Goal: Task Accomplishment & Management: Use online tool/utility

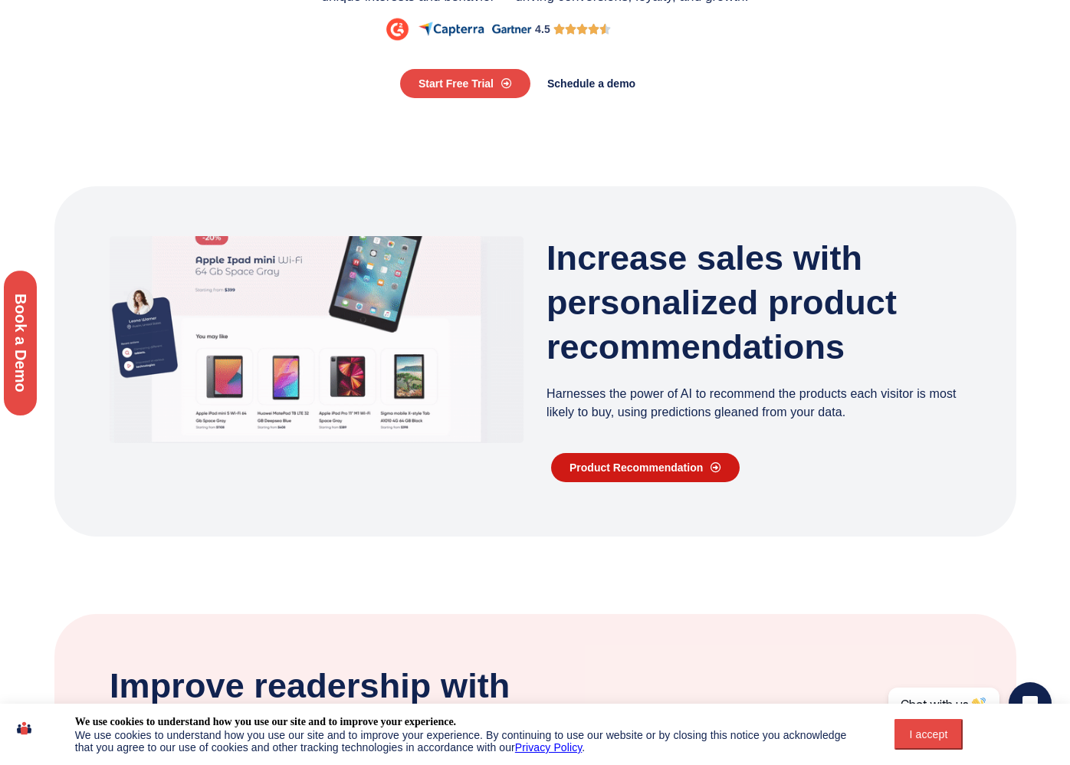
scroll to position [339, 0]
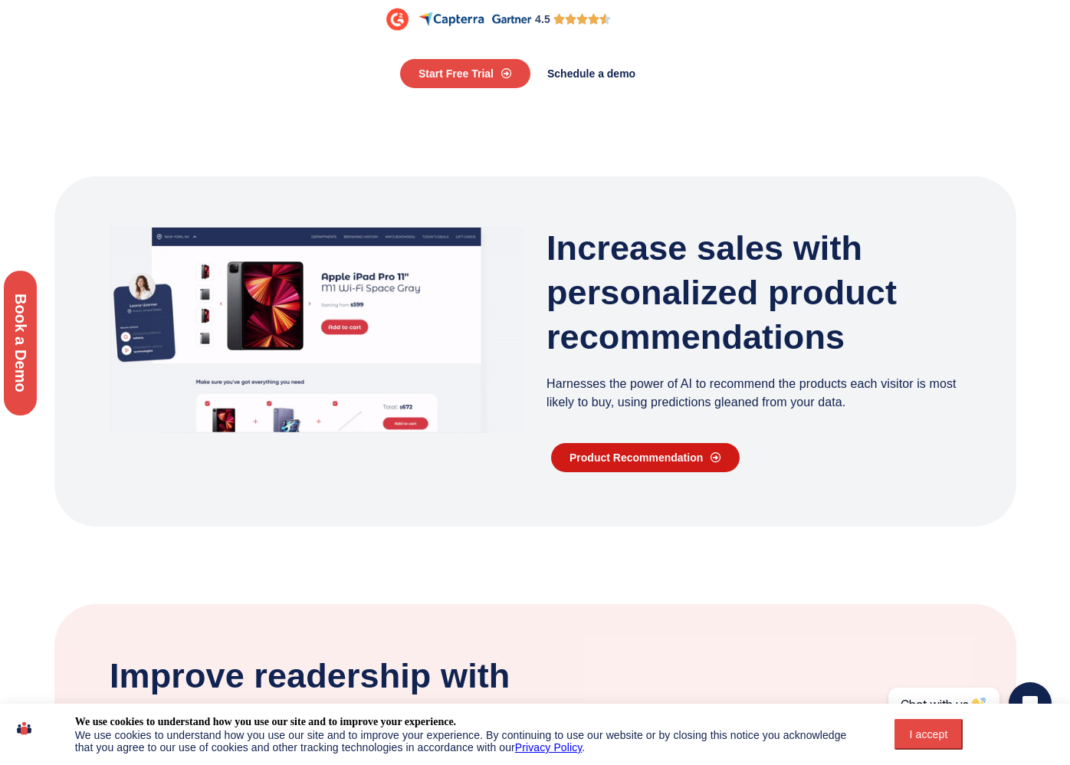
click at [669, 461] on span "Product Recommendation" at bounding box center [636, 457] width 133 height 11
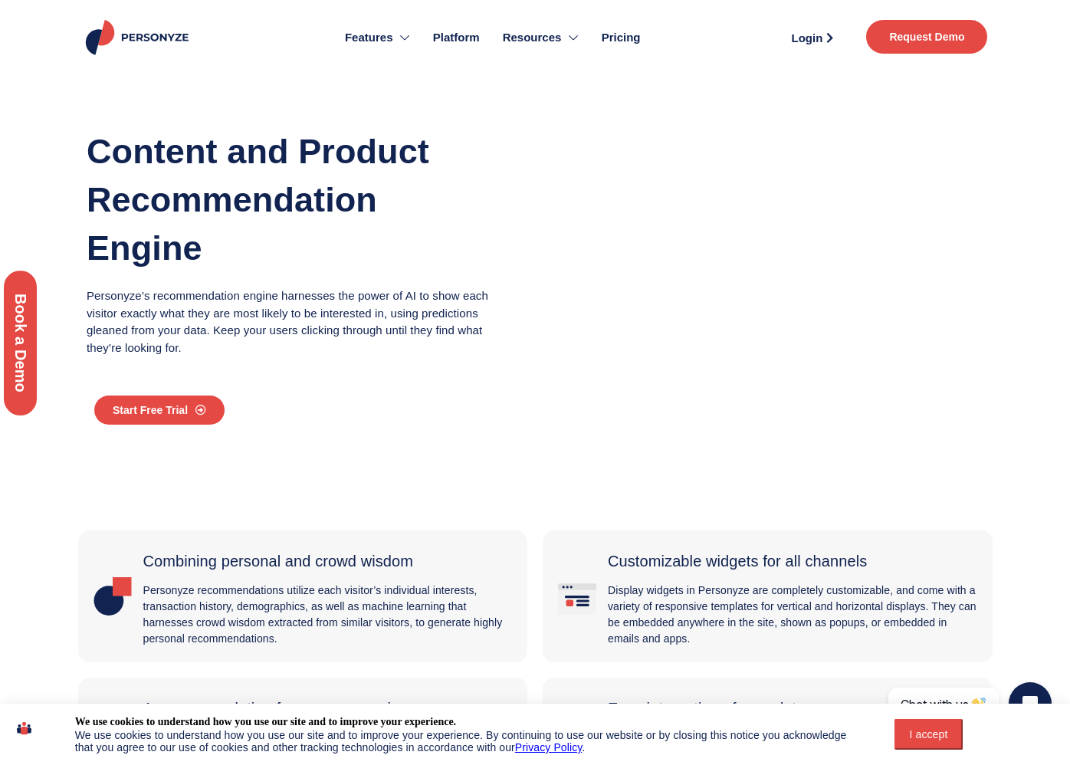
click at [608, 35] on span "Pricing" at bounding box center [621, 38] width 39 height 18
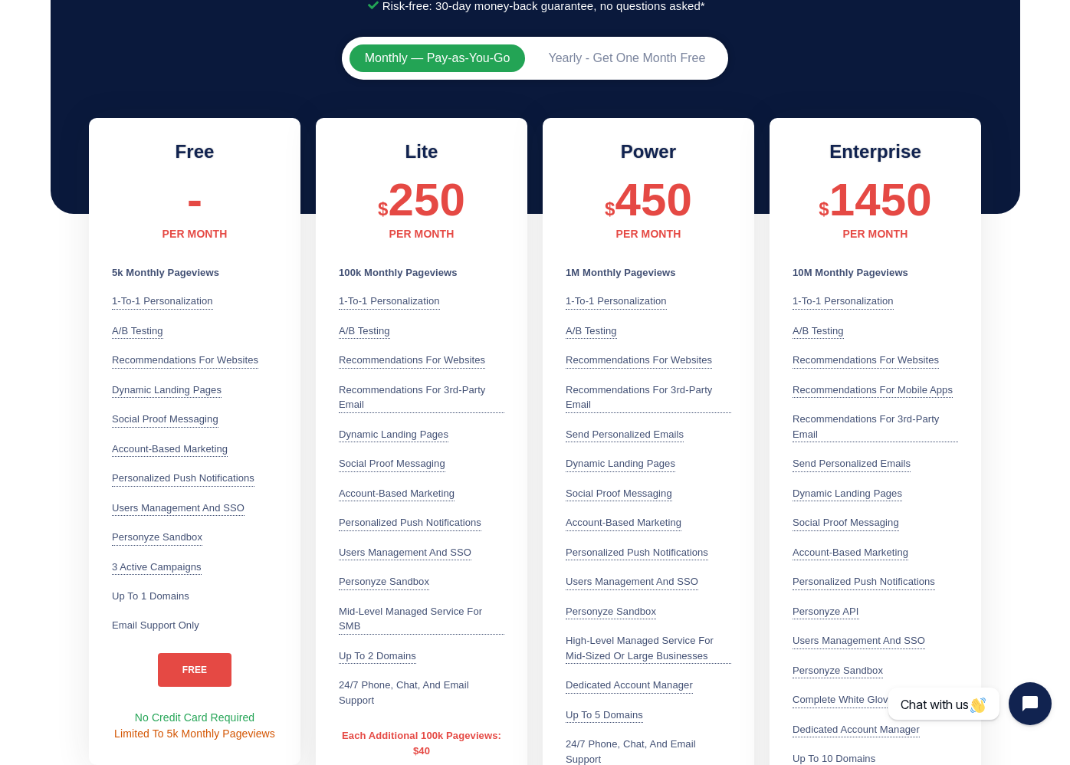
scroll to position [408, 0]
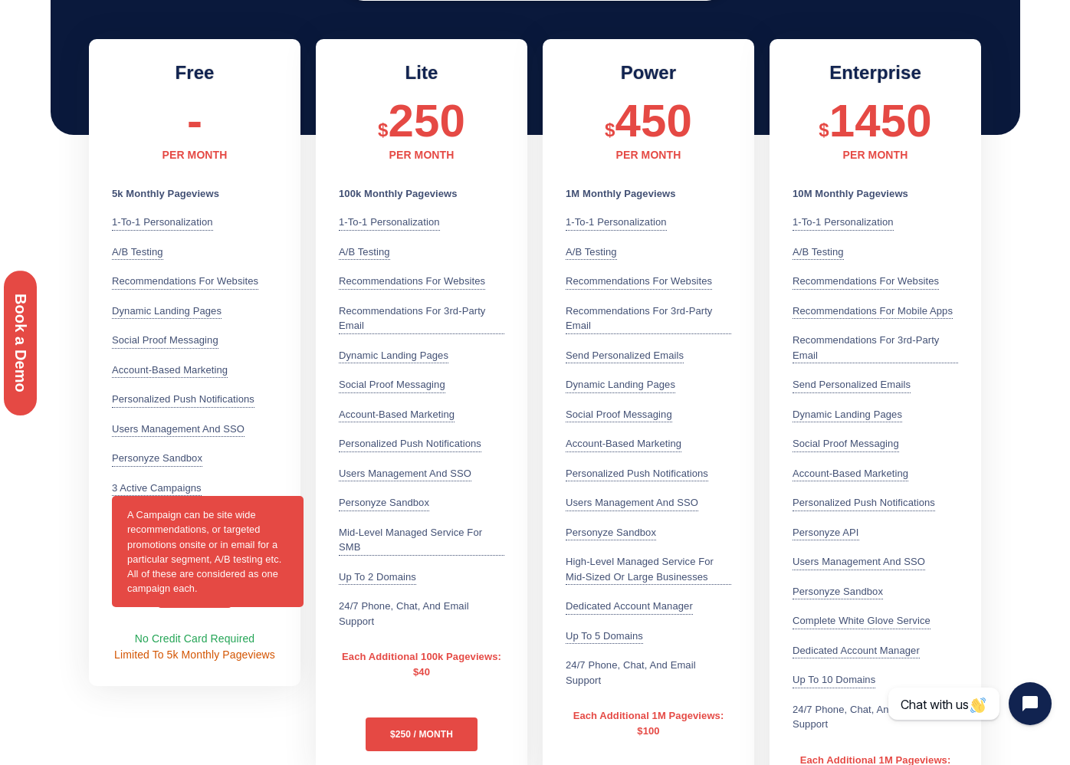
click at [173, 481] on div "3 active campaigns A Campaign can be site wide recommendations, or targeted pro…" at bounding box center [157, 489] width 90 height 16
click at [176, 488] on div "3 active campaigns A Campaign can be site wide recommendations, or targeted pro…" at bounding box center [157, 489] width 90 height 16
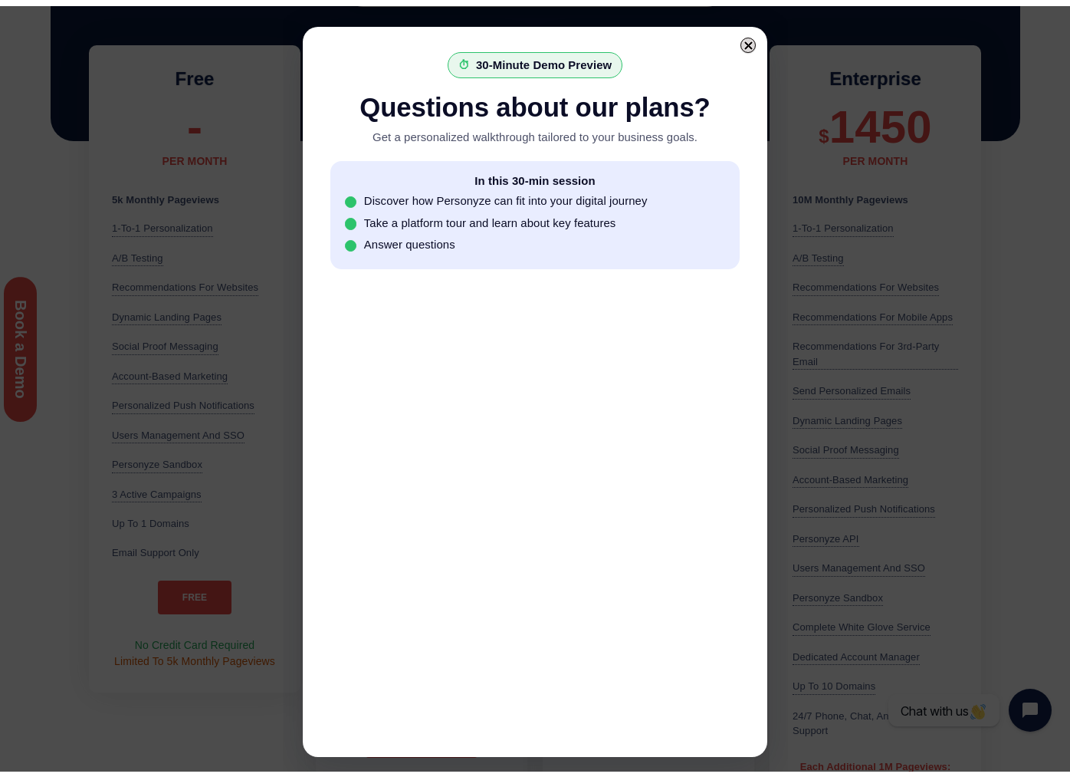
scroll to position [0, 0]
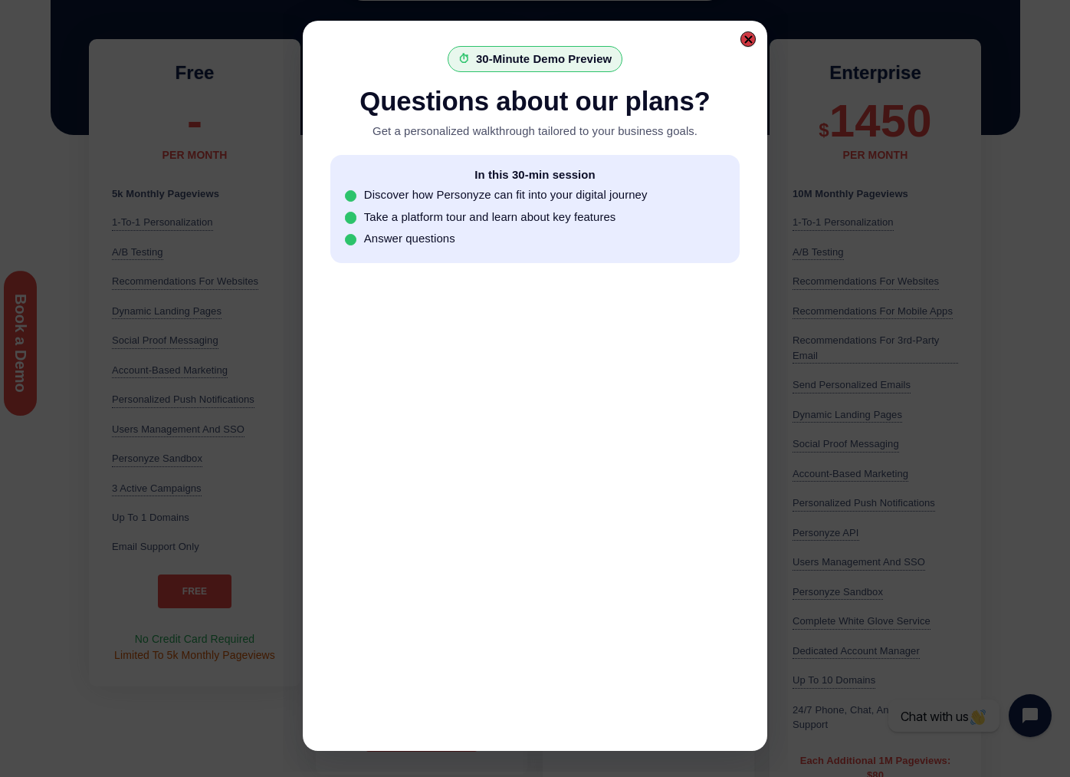
click at [743, 40] on div at bounding box center [748, 38] width 15 height 15
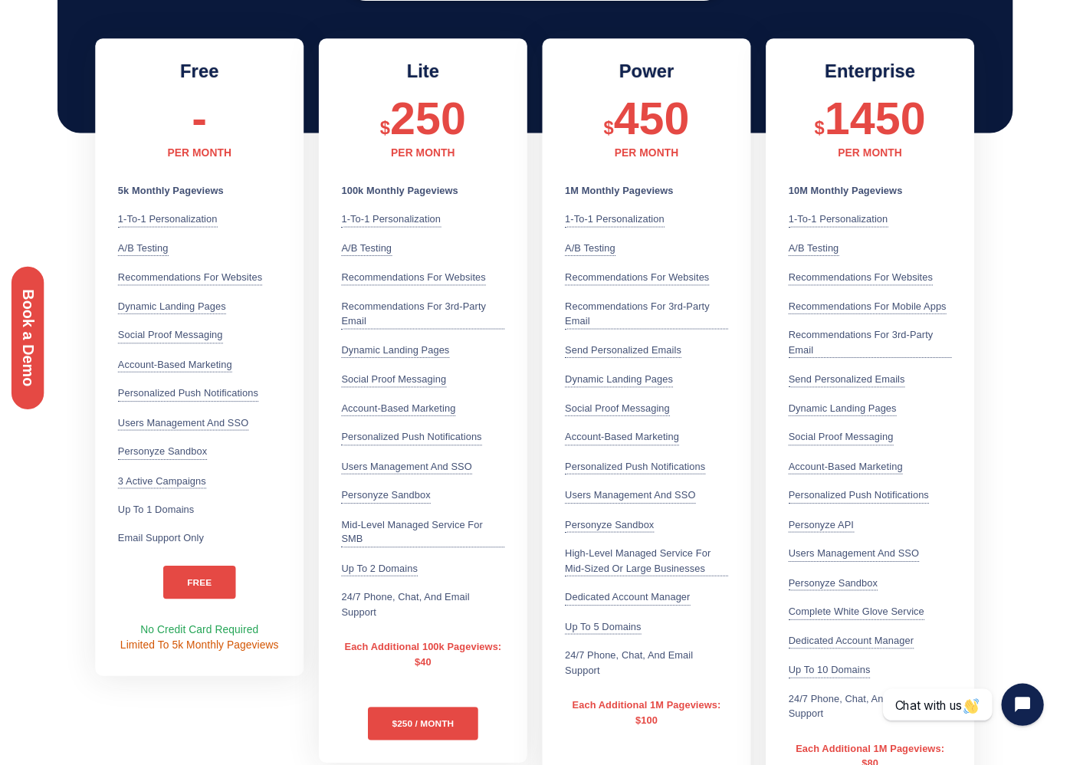
scroll to position [408, 0]
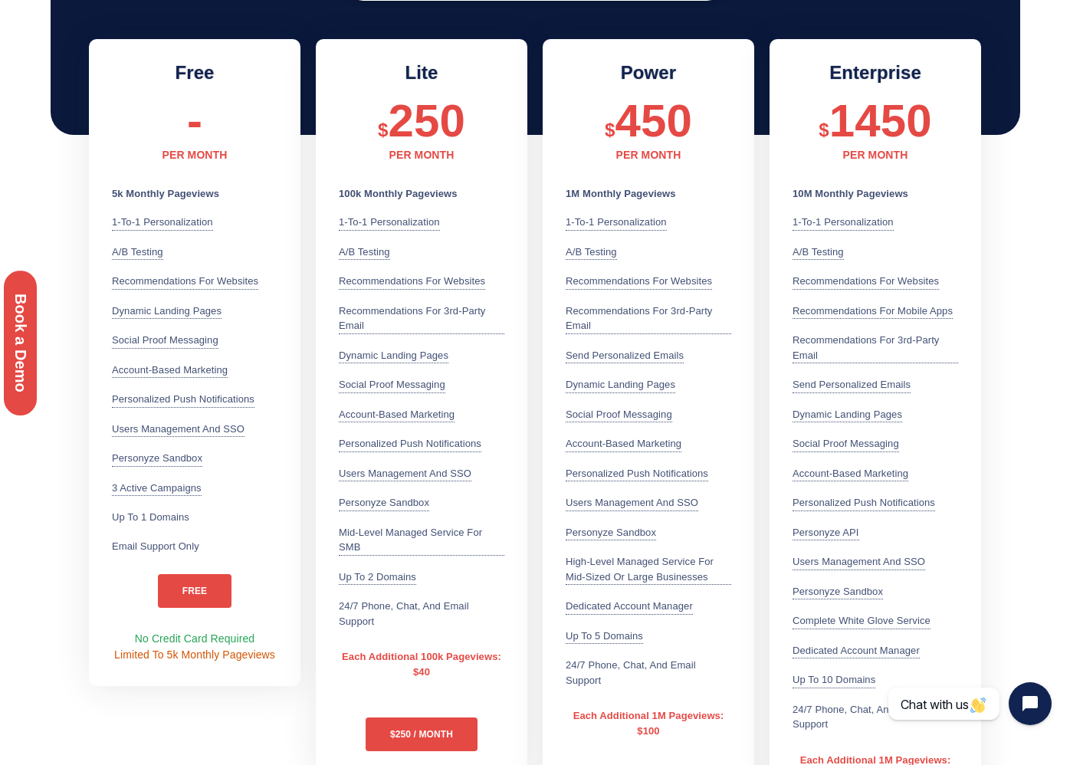
click at [330, 640] on div "Lite $ 250 PER MONTH 100k Monthly Pageviews 1-to-1 Personalization Leverage 70+…" at bounding box center [422, 406] width 212 height 735
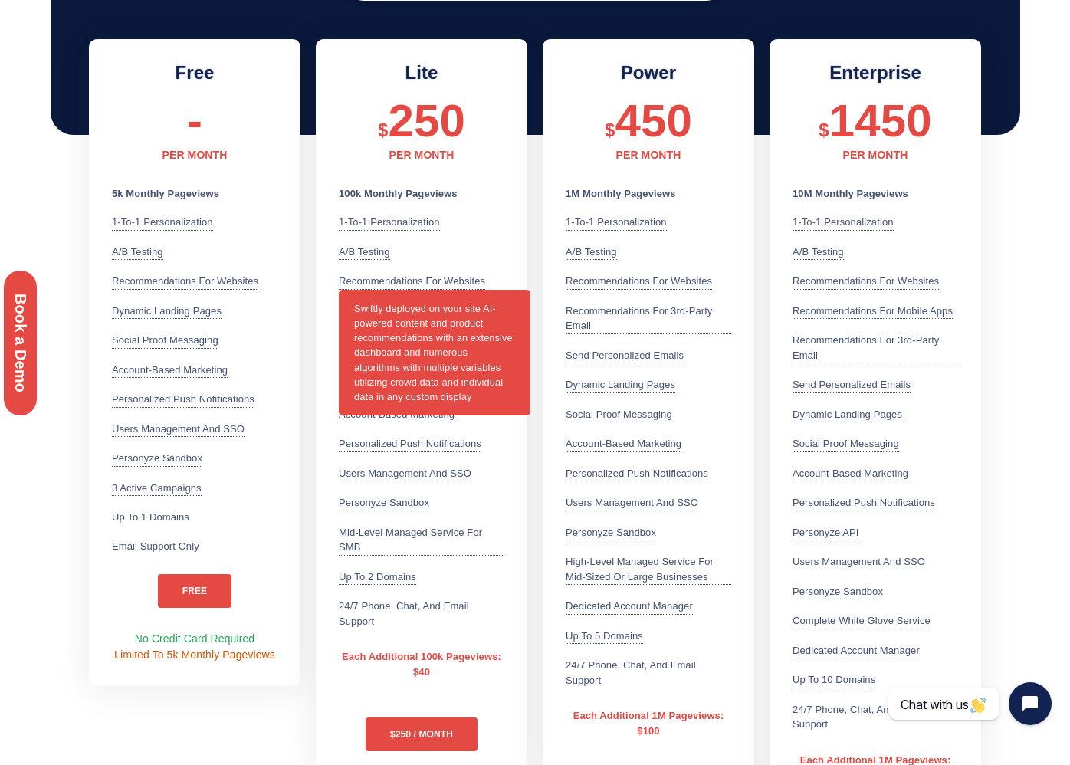
click at [440, 278] on div "Recommendations for websites Swiftly deployed on your site AI-powered content a…" at bounding box center [412, 282] width 146 height 16
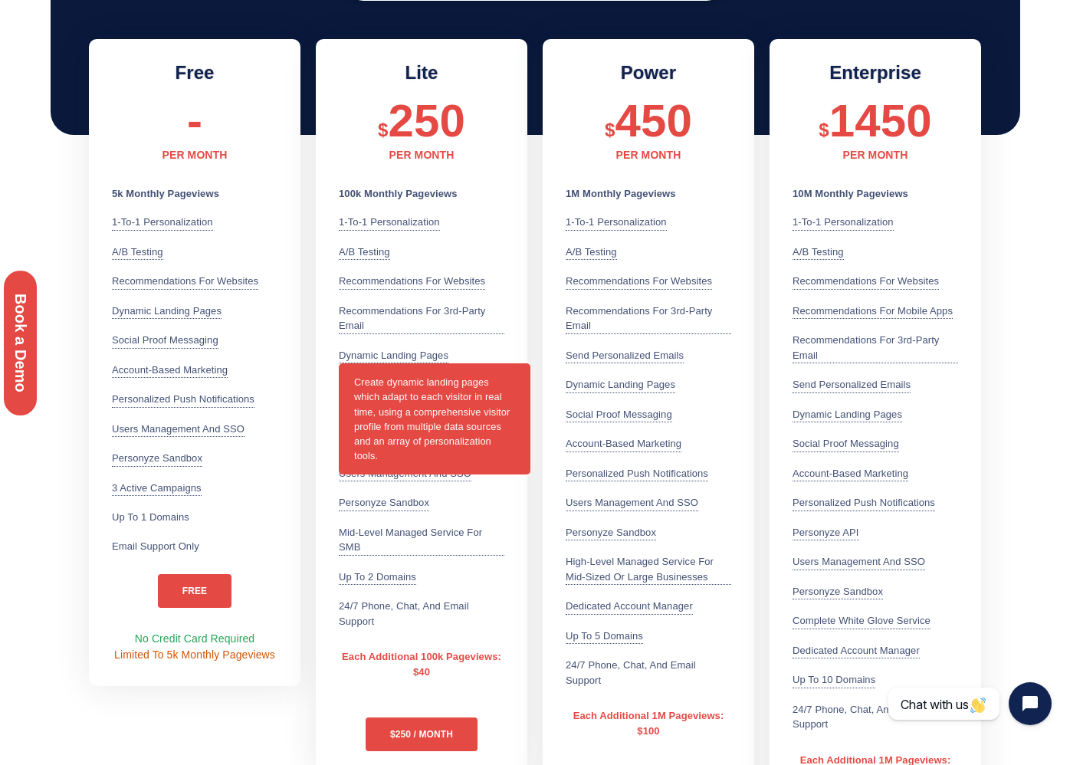
click at [353, 355] on div "Dynamic Landing Pages Create dynamic landing pages which adapt to each visitor …" at bounding box center [394, 356] width 110 height 16
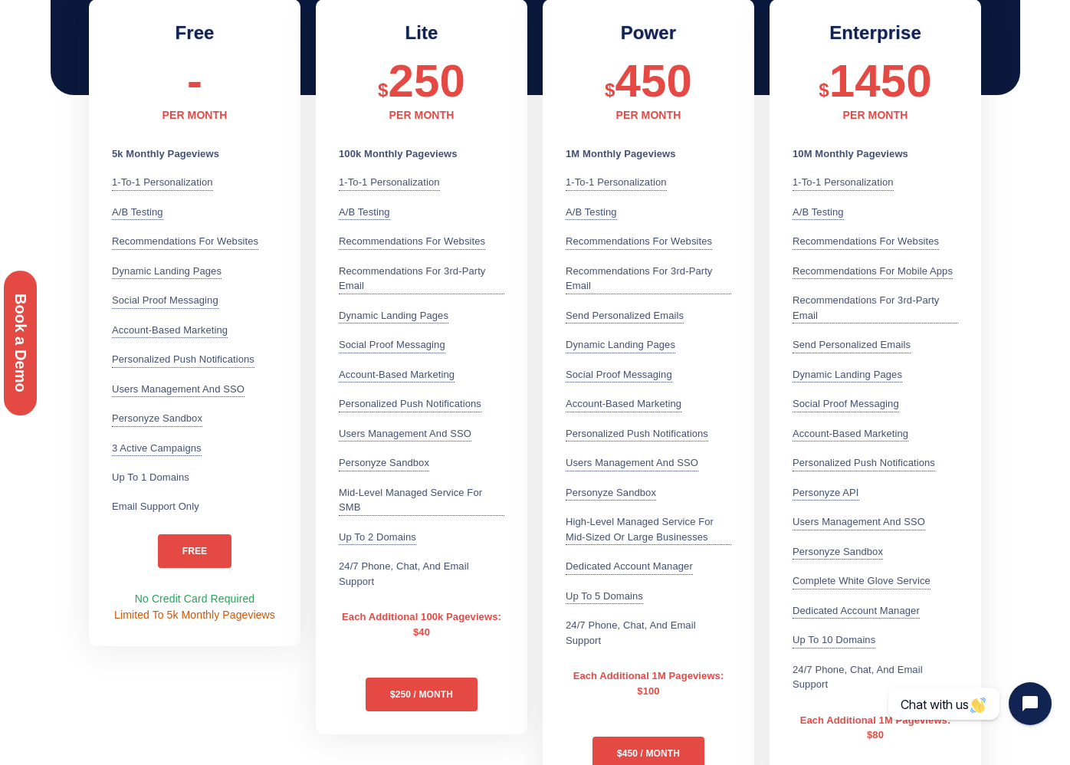
scroll to position [0, 0]
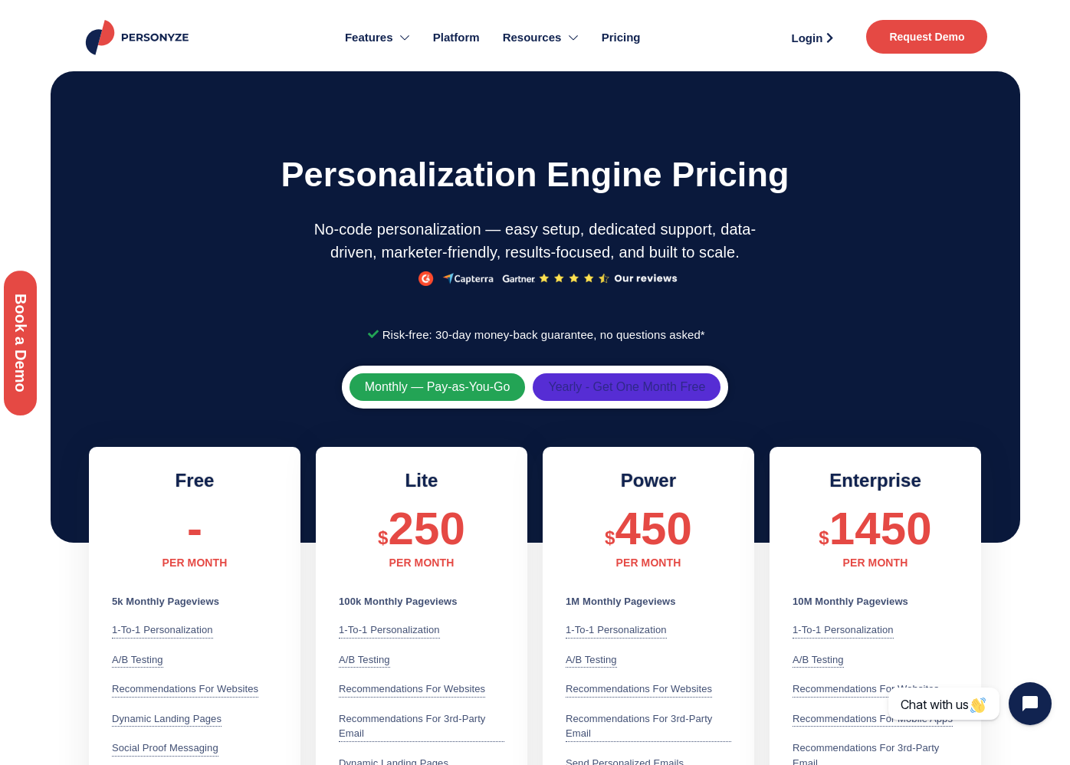
click at [605, 386] on span "Yearly - Get One Month Free" at bounding box center [626, 387] width 157 height 12
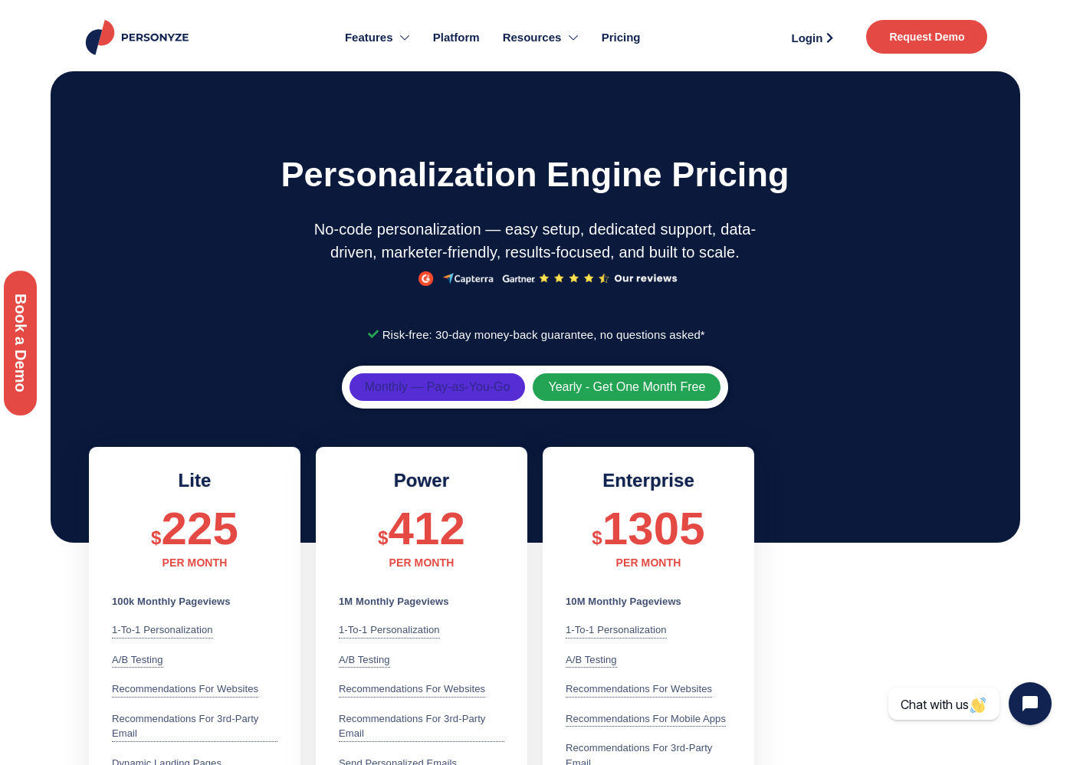
click at [472, 390] on span "Monthly — Pay-as-You-Go" at bounding box center [438, 387] width 146 height 12
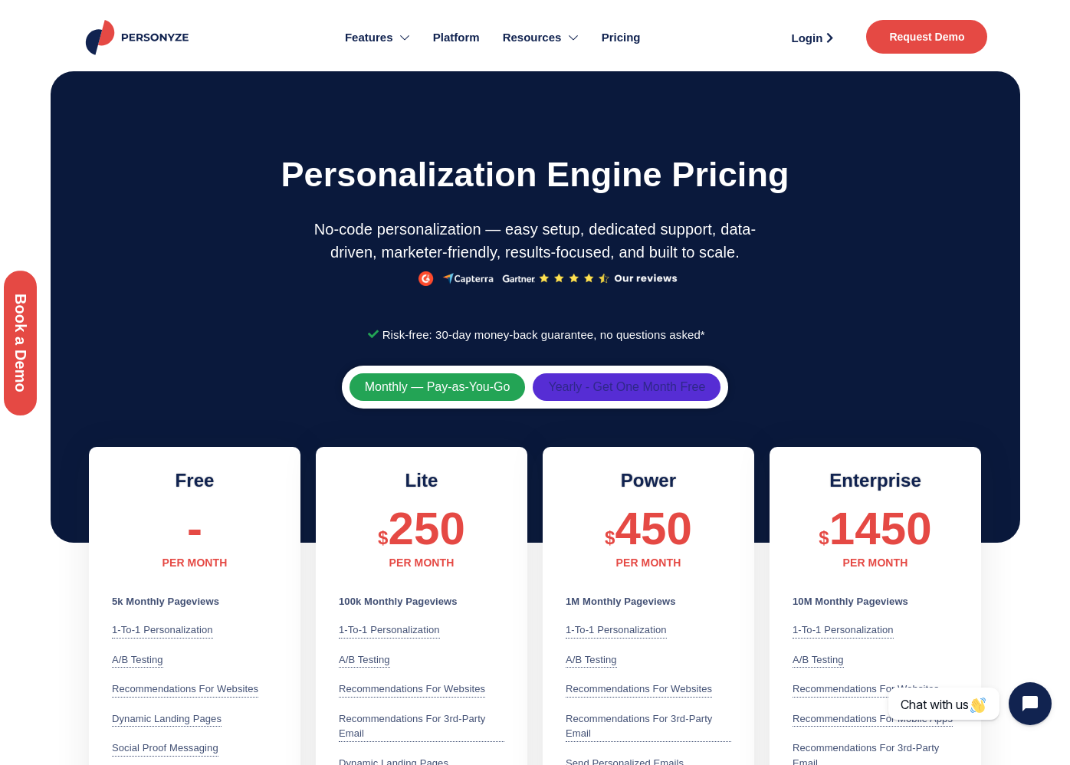
click at [575, 383] on span "Yearly - Get One Month Free" at bounding box center [626, 387] width 157 height 12
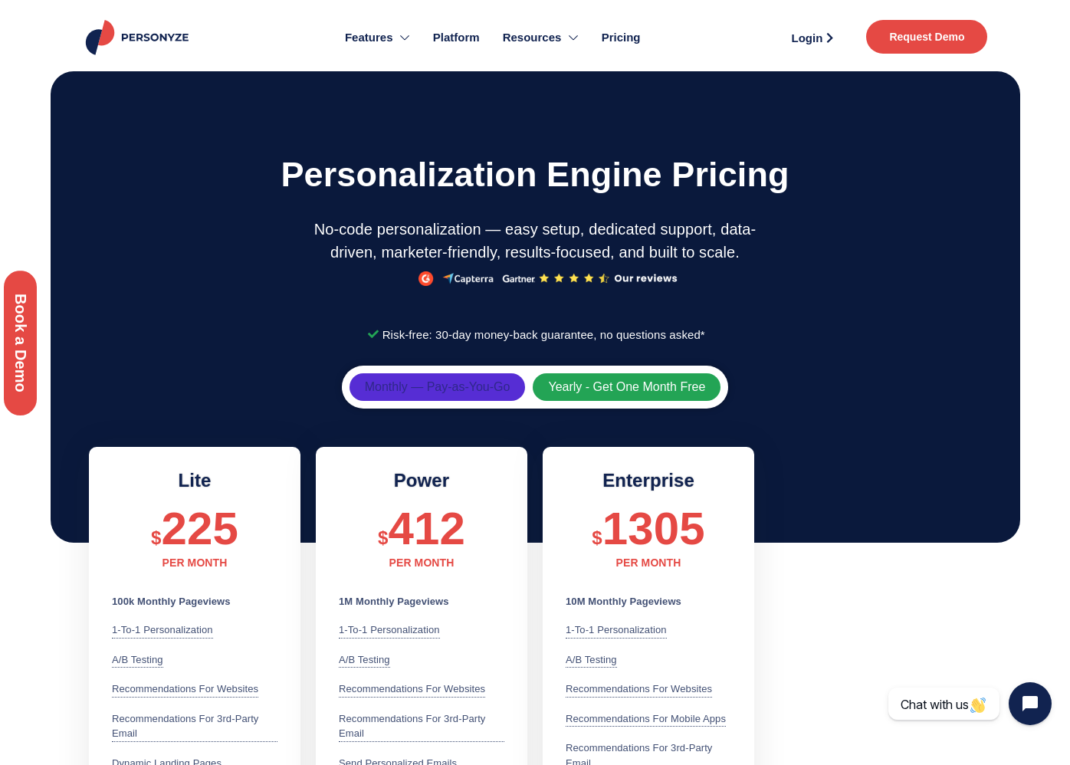
click at [441, 386] on span "Monthly — Pay-as-You-Go" at bounding box center [438, 387] width 146 height 12
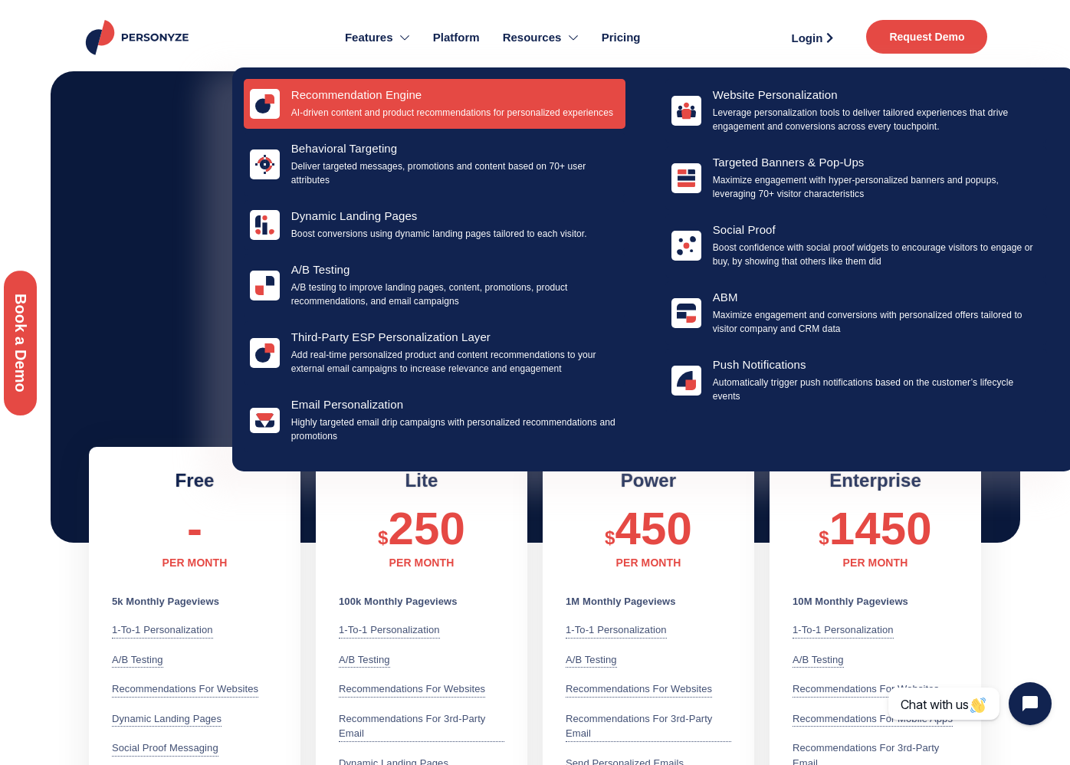
click at [370, 101] on h4 "Recommendation Engine" at bounding box center [455, 95] width 328 height 14
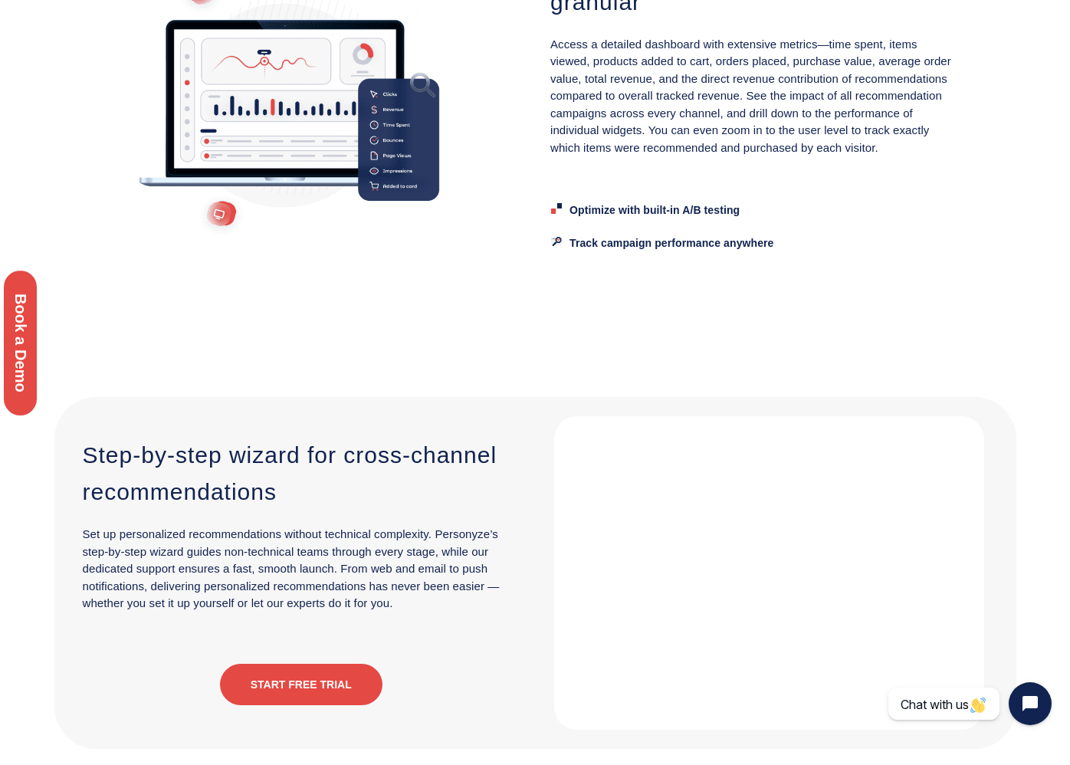
scroll to position [3538, 0]
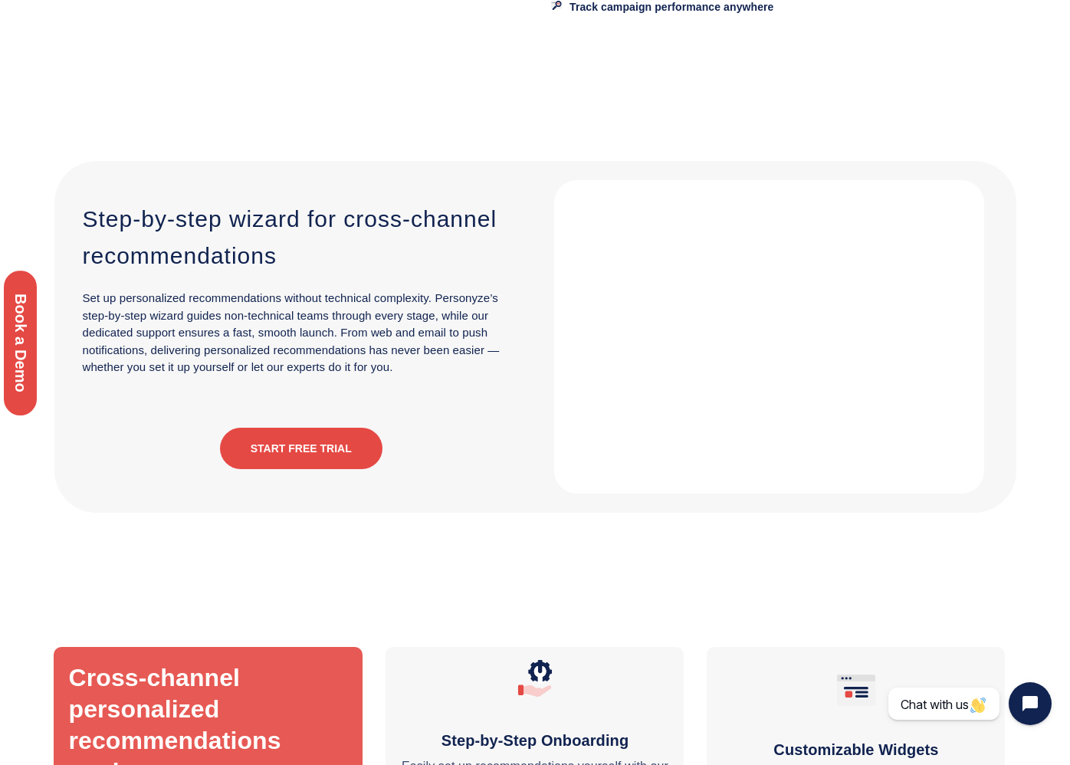
click at [322, 440] on link "Start Free Trial" at bounding box center [301, 448] width 163 height 41
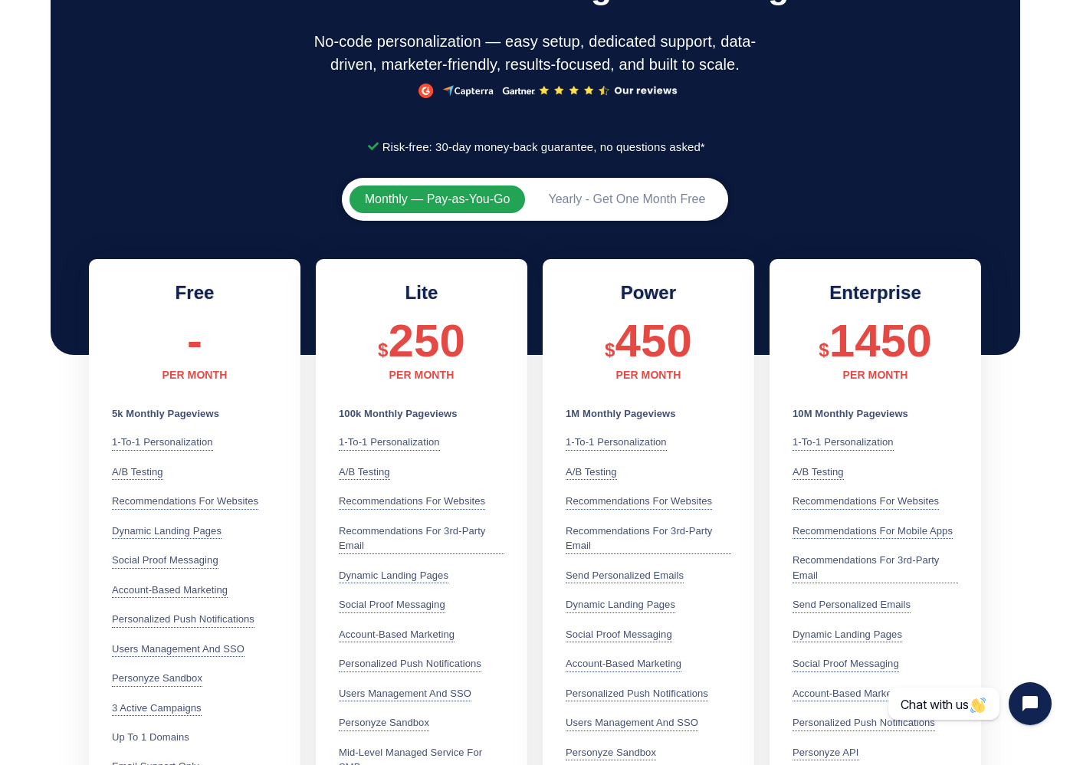
scroll to position [434, 0]
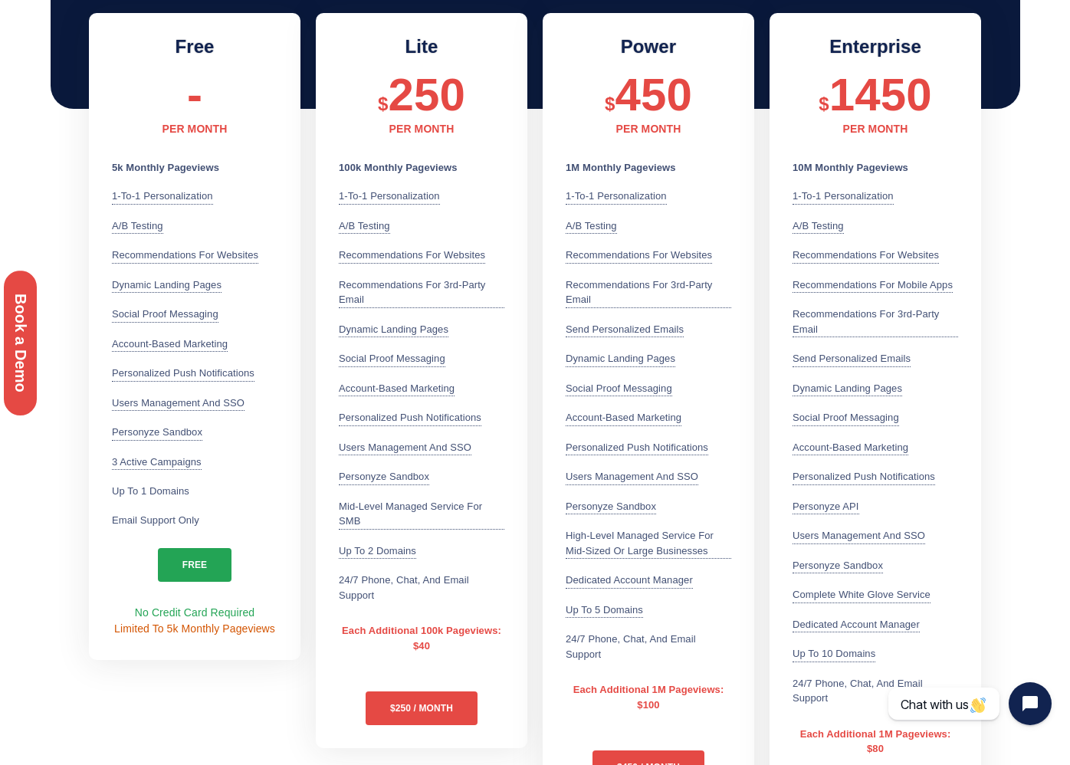
click at [193, 567] on link "free" at bounding box center [195, 565] width 74 height 34
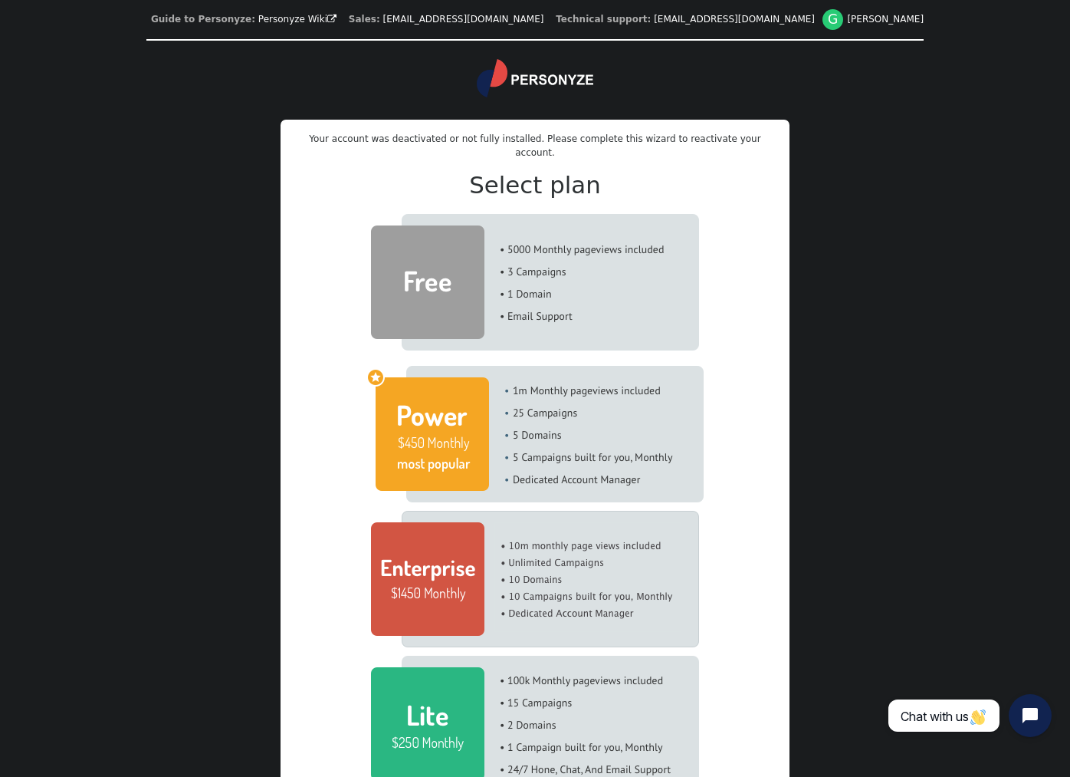
click at [535, 293] on img at bounding box center [535, 282] width 328 height 136
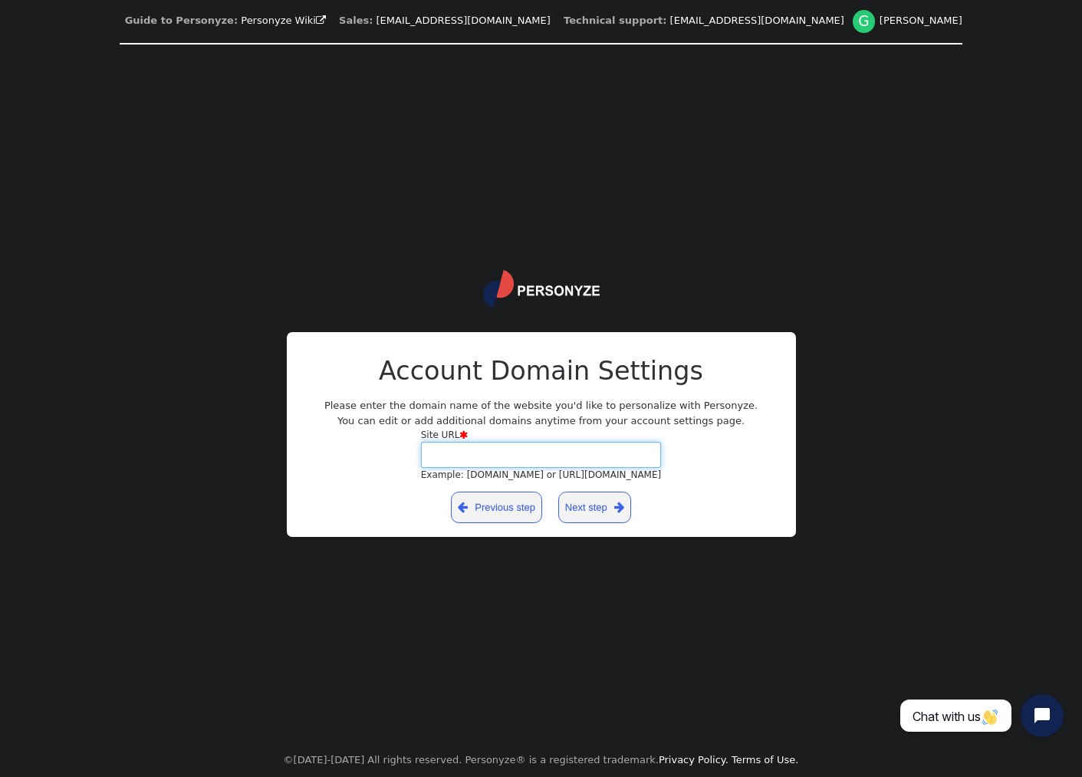
click at [478, 450] on input "Site URL  Example: [DOMAIN_NAME] or [URL][DOMAIN_NAME]" at bounding box center [541, 455] width 241 height 26
type input "**********"
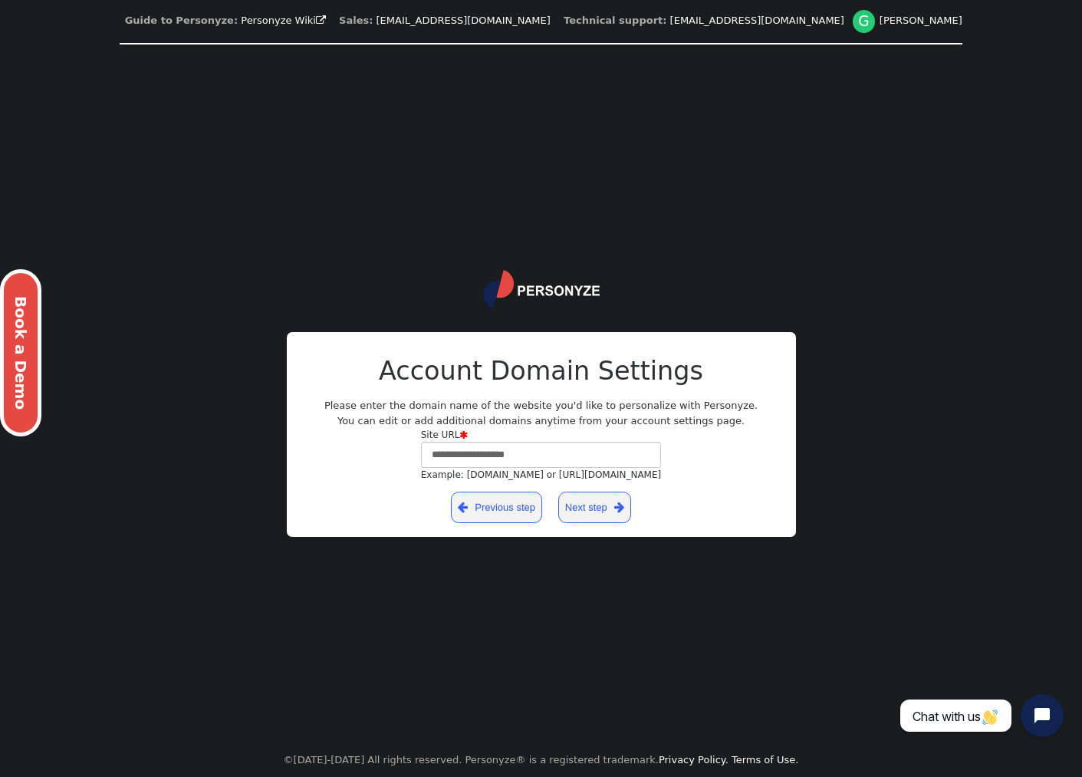
click at [591, 512] on link "Next step " at bounding box center [594, 506] width 73 height 31
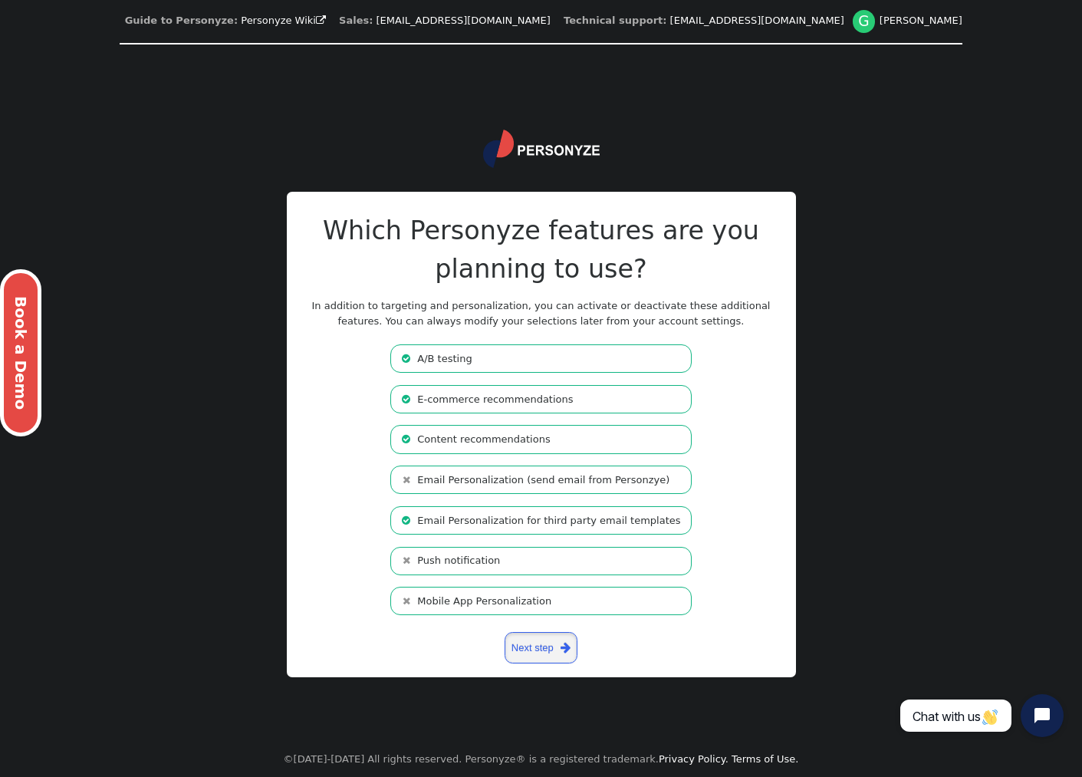
click at [548, 644] on link "Next step " at bounding box center [540, 647] width 73 height 31
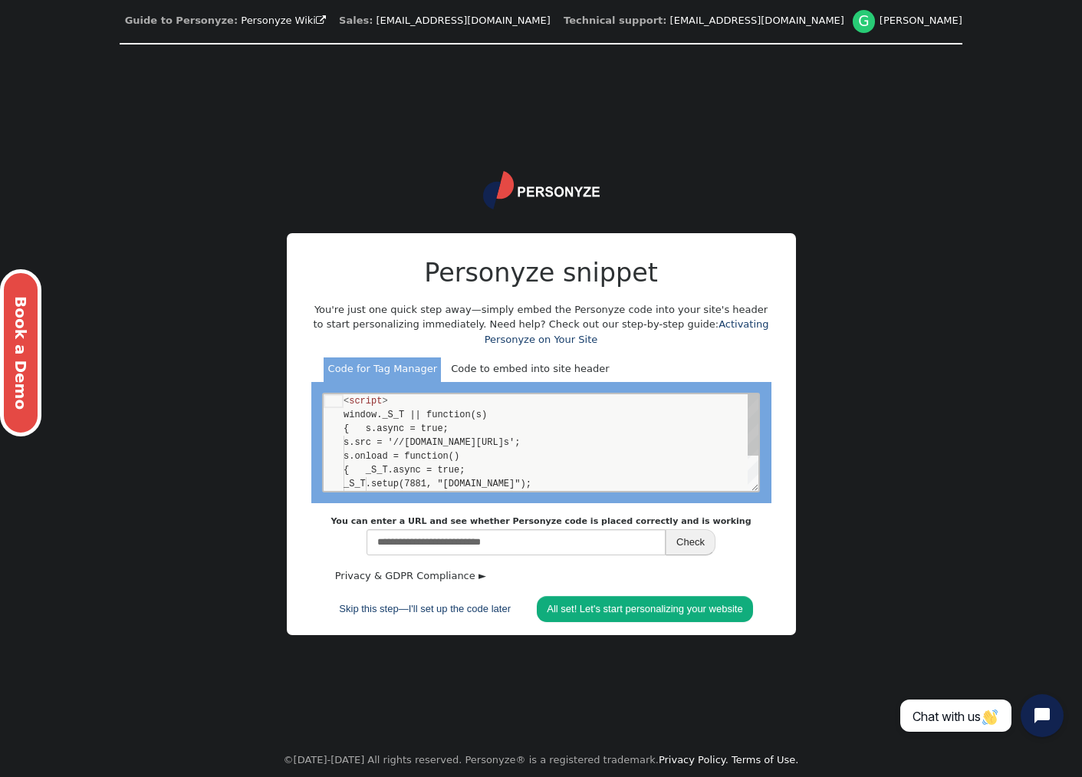
scroll to position [138, 0]
click at [630, 448] on div "**********" at bounding box center [540, 441] width 435 height 97
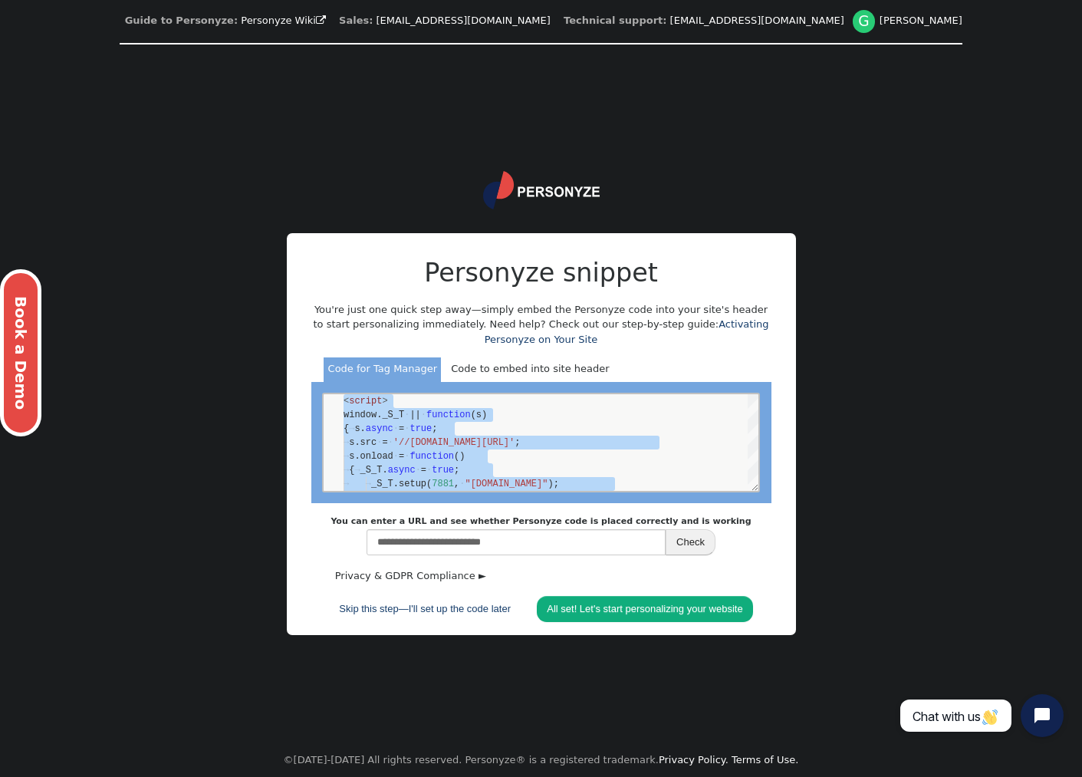
scroll to position [0, 50]
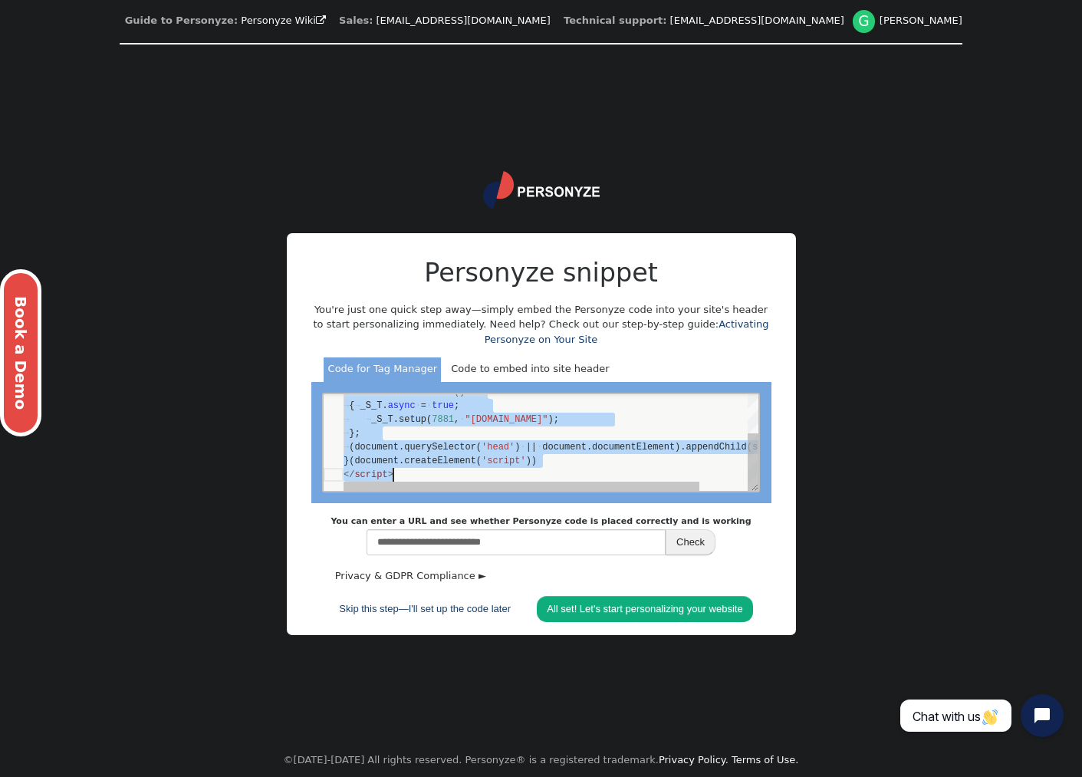
type textarea "**********"
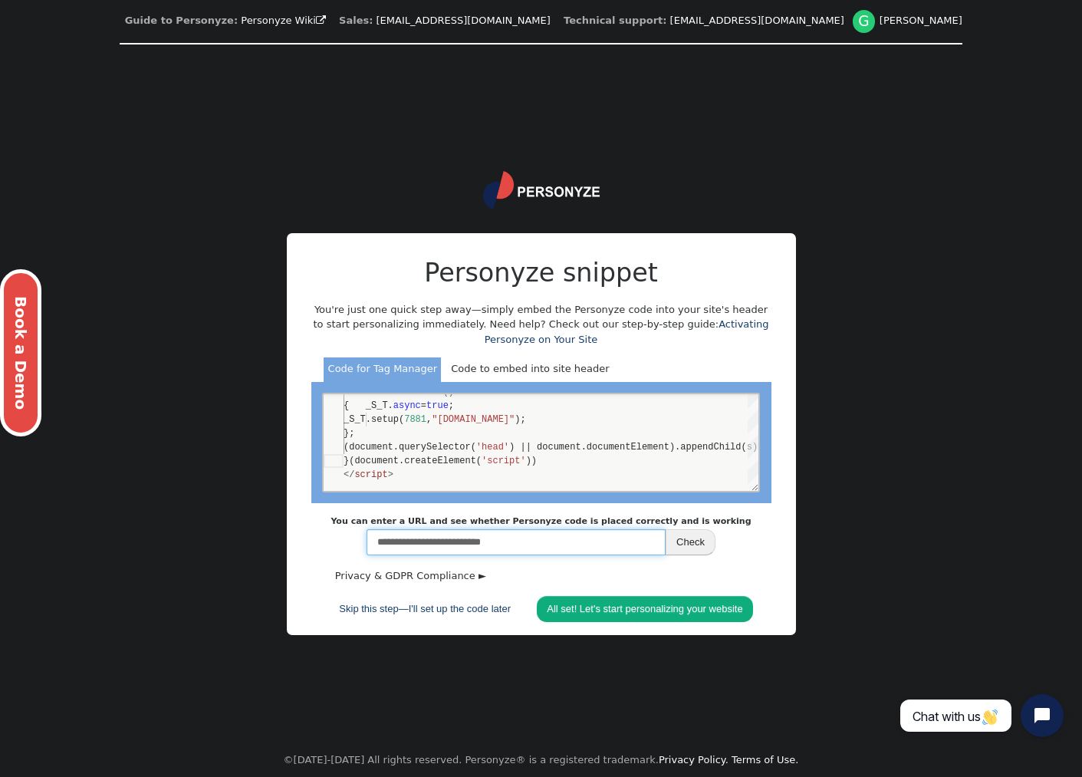
click at [465, 548] on input "**********" at bounding box center [515, 542] width 299 height 26
click at [402, 541] on input "**********" at bounding box center [515, 542] width 299 height 26
click at [617, 539] on input "**********" at bounding box center [515, 542] width 299 height 26
type input "**********"
click at [693, 540] on button "Check" at bounding box center [691, 542] width 50 height 26
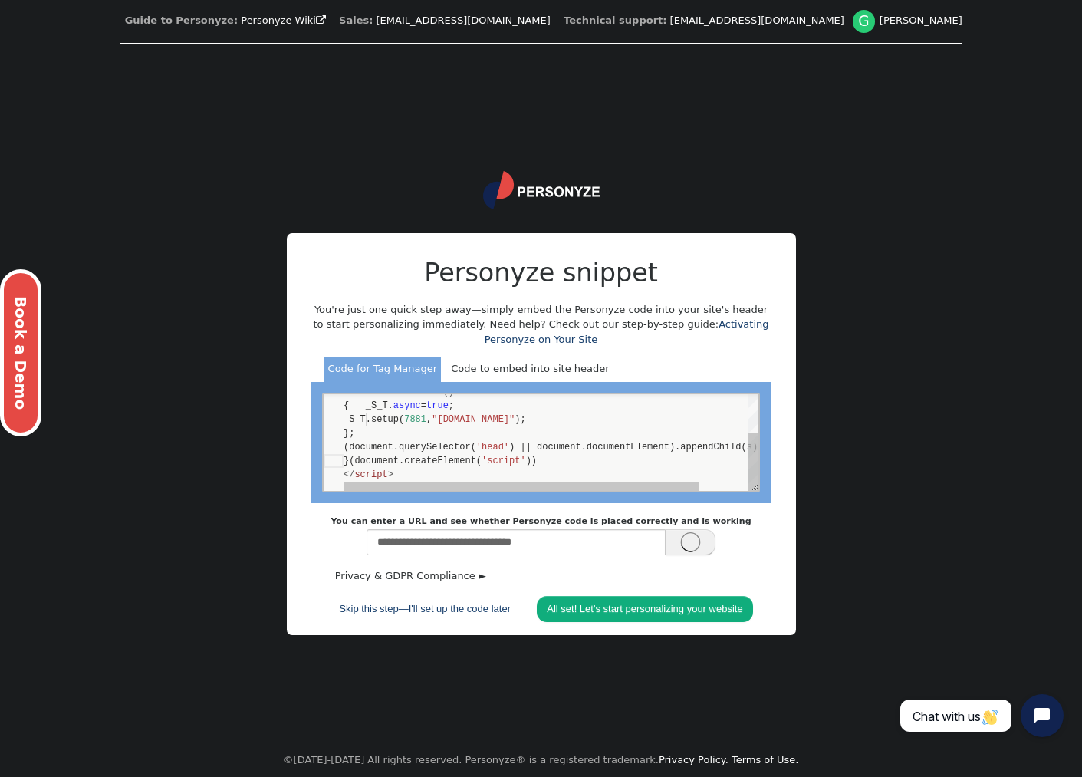
click at [513, 438] on div "};" at bounding box center [578, 433] width 471 height 14
type textarea "**********"
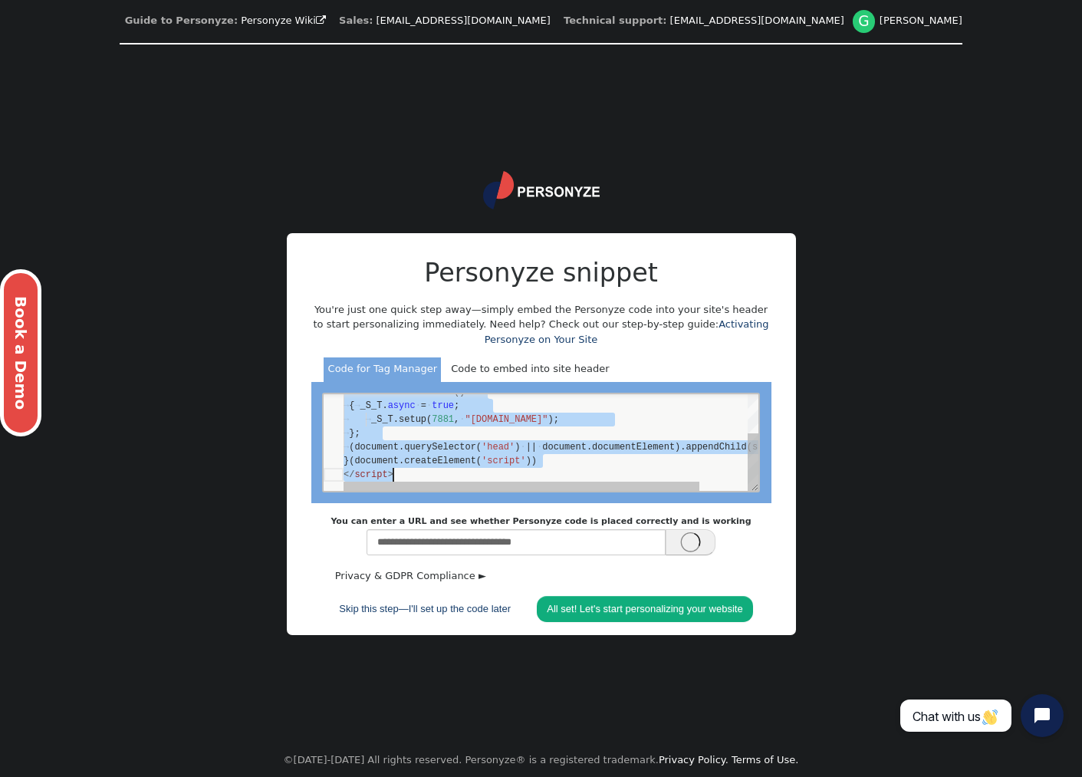
scroll to position [0, 50]
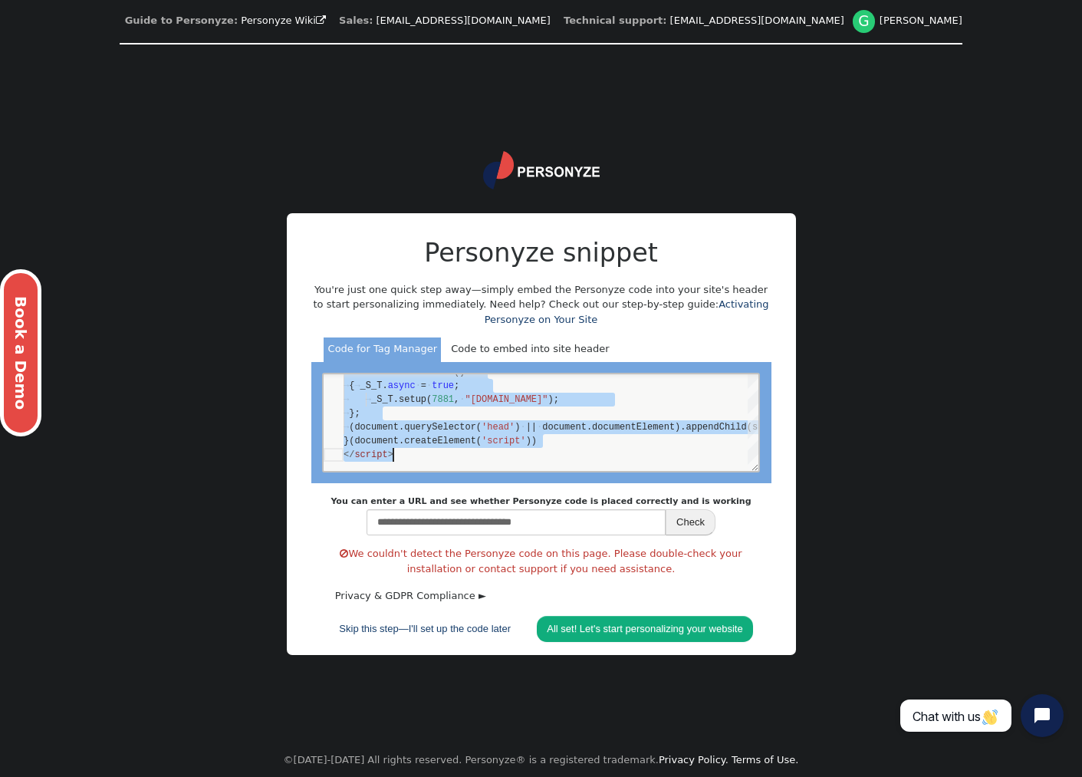
click at [487, 248] on h2 "Personyze snippet" at bounding box center [541, 253] width 460 height 38
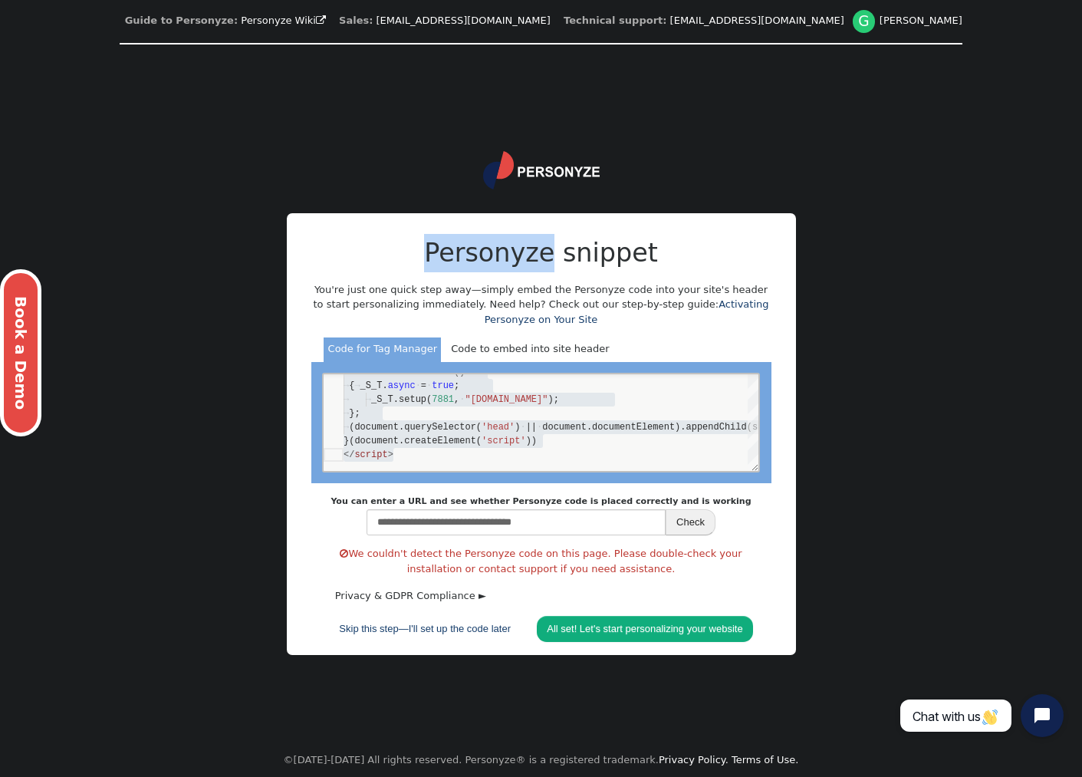
click at [487, 248] on h2 "Personyze snippet" at bounding box center [541, 253] width 460 height 38
copy h2 "Personyze"
click at [686, 523] on button "Check" at bounding box center [691, 522] width 50 height 26
click at [695, 522] on button "Check" at bounding box center [691, 522] width 50 height 26
click at [643, 629] on link "All set! Let's start personalizing your website" at bounding box center [644, 629] width 215 height 26
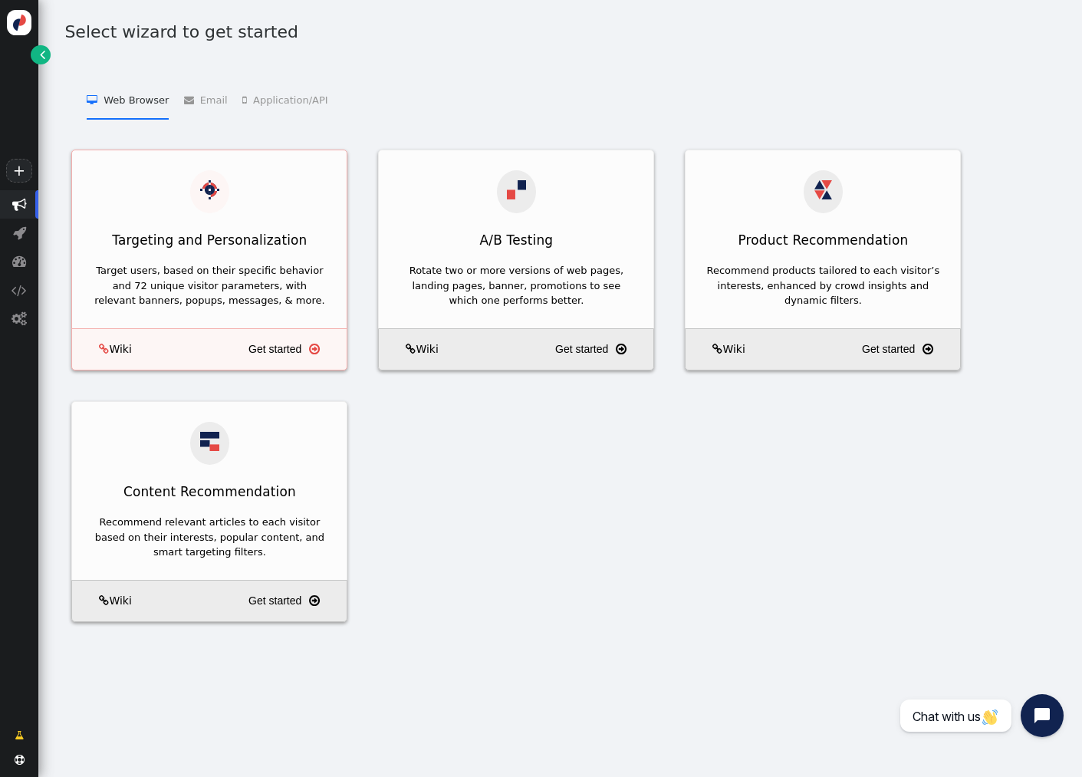
click at [313, 307] on div "Target users, based on their specific behavior and 72 unique visitor parameters…" at bounding box center [209, 293] width 274 height 70
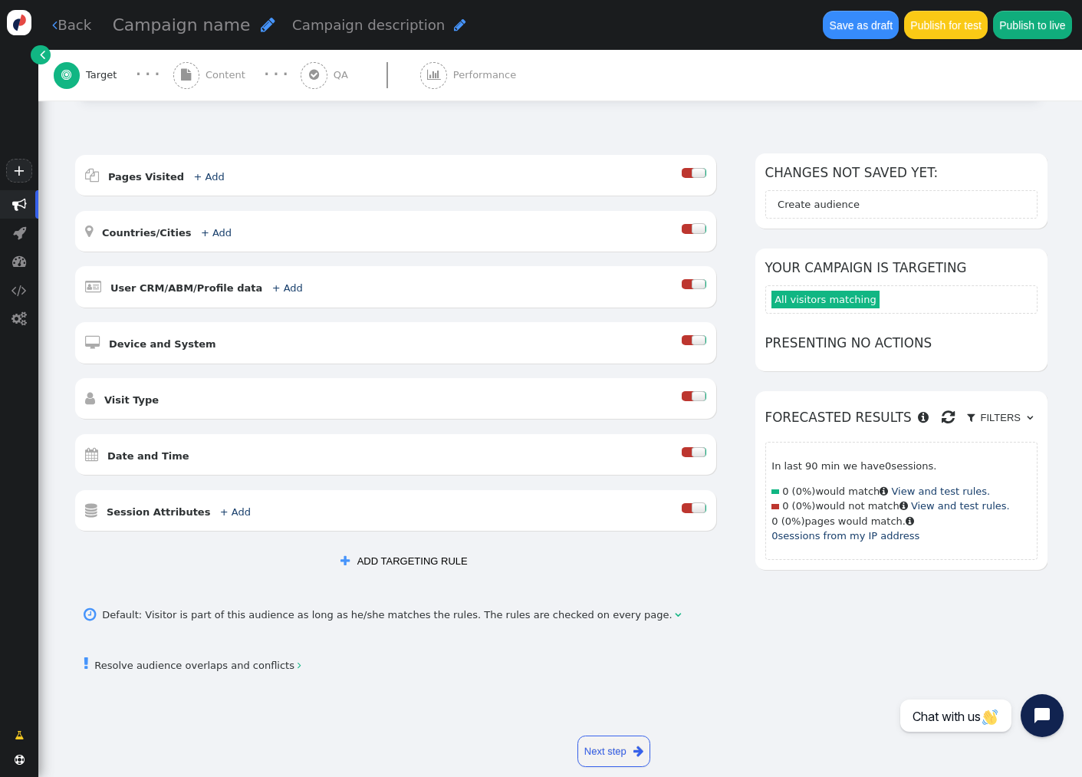
scroll to position [193, 0]
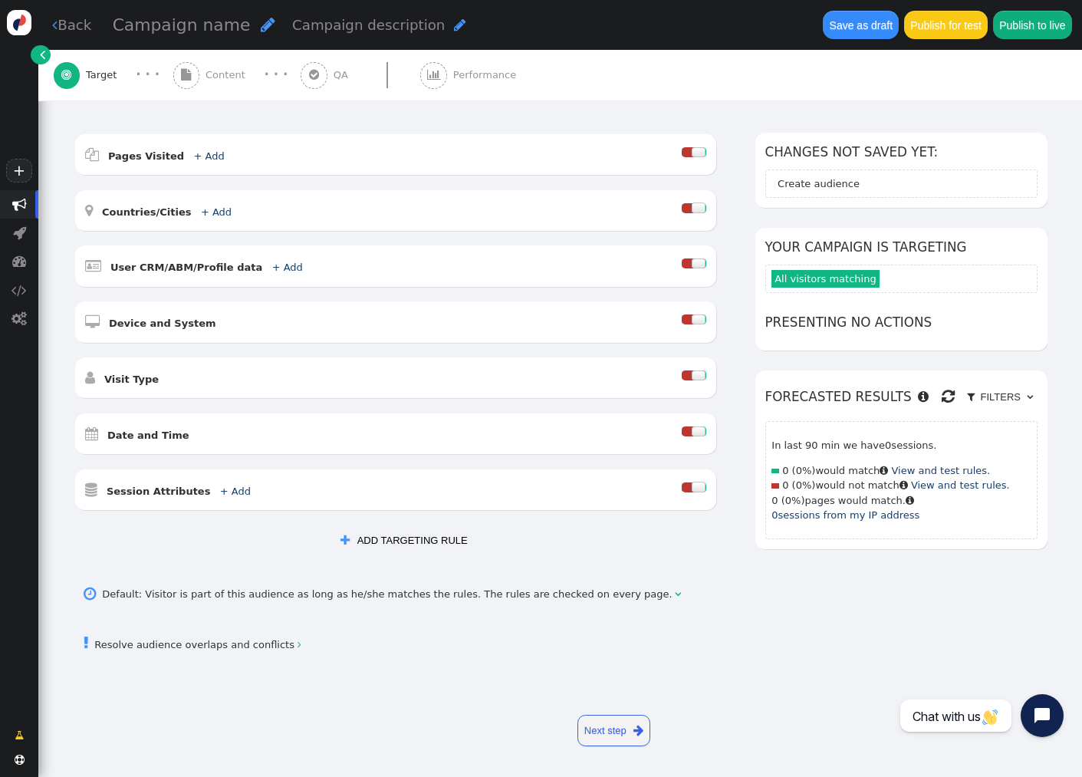
click at [619, 729] on link "Next step " at bounding box center [613, 730] width 73 height 31
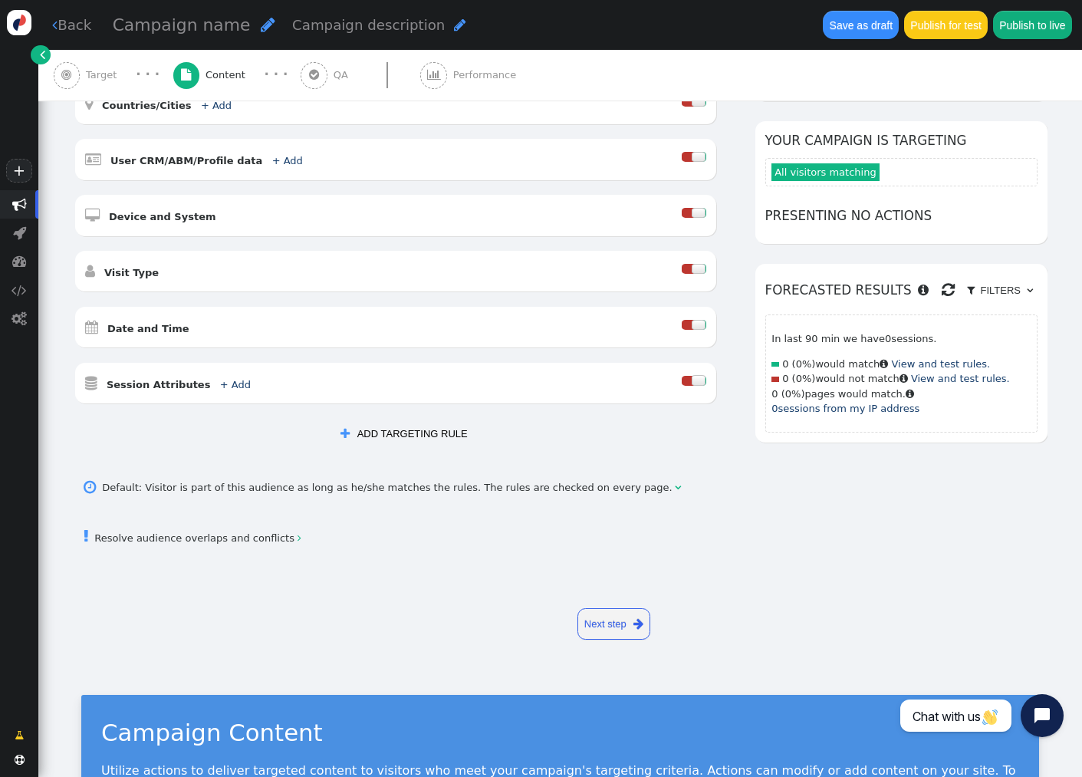
scroll to position [0, 0]
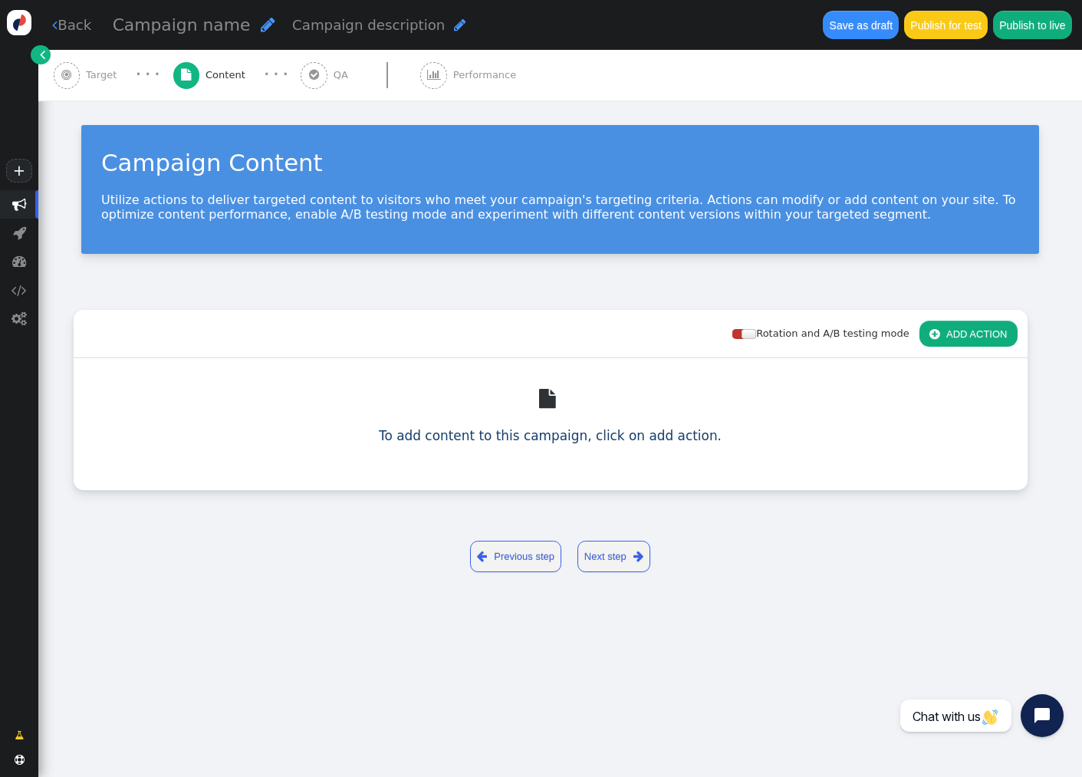
click at [972, 334] on button " ADD ACTION" at bounding box center [968, 333] width 98 height 26
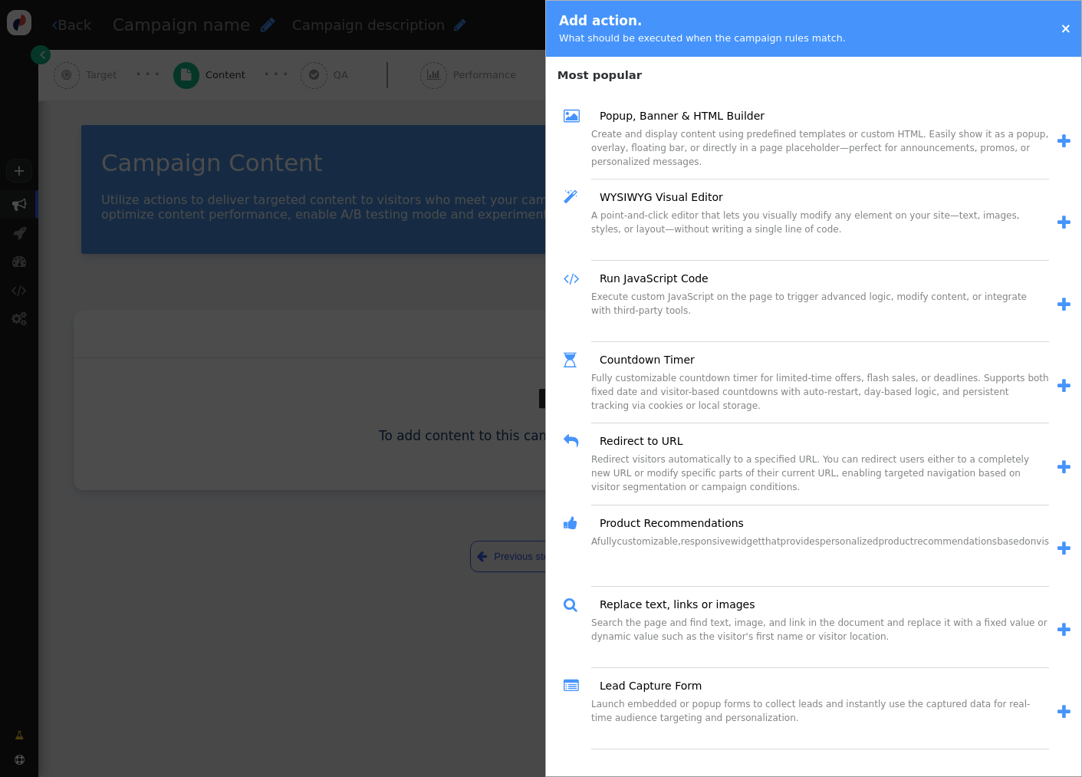
click at [466, 449] on div at bounding box center [541, 388] width 1082 height 777
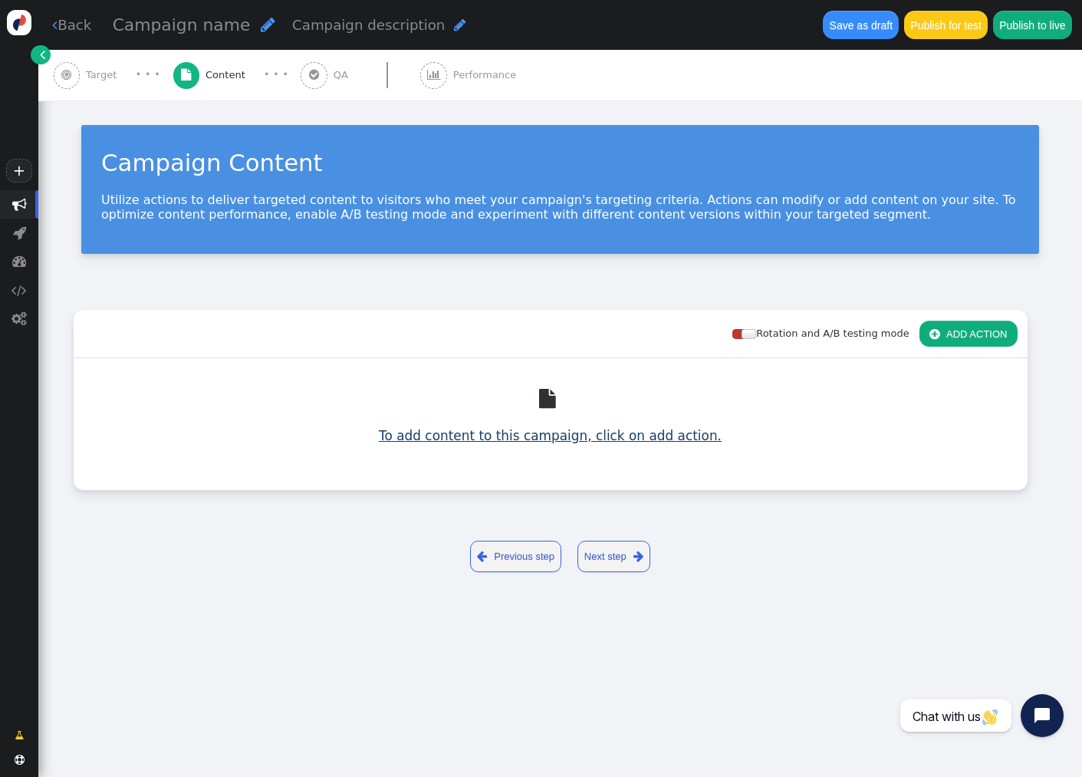
click at [615, 433] on link "To add content to this campaign, click on add action." at bounding box center [550, 435] width 343 height 15
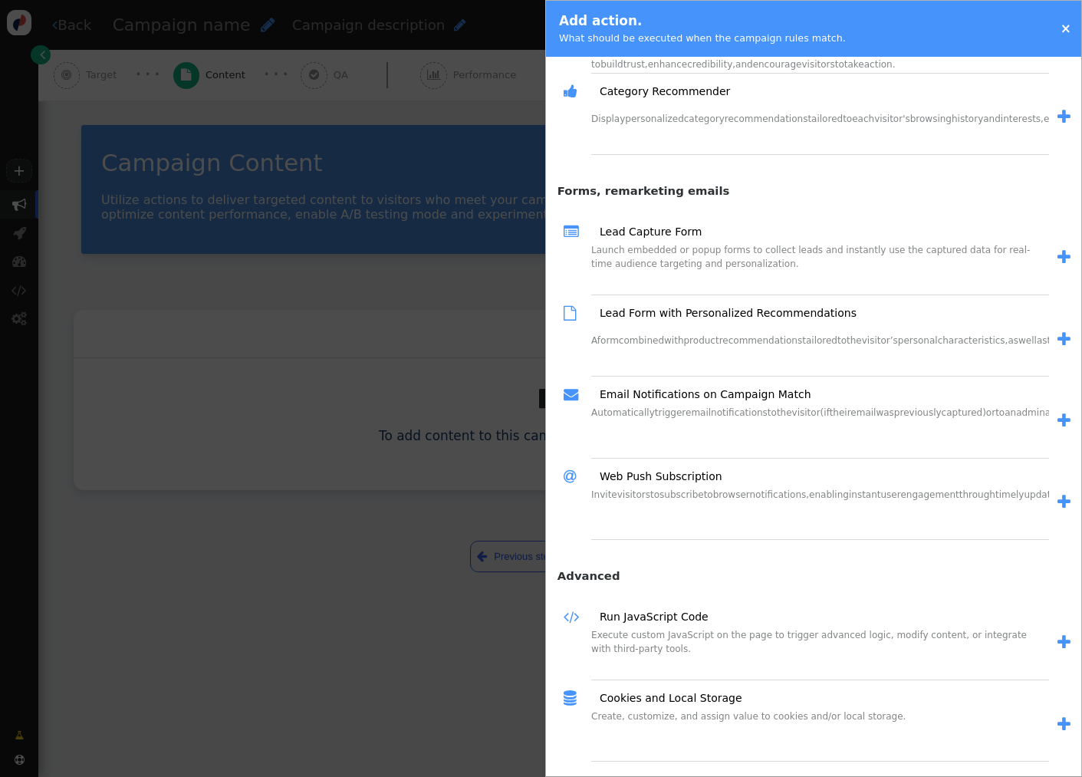
scroll to position [1649, 0]
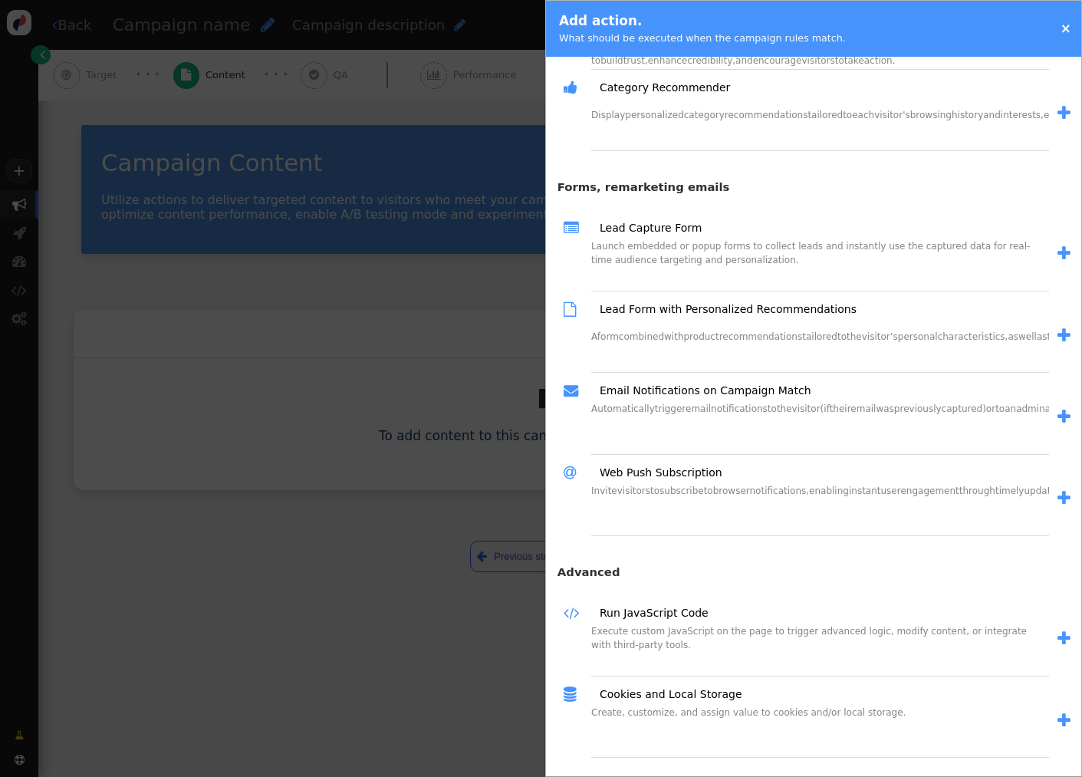
click at [1057, 639] on span "" at bounding box center [1063, 638] width 13 height 16
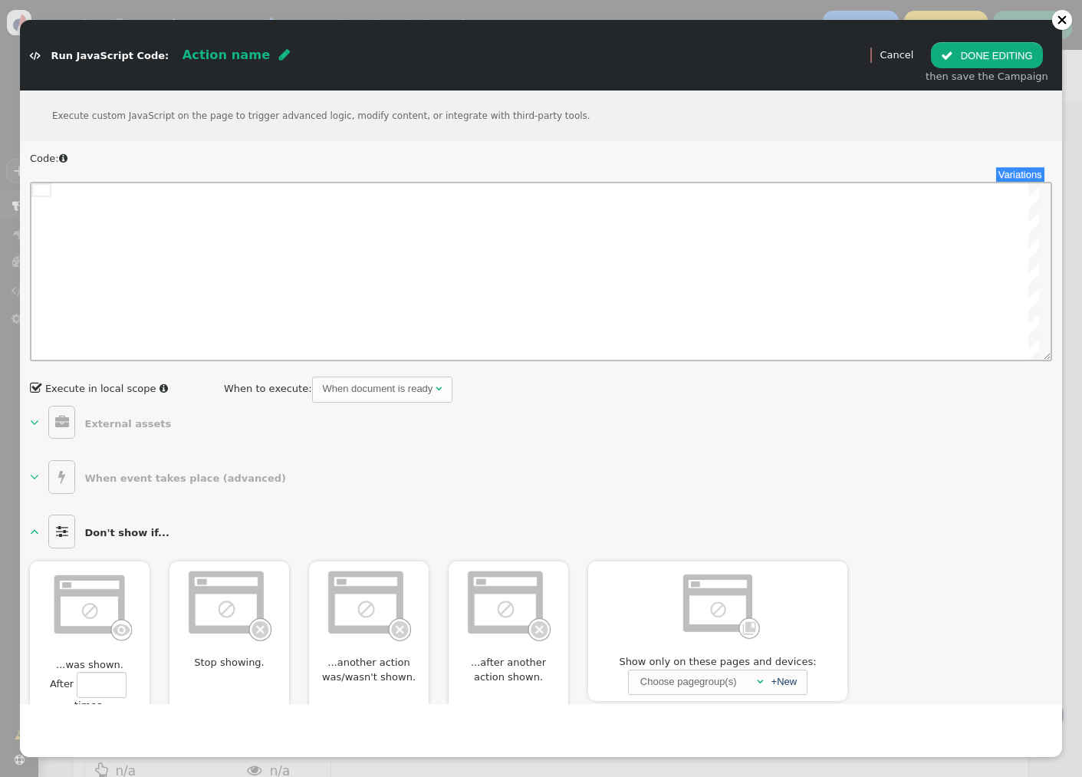
scroll to position [0, 0]
click at [159, 232] on div at bounding box center [545, 271] width 988 height 176
click at [329, 245] on div at bounding box center [545, 271] width 988 height 176
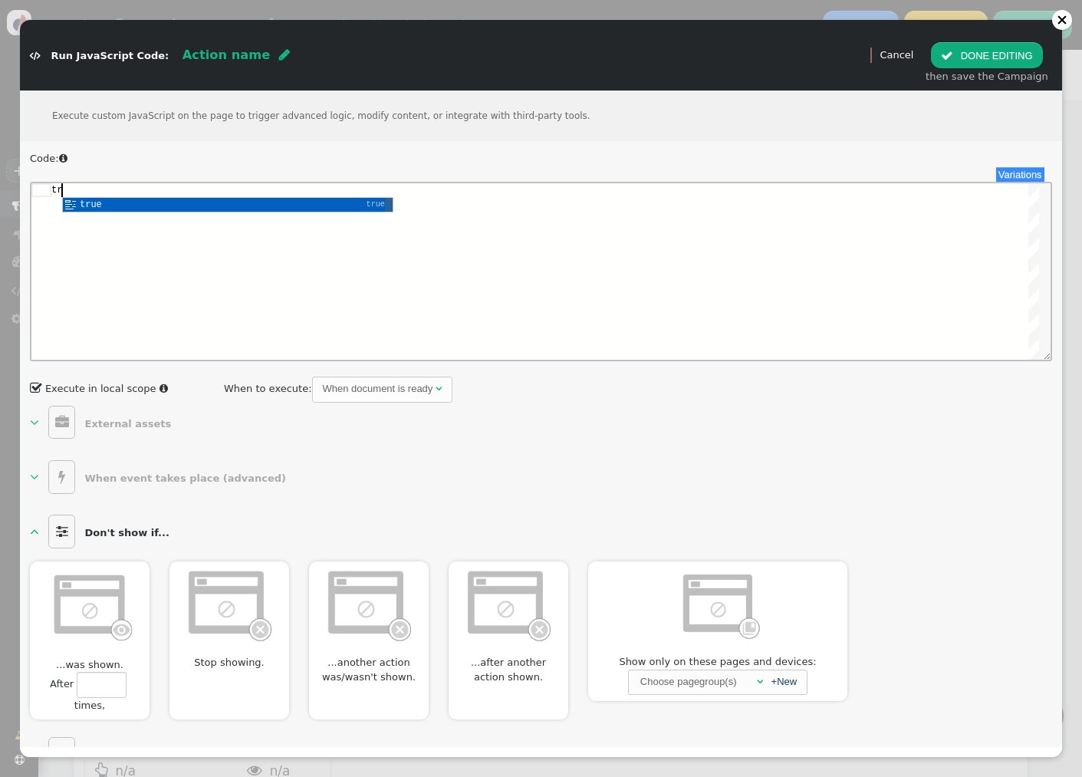
type textarea "*"
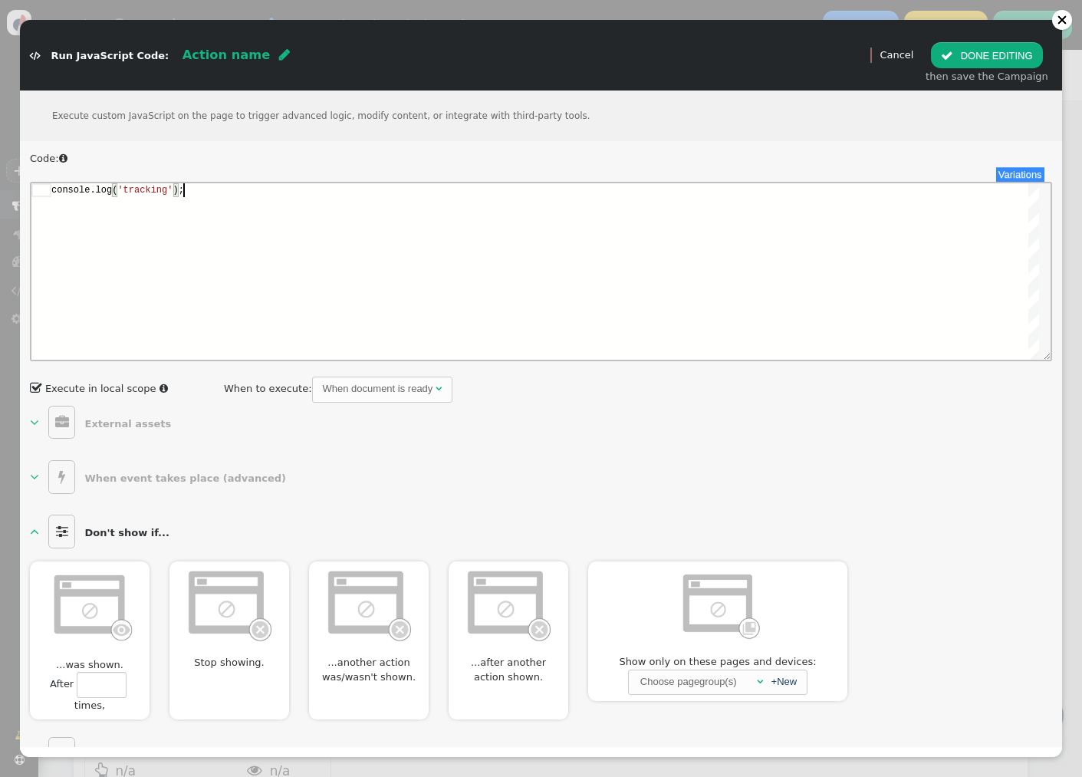
scroll to position [0, 132]
type textarea "**********"
click at [999, 58] on button " DONE EDITING" at bounding box center [986, 55] width 111 height 26
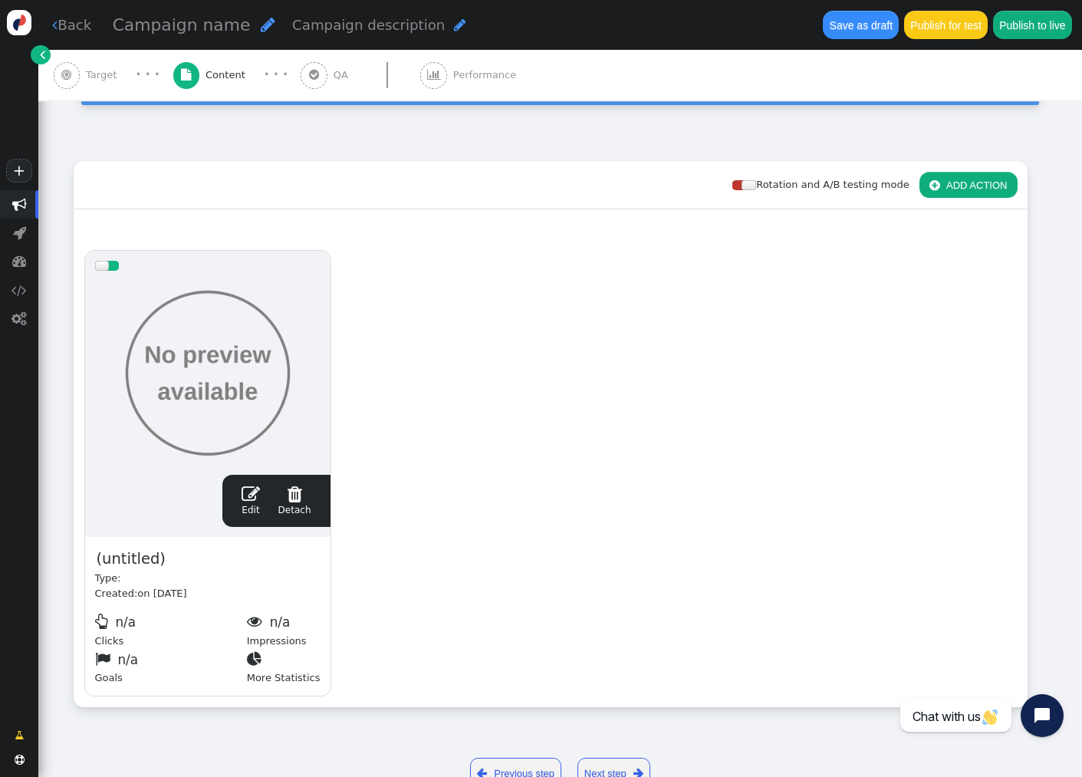
scroll to position [192, 0]
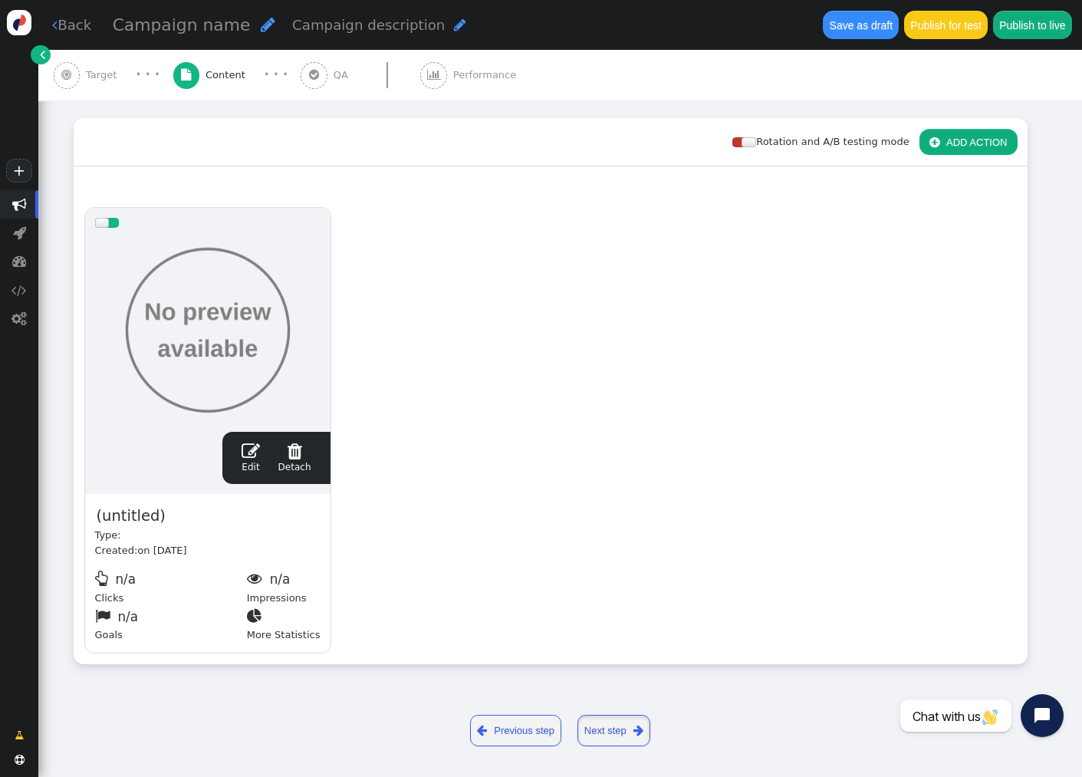
click at [621, 722] on link "Next step " at bounding box center [613, 730] width 73 height 31
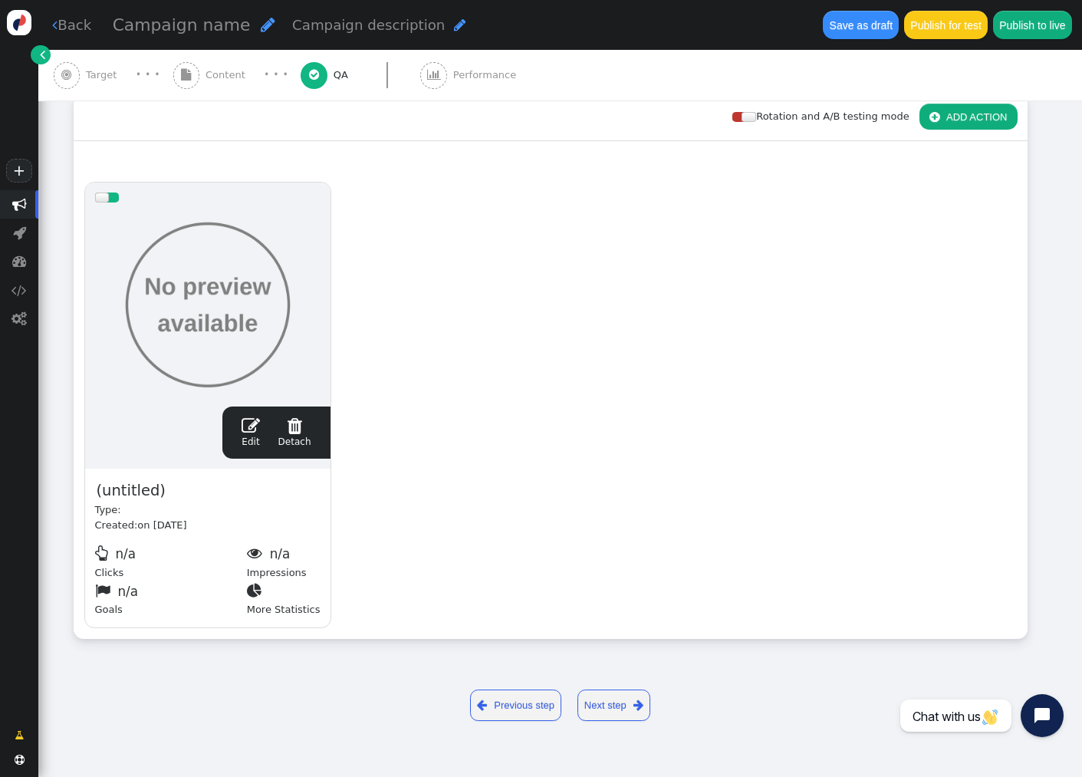
scroll to position [0, 0]
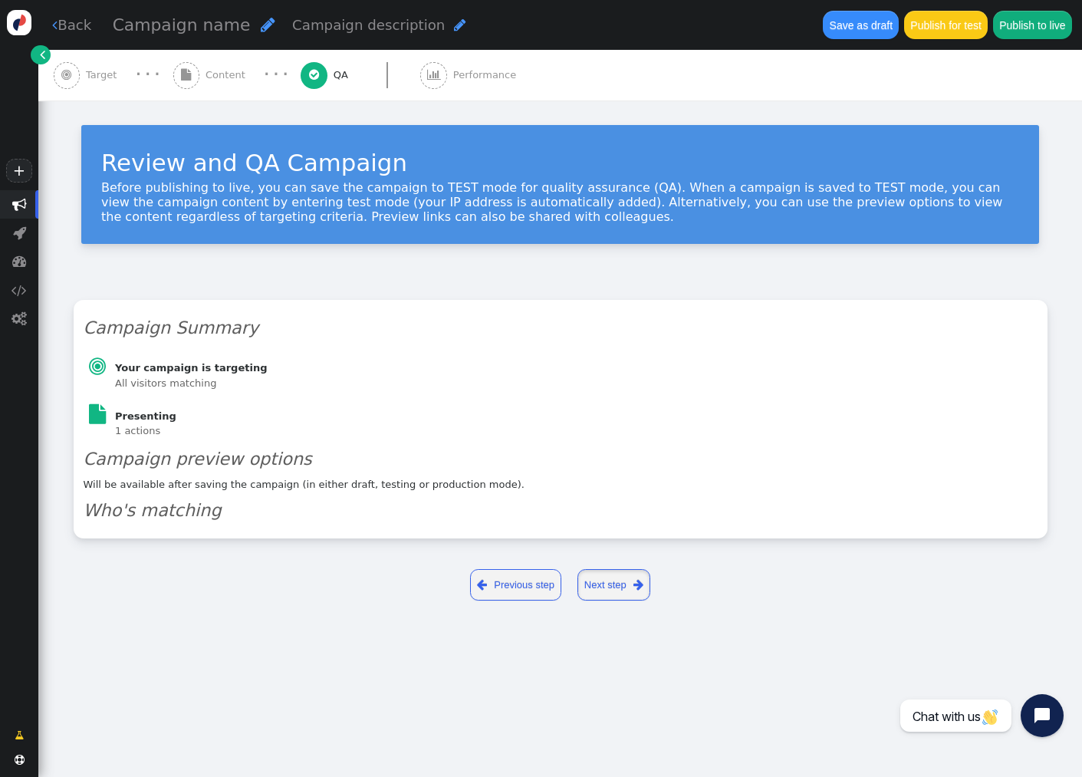
click at [623, 586] on link "Next step " at bounding box center [613, 584] width 73 height 31
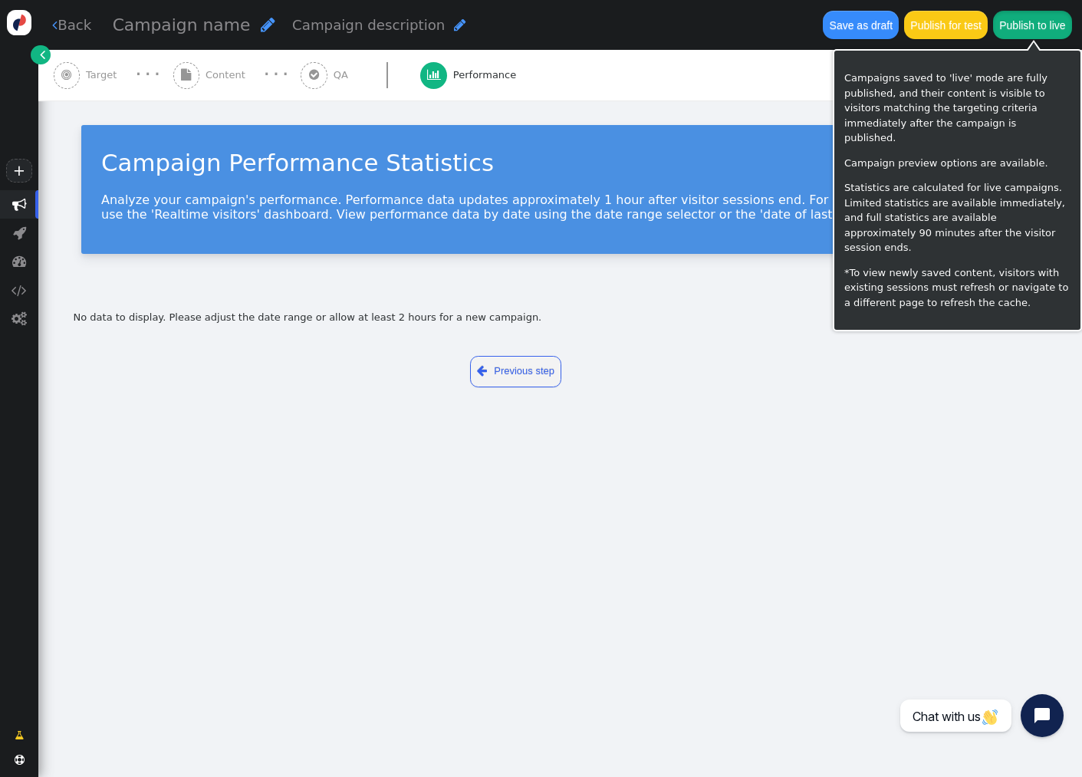
click at [1033, 28] on button "Publish to live" at bounding box center [1032, 25] width 79 height 28
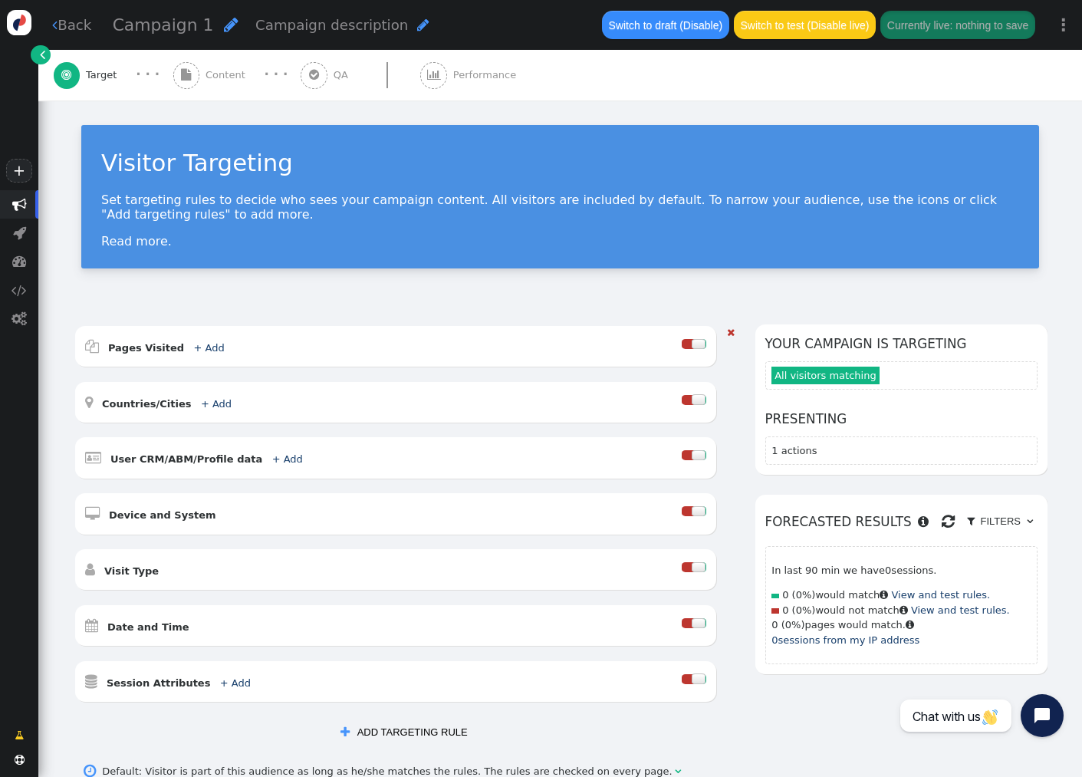
click at [722, 441] on div "" at bounding box center [726, 521] width 18 height 393
click at [205, 78] on span "Content" at bounding box center [228, 74] width 46 height 15
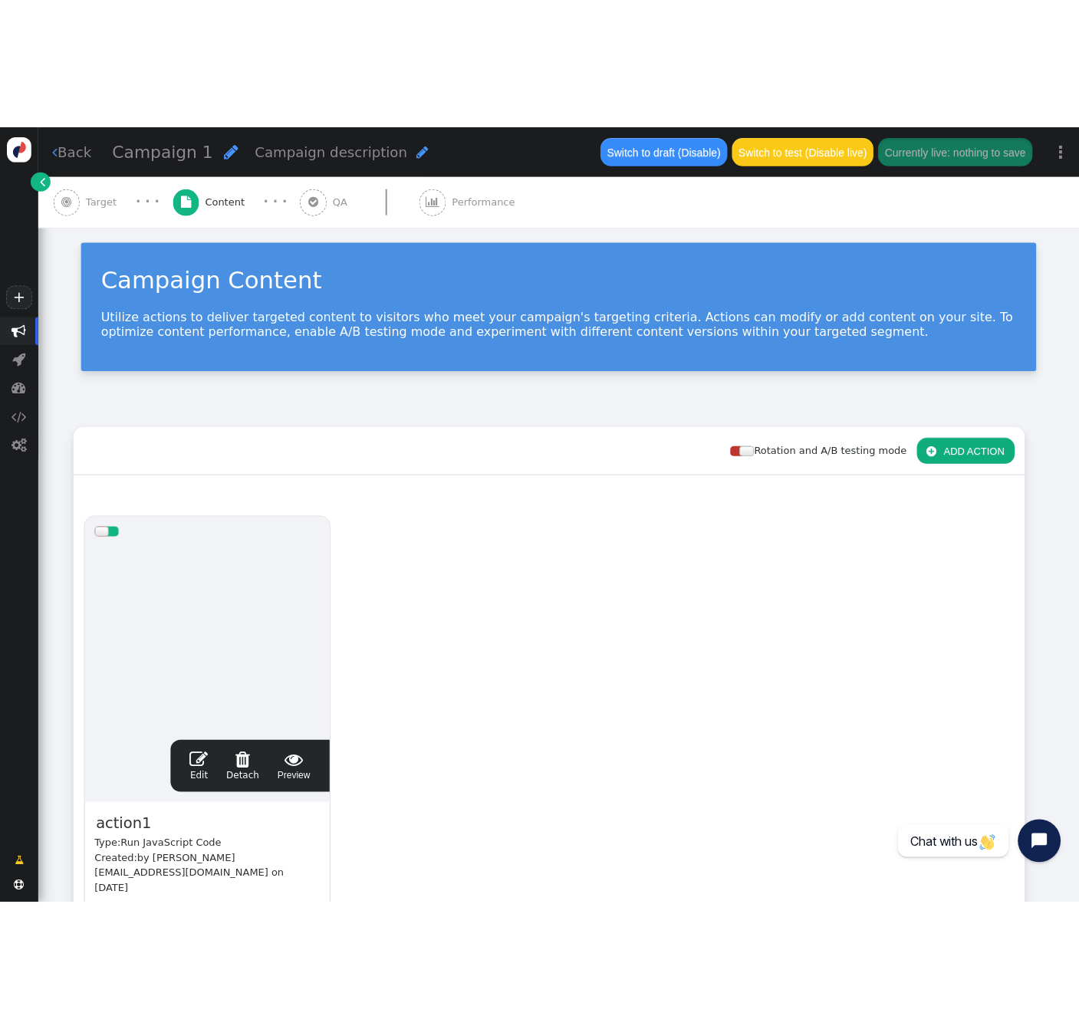
scroll to position [19, 0]
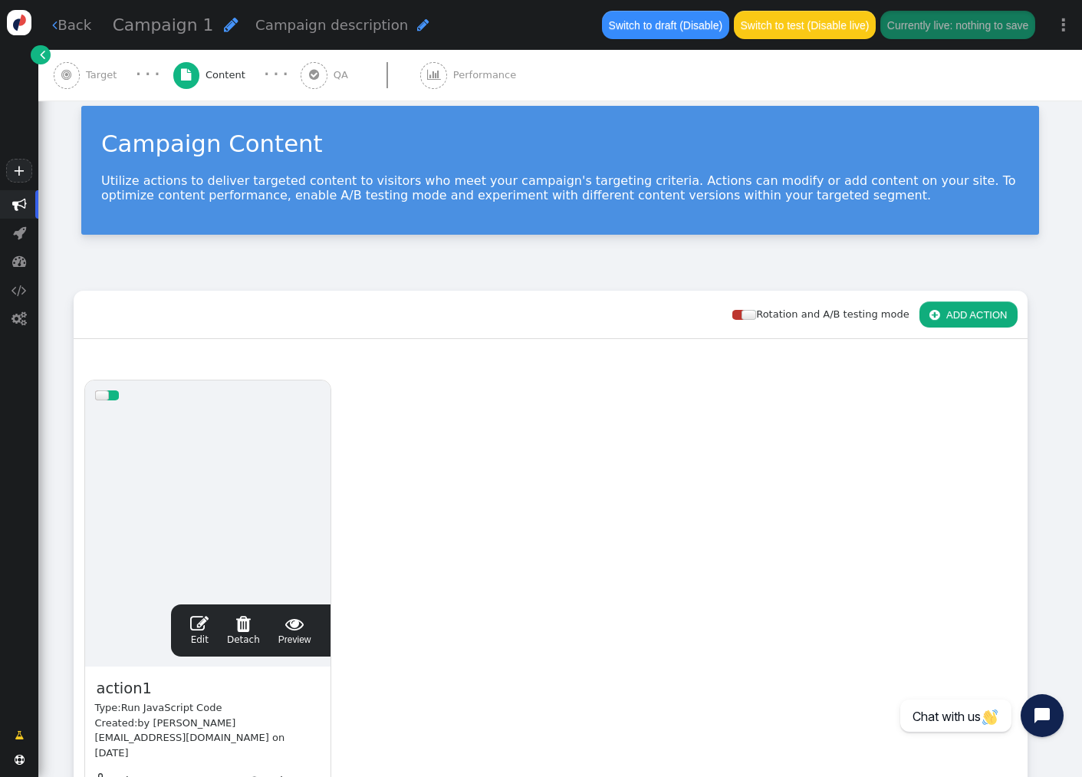
click at [91, 74] on span "Target" at bounding box center [104, 74] width 37 height 15
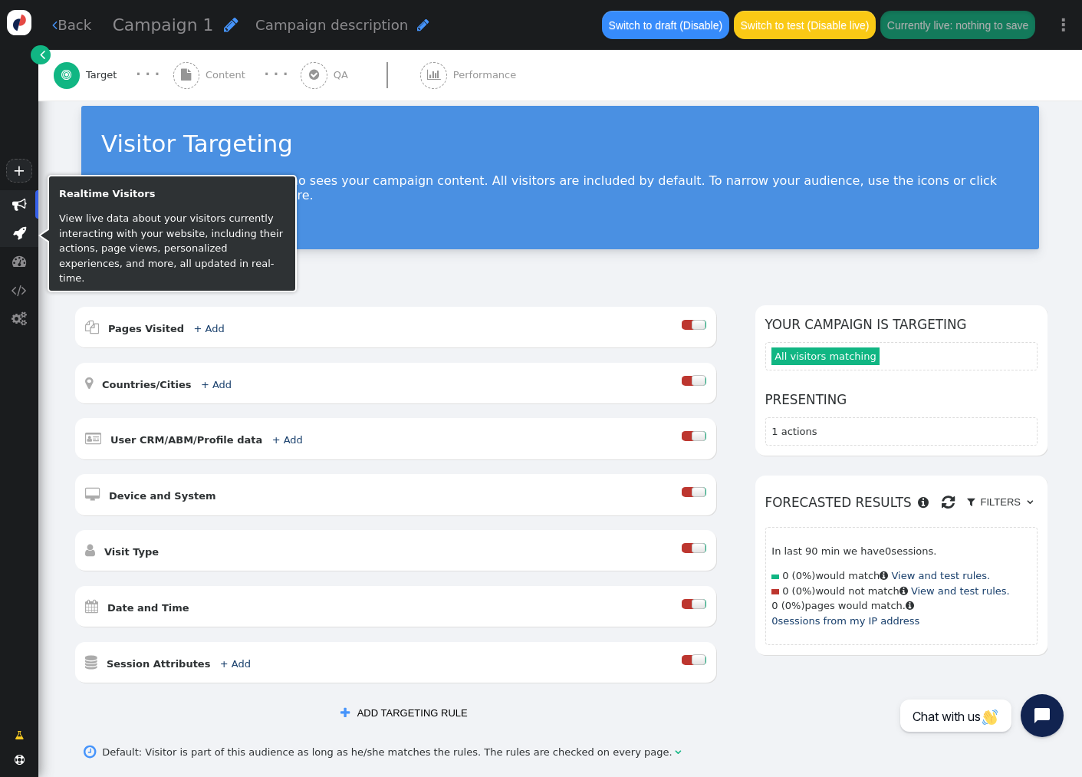
click at [22, 232] on span "" at bounding box center [19, 232] width 13 height 15
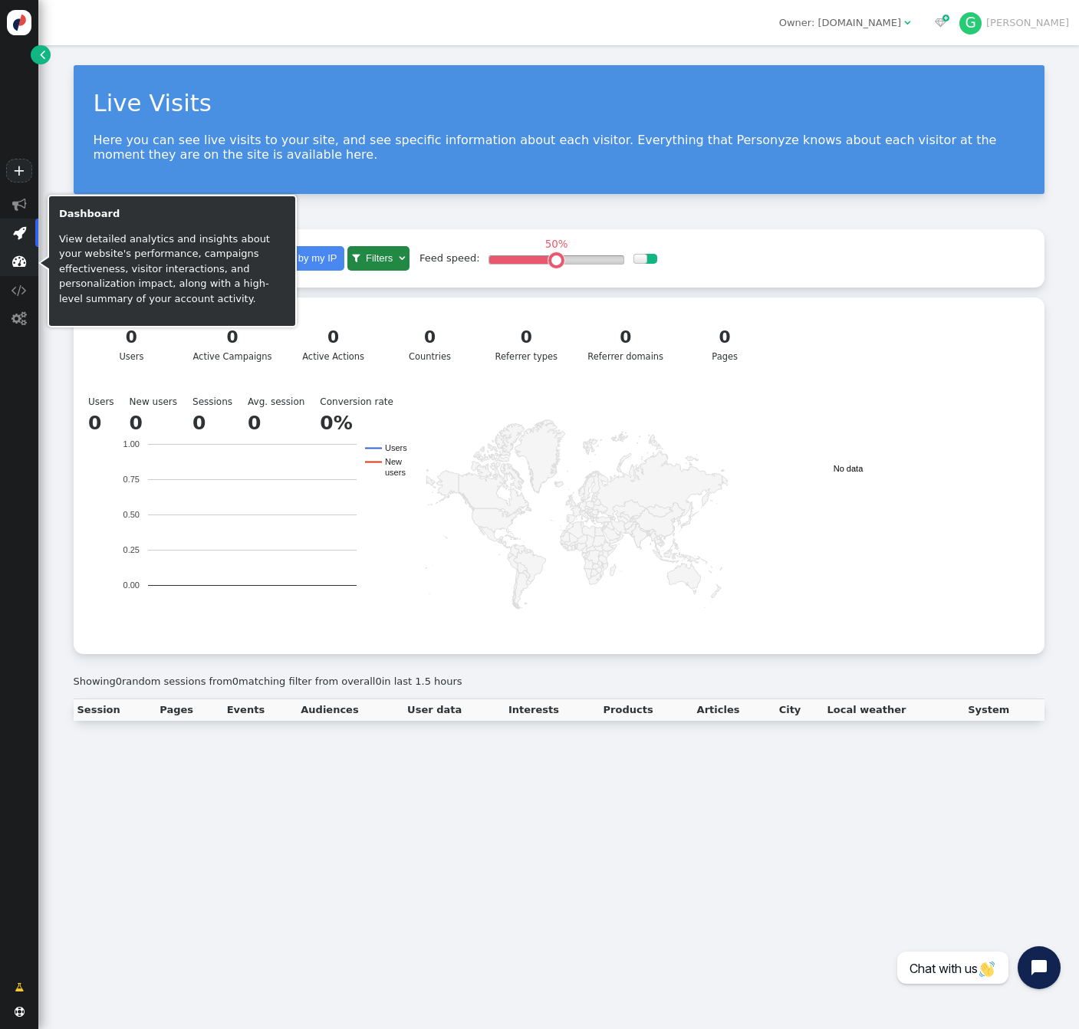
click at [21, 270] on span "" at bounding box center [19, 261] width 38 height 28
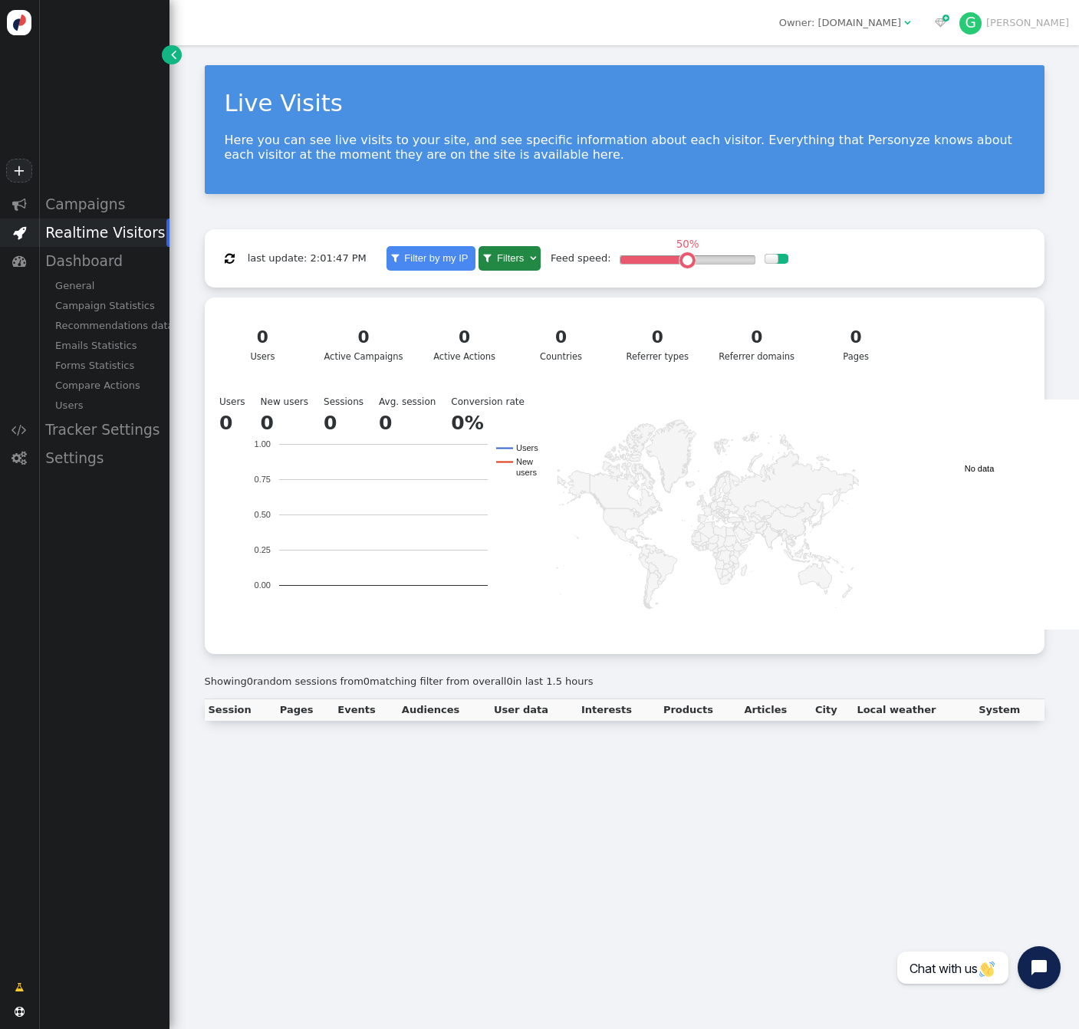
click at [188, 360] on div "Live Visits Here you can see live visits to your site, and see specific informa…" at bounding box center [623, 392] width 909 height 695
click at [110, 310] on div "Campaign Statistics" at bounding box center [103, 306] width 131 height 20
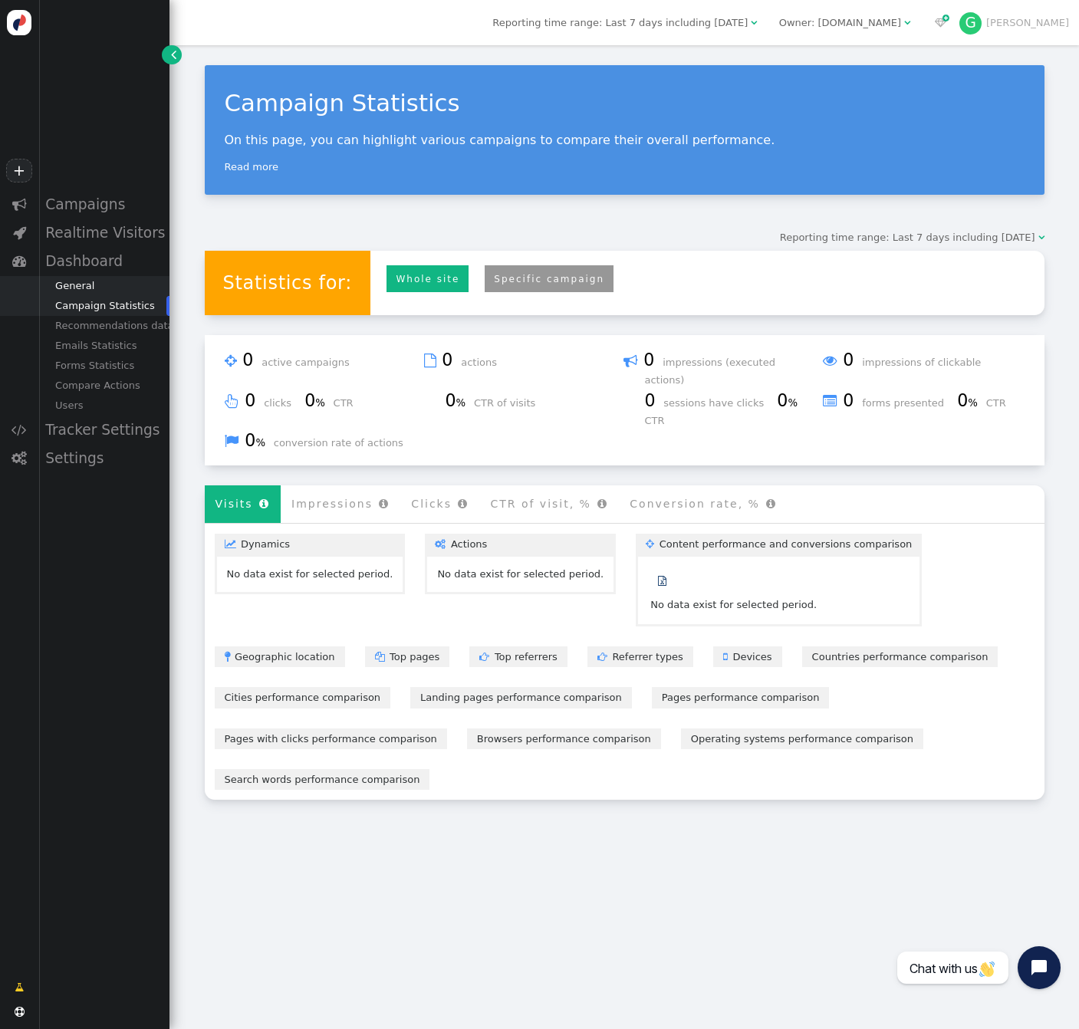
click at [93, 291] on div "General" at bounding box center [103, 286] width 131 height 20
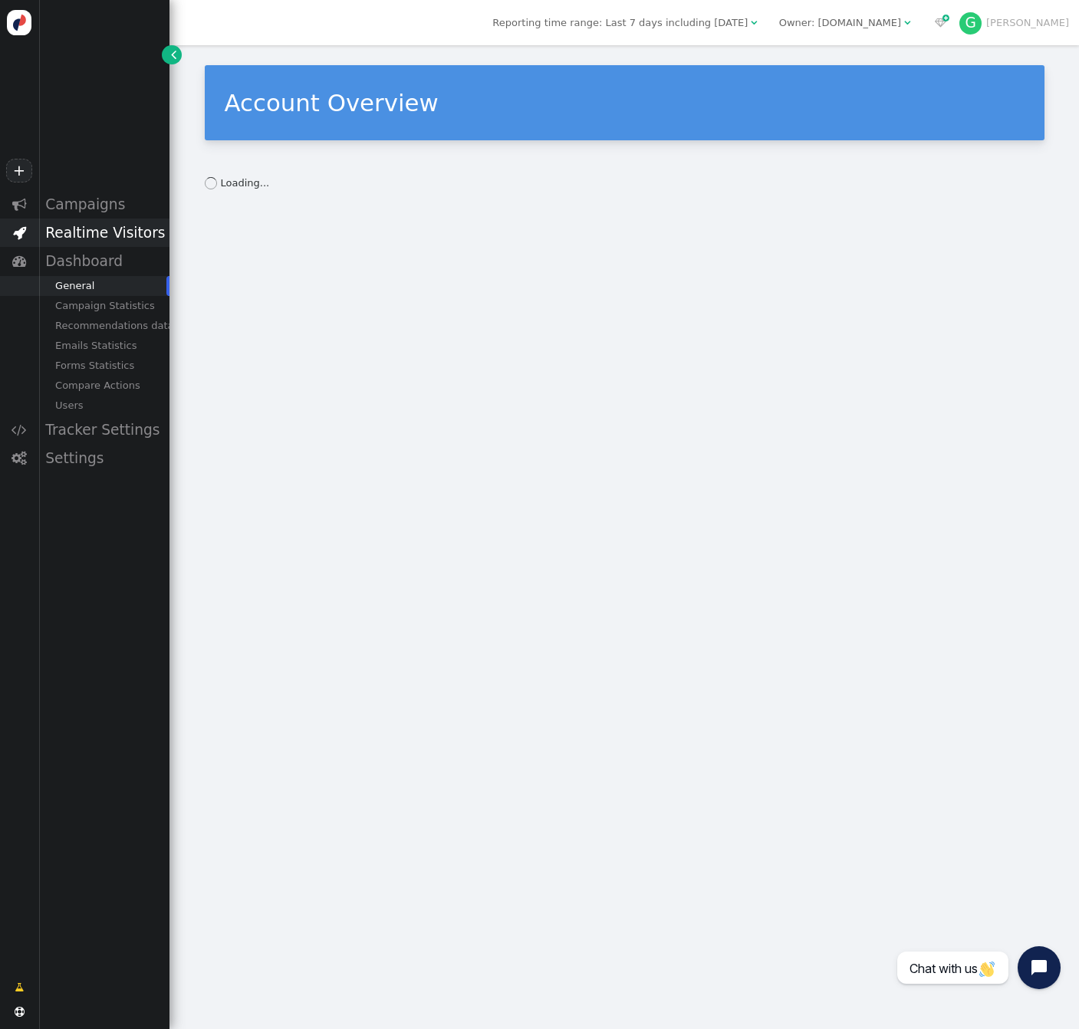
click at [117, 229] on div "Realtime Visitors" at bounding box center [103, 233] width 131 height 28
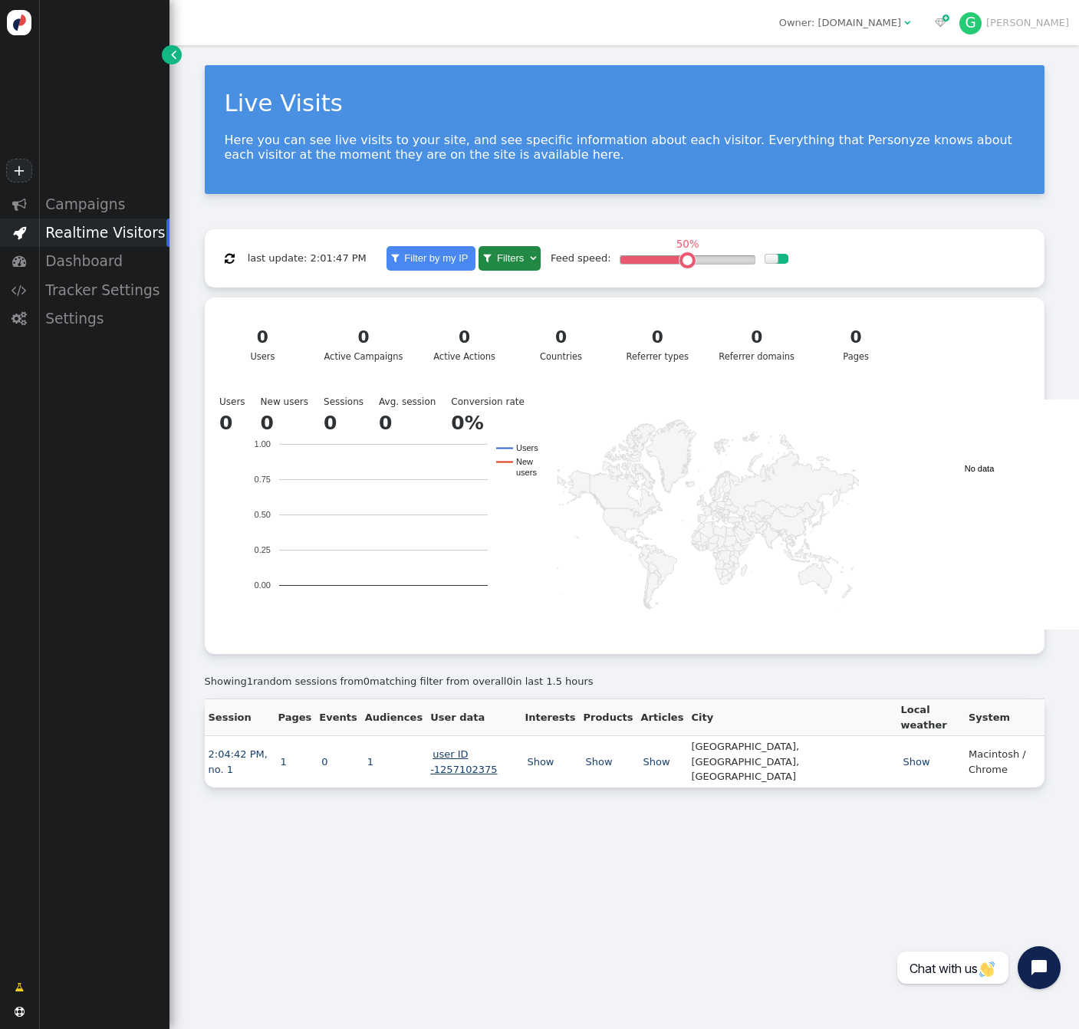
click at [498, 748] on link "user ID -1257102375" at bounding box center [464, 761] width 69 height 27
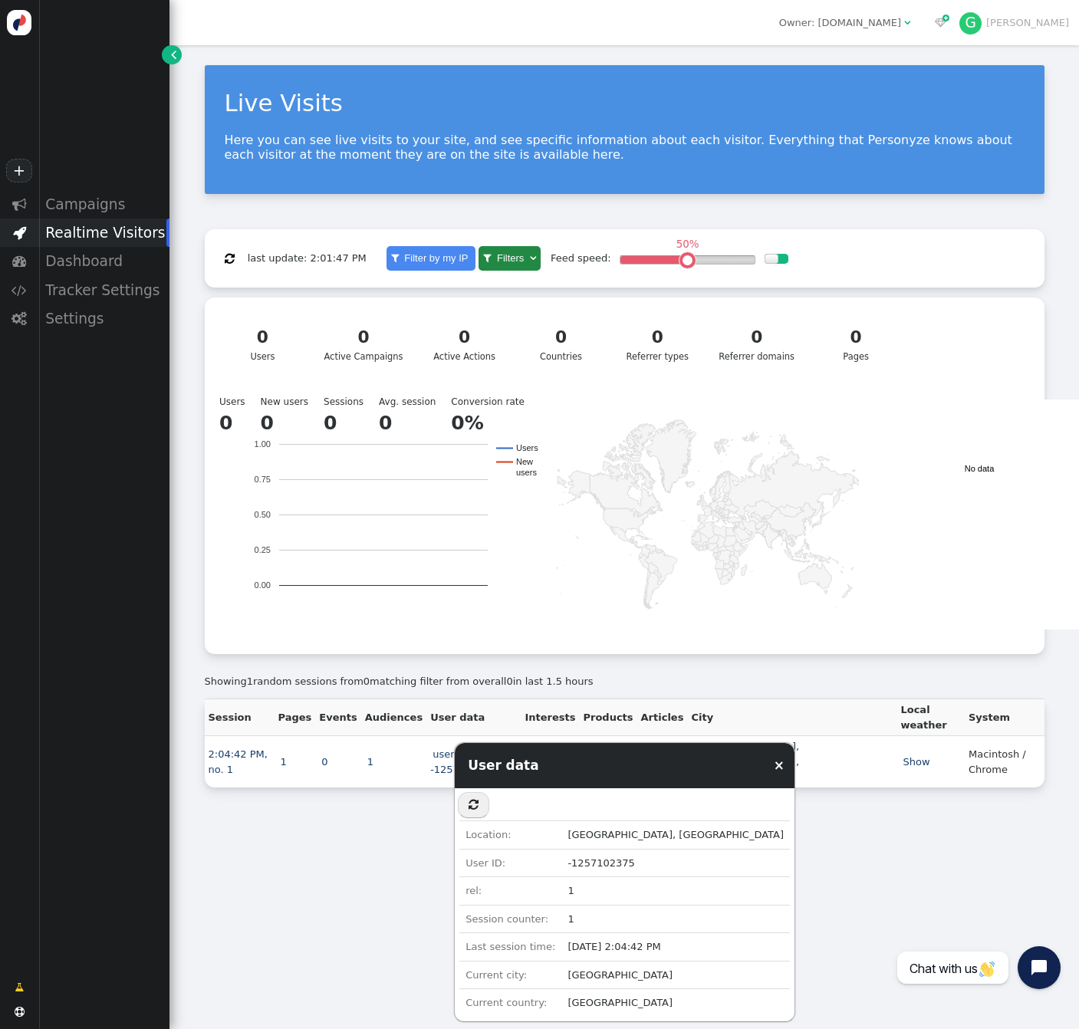
click at [404, 776] on div "Live Visits Here you can see live visits to your site, and see specific informa…" at bounding box center [623, 537] width 909 height 984
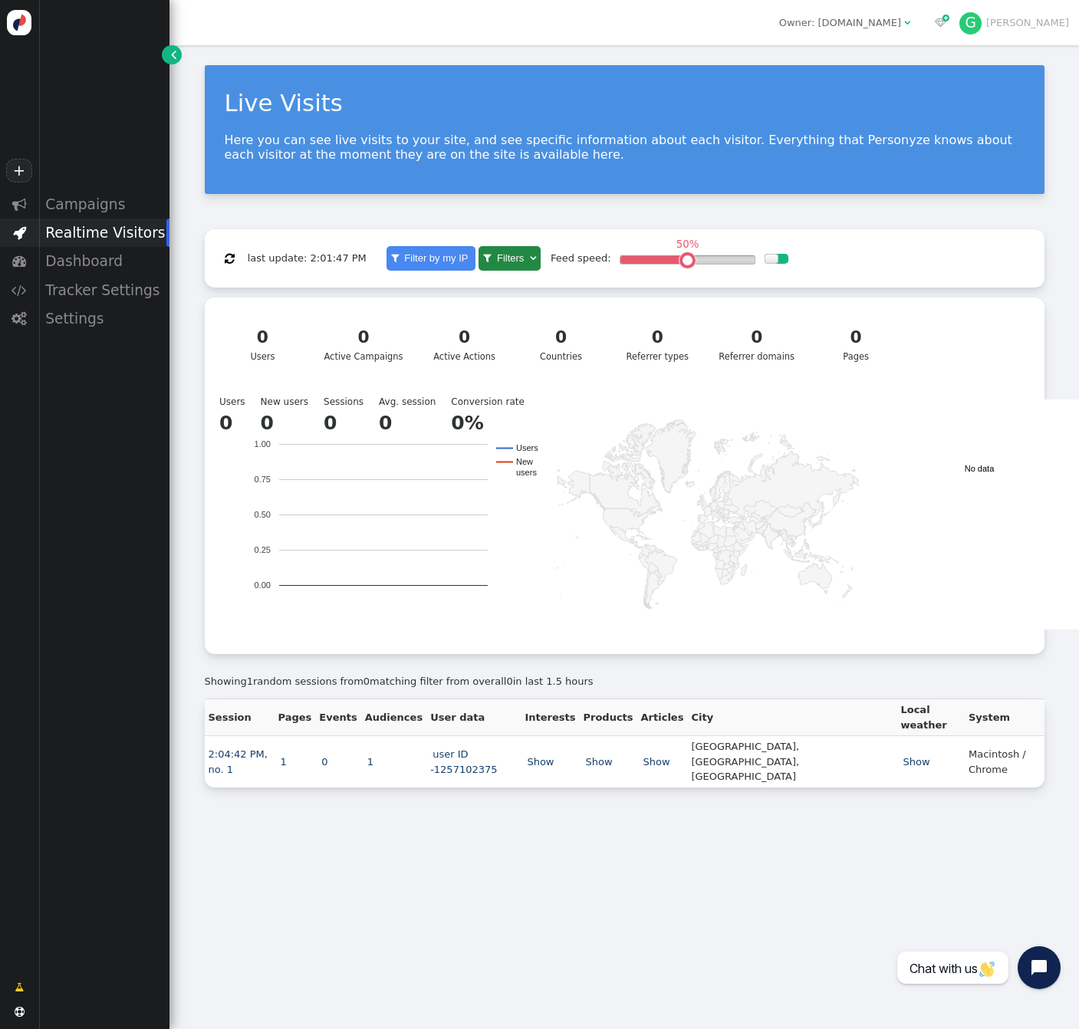
click at [365, 362] on div "0 Active Campaigns" at bounding box center [363, 344] width 79 height 38
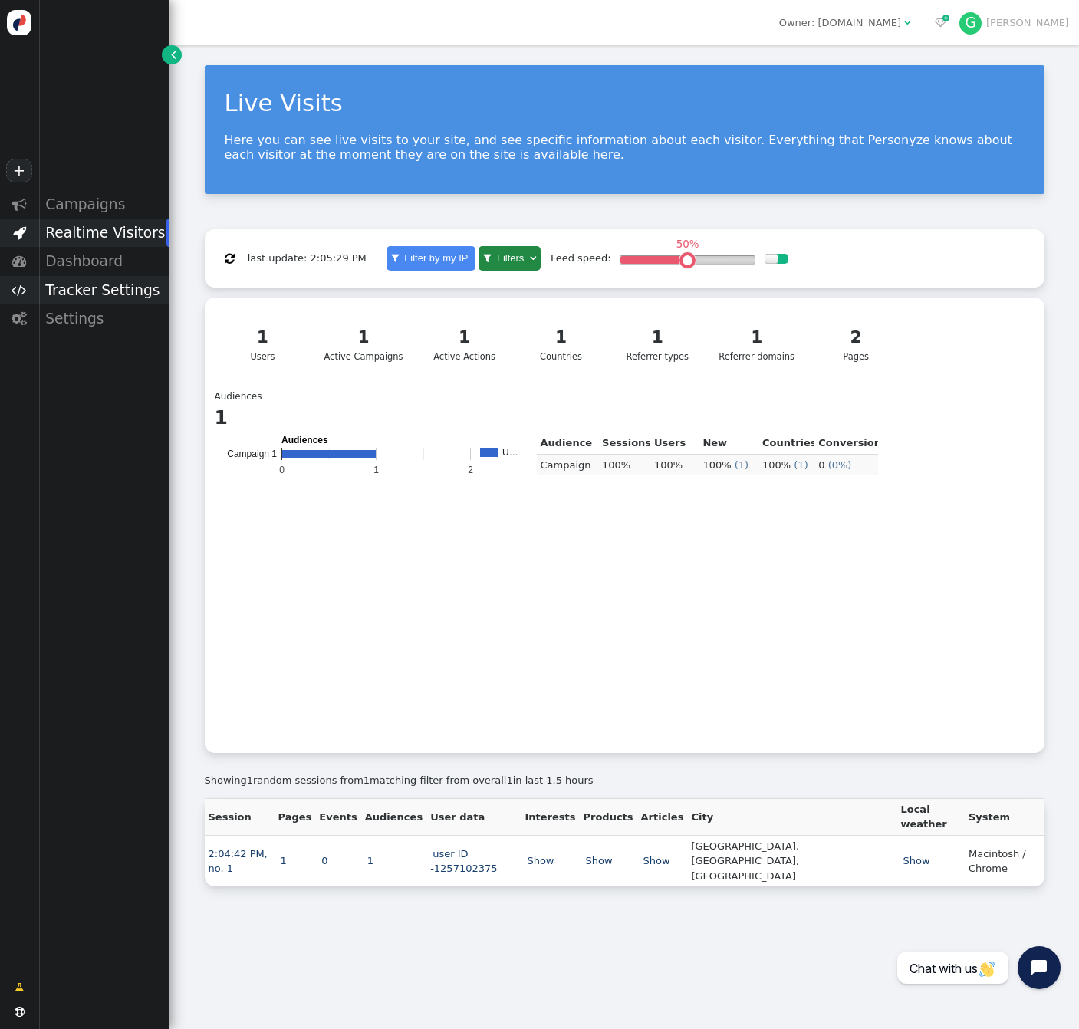
click at [106, 297] on div "Tracker Settings" at bounding box center [103, 290] width 131 height 28
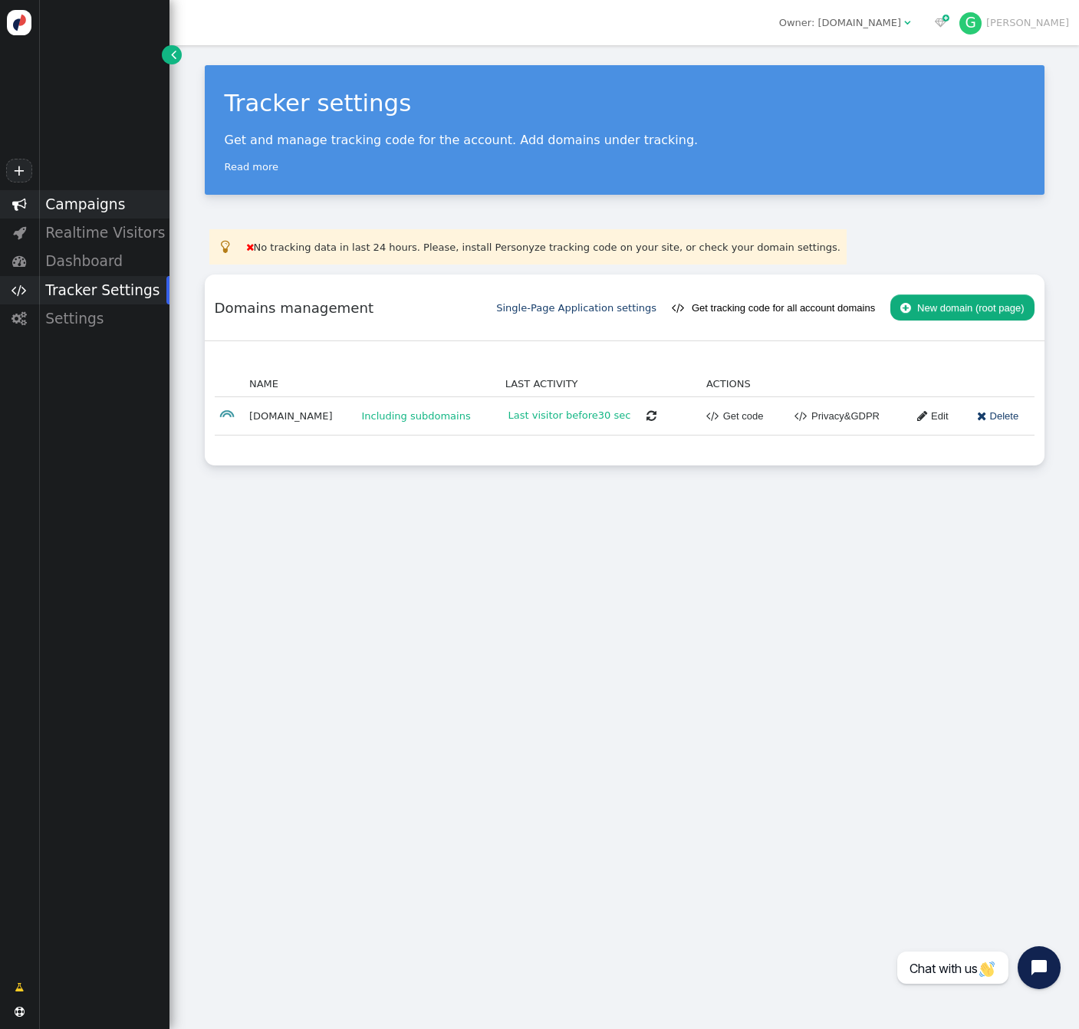
click at [95, 202] on div "Campaigns" at bounding box center [103, 204] width 131 height 28
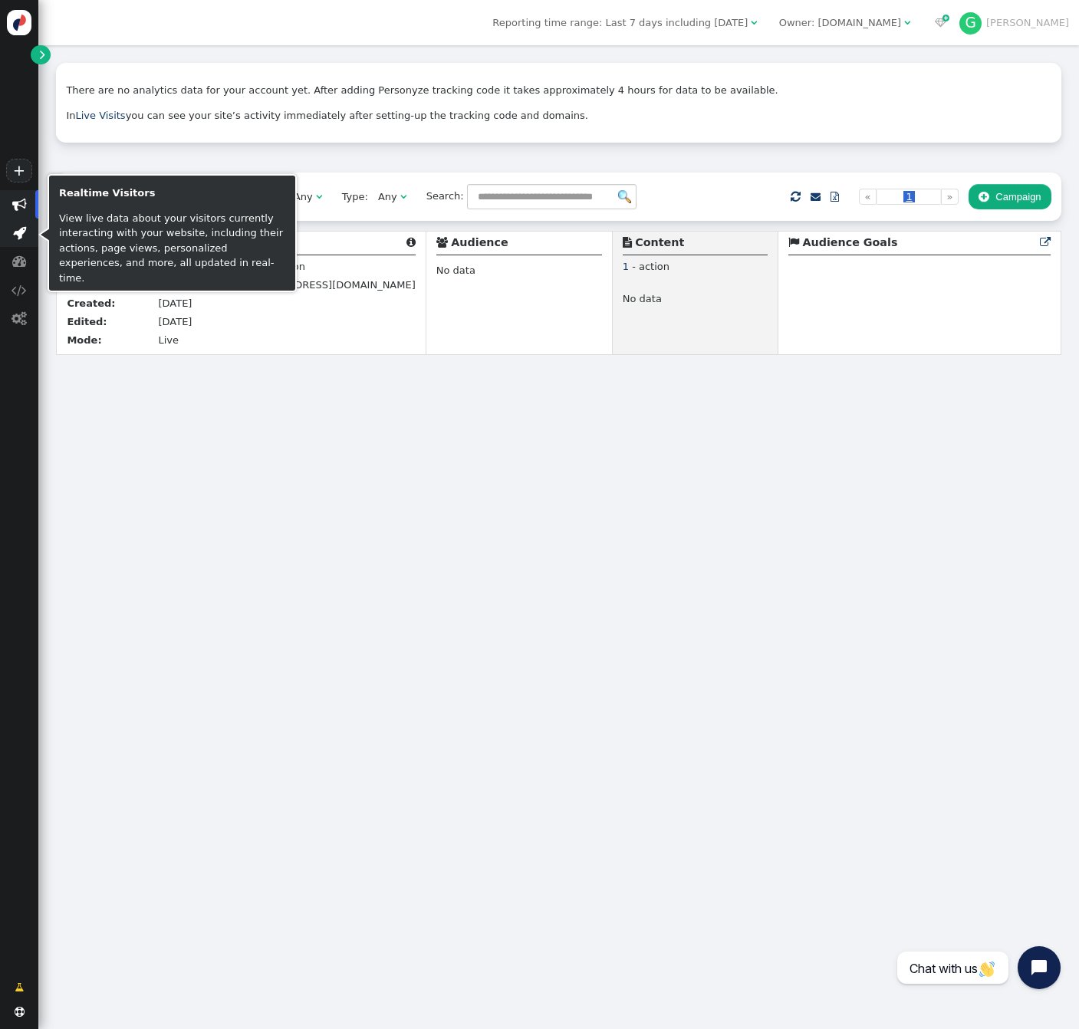
click at [18, 228] on span "" at bounding box center [19, 232] width 13 height 15
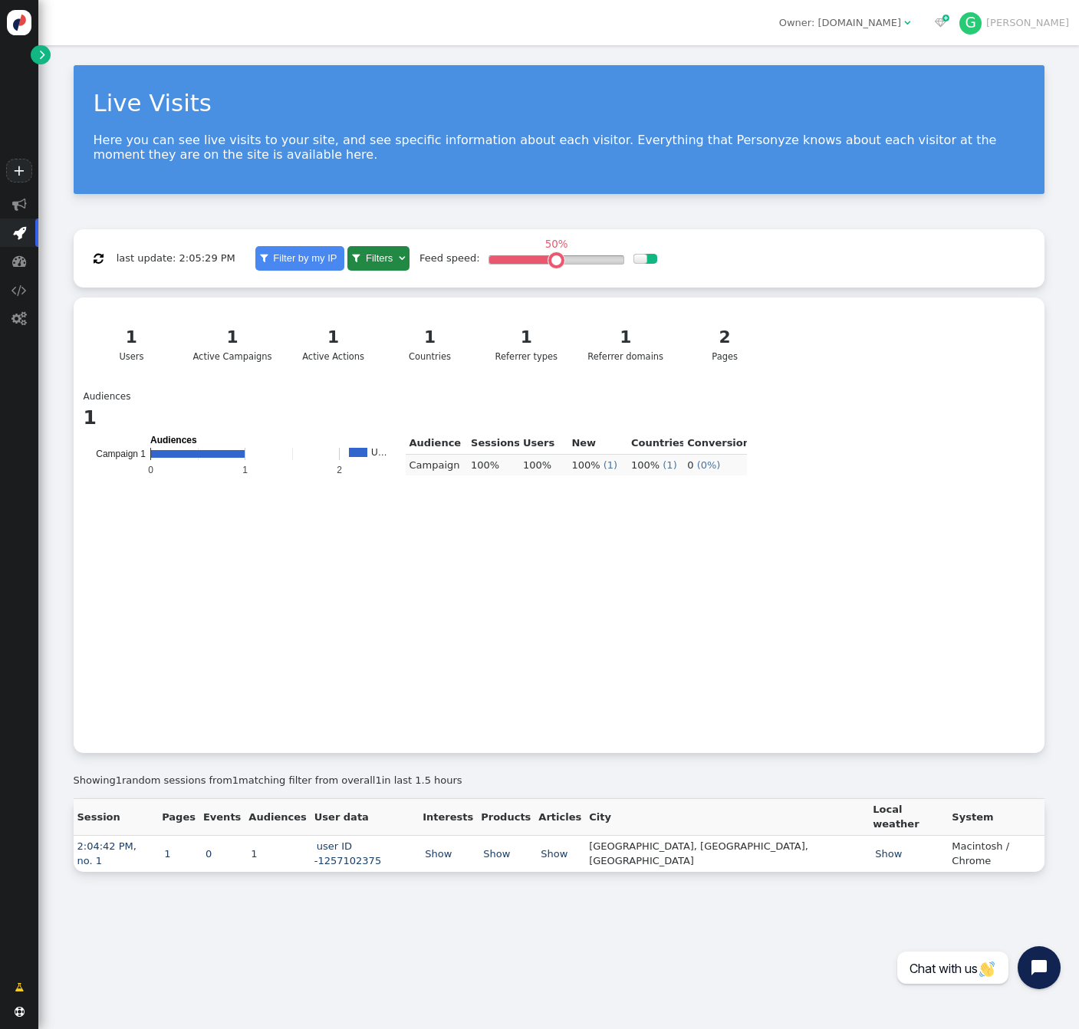
click at [66, 421] on div "Live Visits Here you can see live visits to your site, and see specific informa…" at bounding box center [558, 468] width 1040 height 846
click at [118, 455] on text "Campaign 1" at bounding box center [121, 454] width 50 height 11
click at [21, 271] on span "" at bounding box center [19, 261] width 38 height 28
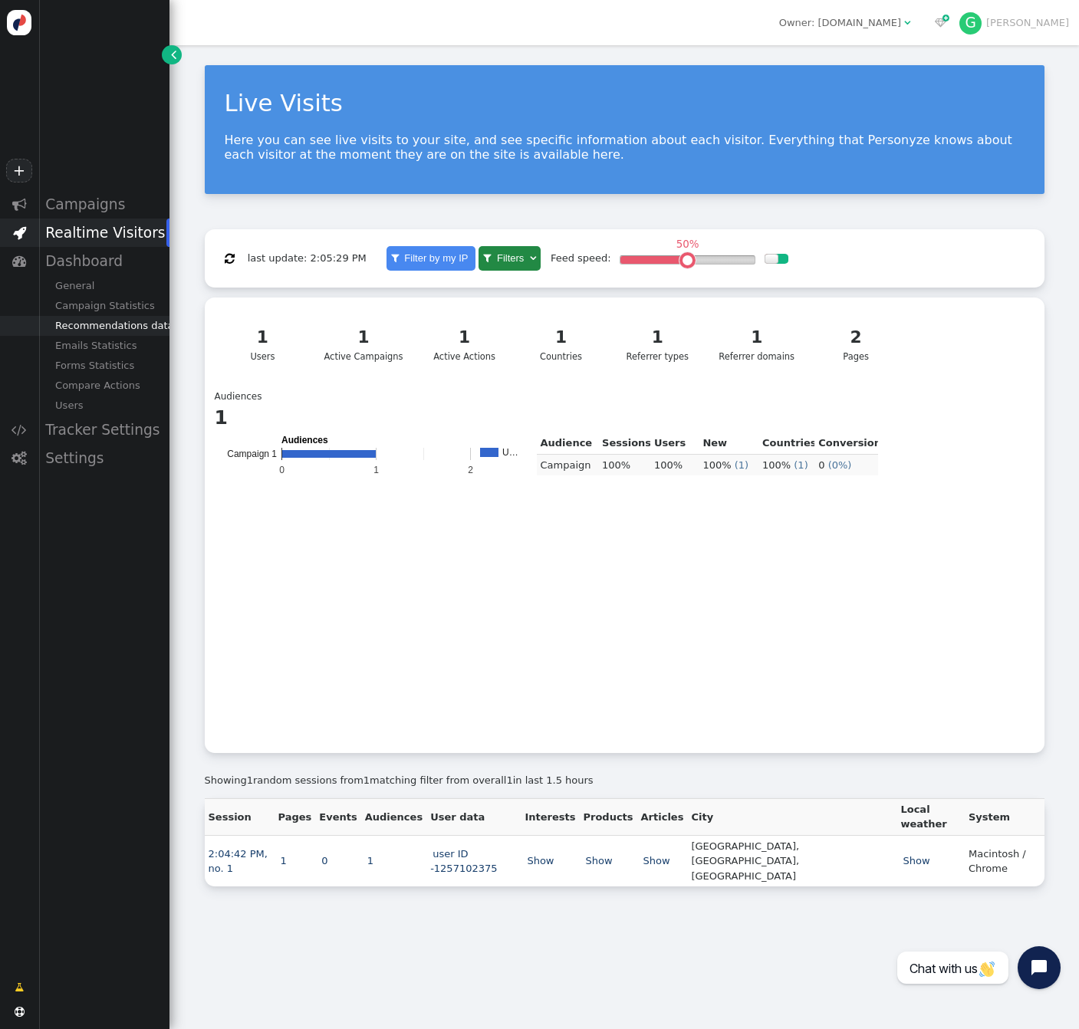
click at [121, 316] on div "Recommendations data" at bounding box center [103, 326] width 131 height 20
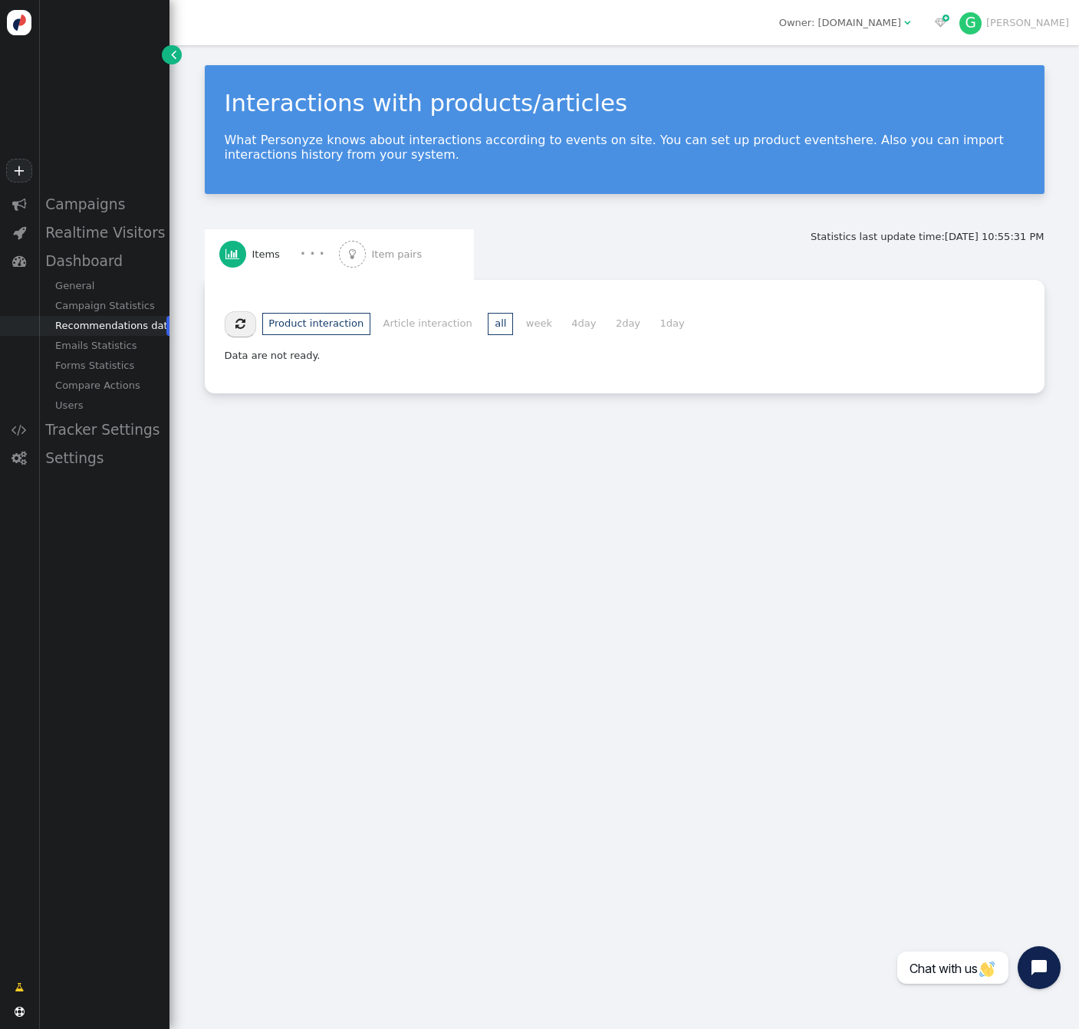
click at [191, 277] on div "Interactions with products/articles What Personyze knows about interactions acc…" at bounding box center [623, 229] width 909 height 368
click at [111, 297] on div "Campaign Statistics" at bounding box center [103, 306] width 131 height 20
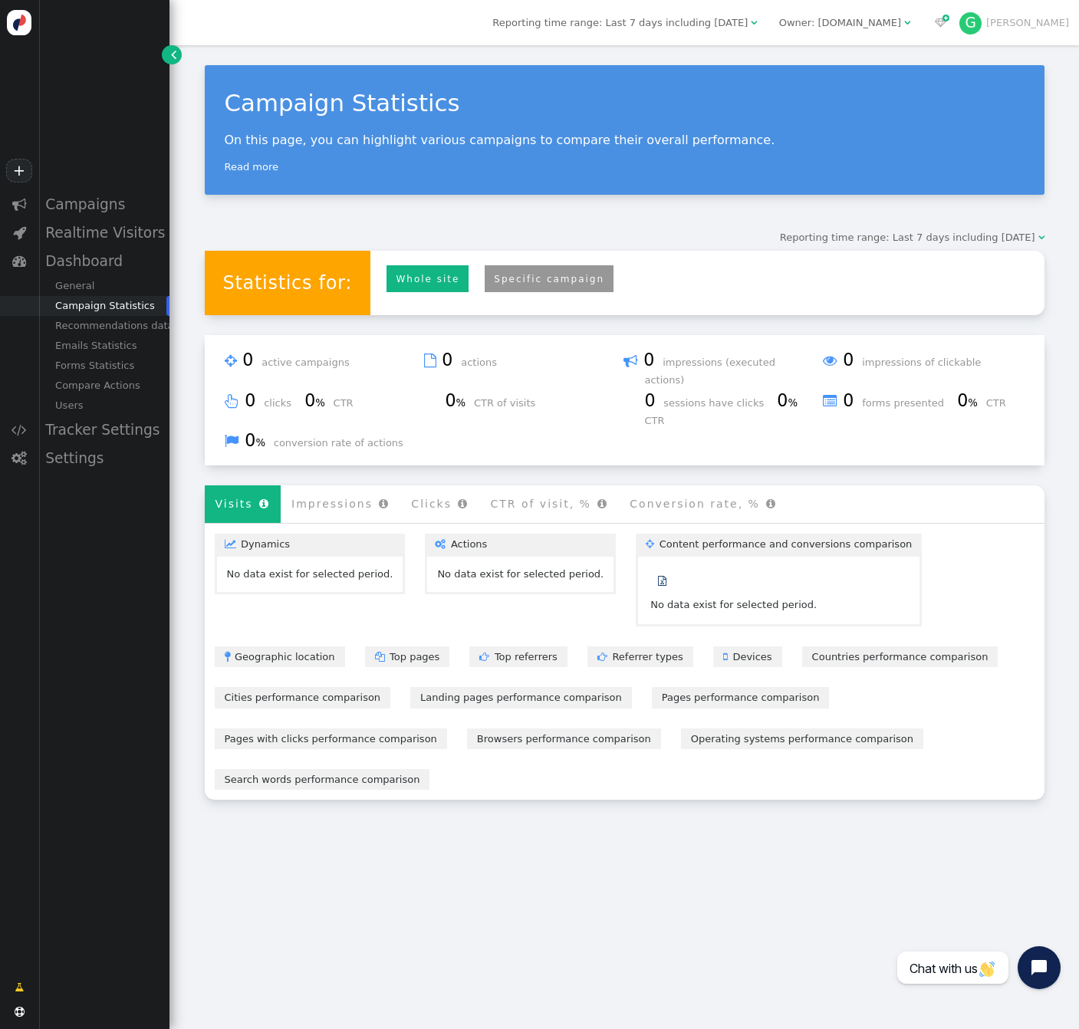
click at [192, 365] on div "Campaign Statistics On this page, you can highlight various campaigns to compar…" at bounding box center [623, 432] width 909 height 774
click at [122, 324] on div "Recommendations data" at bounding box center [103, 326] width 131 height 20
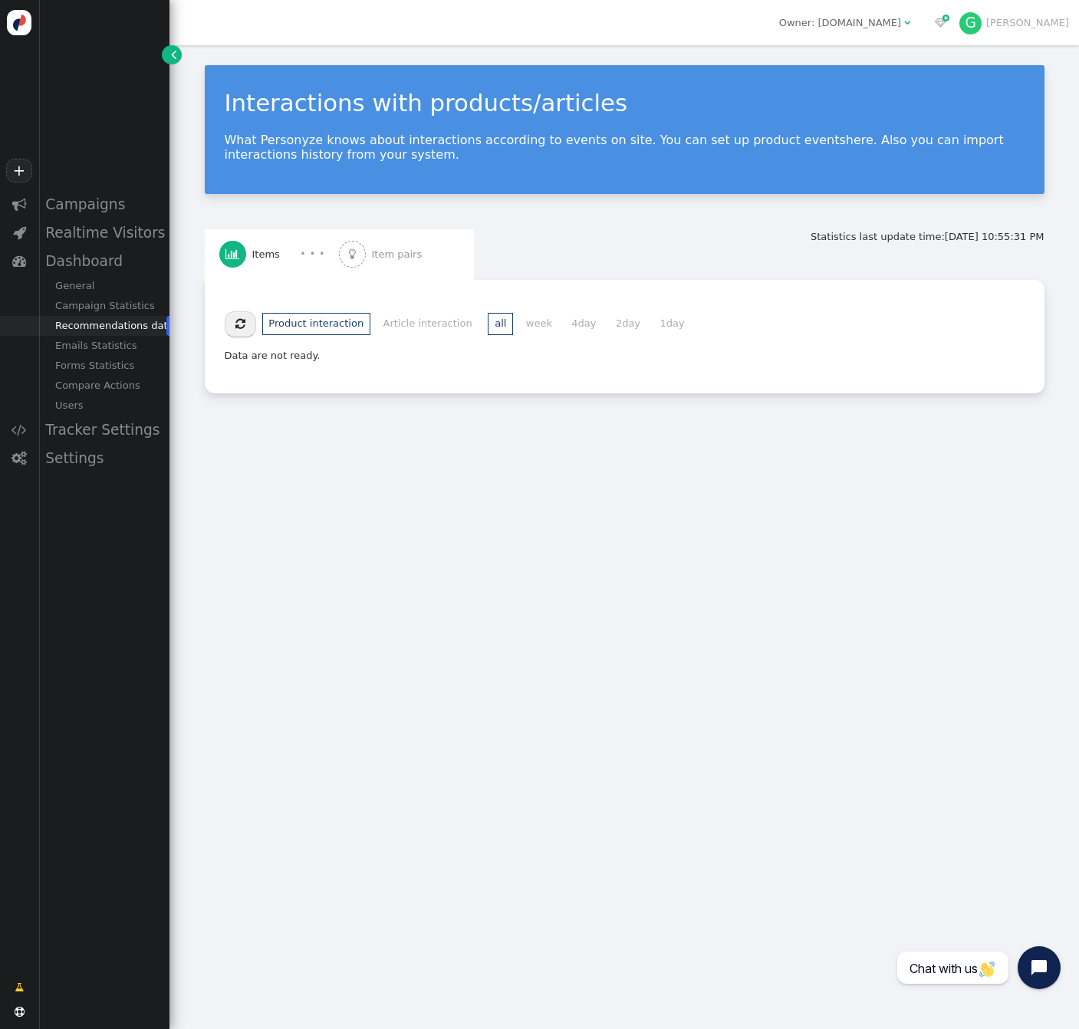
click at [394, 259] on span "Item pairs" at bounding box center [400, 254] width 56 height 15
click at [250, 251] on div " Items" at bounding box center [252, 254] width 67 height 51
click at [99, 309] on div "Campaign Statistics" at bounding box center [103, 306] width 131 height 20
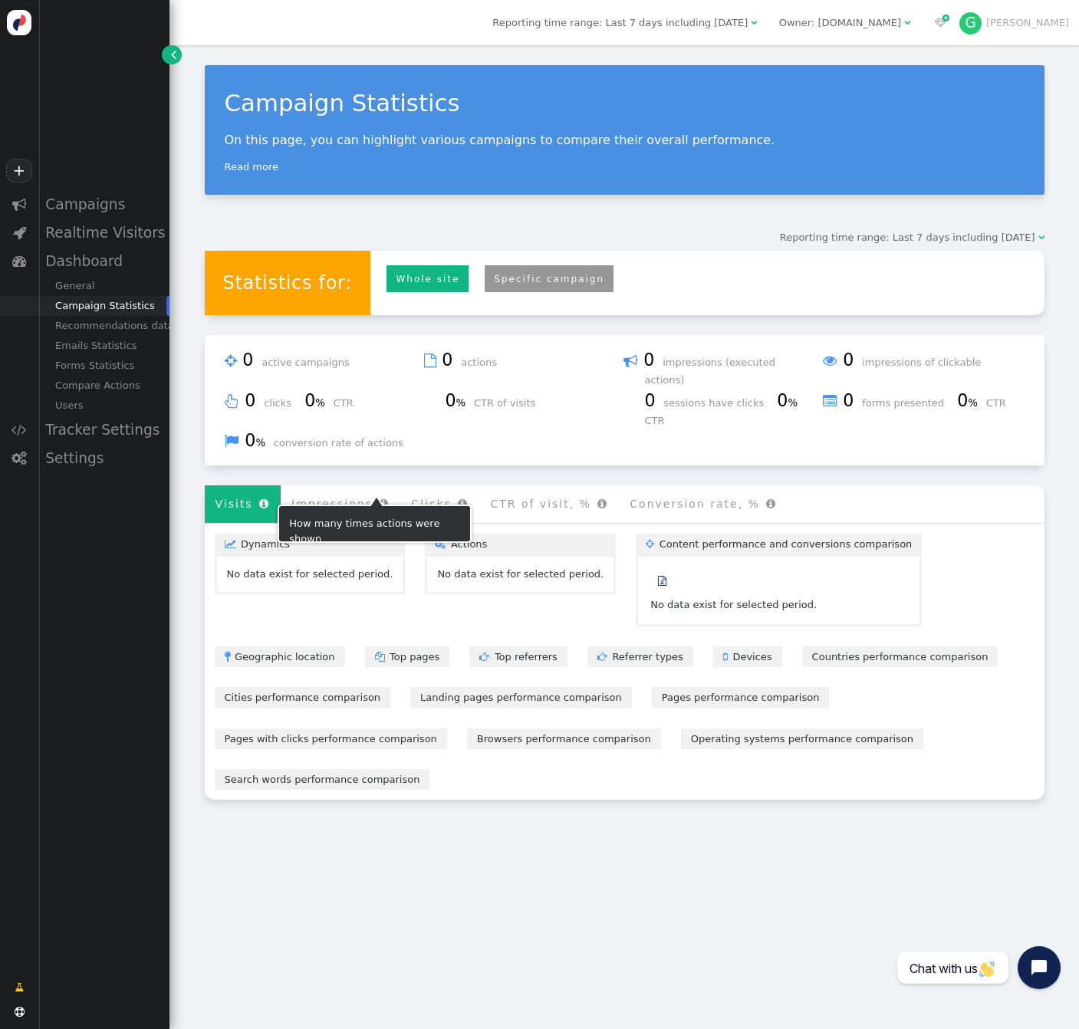
click at [343, 485] on li "Impressions " at bounding box center [341, 504] width 120 height 38
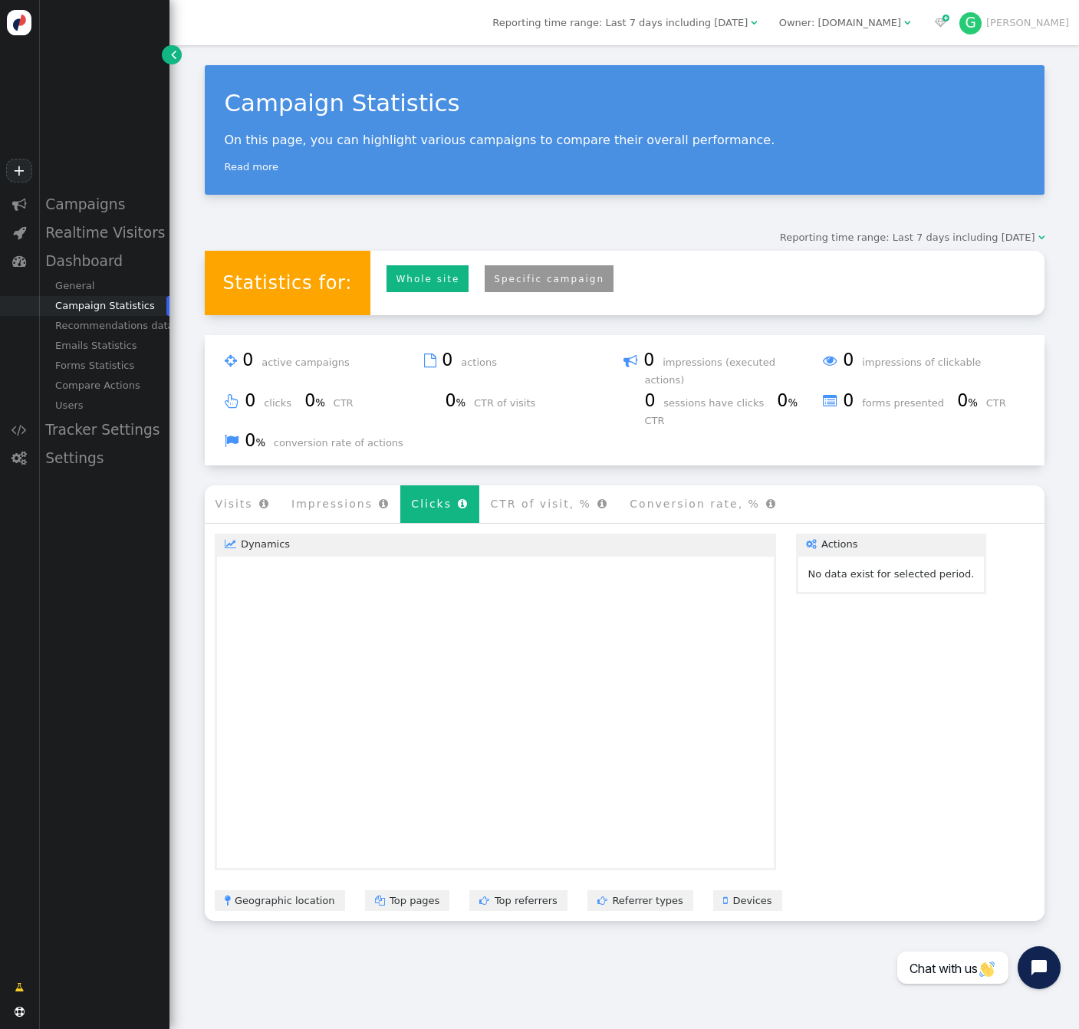
click at [435, 485] on li "Clicks " at bounding box center [439, 504] width 79 height 38
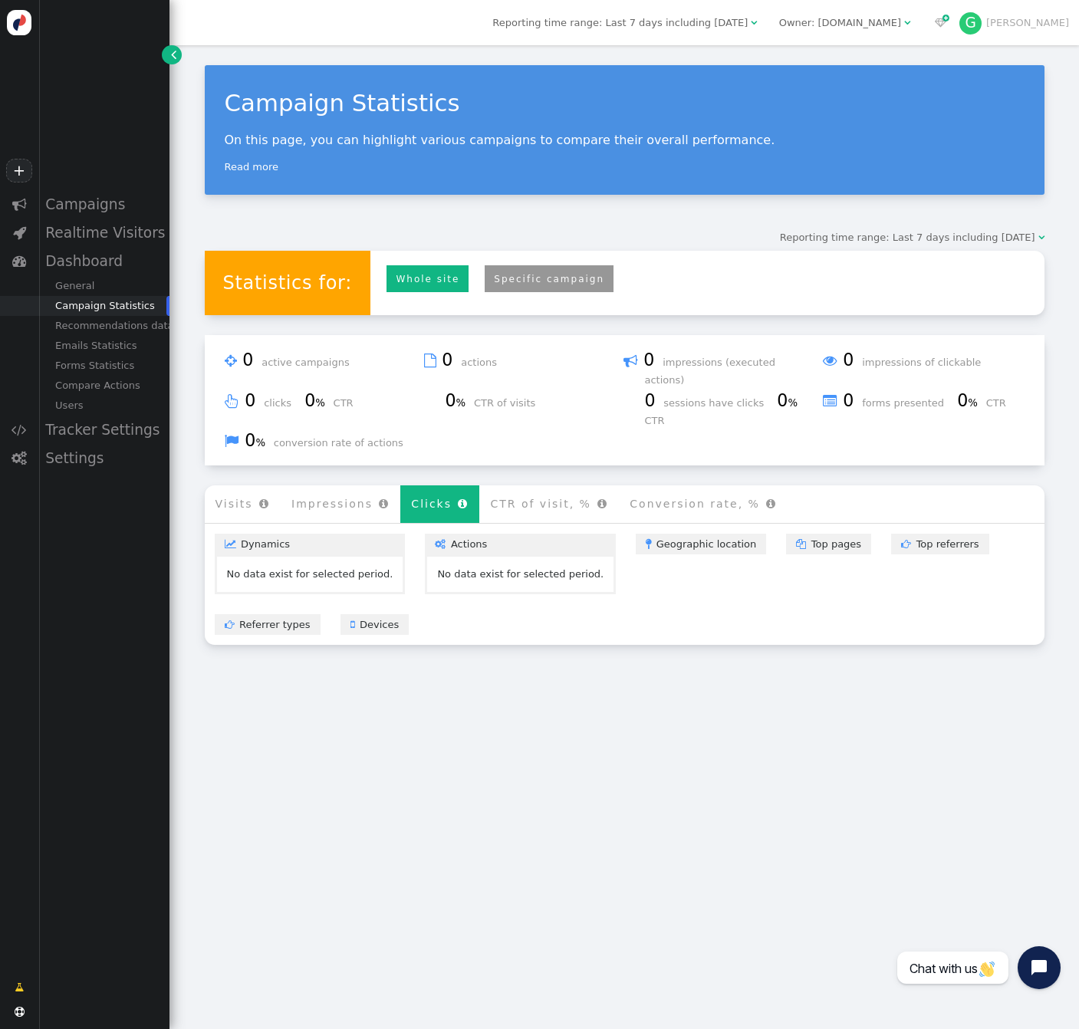
click at [534, 491] on li "CTR of visit, % " at bounding box center [549, 504] width 140 height 38
click at [662, 485] on li "Conversion rate, % " at bounding box center [703, 504] width 169 height 38
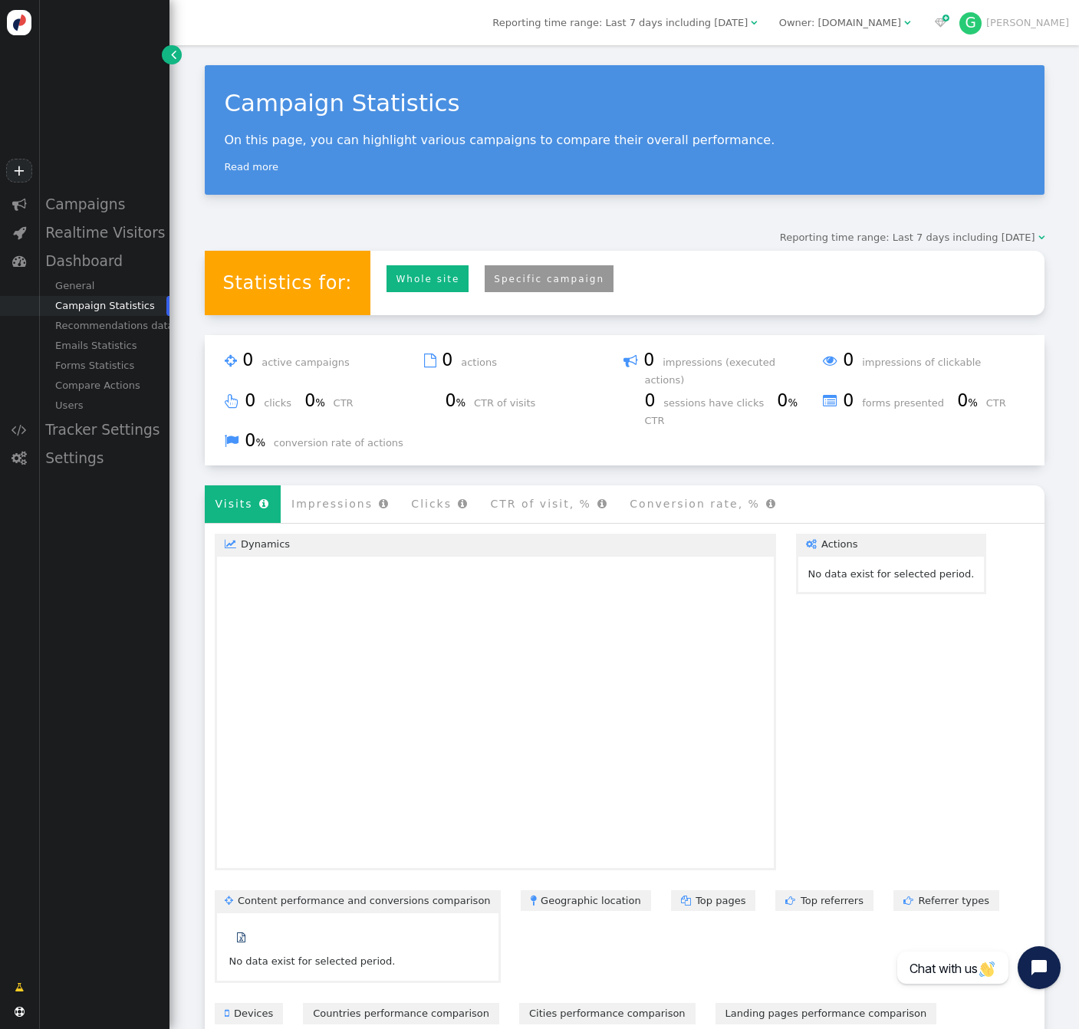
click at [242, 495] on li "Visits " at bounding box center [243, 504] width 77 height 38
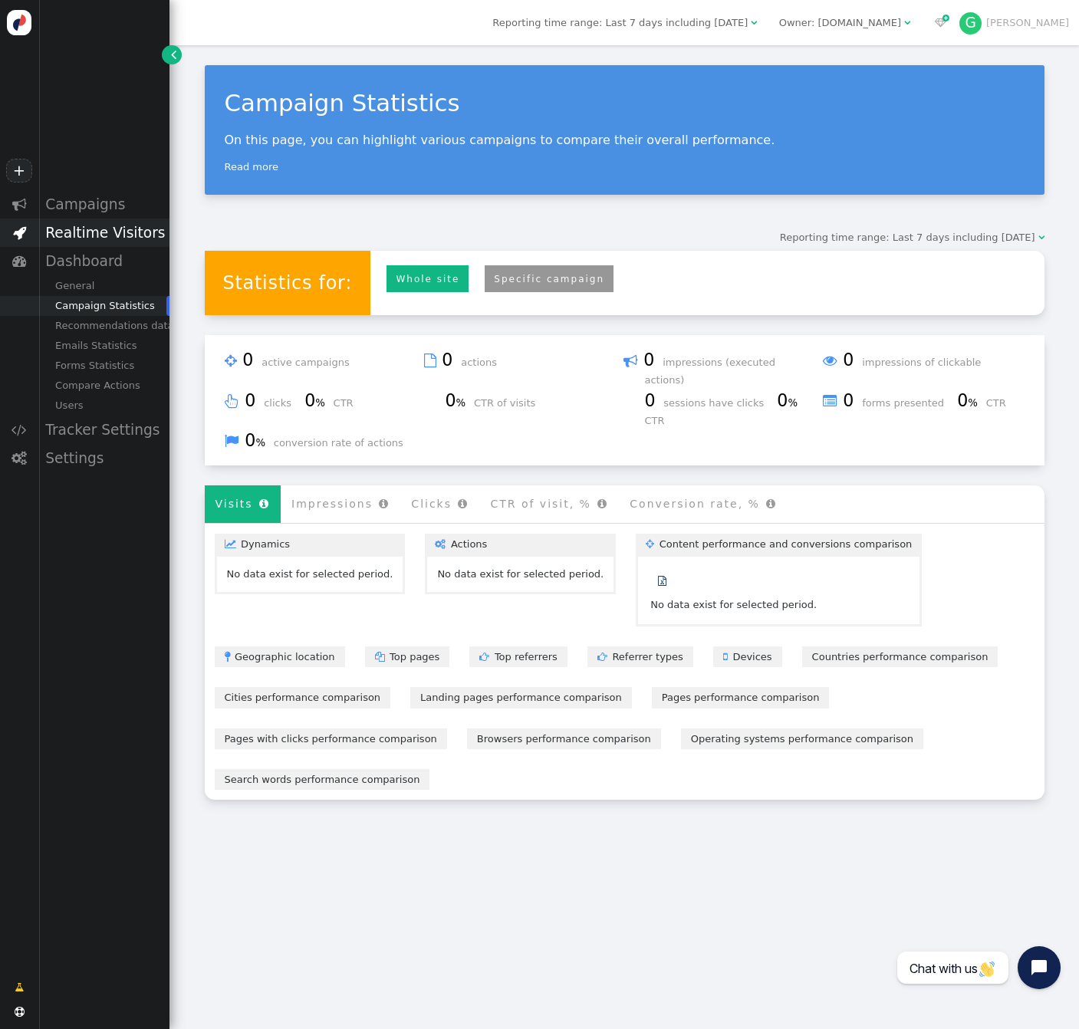
click at [93, 238] on div "Realtime Visitors" at bounding box center [103, 233] width 131 height 28
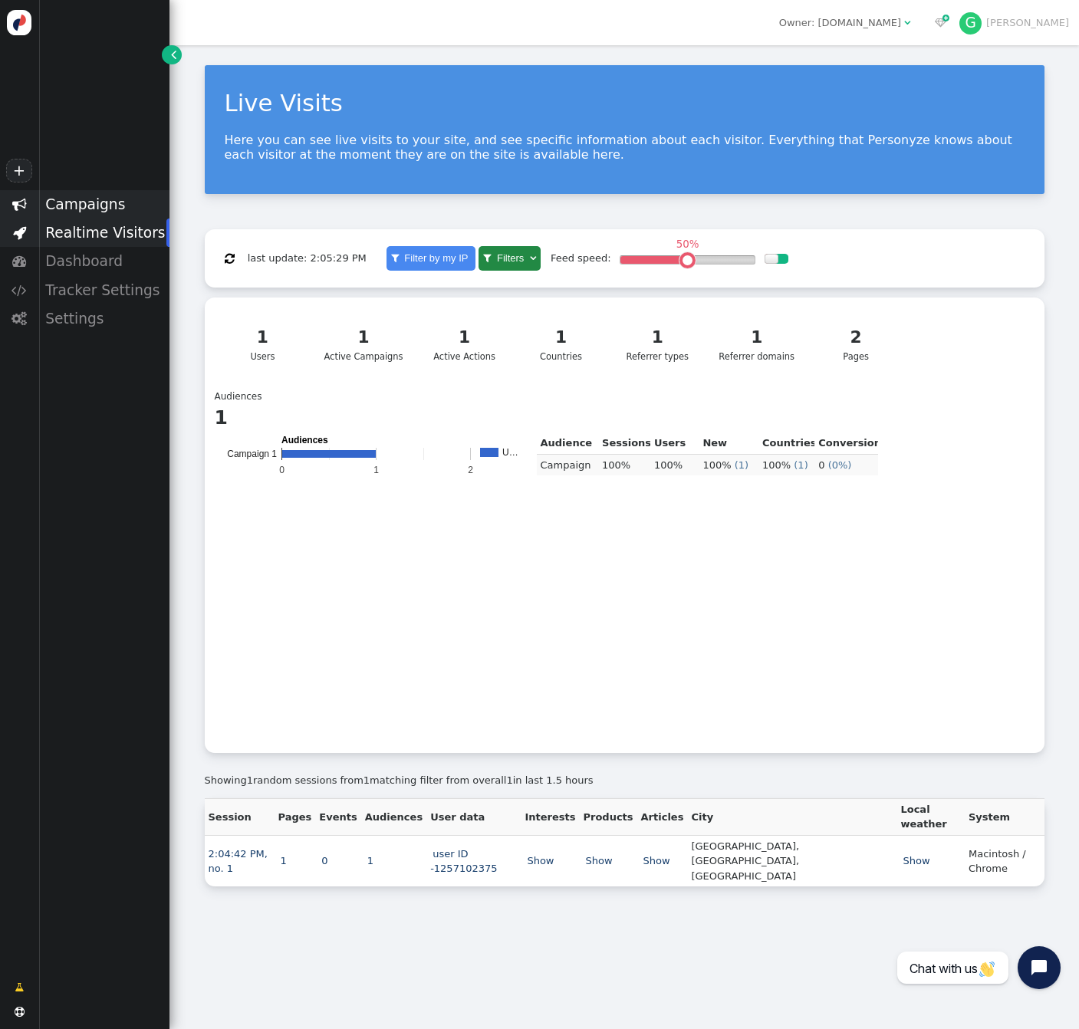
click at [108, 201] on div "Campaigns" at bounding box center [103, 204] width 131 height 28
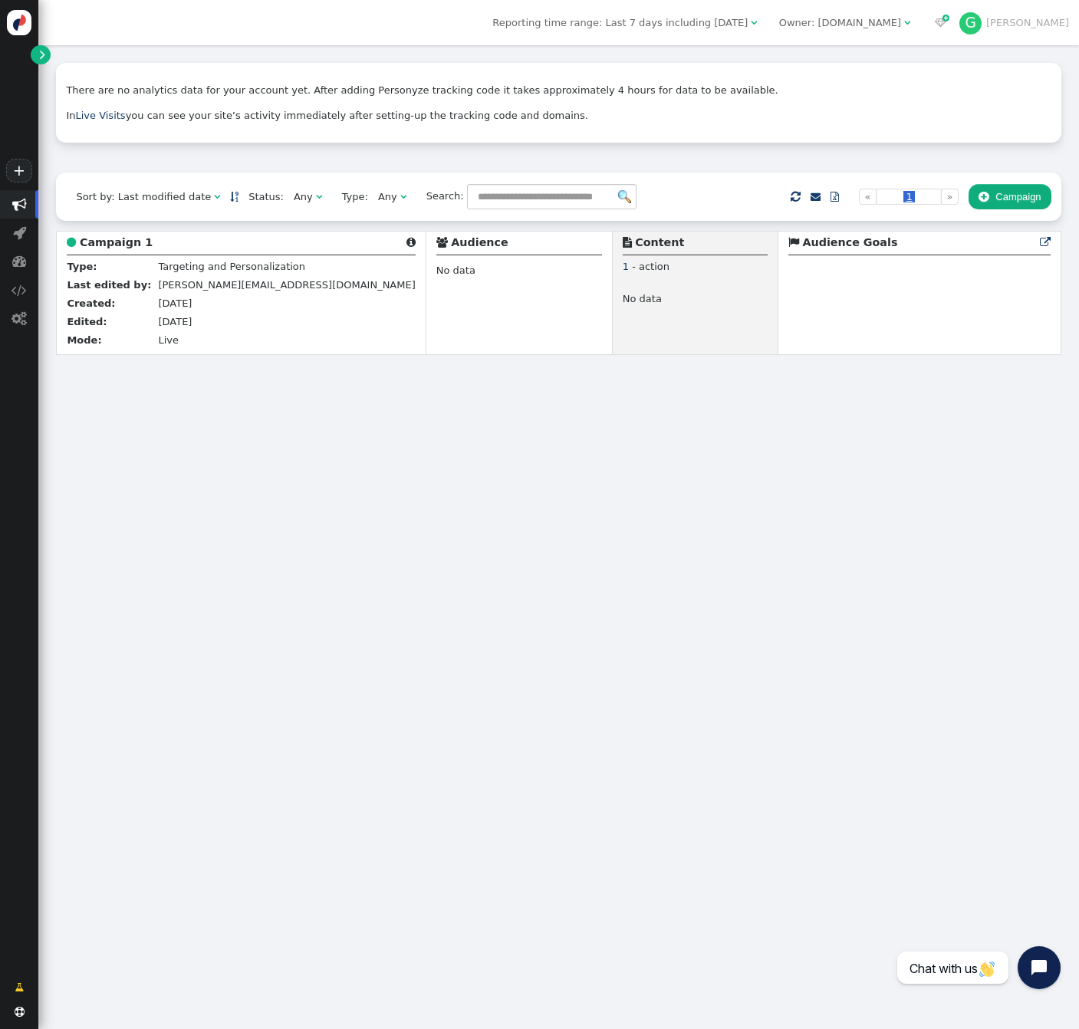
click at [208, 584] on div "There are no analytics data for your account yet. After adding Personyze tracki…" at bounding box center [558, 537] width 1040 height 984
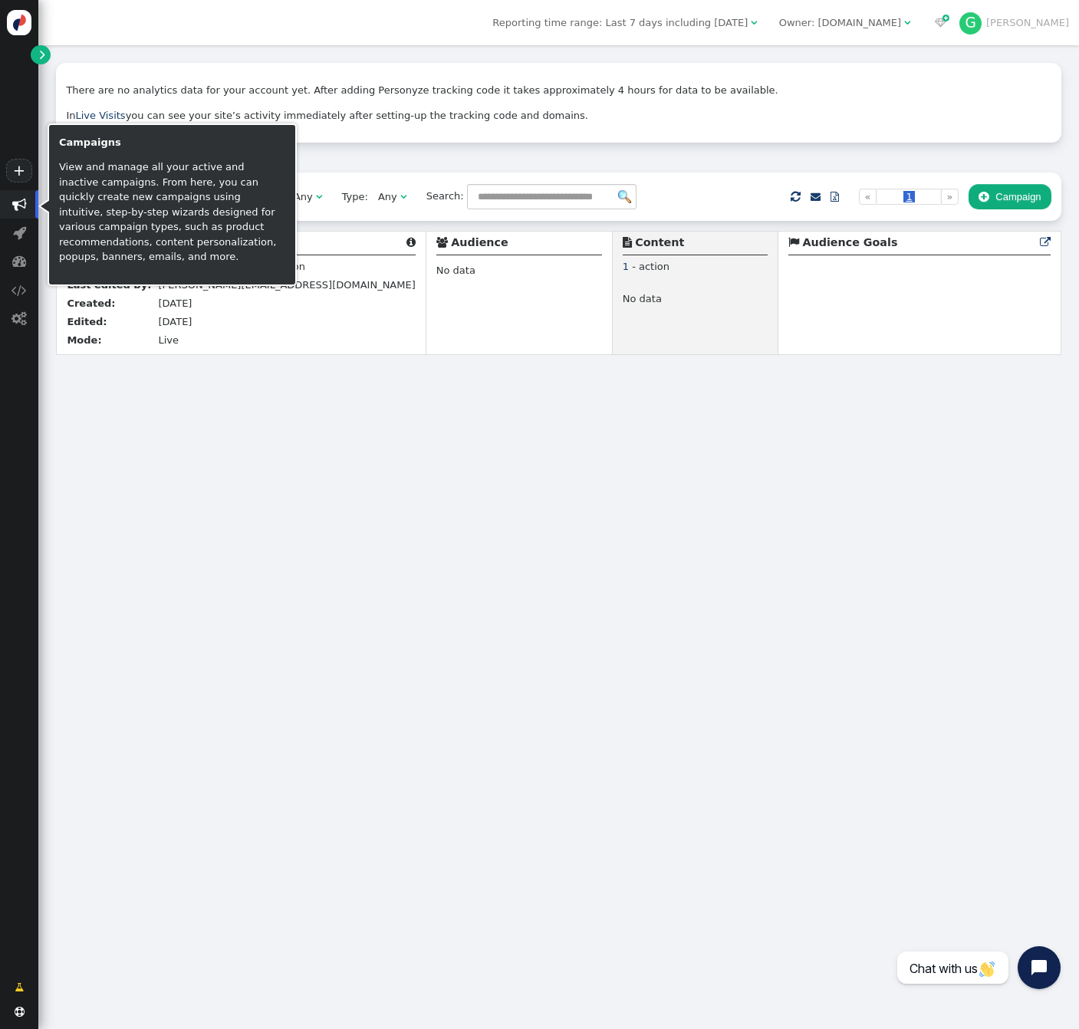
click at [21, 196] on span "" at bounding box center [19, 204] width 38 height 28
click at [28, 234] on span "" at bounding box center [19, 233] width 38 height 28
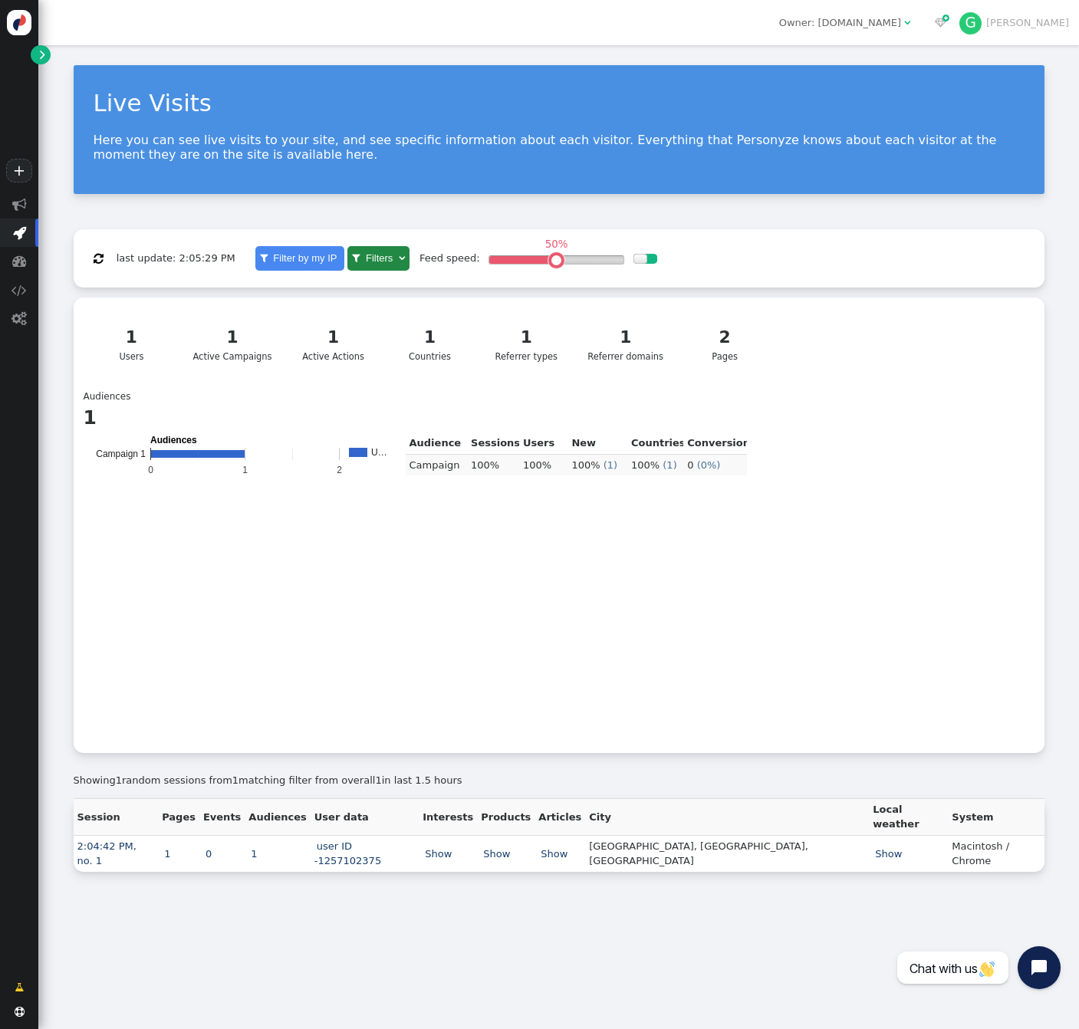
click at [45, 47] on link "" at bounding box center [40, 54] width 19 height 19
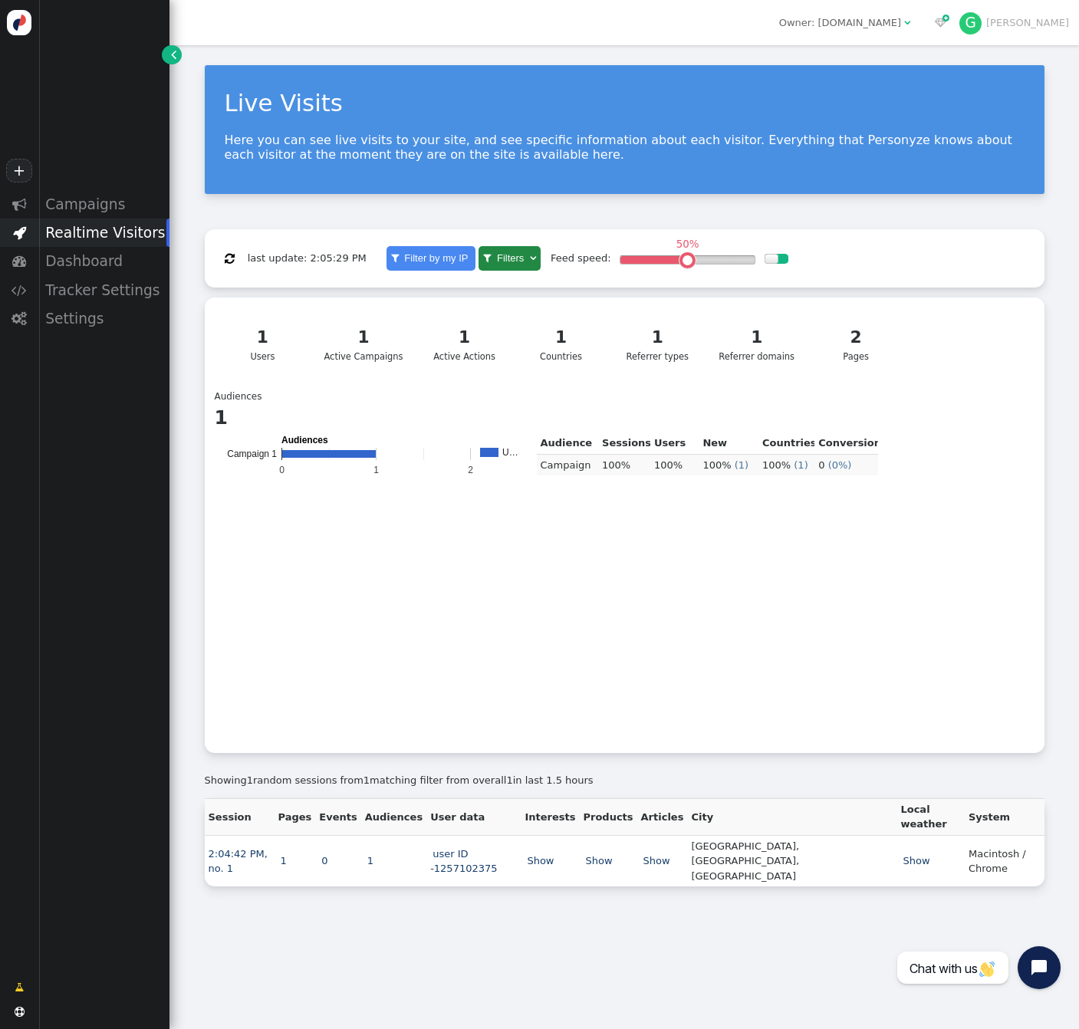
click at [104, 240] on div "Realtime Visitors" at bounding box center [103, 233] width 131 height 28
click at [556, 776] on link "Show" at bounding box center [539, 861] width 31 height 12
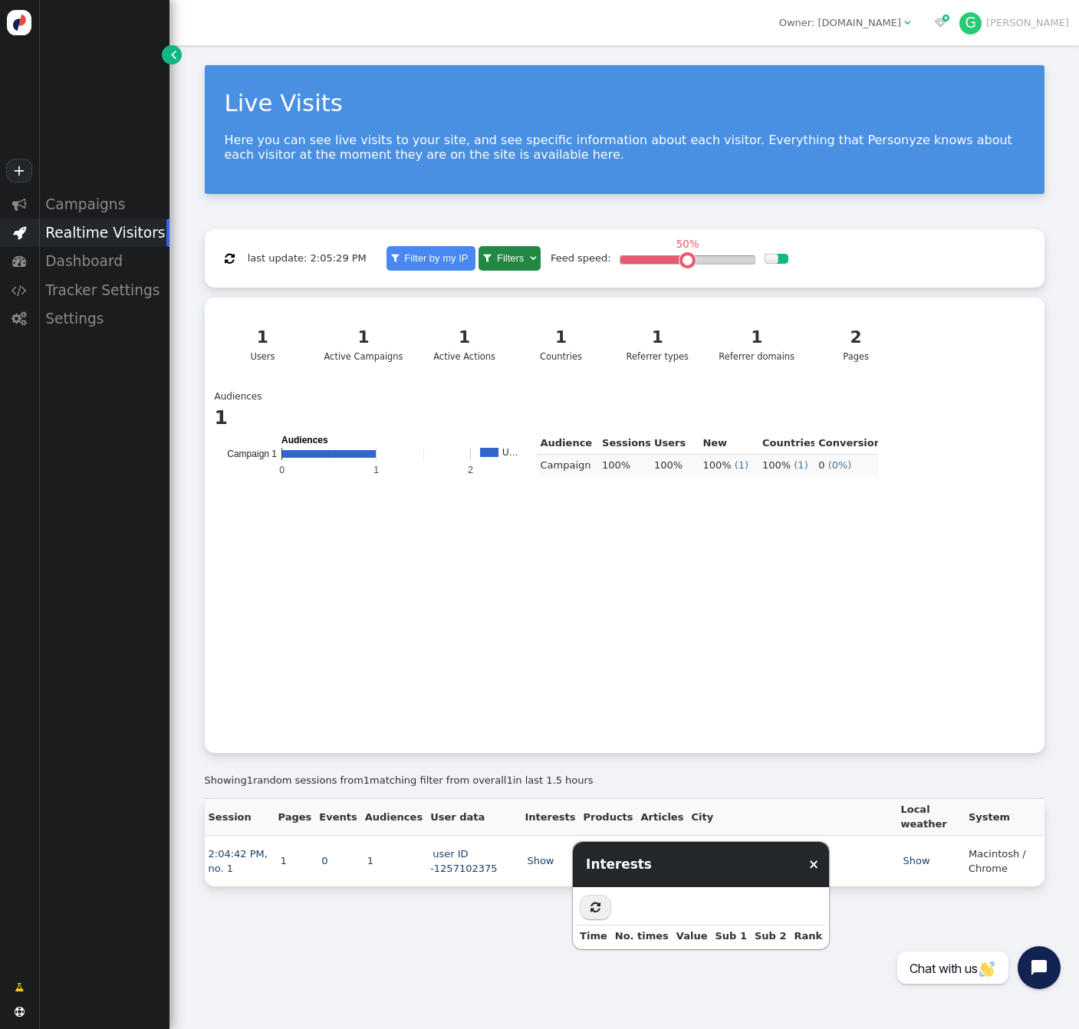
click at [590, 776] on span "" at bounding box center [595, 908] width 10 height 12
click at [629, 776] on div "Showing 1 random sessions from 1 matching filter from overall 1 in last 1.5 hou…" at bounding box center [625, 780] width 840 height 15
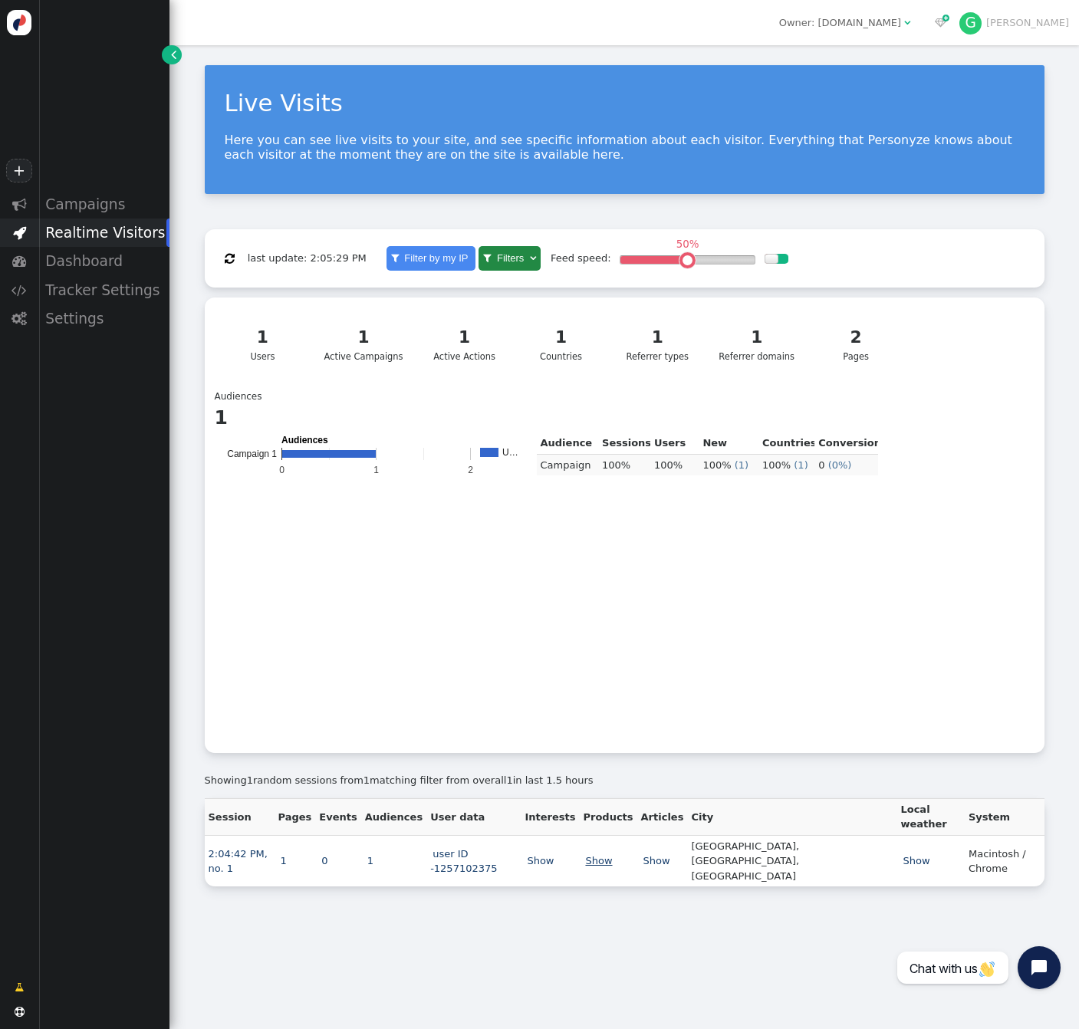
click at [614, 776] on link "Show" at bounding box center [598, 861] width 31 height 12
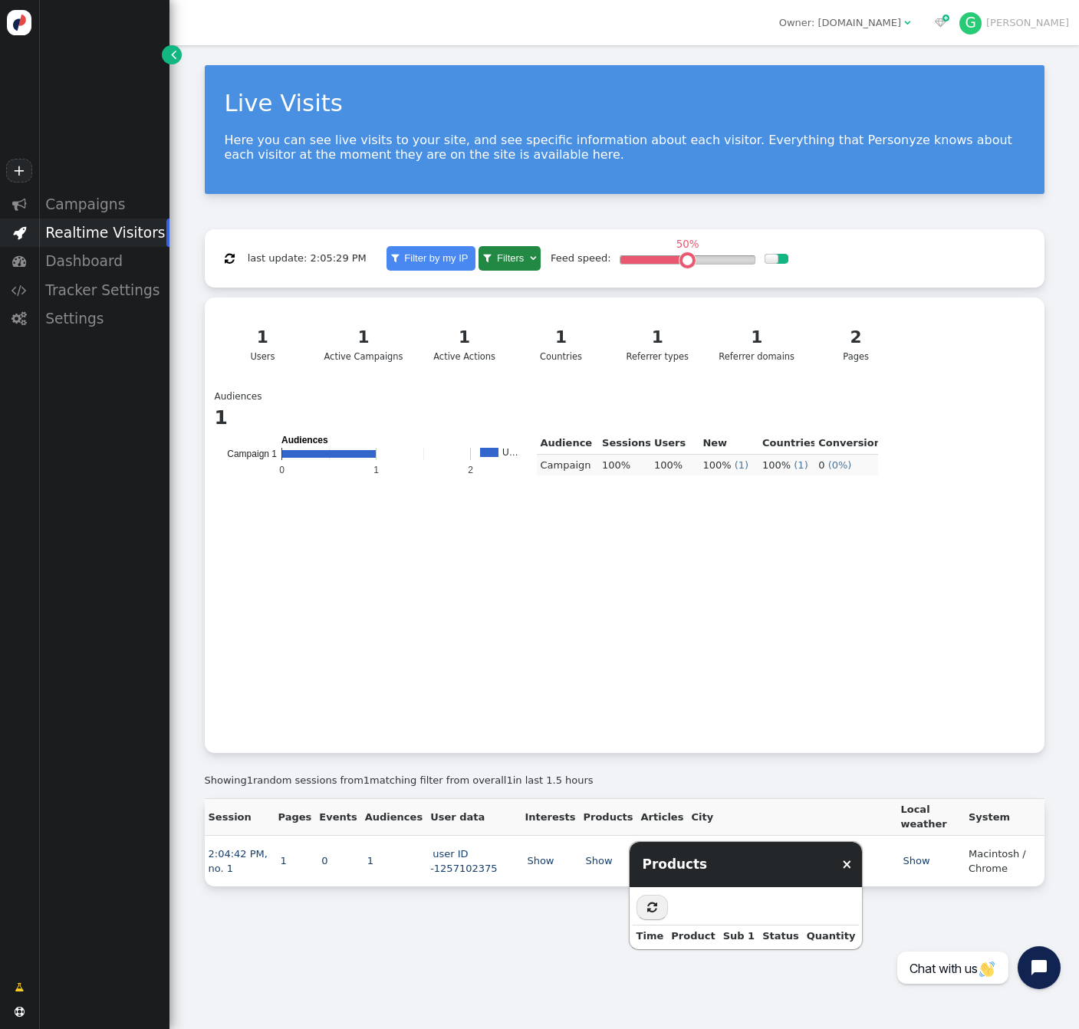
click at [709, 721] on td "Audience Sessions Users New users Countries Conversion Campaign 1 100% ( 1 ) 10…" at bounding box center [708, 587] width 342 height 311
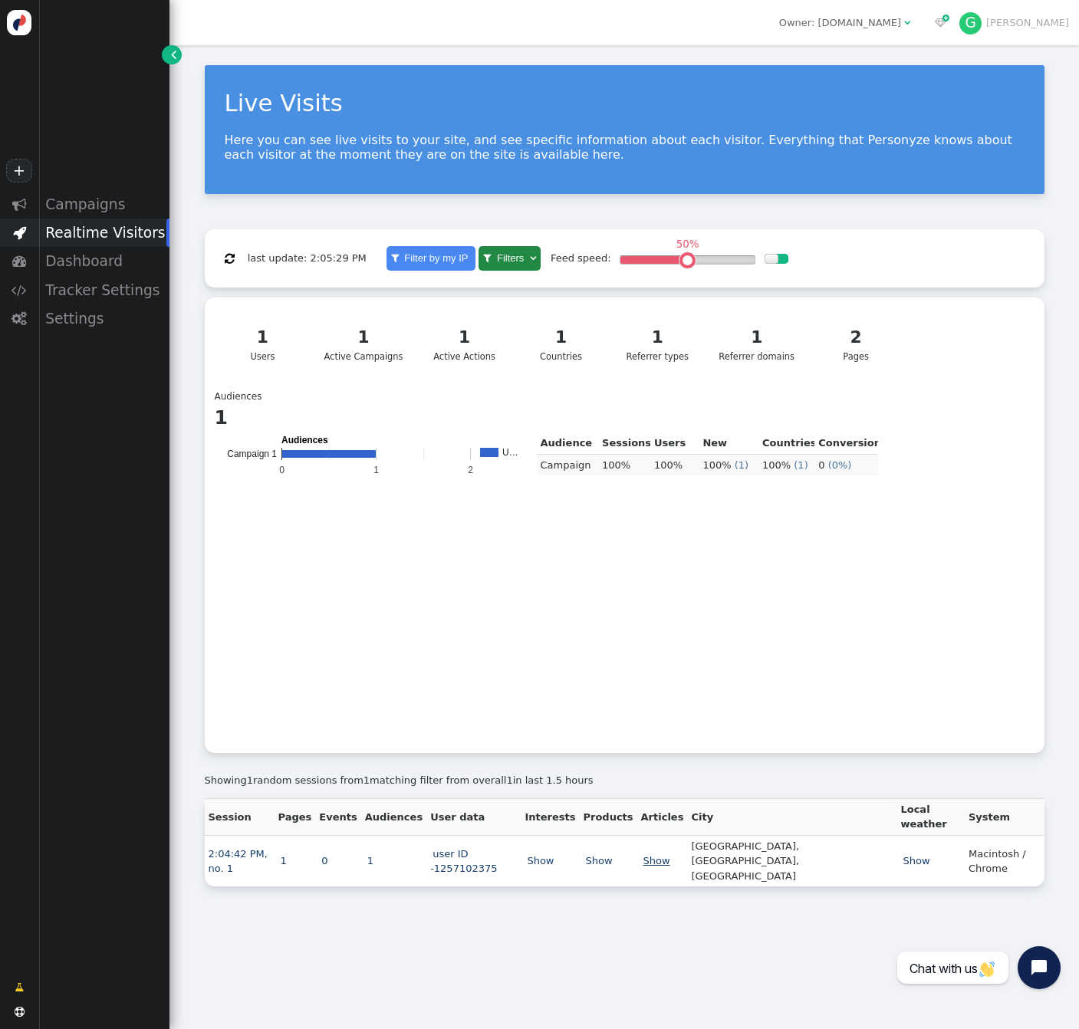
click at [672, 776] on link "Show" at bounding box center [656, 861] width 31 height 12
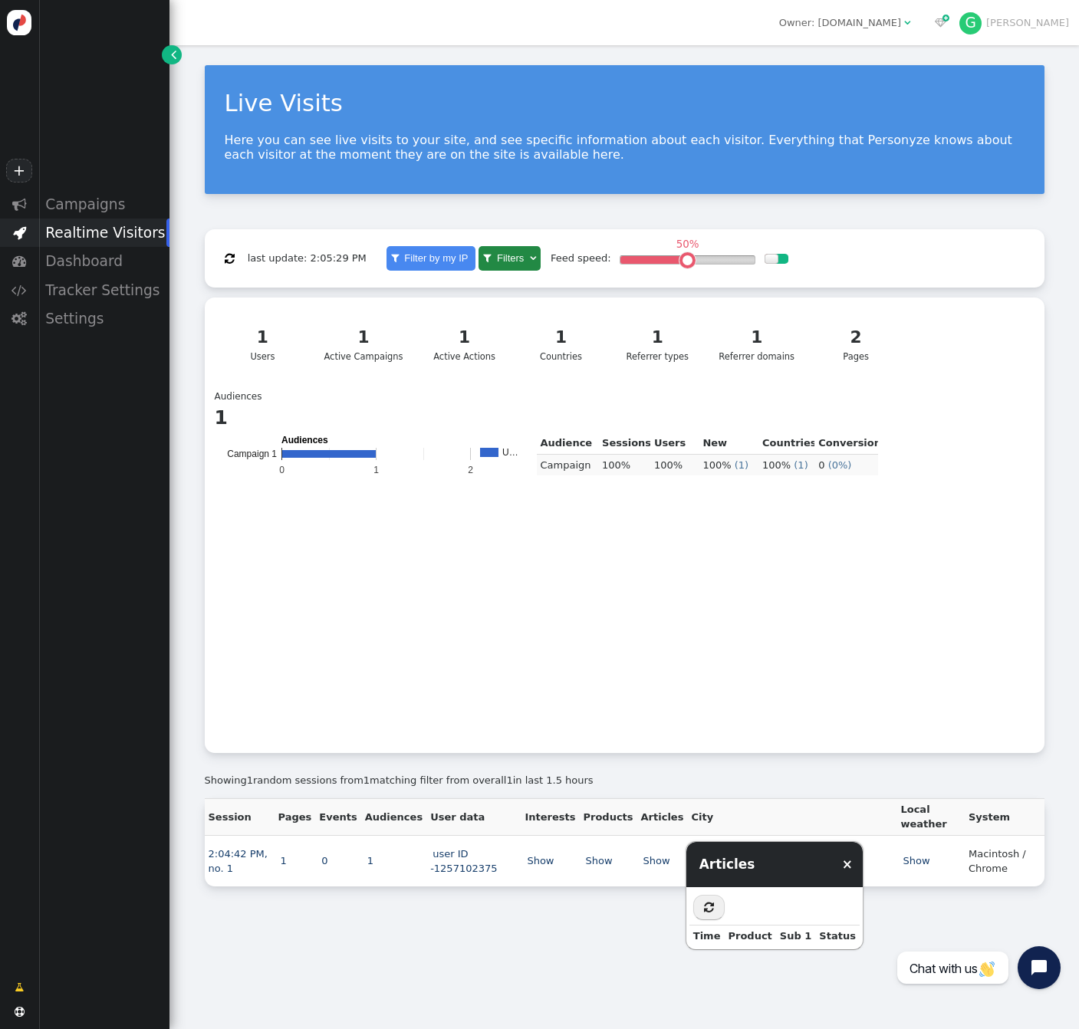
drag, startPoint x: 723, startPoint y: 912, endPoint x: 715, endPoint y: 911, distance: 7.8
click at [716, 776] on button "" at bounding box center [708, 908] width 31 height 26
click at [713, 776] on icon "button" at bounding box center [708, 907] width 27 height 21
click at [797, 776] on th "Sub 1" at bounding box center [796, 935] width 40 height 21
click at [815, 776] on th "Status" at bounding box center [837, 935] width 44 height 21
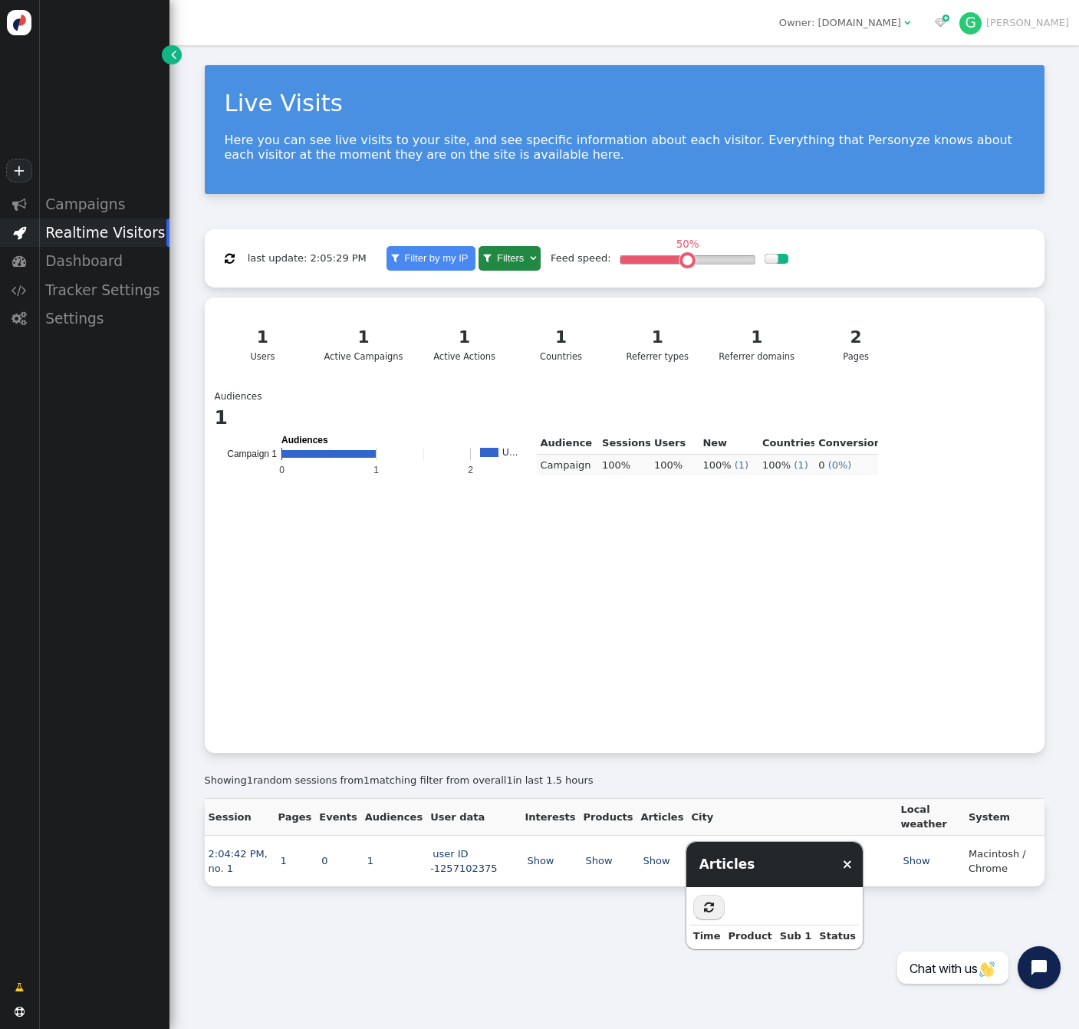
click at [547, 776] on div "Live Visits Here you can see live visits to your site, and see specific informa…" at bounding box center [623, 537] width 909 height 984
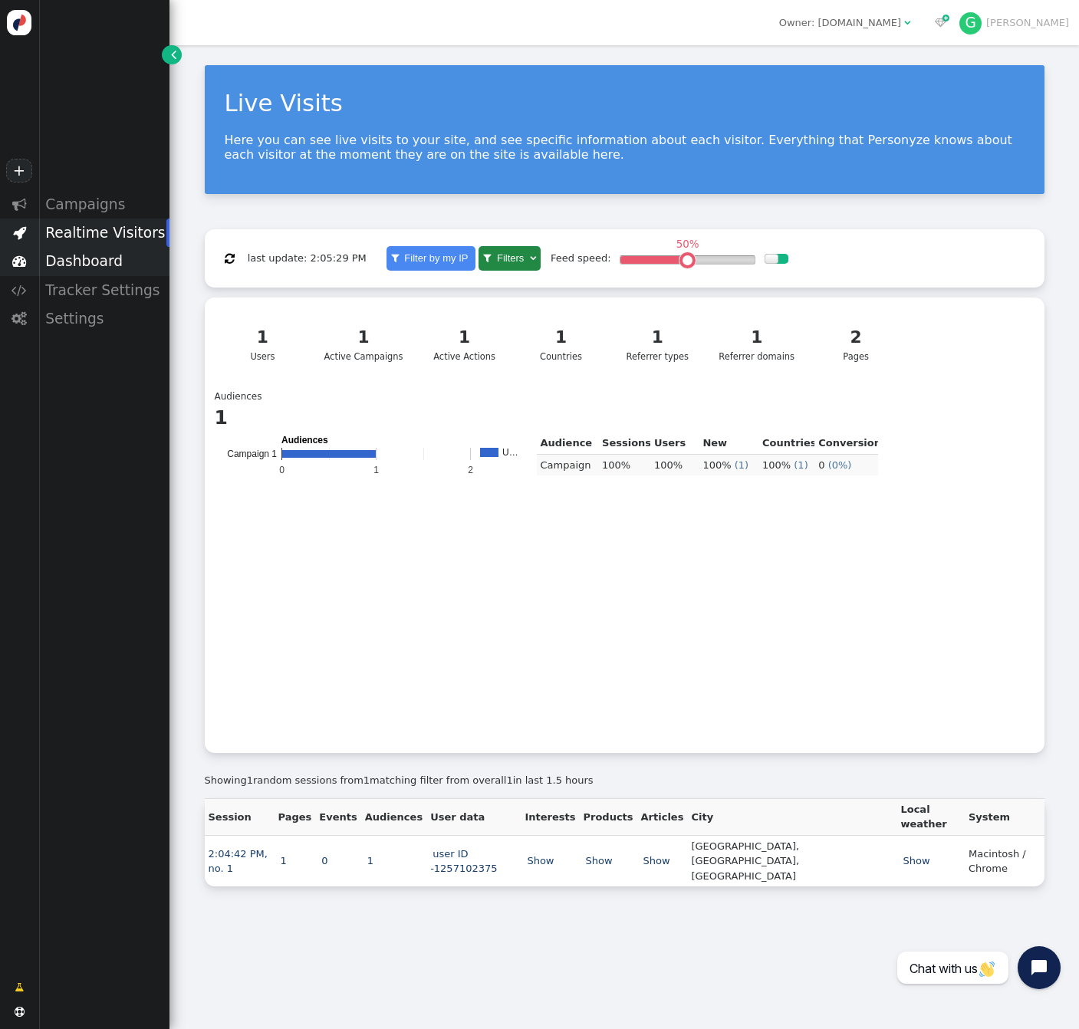
click at [109, 260] on div "Dashboard" at bounding box center [103, 261] width 131 height 28
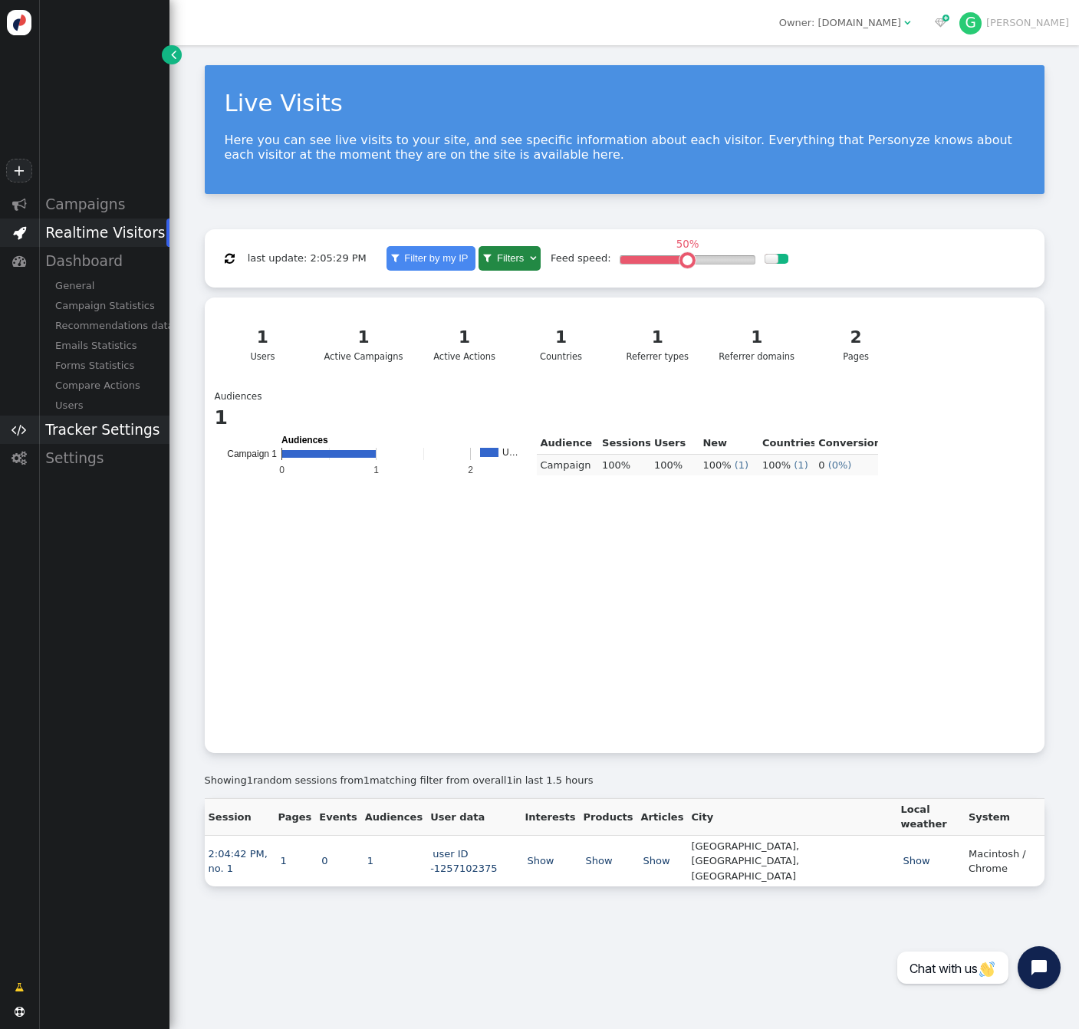
click at [117, 428] on div "Tracker Settings" at bounding box center [103, 430] width 131 height 28
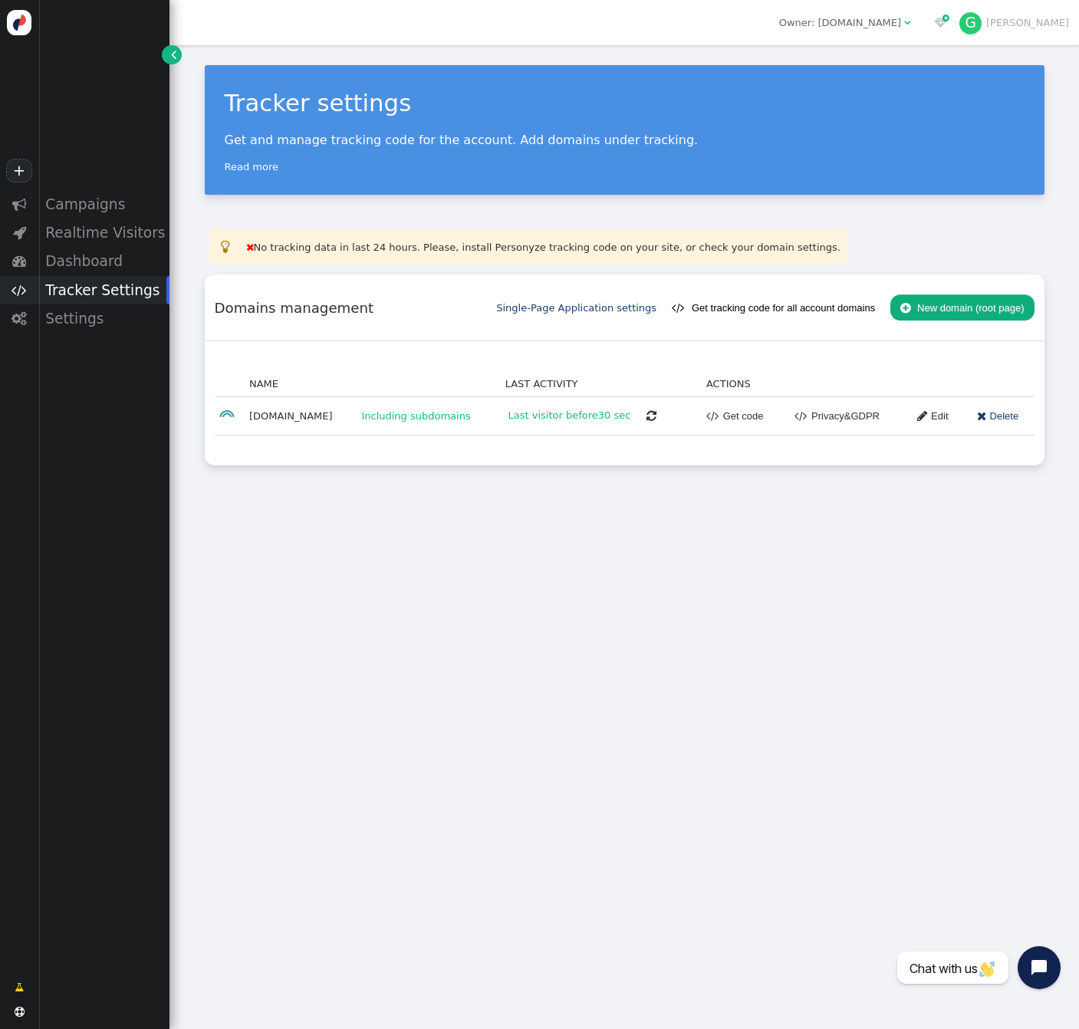
click at [944, 419] on link " Edit" at bounding box center [927, 416] width 41 height 26
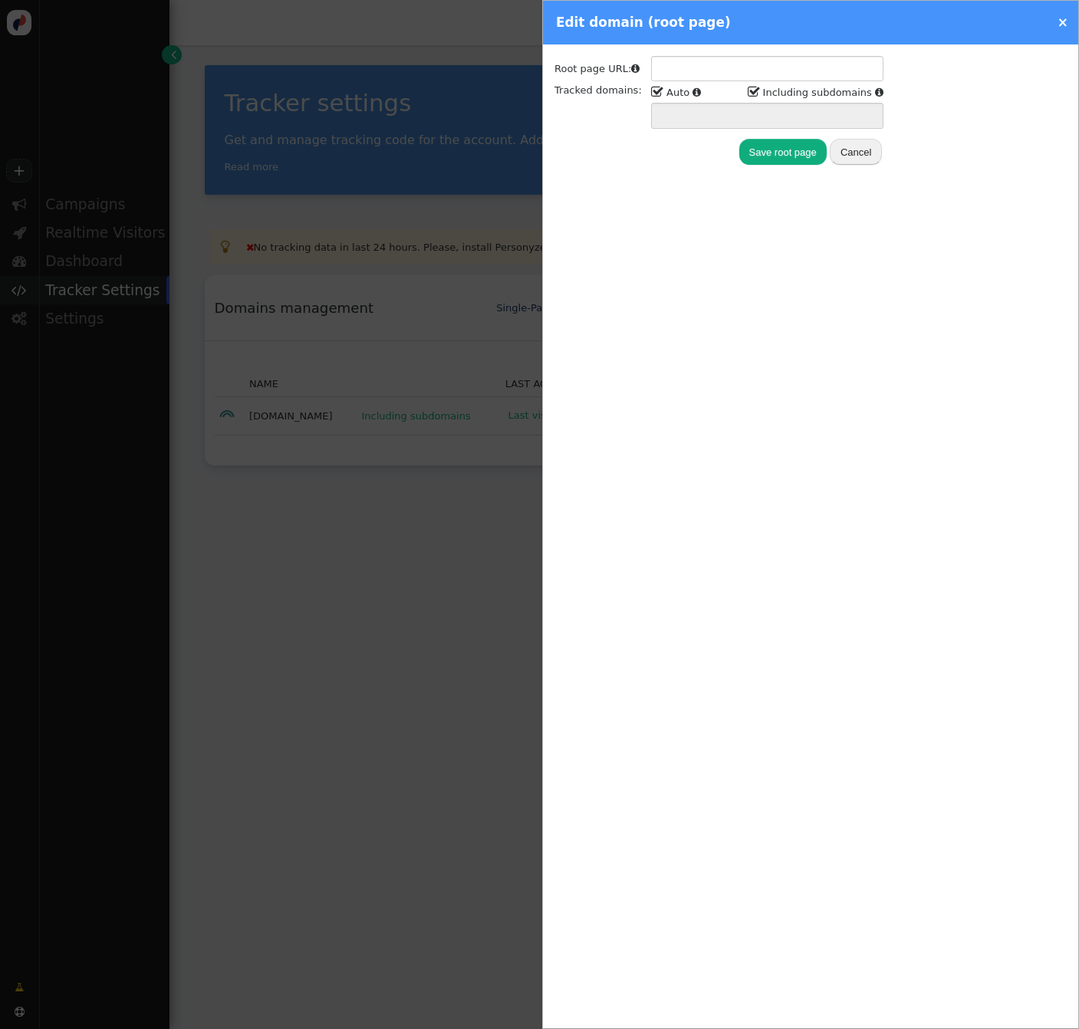
type input "**********"
click at [682, 69] on input "**********" at bounding box center [767, 69] width 232 height 26
type input "**********"
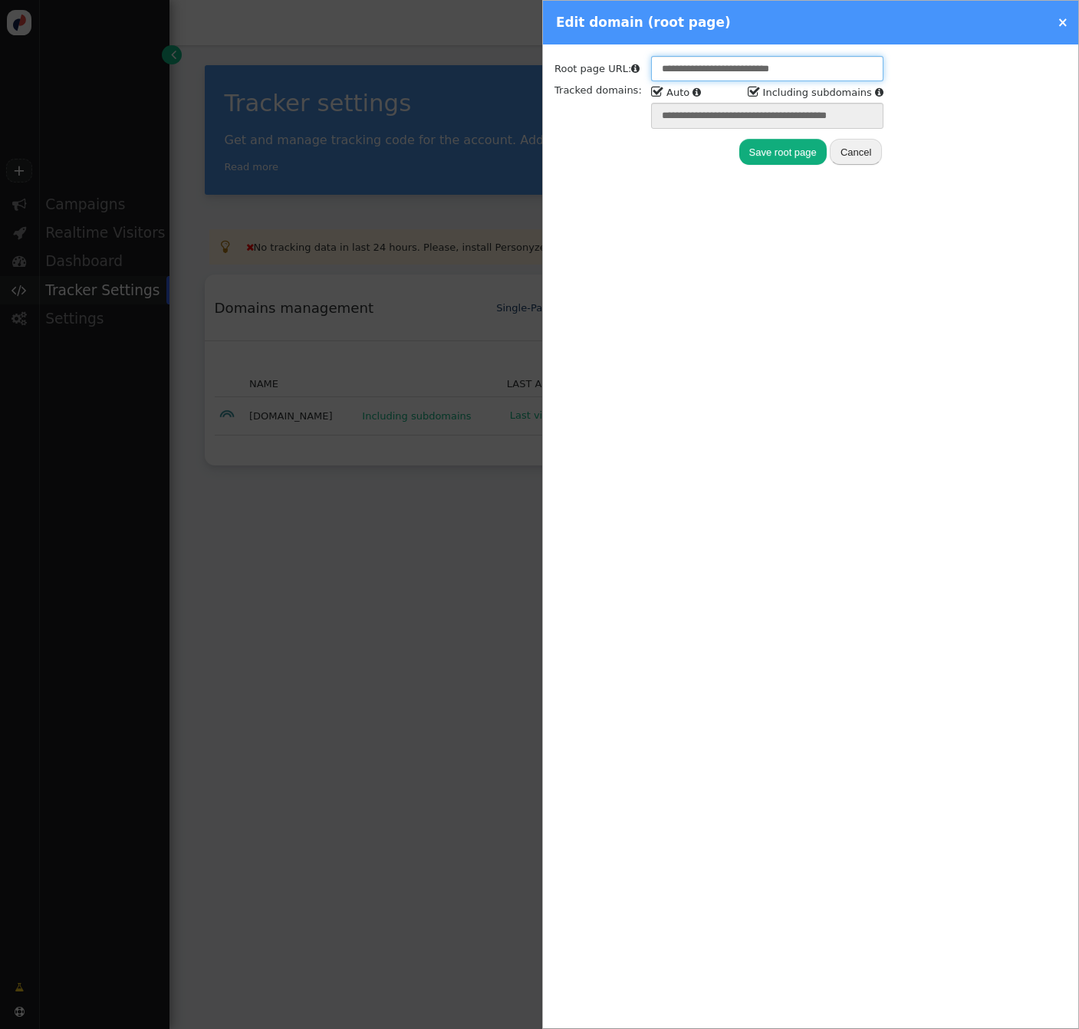
type input "**********"
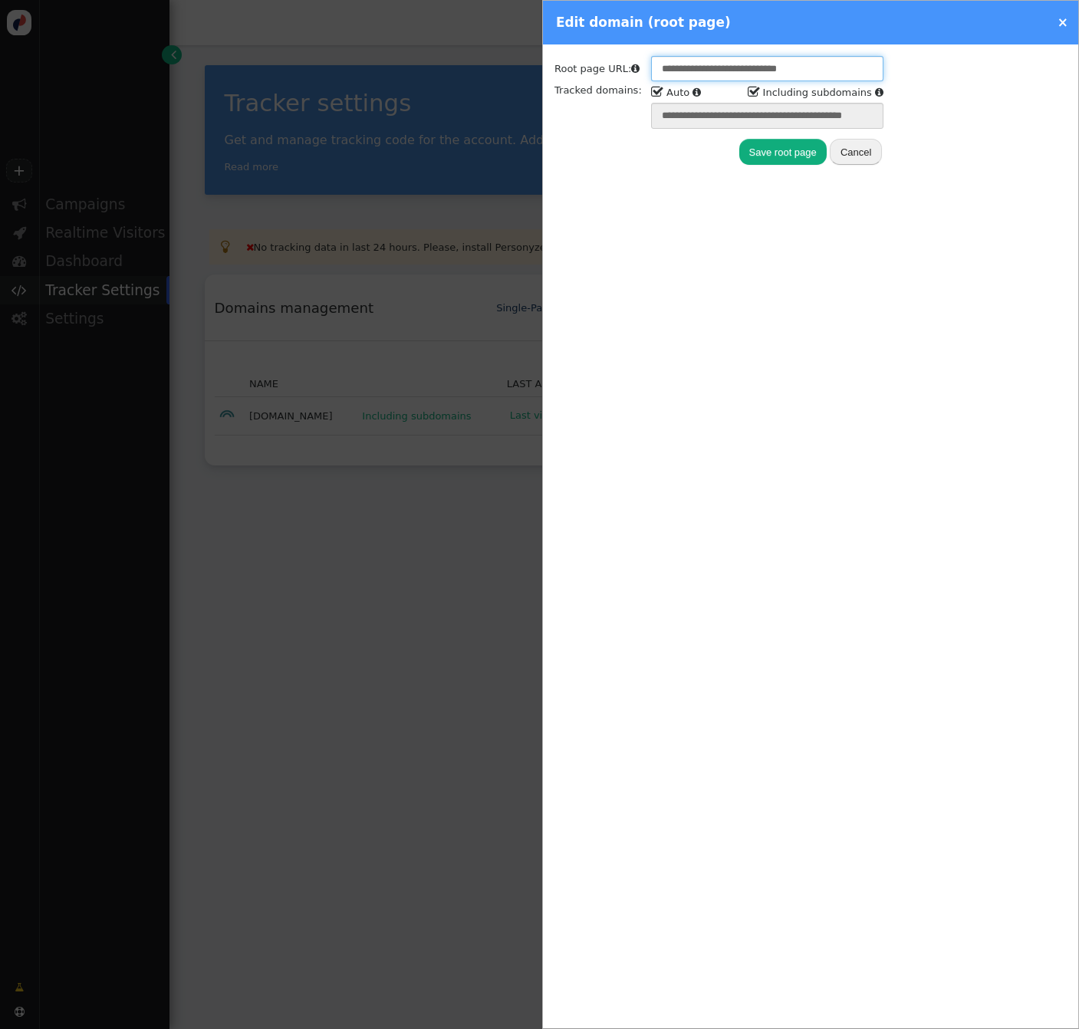
type input "**********"
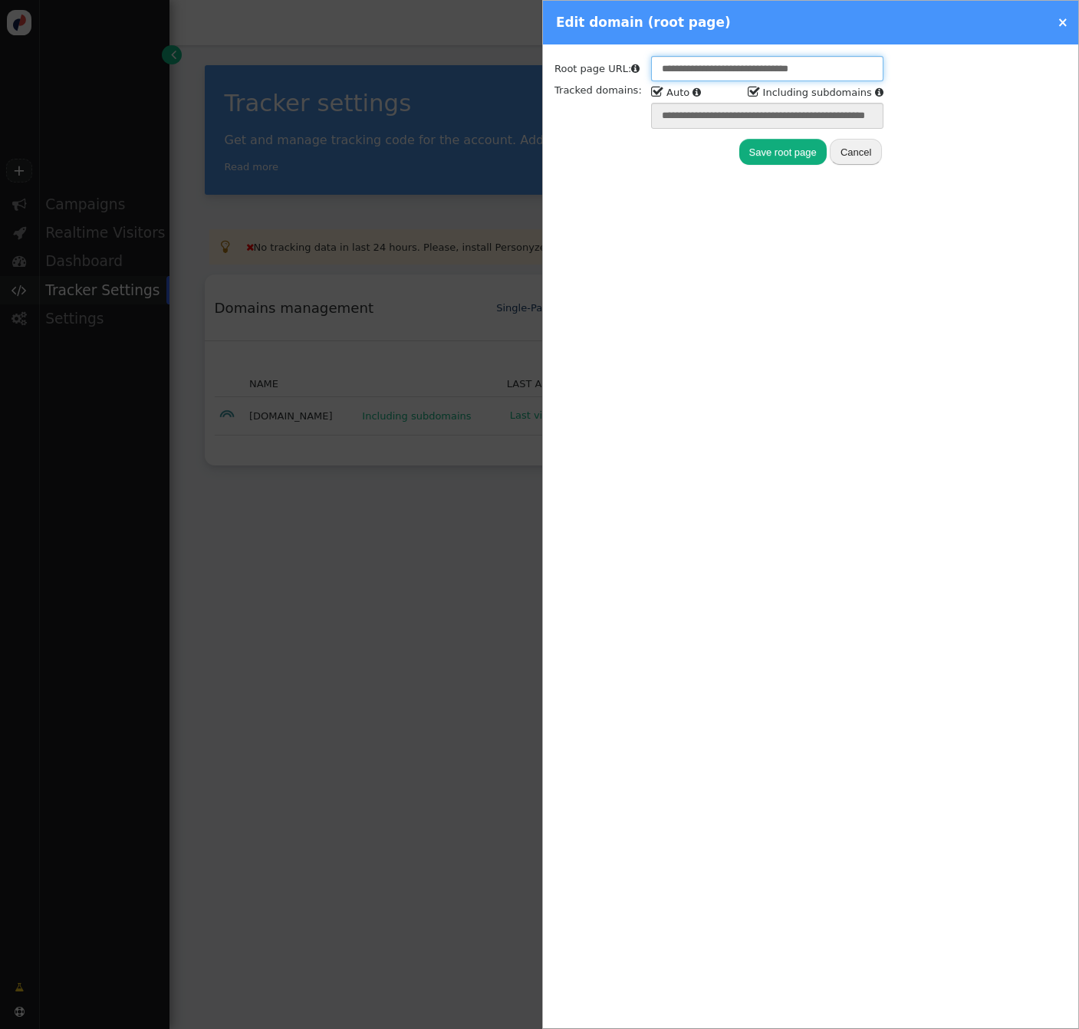
type input "**********"
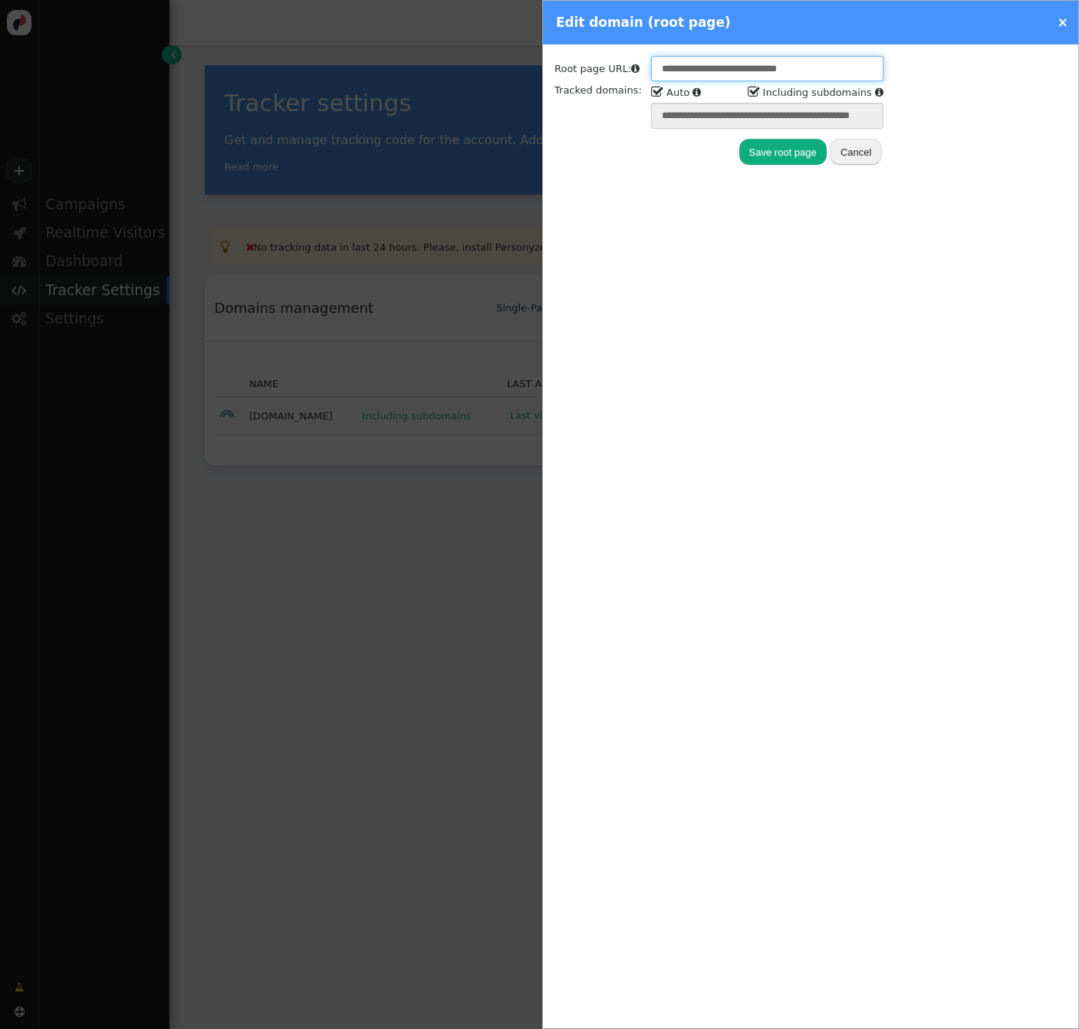
type input "**********"
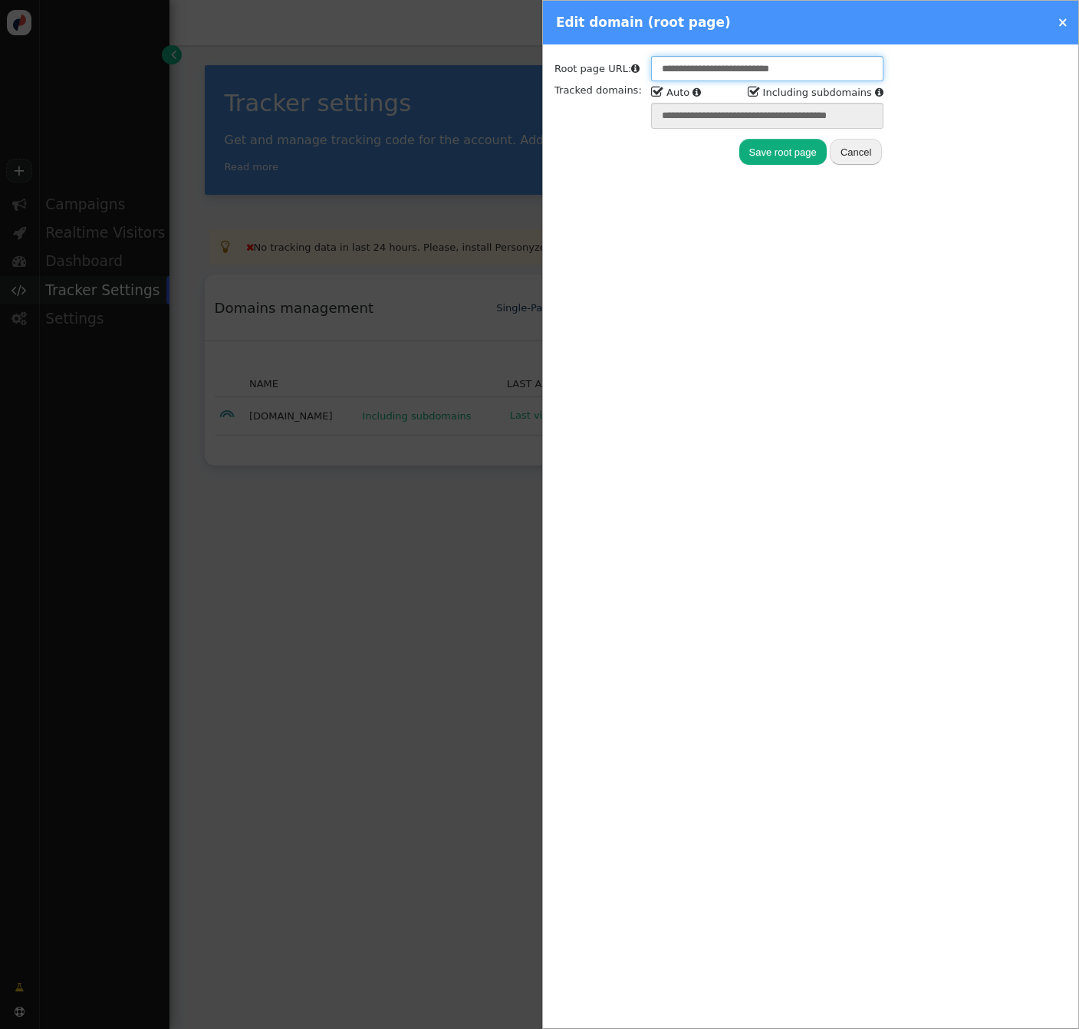
type input "**********"
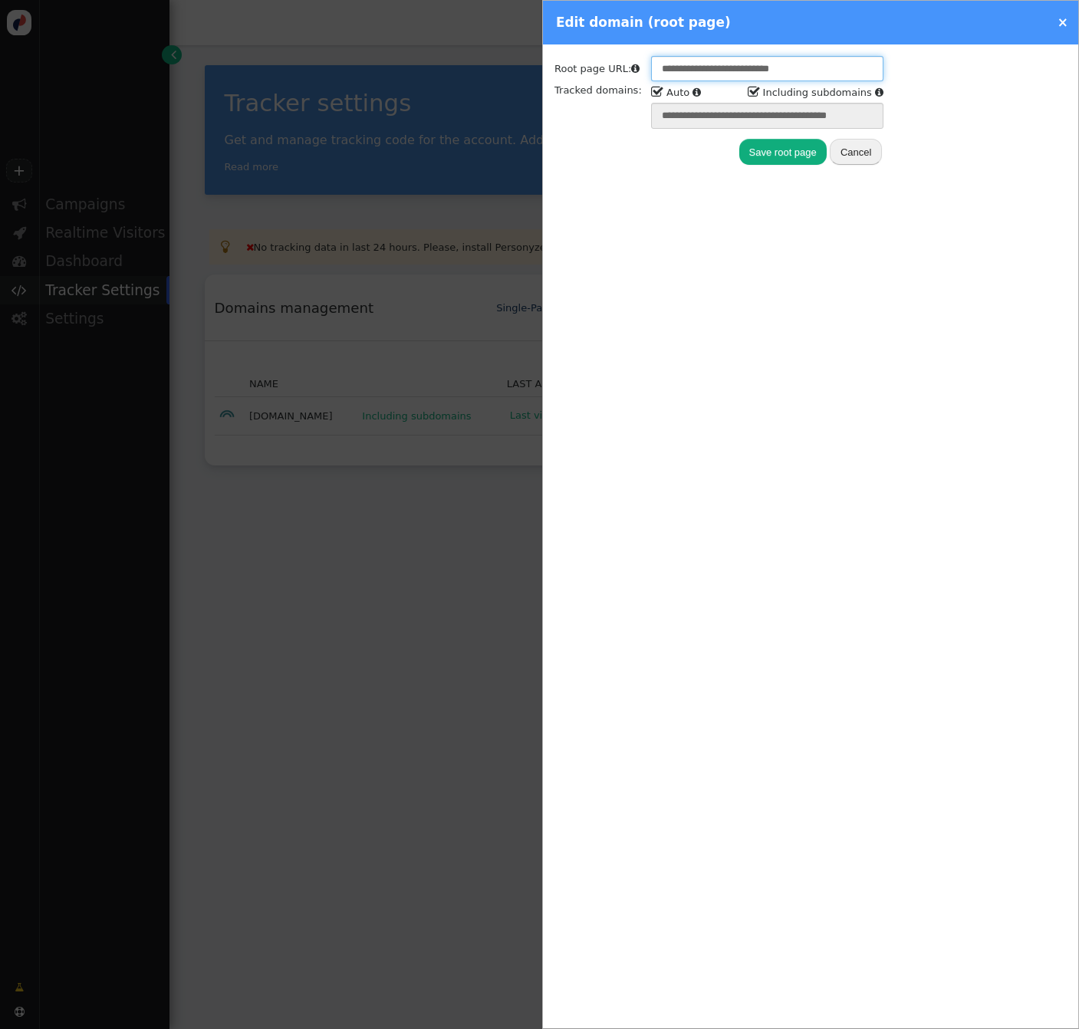
type input "**********"
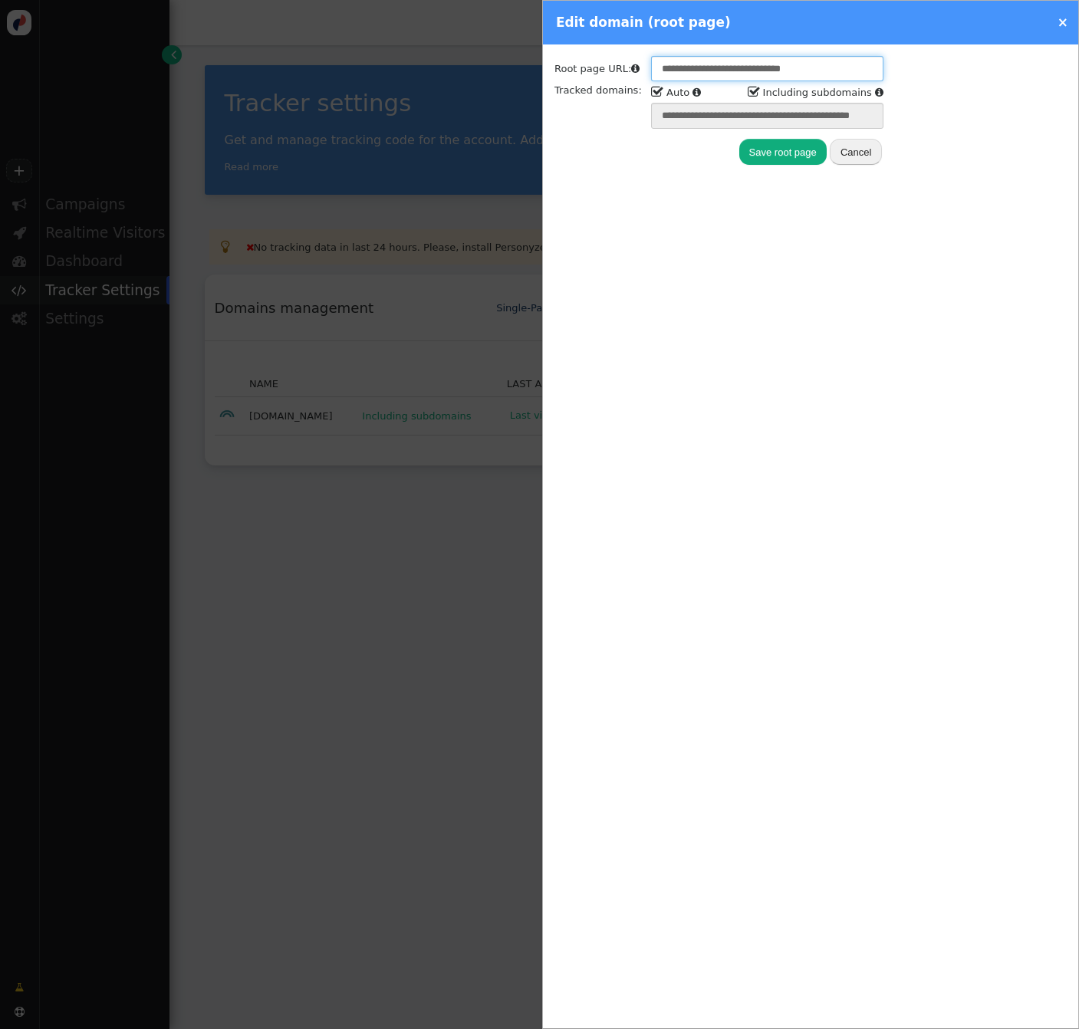
type input "**********"
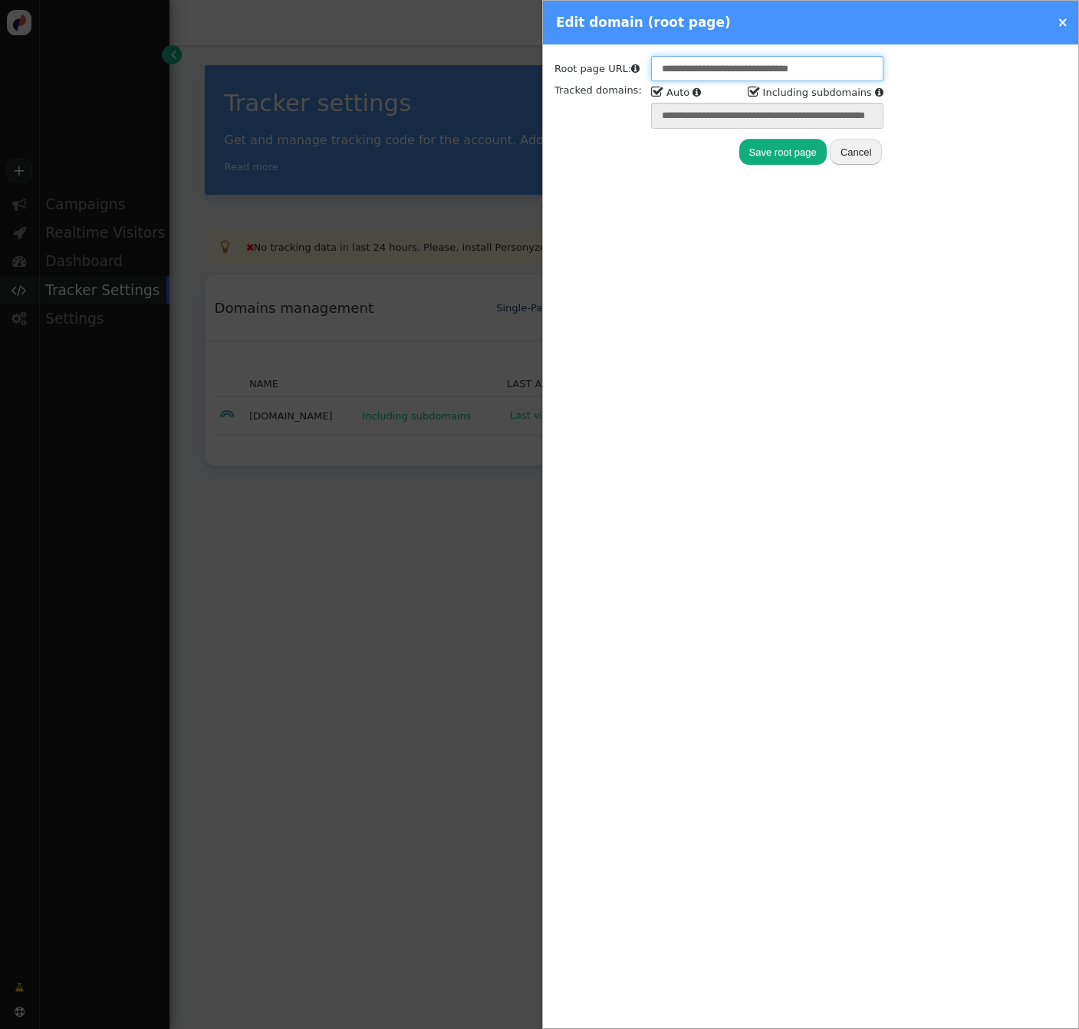
type input "**********"
click at [769, 155] on button "Save root page" at bounding box center [782, 152] width 87 height 26
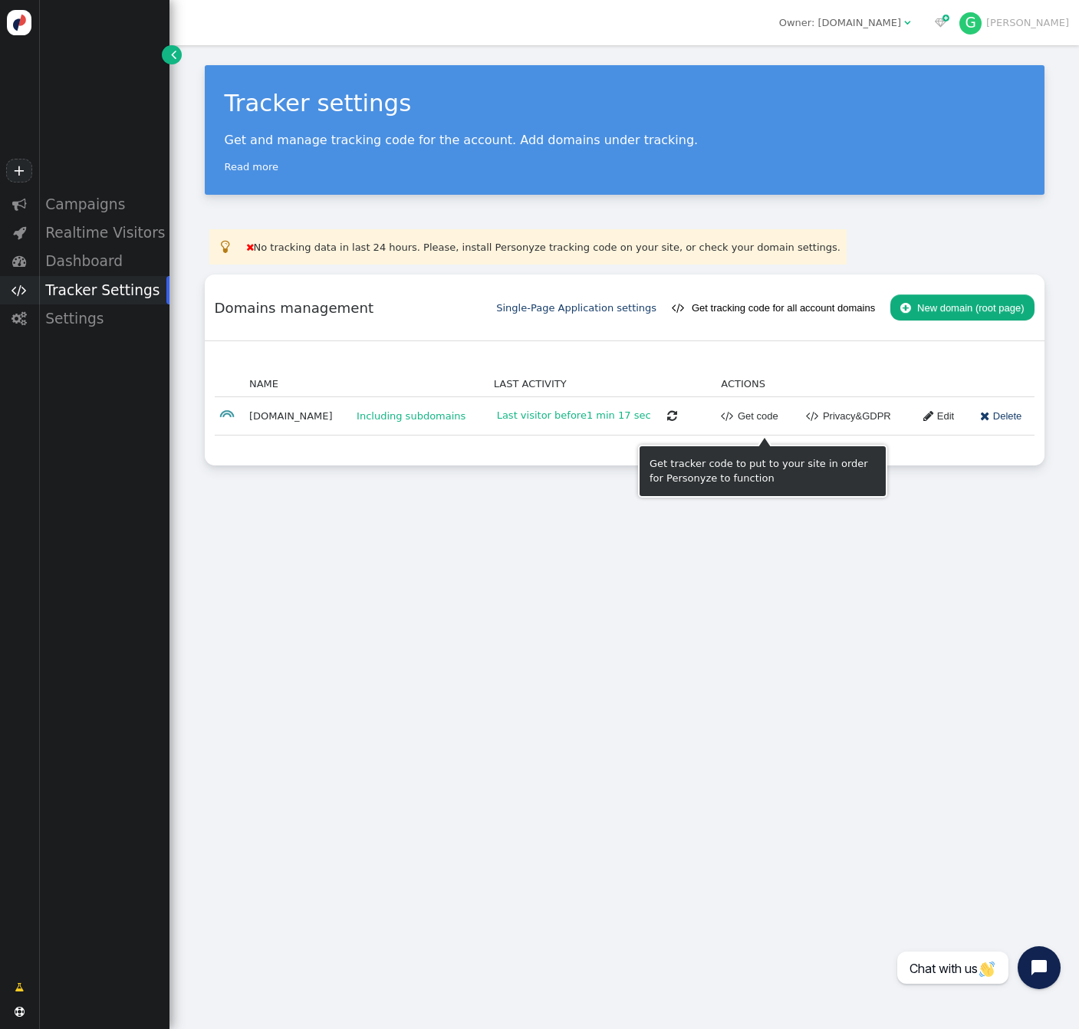
click at [766, 416] on link " Get code" at bounding box center [749, 416] width 57 height 26
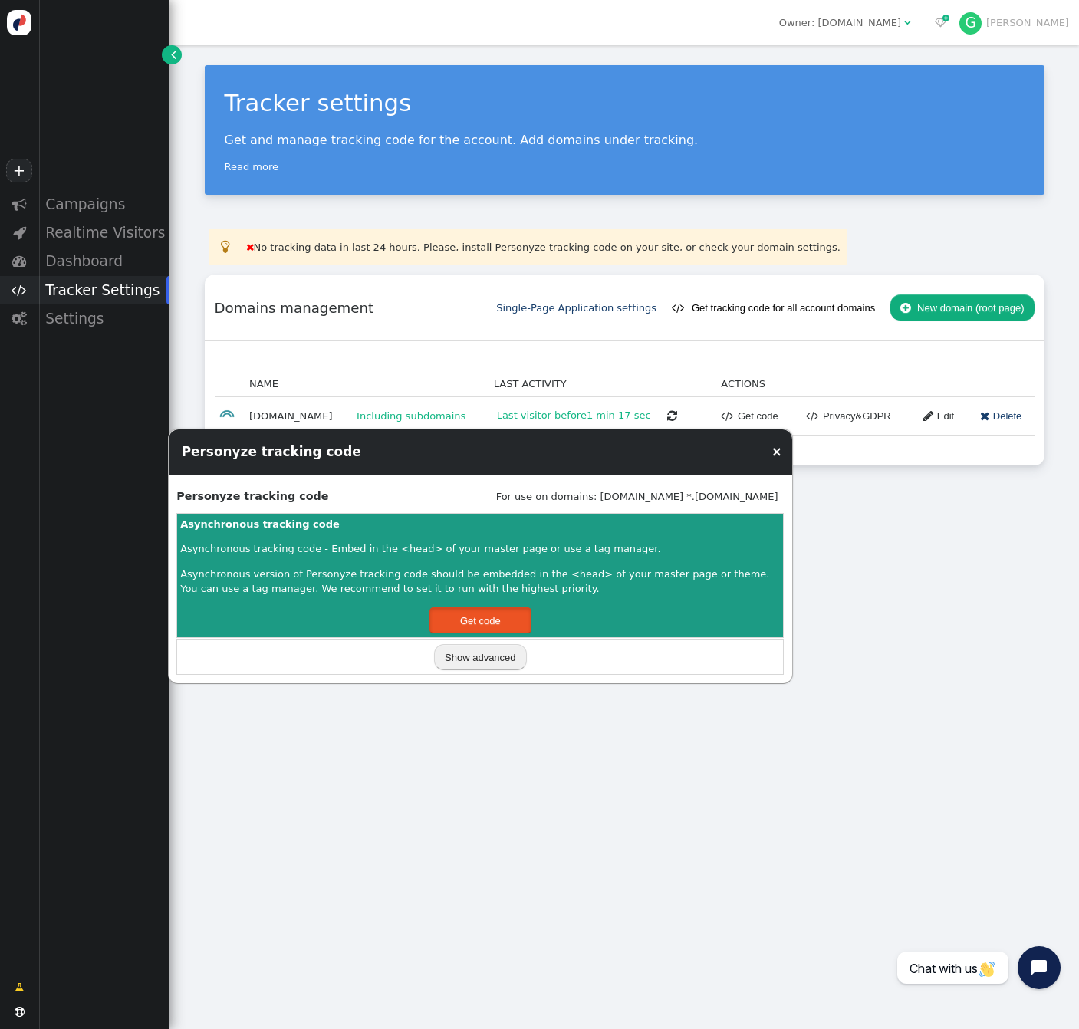
click at [495, 622] on button "Get code" at bounding box center [480, 620] width 102 height 26
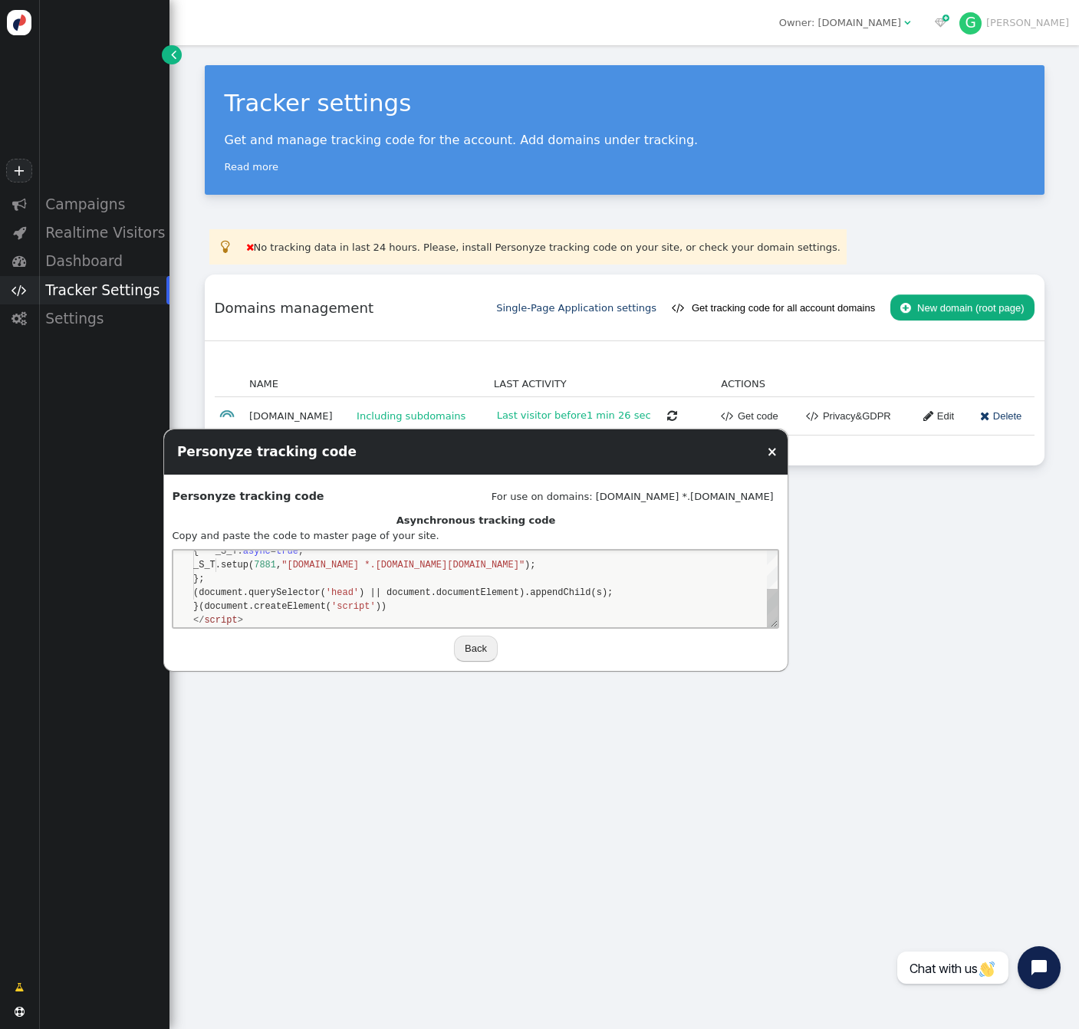
scroll to position [110, 443]
click at [661, 593] on div "(document.querySelector( 'head' ) || document.documentElement).appendChild(s);" at bounding box center [485, 592] width 584 height 14
type textarea "**********"
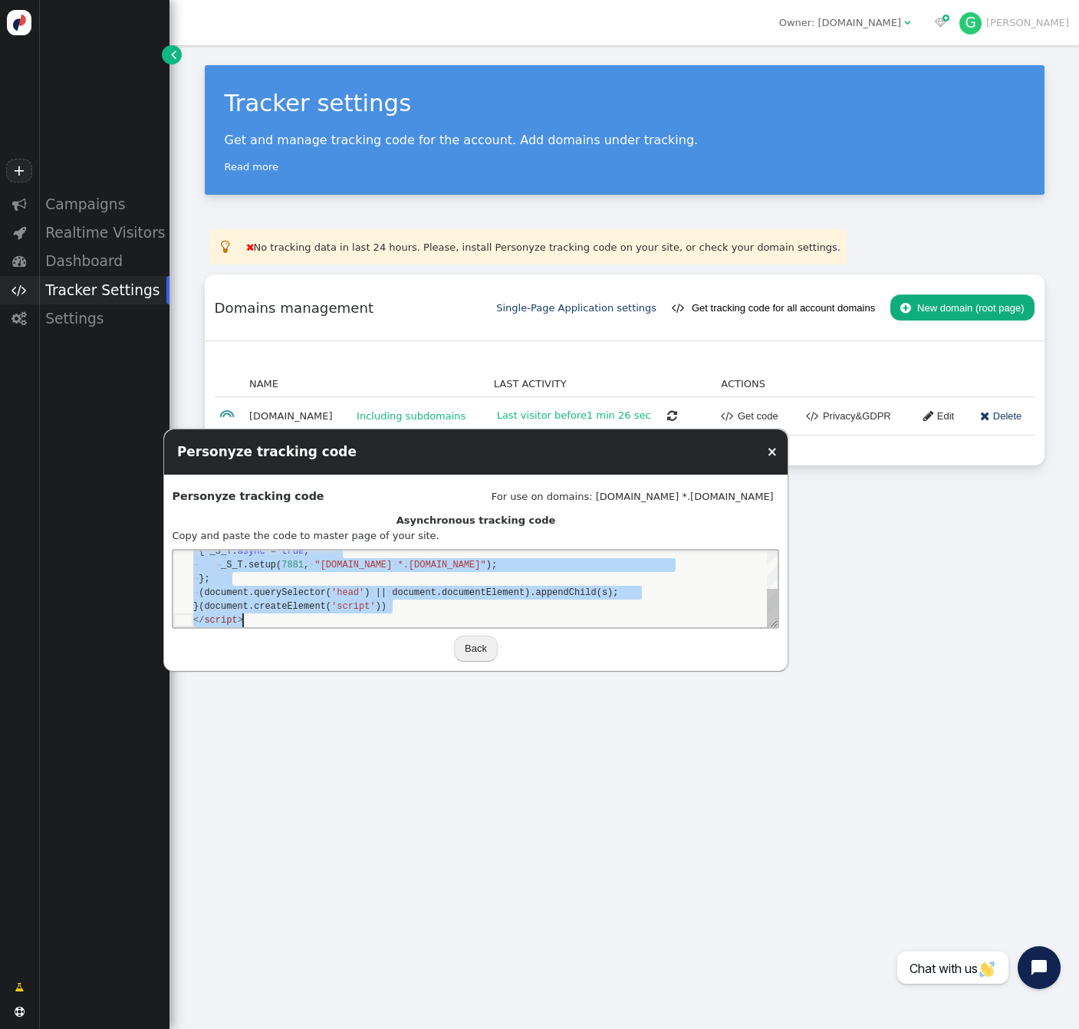
scroll to position [0, 50]
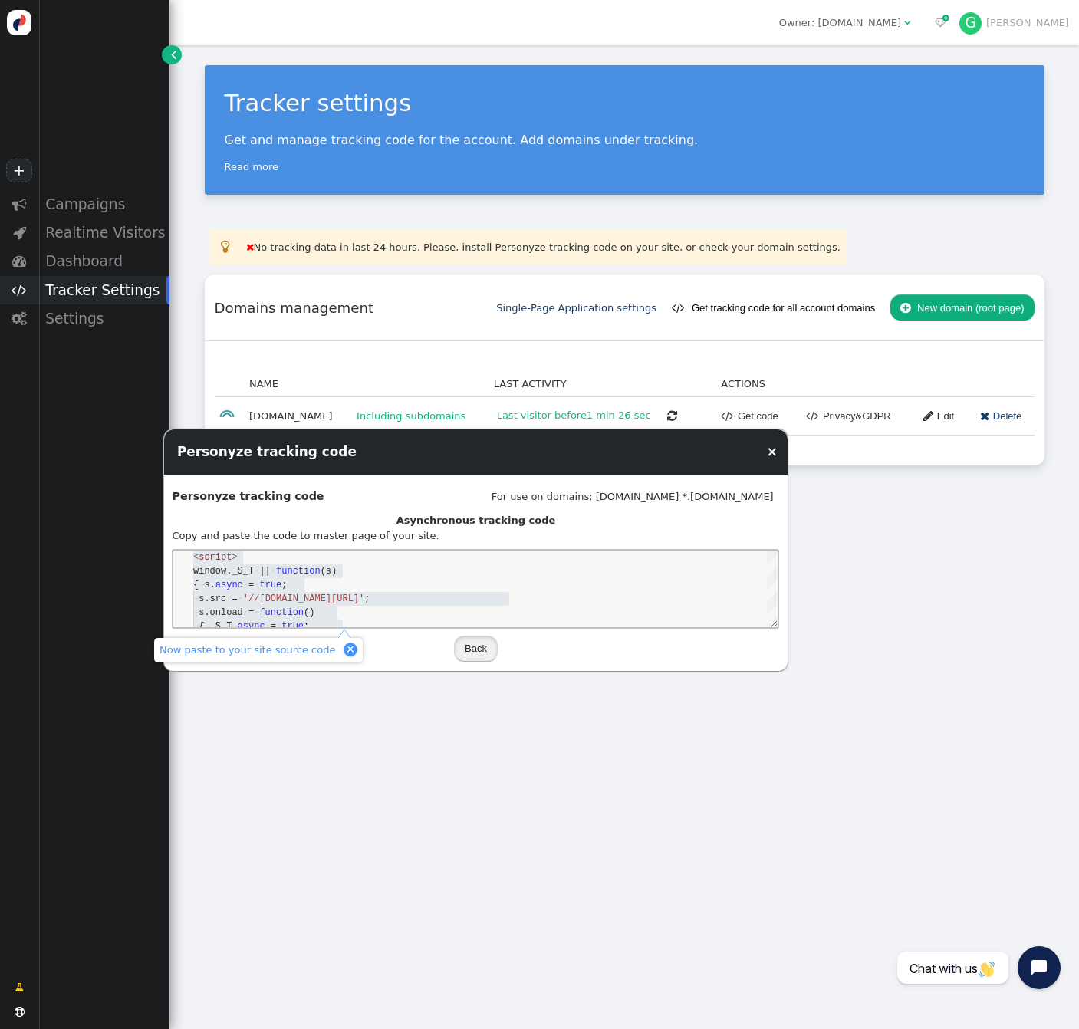
click at [486, 649] on button "Back" at bounding box center [476, 649] width 44 height 26
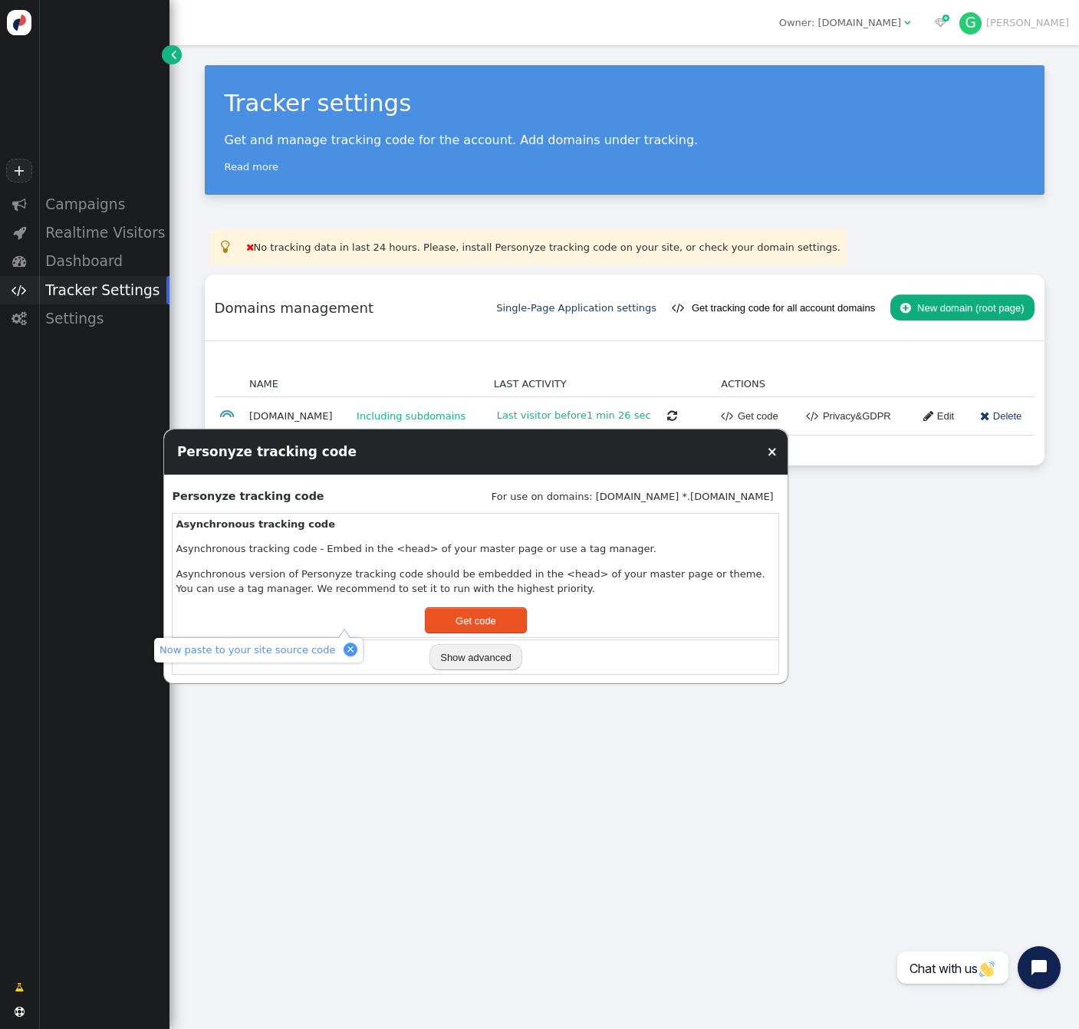
scroll to position [138, 0]
click at [840, 9] on div "Reporting time range: Last 7 days including today  Owner: projectparenting.gr …" at bounding box center [623, 22] width 909 height 45
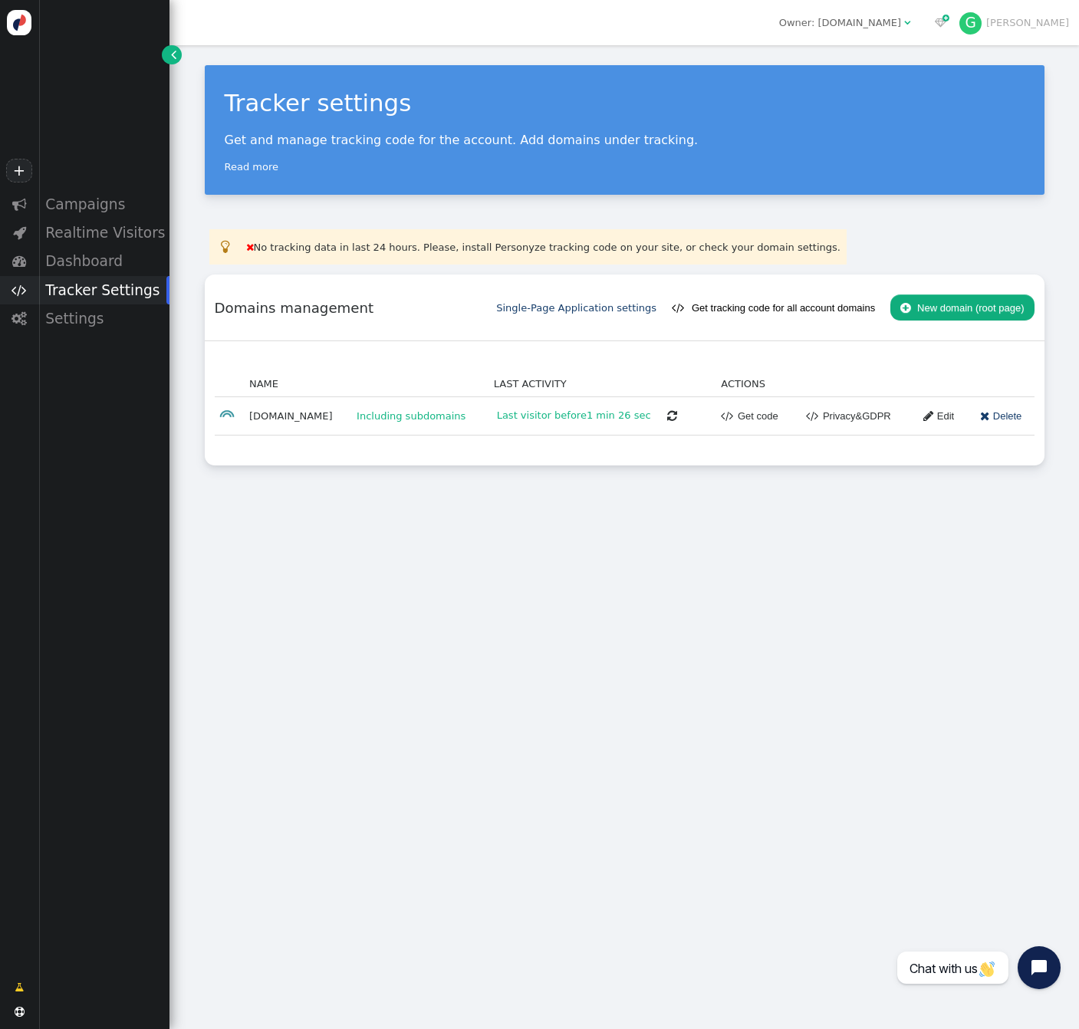
click at [846, 19] on div "Owner: [DOMAIN_NAME]" at bounding box center [840, 22] width 122 height 15
click at [858, 418] on link " Privacy&GDPR" at bounding box center [843, 416] width 95 height 26
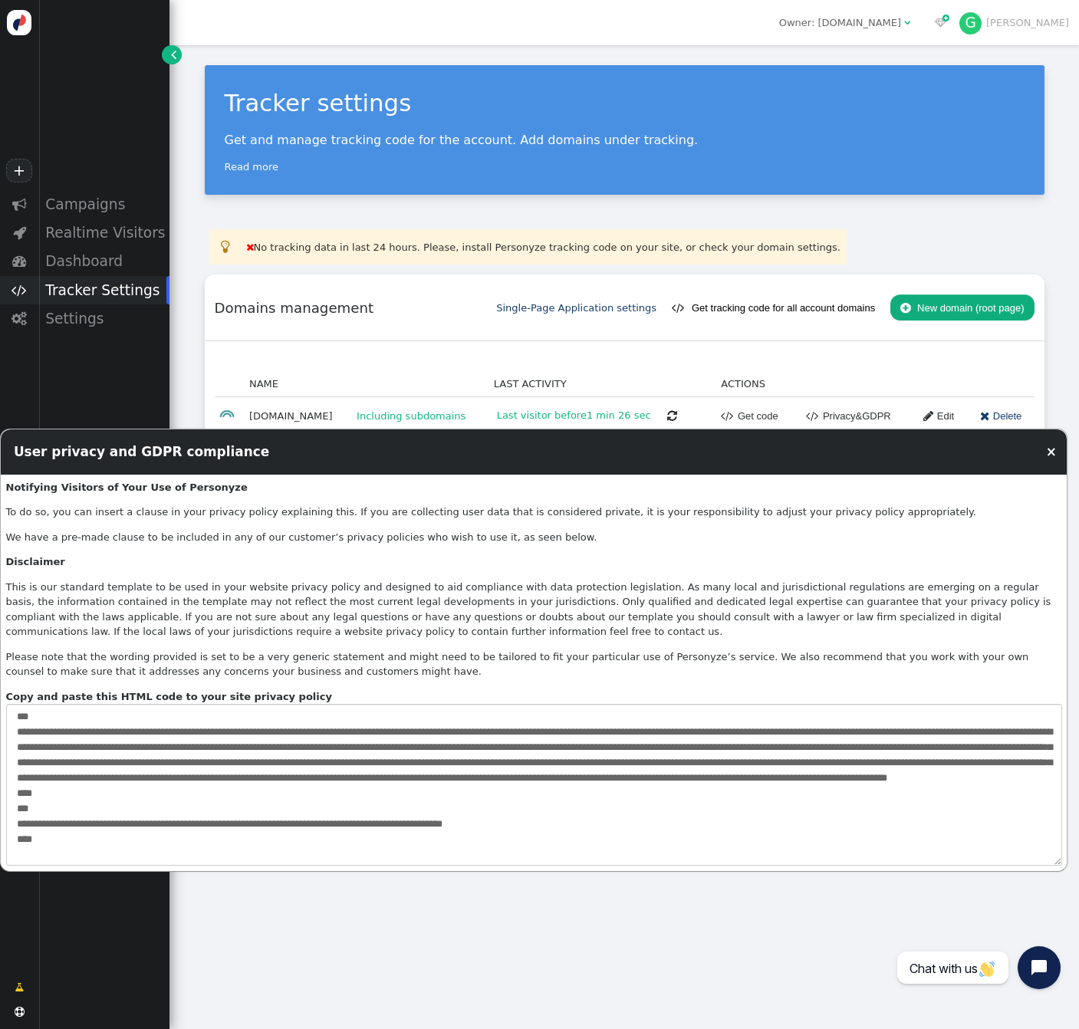
click at [671, 400] on td "Last visitor before 1 min 26 sec " at bounding box center [602, 415] width 228 height 38
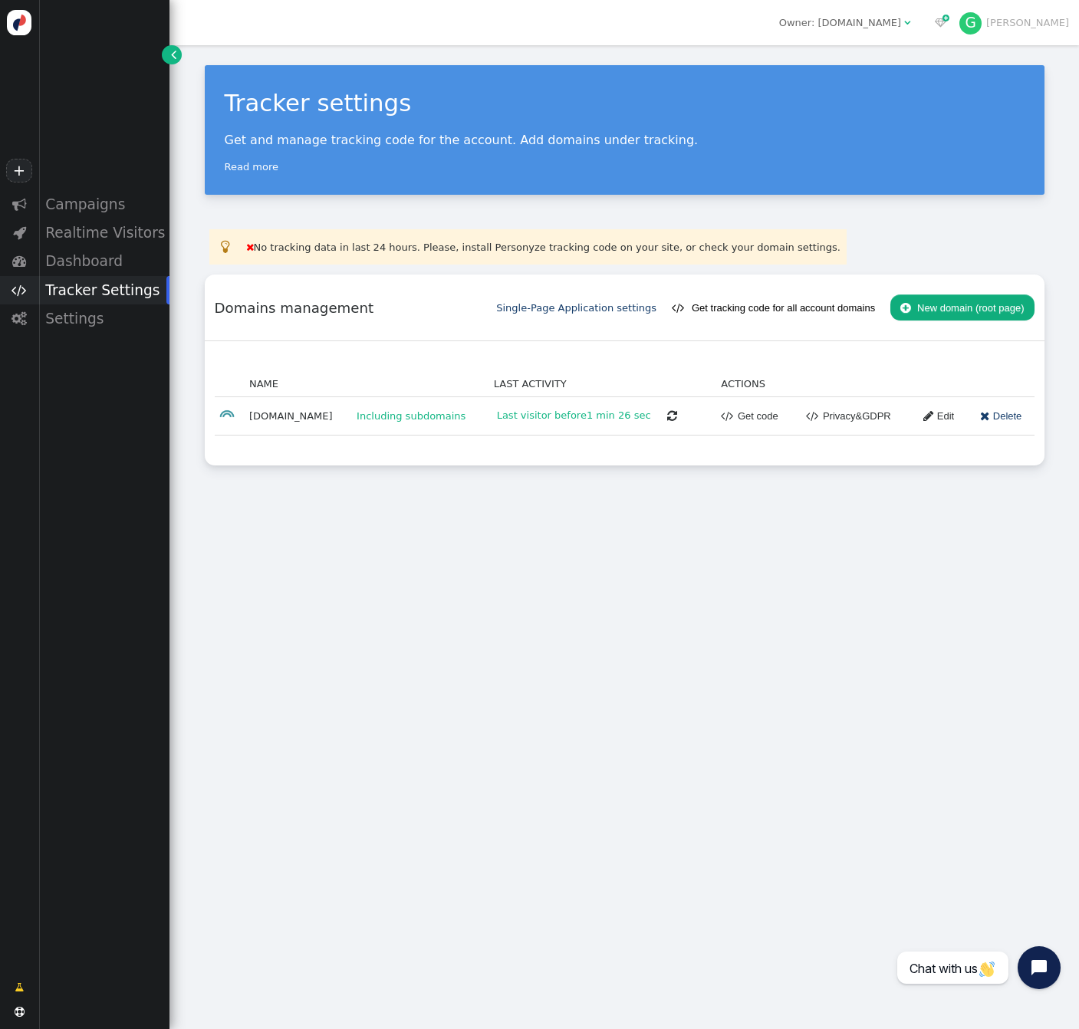
click at [873, 423] on link " Privacy&GDPR" at bounding box center [843, 416] width 95 height 26
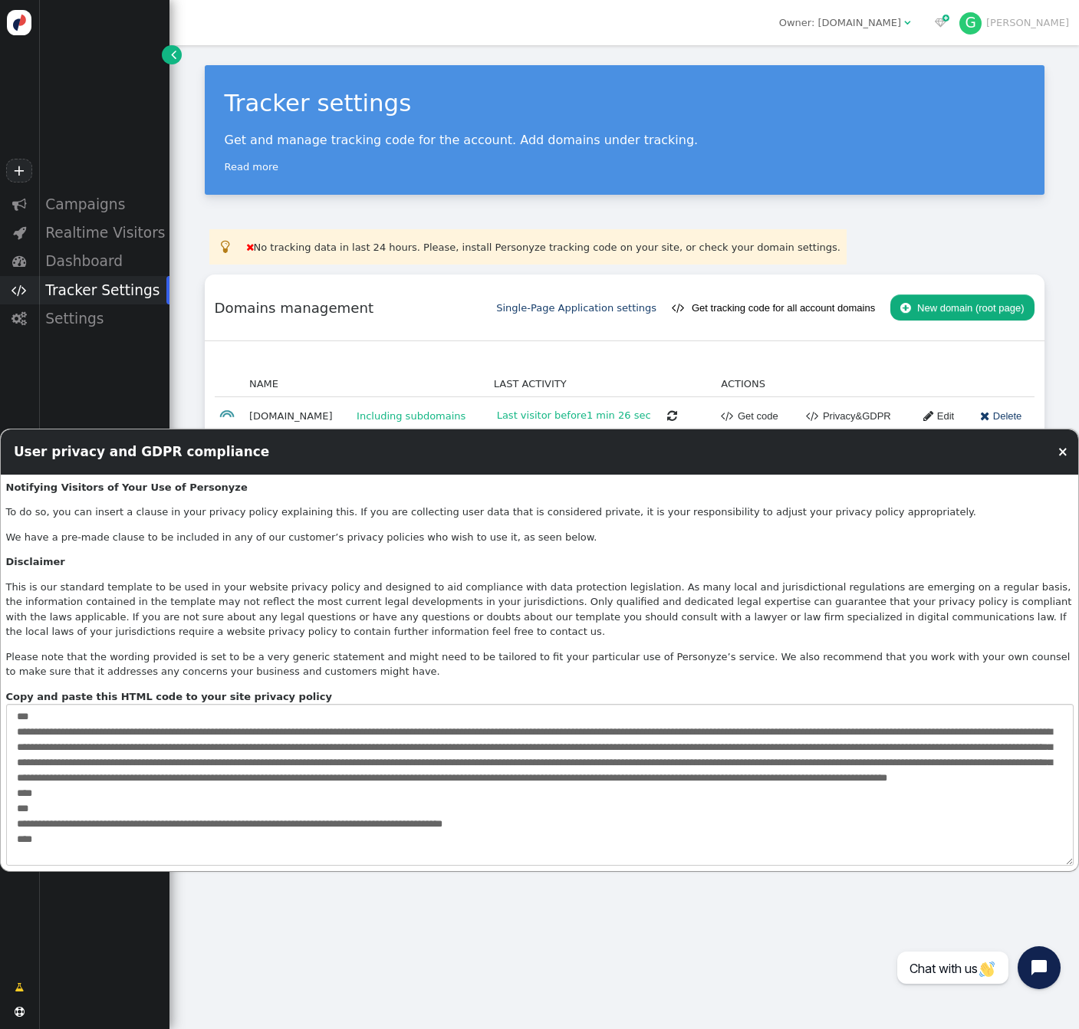
click at [639, 360] on div "« ◂ 1 ▸ » NAME LAST ACTIVITY ACTIONS staging.projectparenting.gr staging.projec…" at bounding box center [625, 403] width 840 height 124
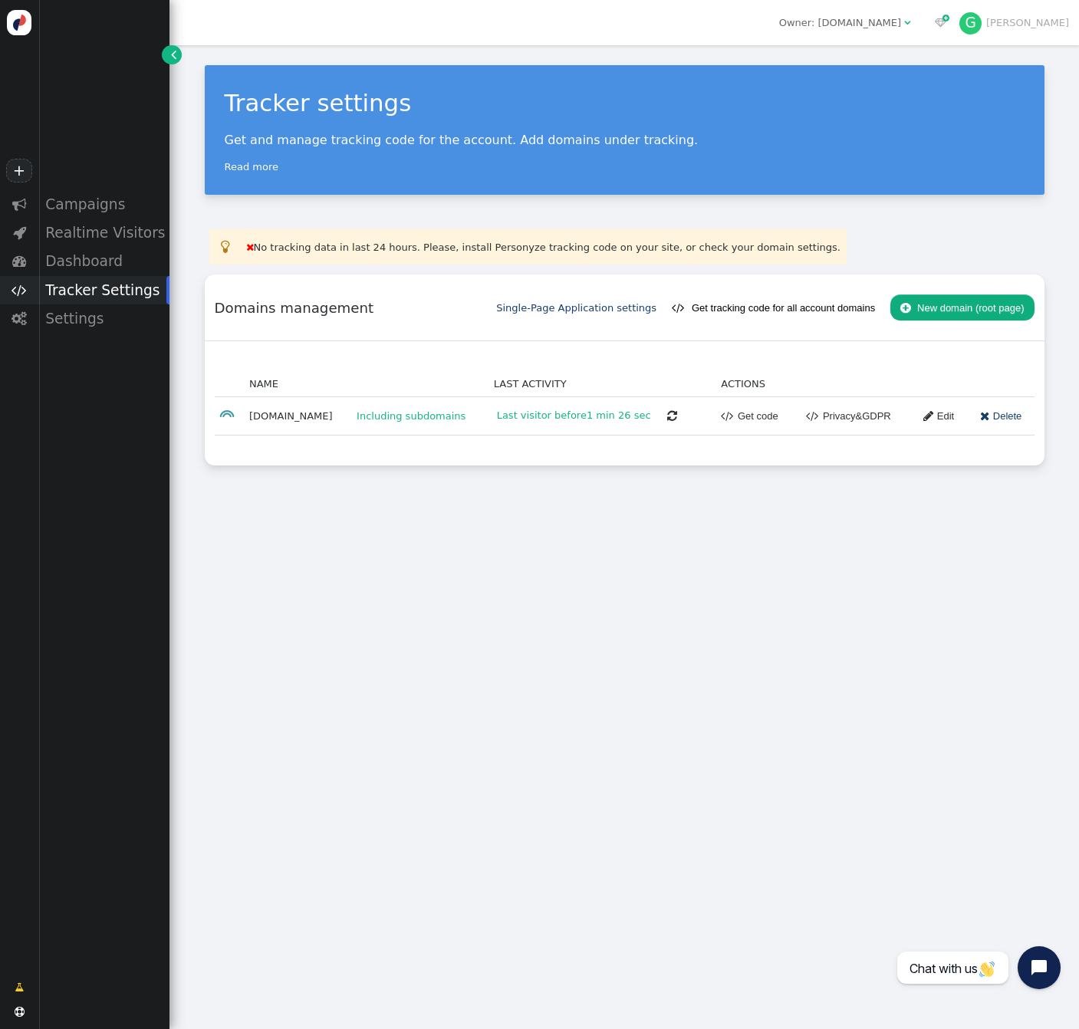
click at [933, 413] on span "" at bounding box center [928, 416] width 10 height 18
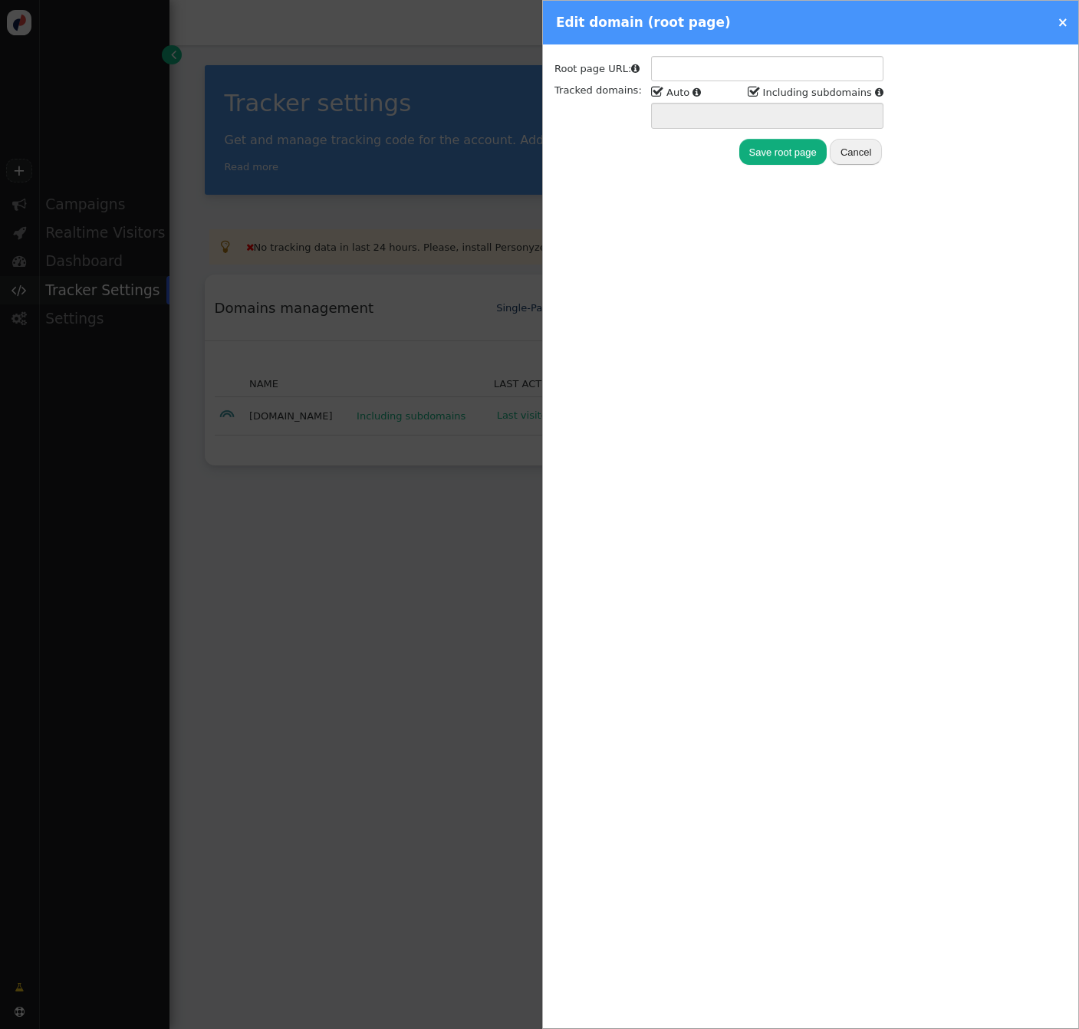
type input "**********"
click at [478, 527] on div at bounding box center [539, 514] width 1079 height 1029
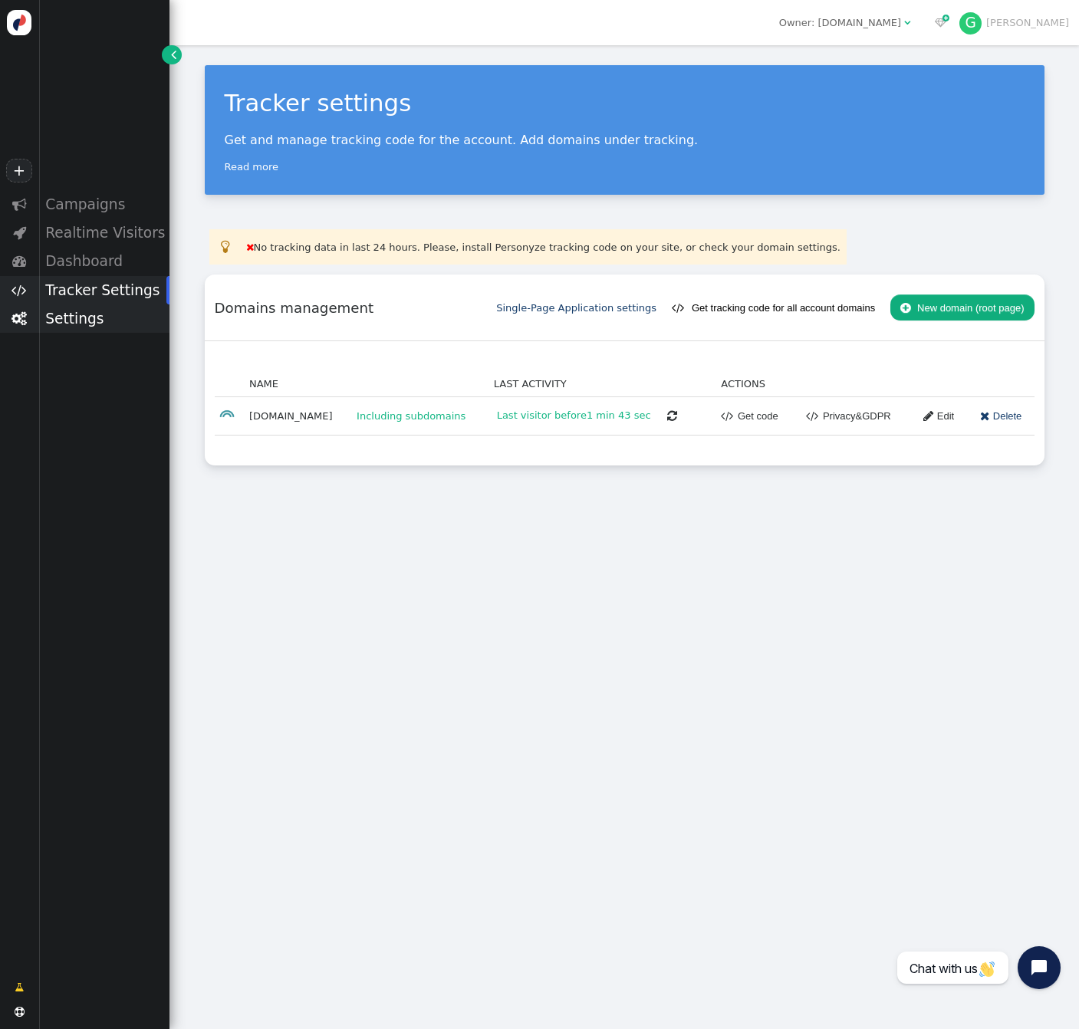
click at [84, 313] on div "Settings" at bounding box center [103, 318] width 131 height 28
click at [133, 348] on div "Content Placement" at bounding box center [103, 343] width 131 height 20
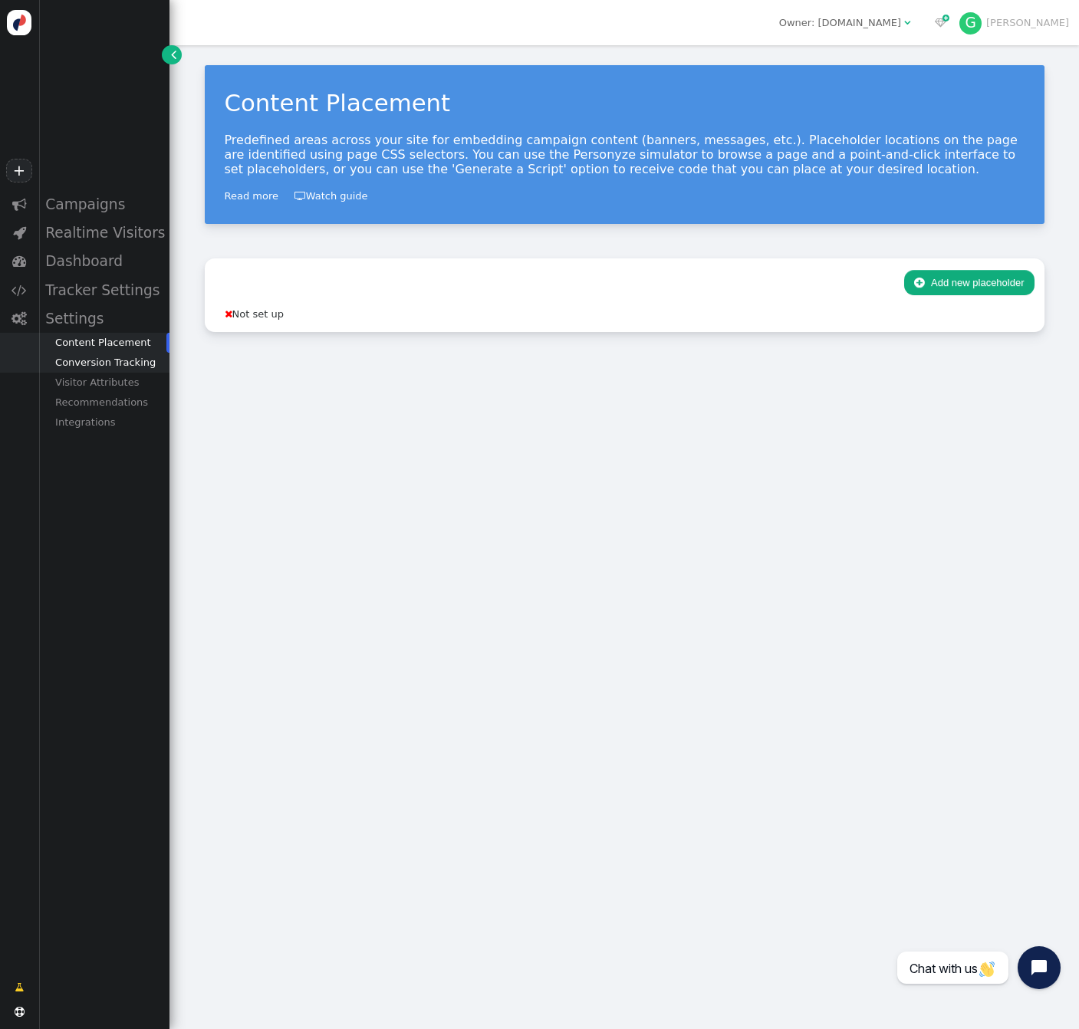
click at [100, 363] on div "Conversion Tracking" at bounding box center [103, 363] width 131 height 20
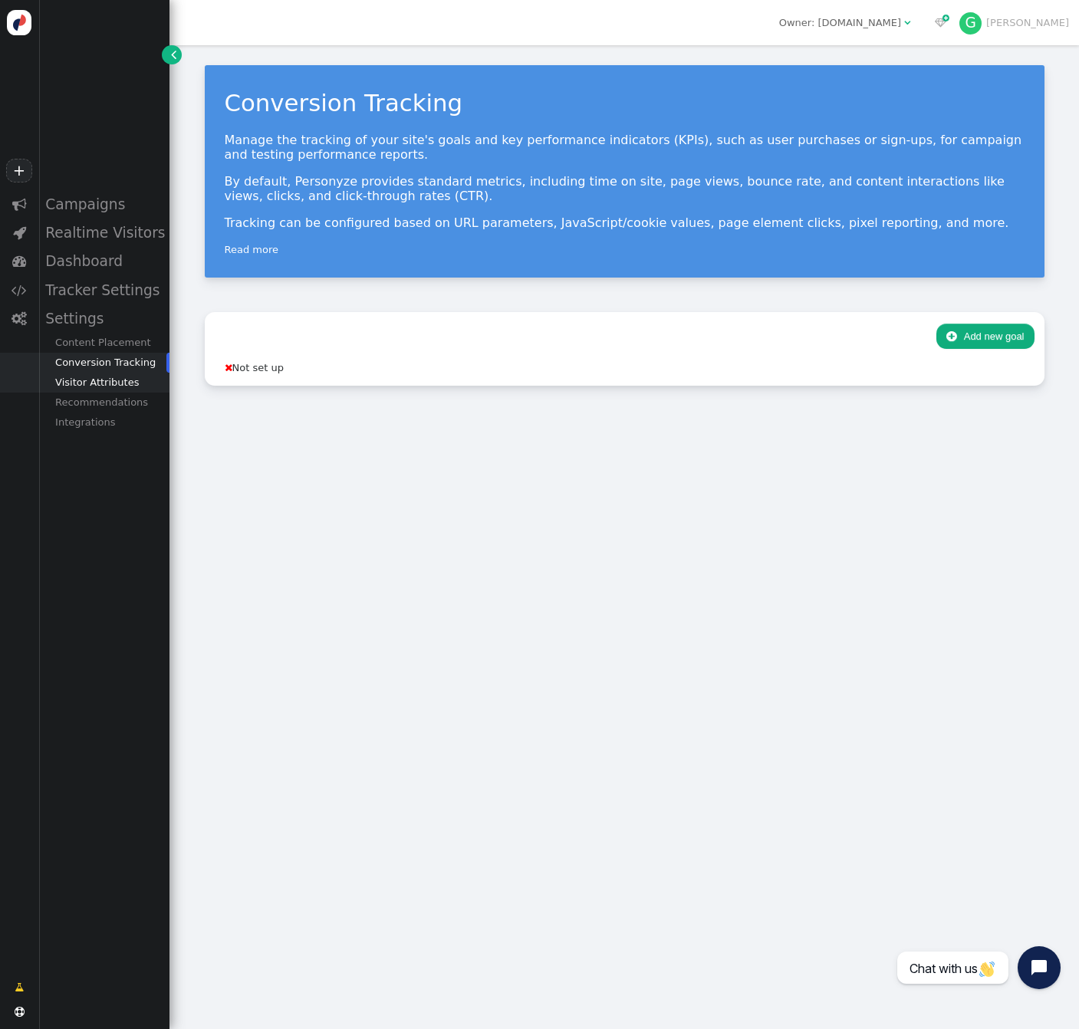
click at [102, 383] on div "Visitor Attributes" at bounding box center [103, 383] width 131 height 20
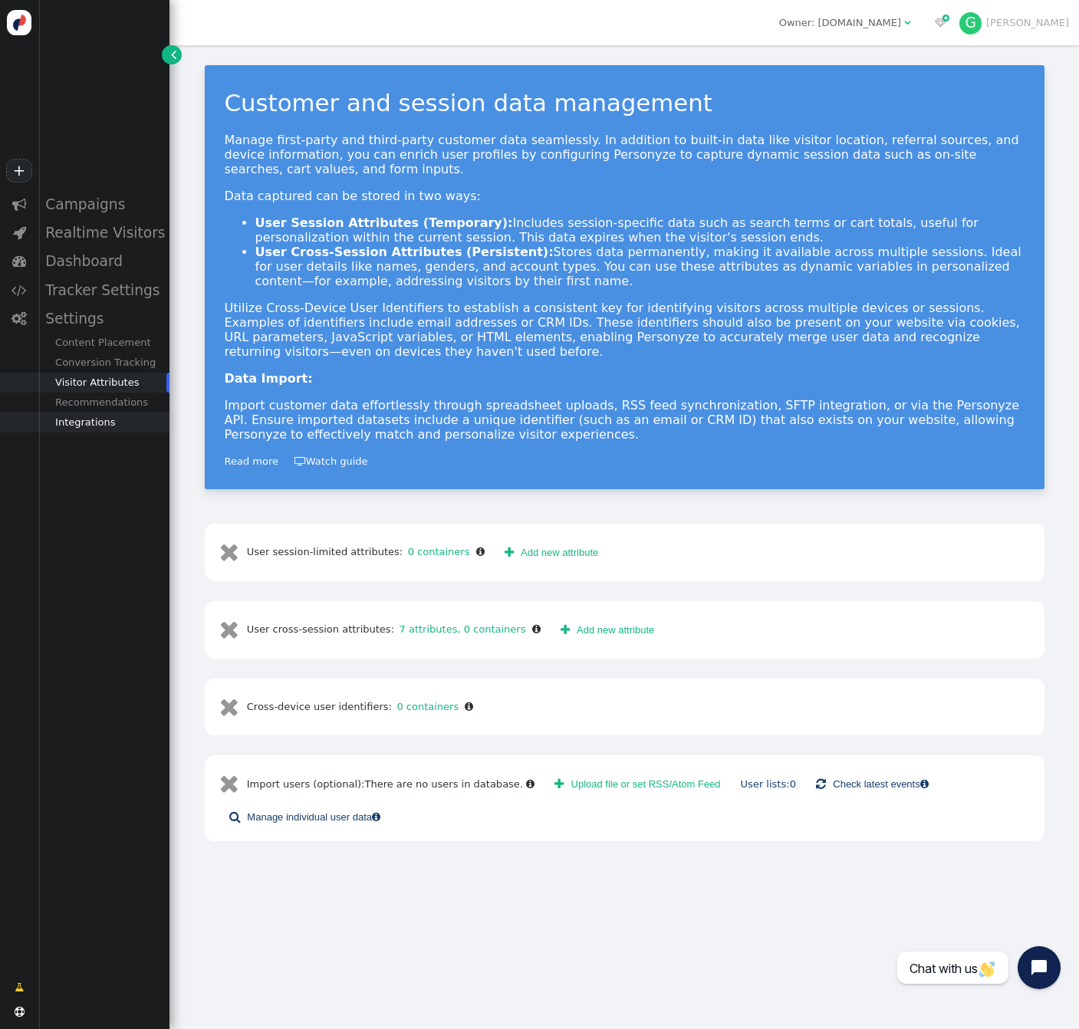
click at [108, 423] on div "Integrations" at bounding box center [103, 422] width 131 height 20
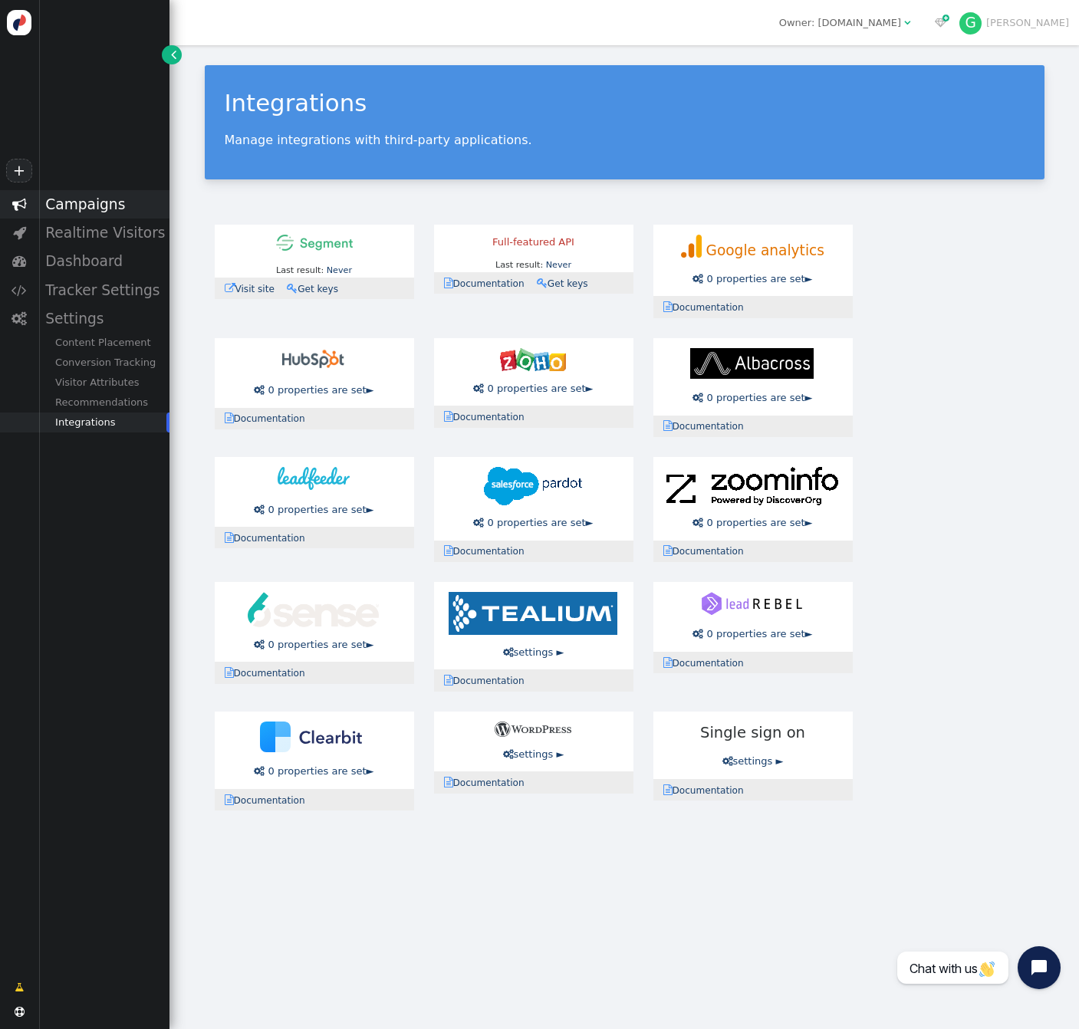
click at [99, 202] on div "Campaigns" at bounding box center [103, 204] width 131 height 28
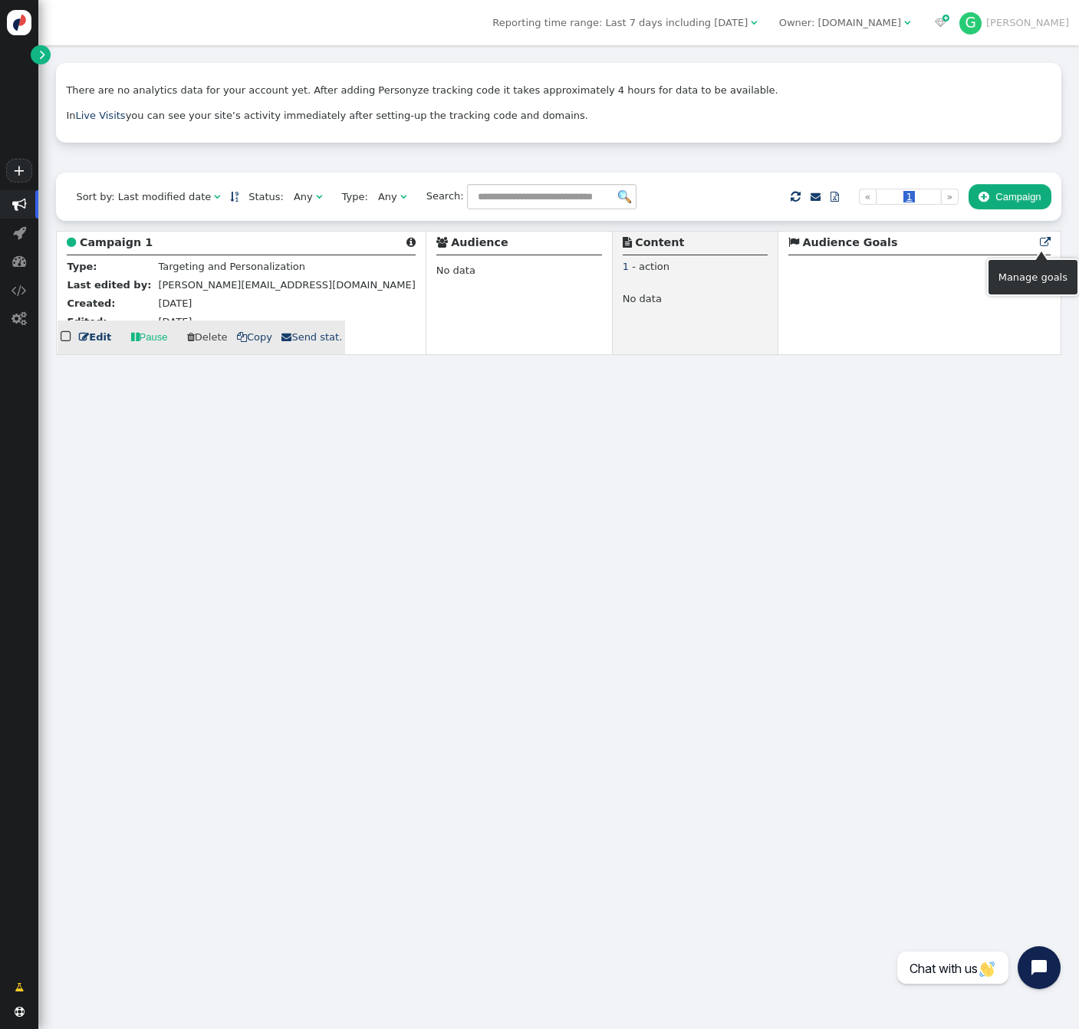
click at [1046, 241] on span "" at bounding box center [1045, 242] width 11 height 11
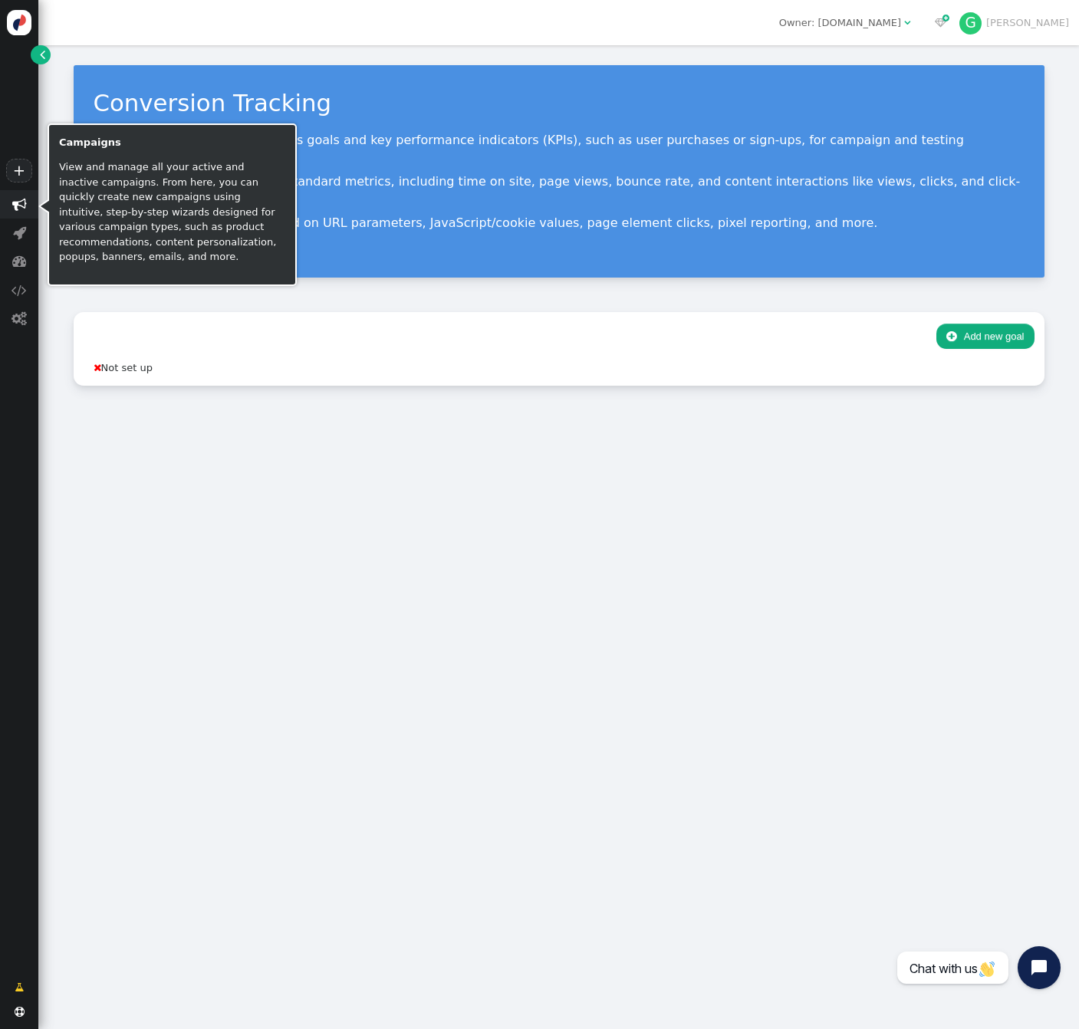
click at [19, 202] on span "" at bounding box center [19, 204] width 15 height 15
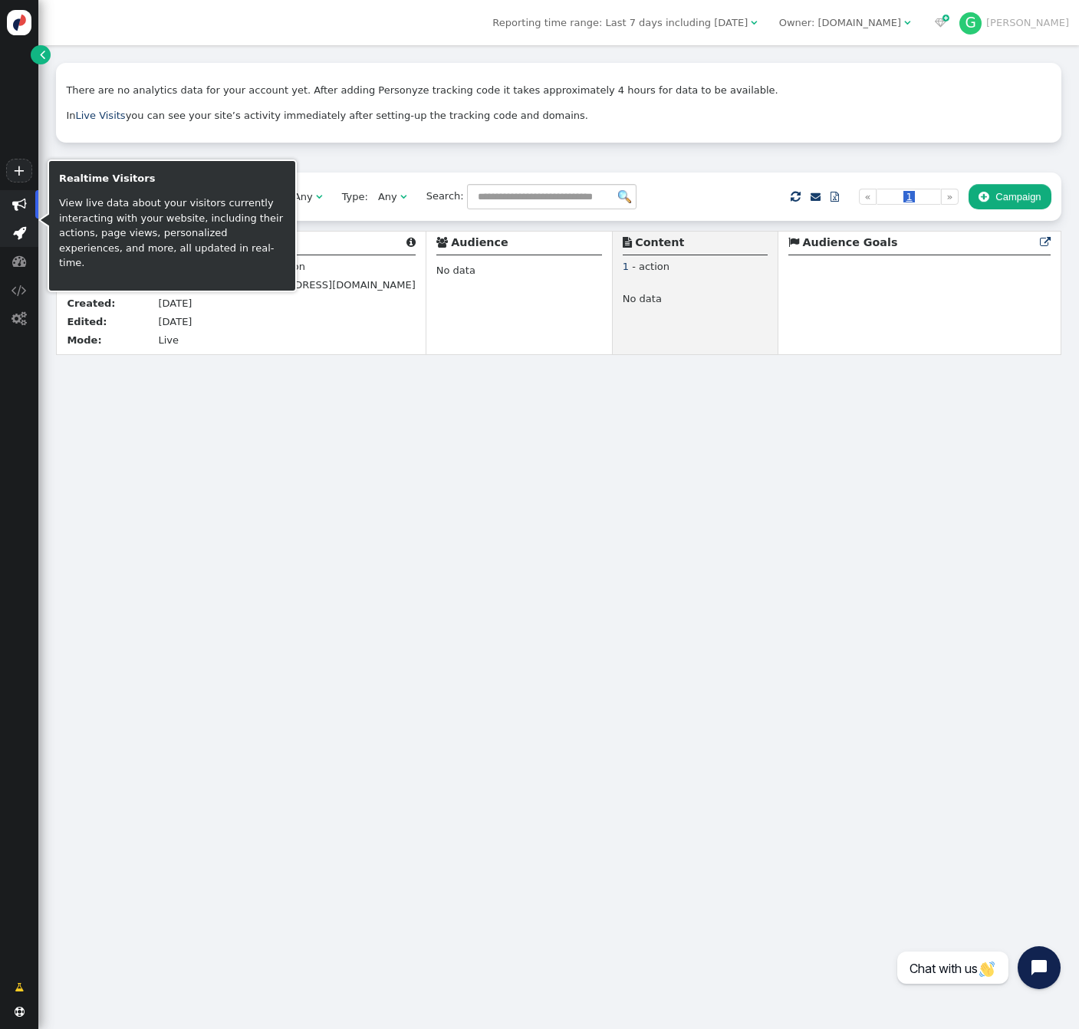
click at [21, 235] on span "" at bounding box center [19, 232] width 13 height 15
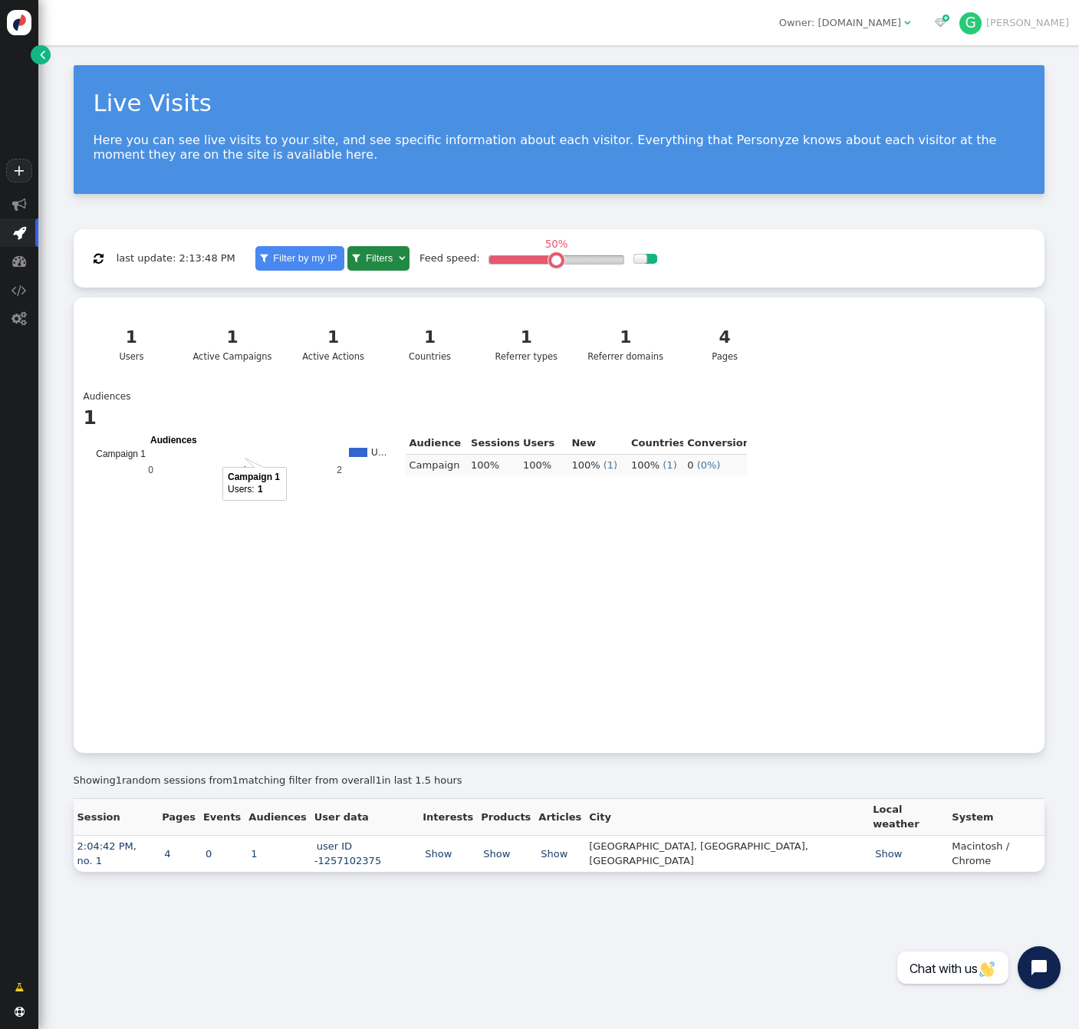
click at [180, 456] on rect "A chart." at bounding box center [198, 454] width 94 height 8
click at [181, 445] on rect "A chart." at bounding box center [244, 439] width 189 height 9
click at [120, 459] on text "Campaign 1" at bounding box center [121, 454] width 50 height 11
click at [136, 840] on link "2:04:42 PM, no. 1" at bounding box center [106, 853] width 59 height 27
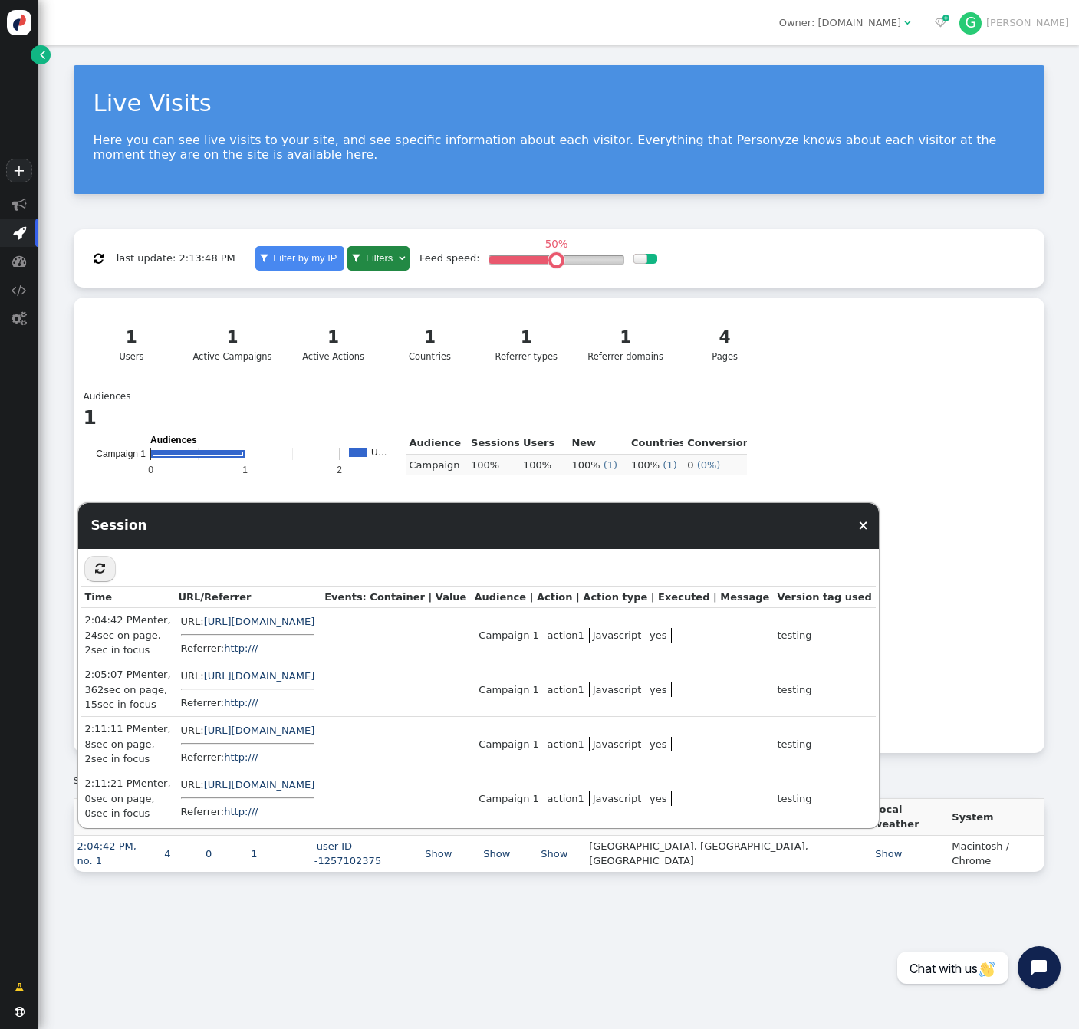
click at [71, 232] on div "Live Visits Here you can see live visits to your site, and see specific informa…" at bounding box center [558, 468] width 1040 height 846
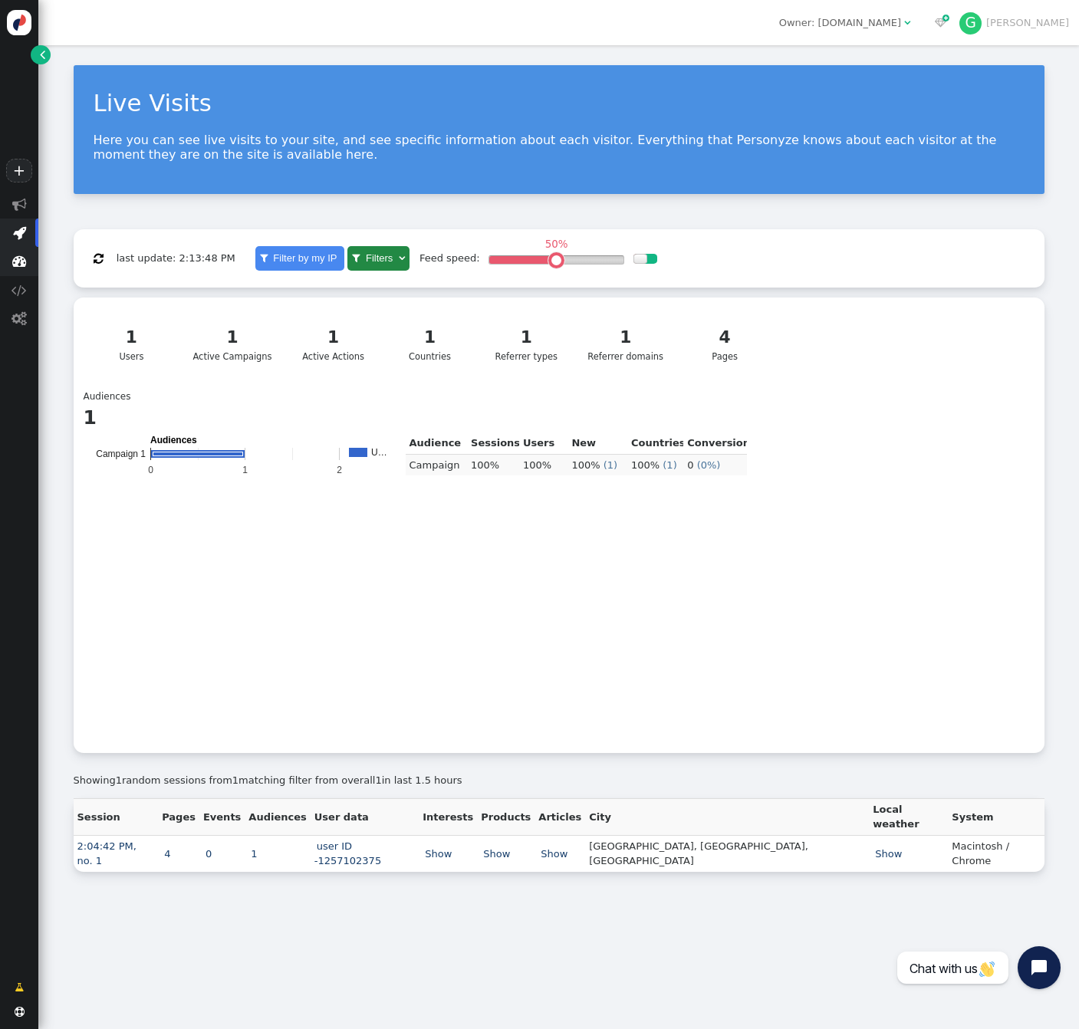
click at [20, 265] on span "" at bounding box center [19, 261] width 15 height 15
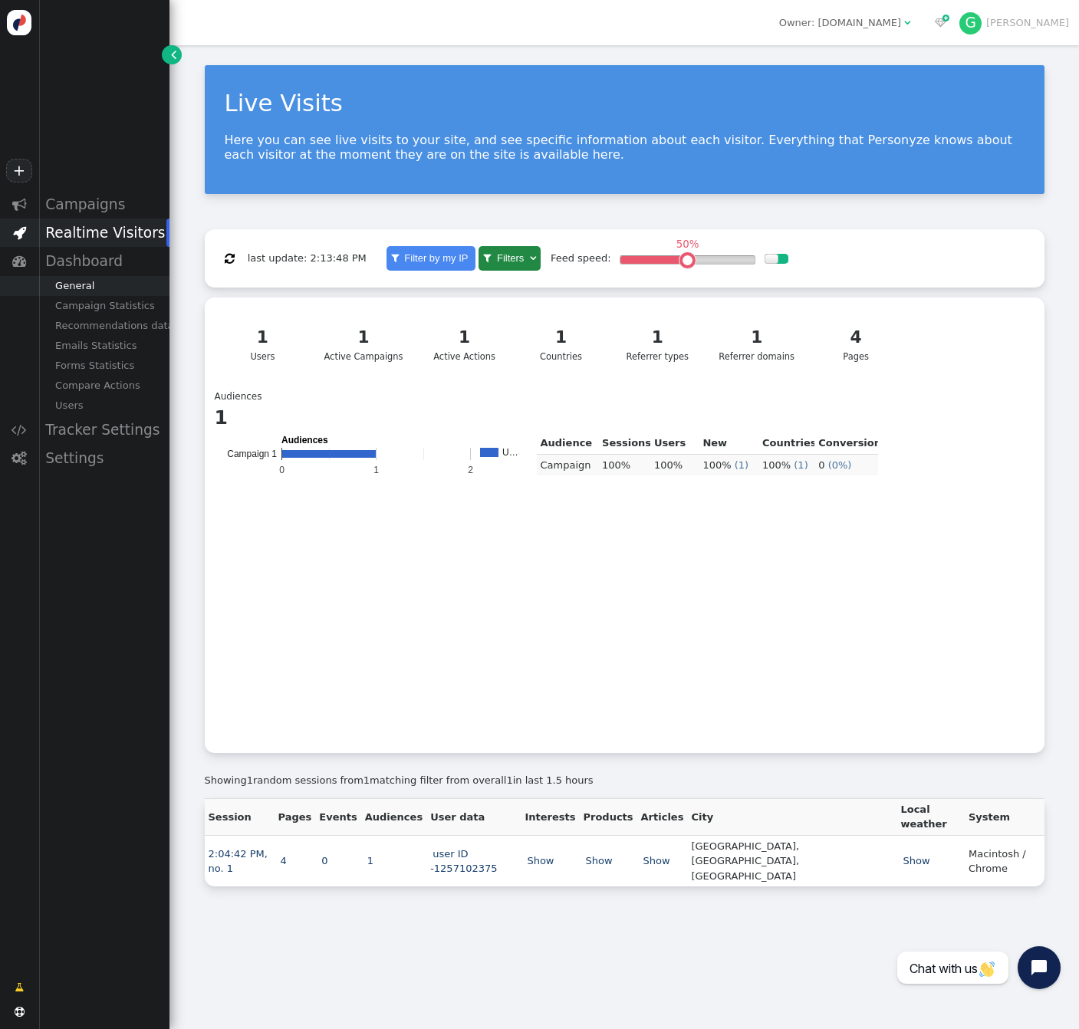
click at [90, 284] on div "General" at bounding box center [103, 286] width 131 height 20
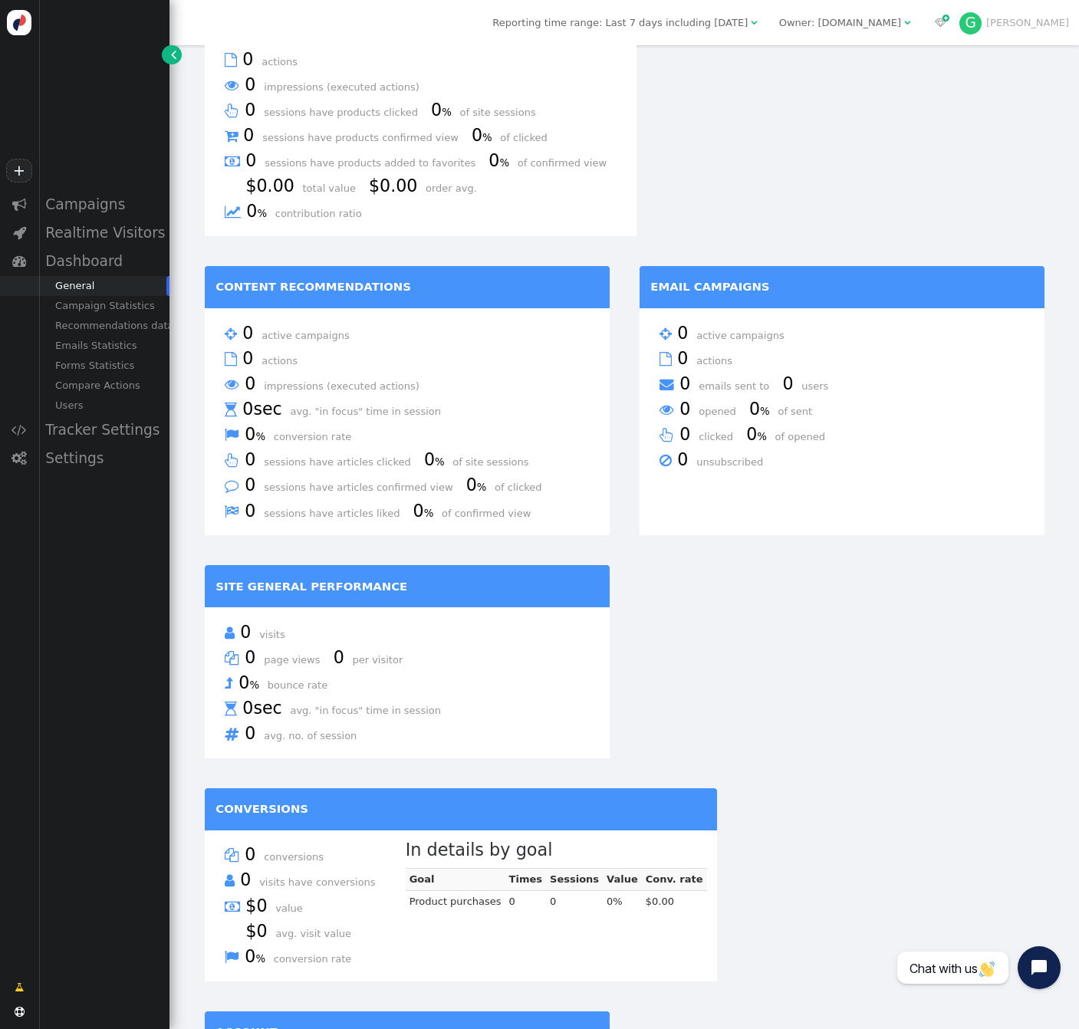
scroll to position [677, 0]
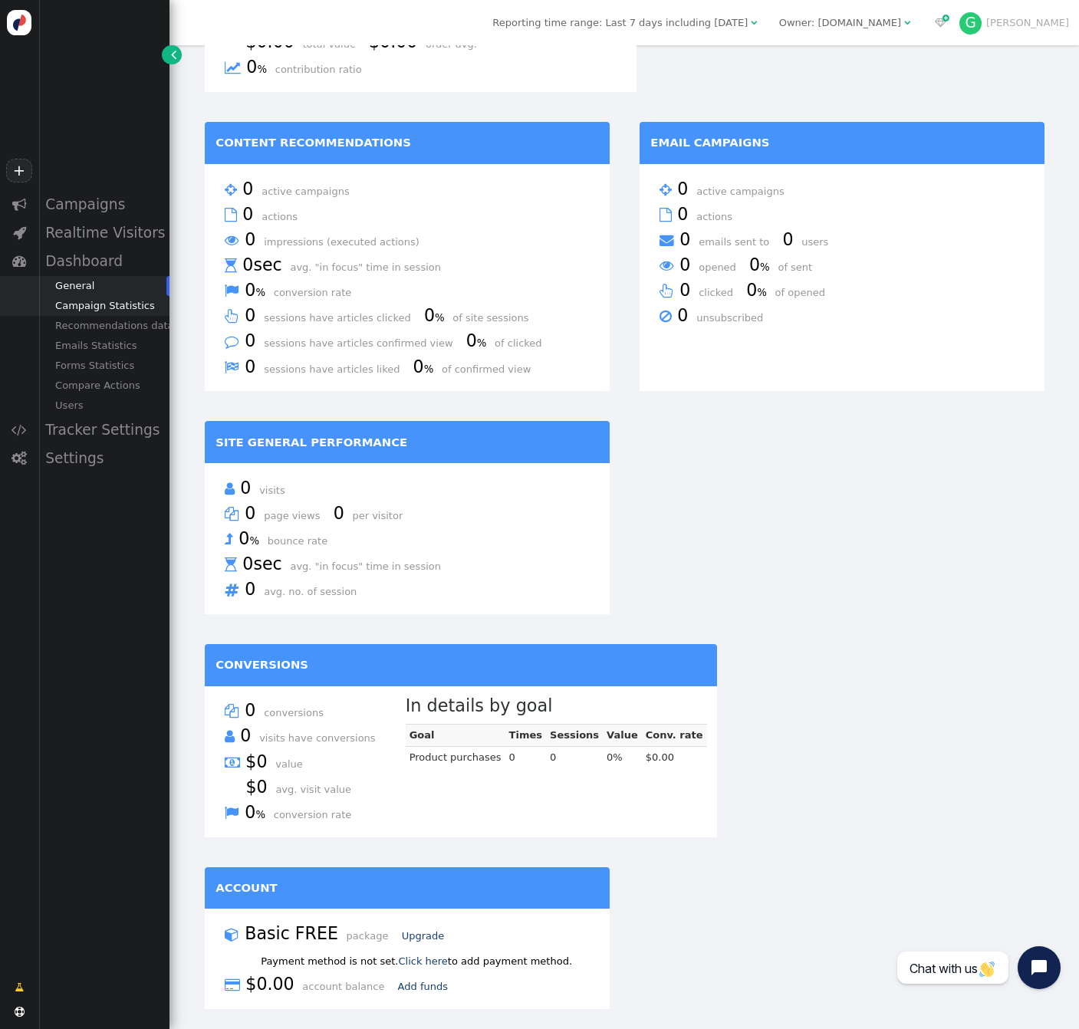
click at [113, 303] on div "Campaign Statistics" at bounding box center [103, 306] width 131 height 20
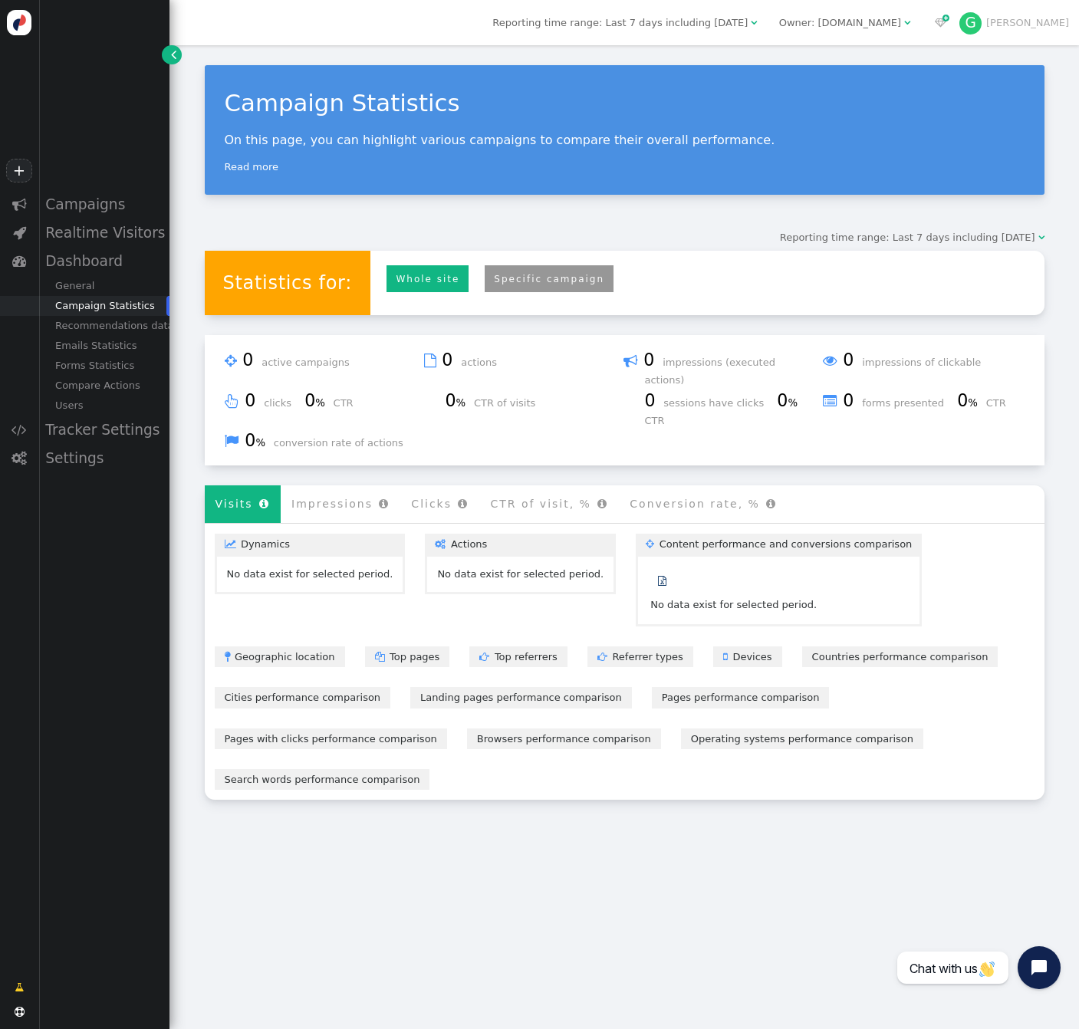
click at [551, 268] on link "Specific campaign" at bounding box center [549, 278] width 129 height 27
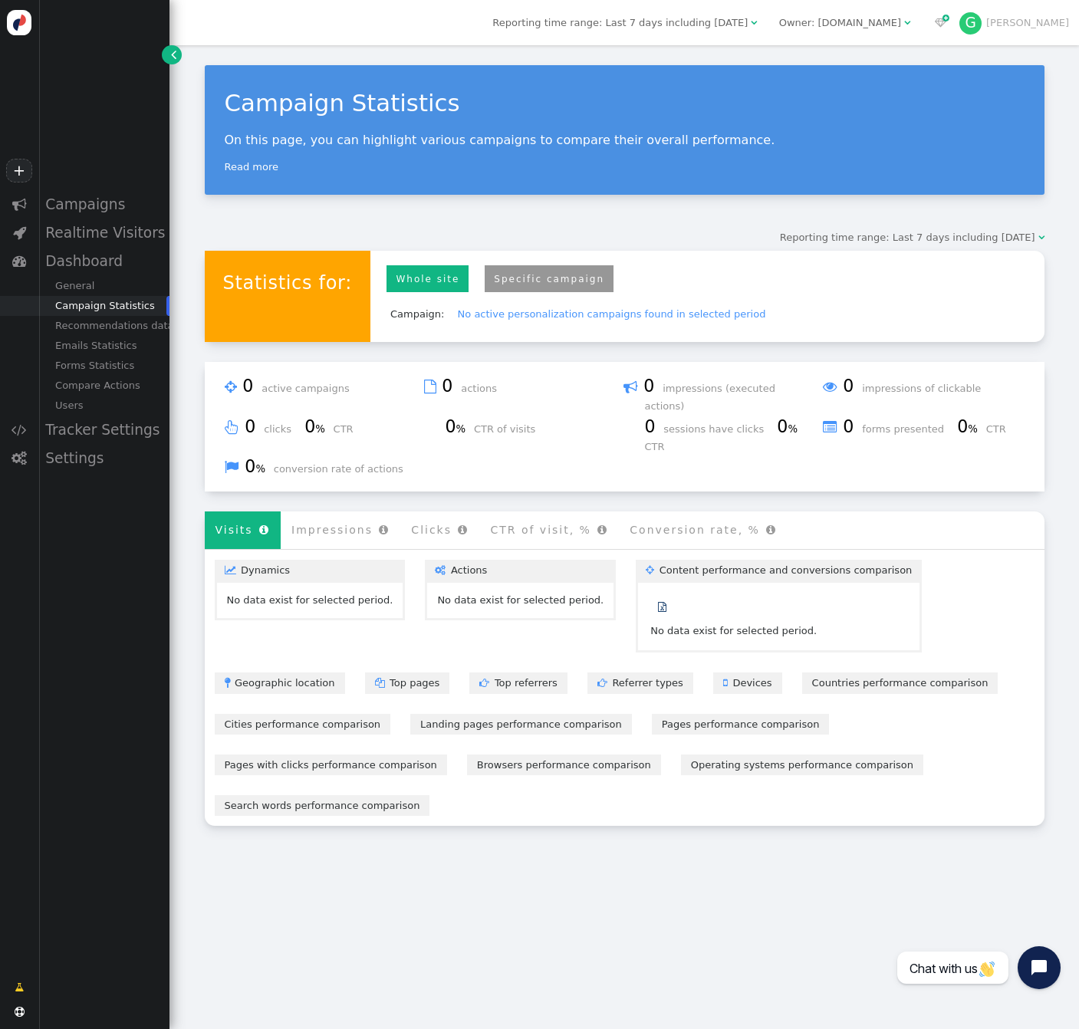
click at [409, 281] on link "Whole site" at bounding box center [427, 278] width 82 height 27
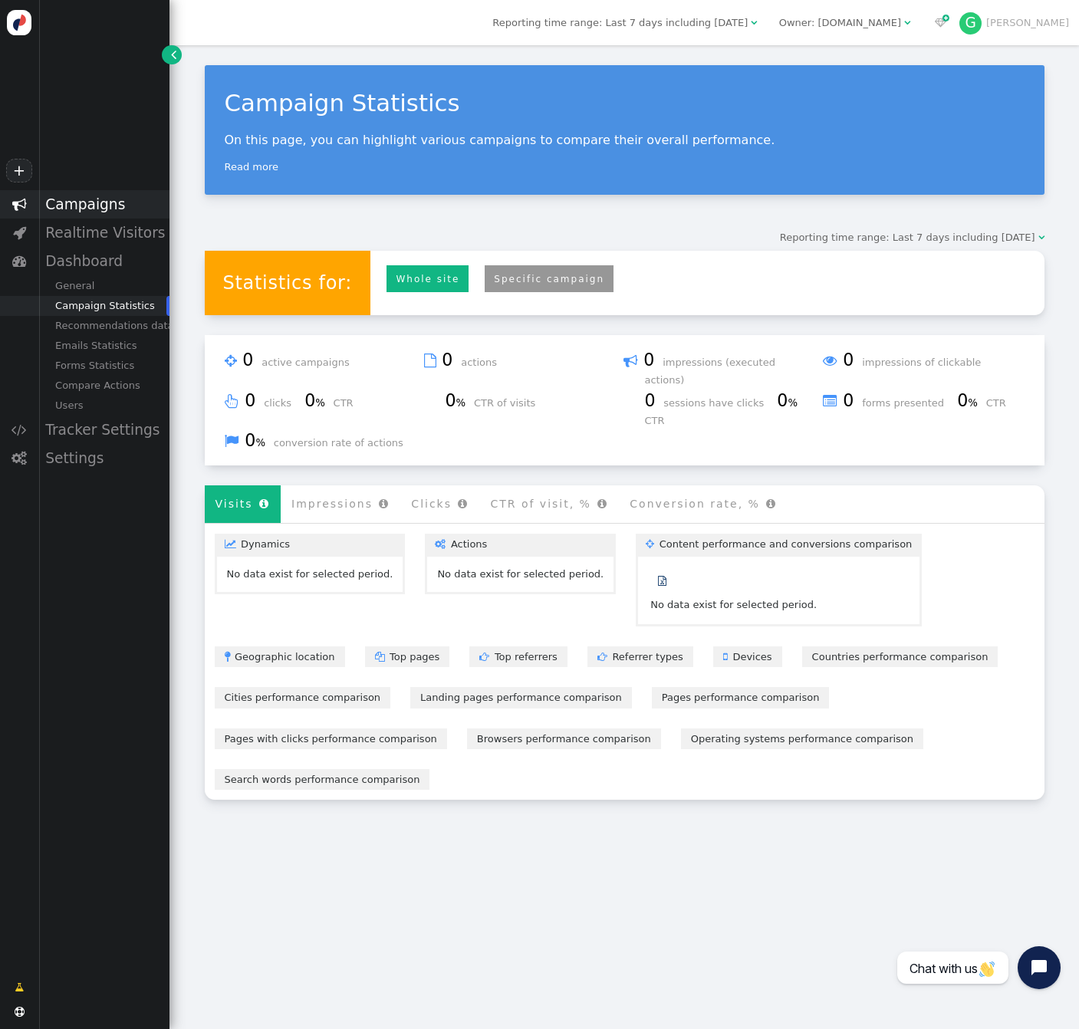
click at [88, 204] on div "Campaigns" at bounding box center [103, 204] width 131 height 28
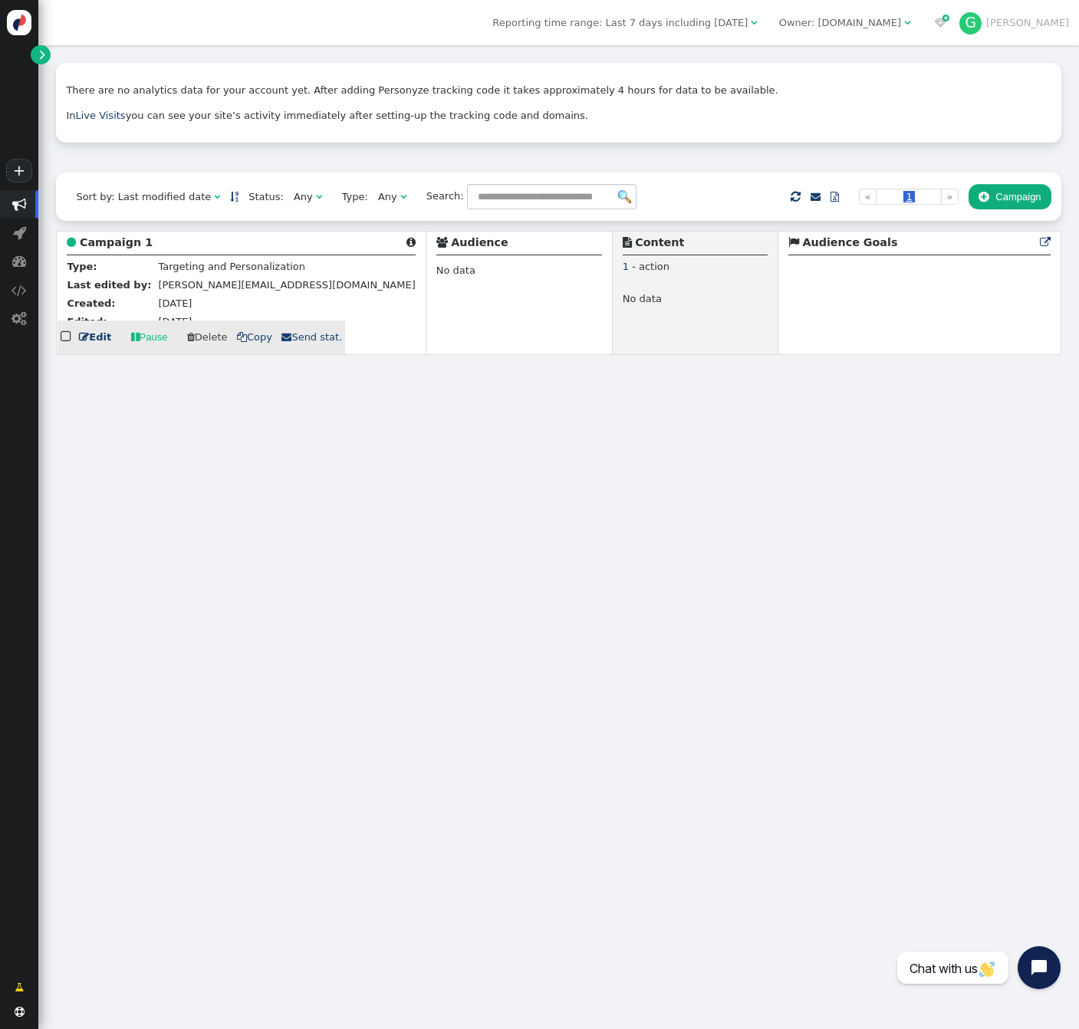
click at [436, 246] on div " Audience" at bounding box center [519, 245] width 166 height 21
drag, startPoint x: 570, startPoint y: 290, endPoint x: 561, endPoint y: 298, distance: 11.9
click at [623, 290] on div at bounding box center [695, 290] width 145 height 4
click at [623, 300] on span "No data" at bounding box center [642, 300] width 39 height 15
click at [632, 268] on span "- action" at bounding box center [651, 267] width 38 height 12
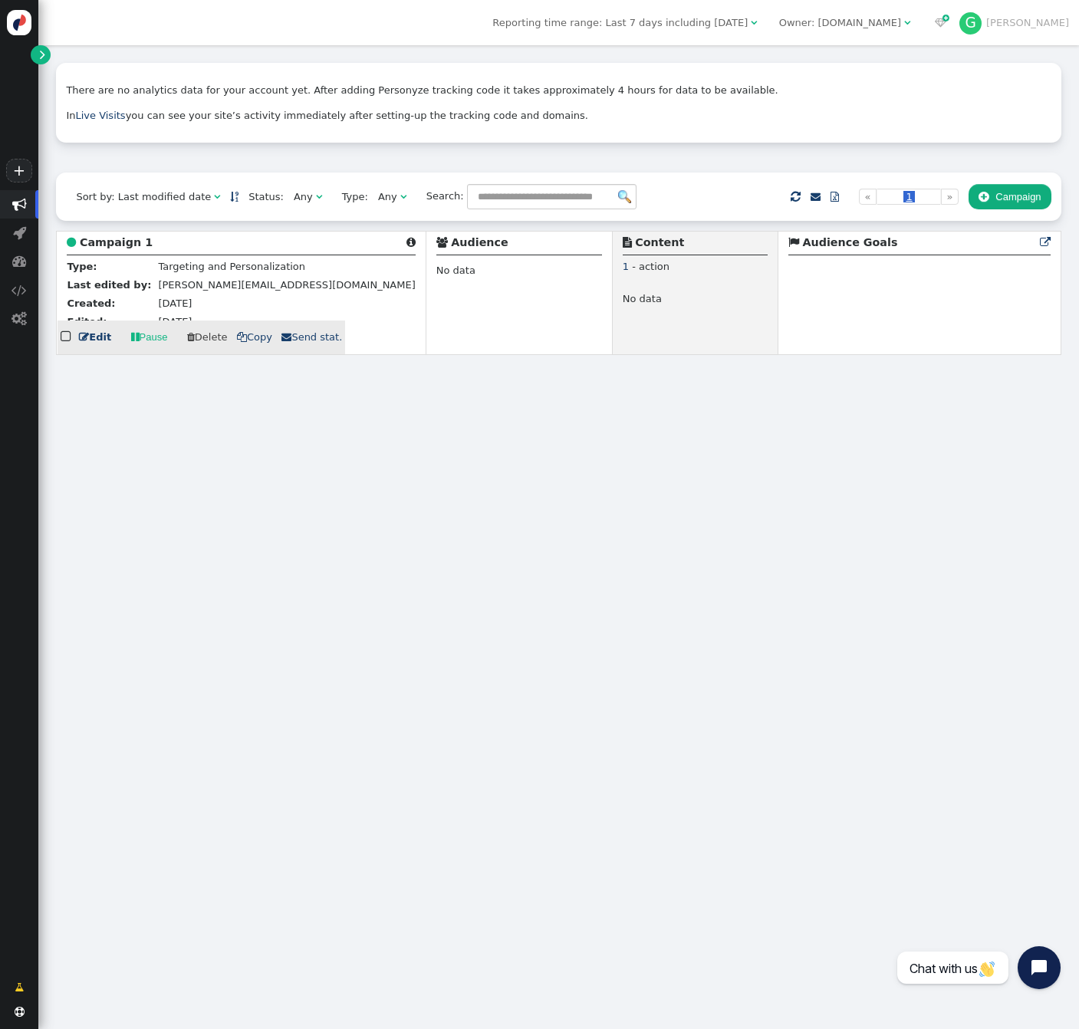
click at [102, 340] on link " Edit" at bounding box center [95, 337] width 32 height 15
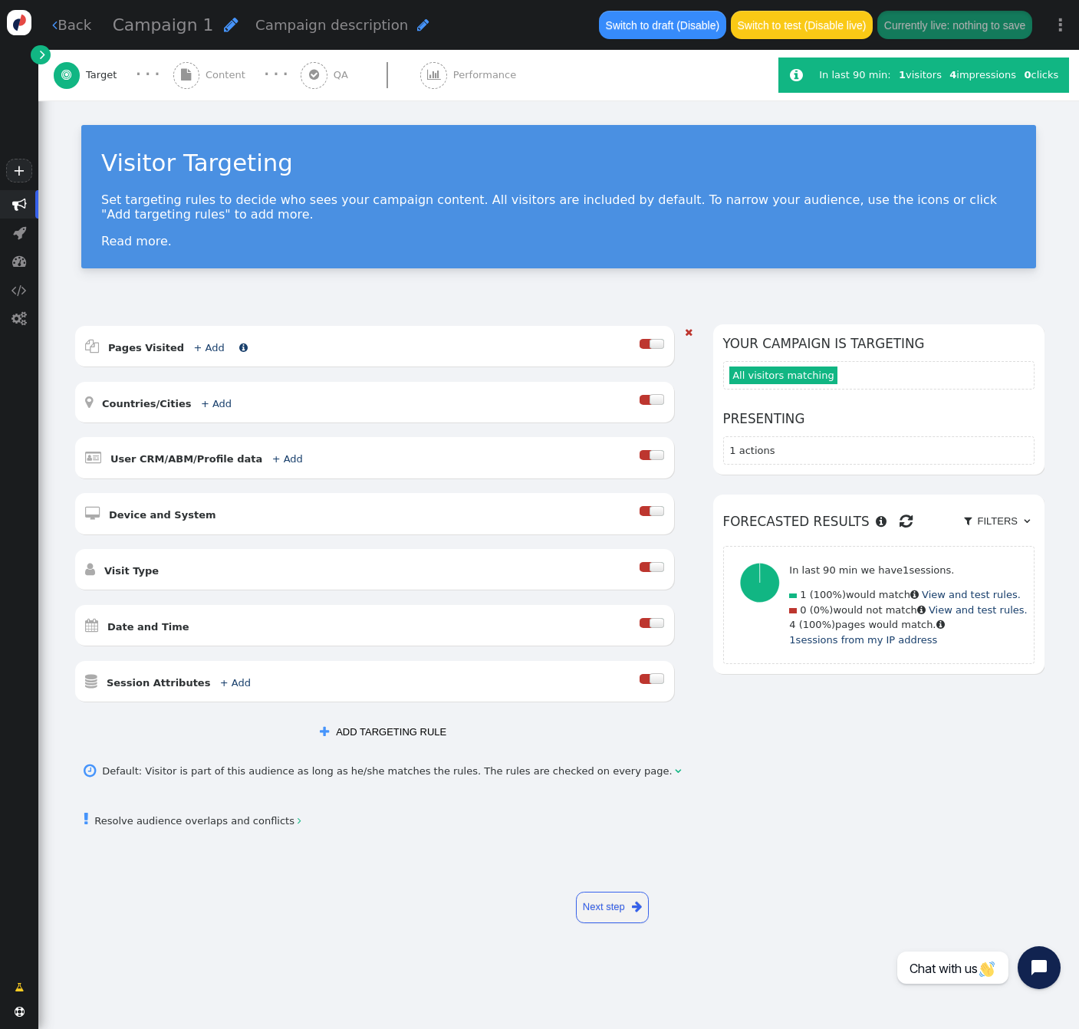
click at [136, 347] on b "Pages Visited" at bounding box center [146, 348] width 76 height 12
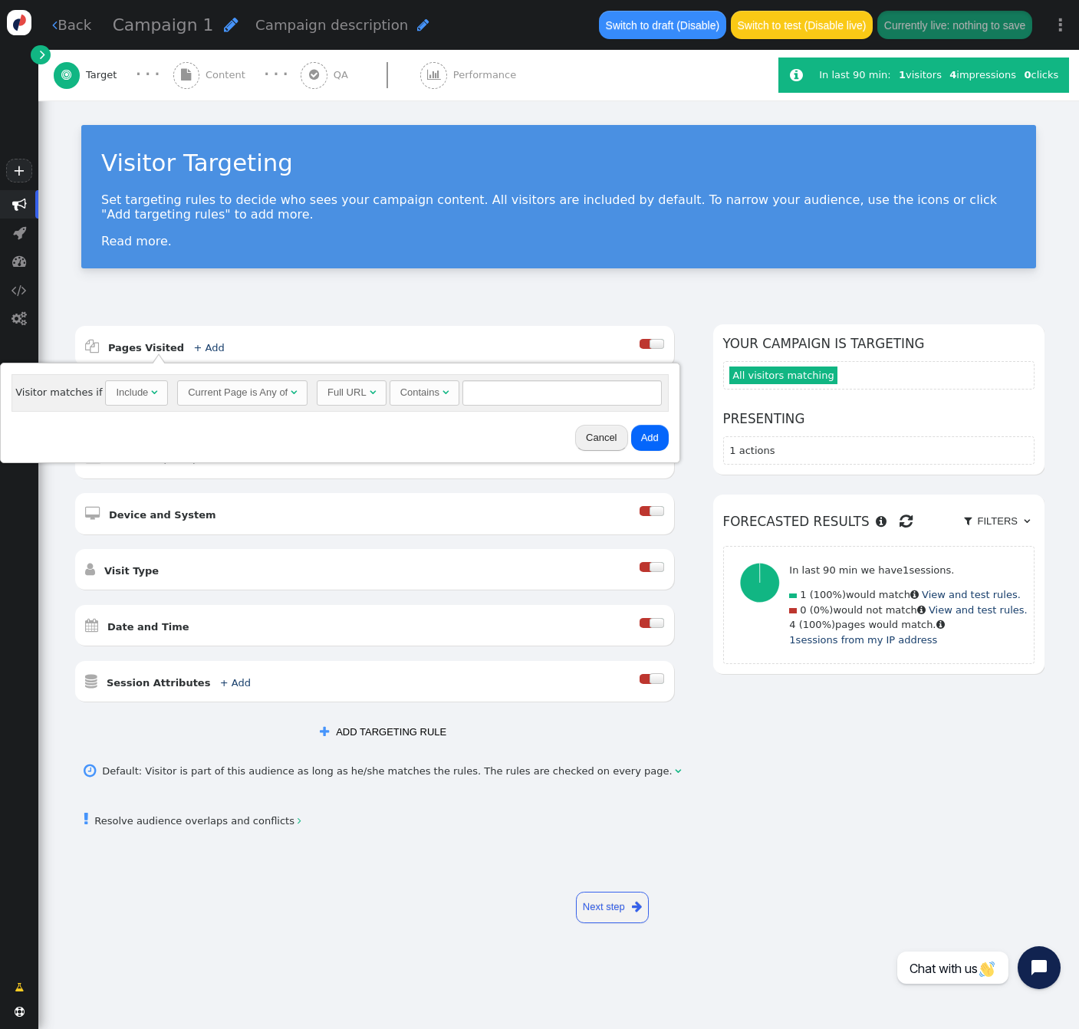
click at [153, 307] on div "AND OR XOR AND     Pages Visited + Add  Include Current Page is Any of - V…" at bounding box center [558, 572] width 1040 height 536
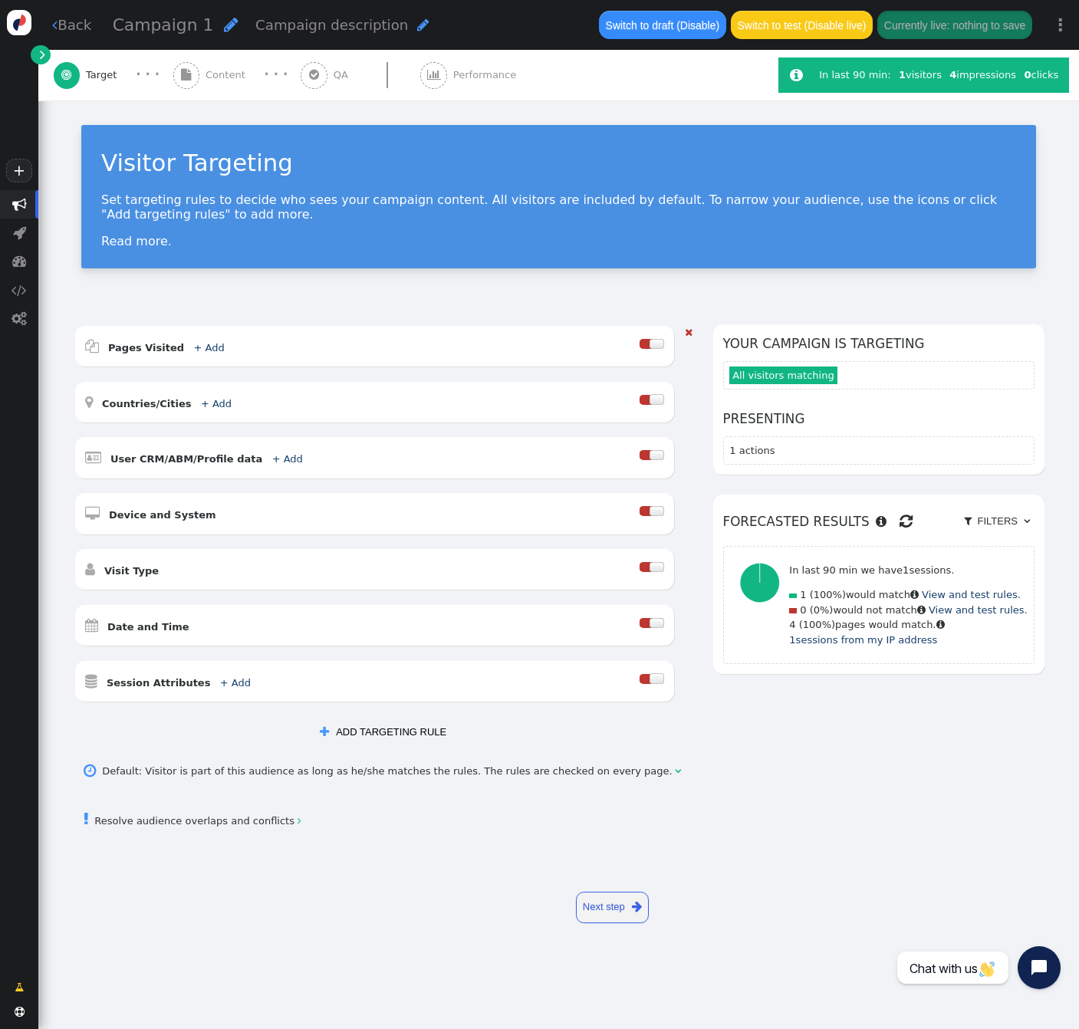
click at [250, 342] on div " Pages Visited + Add " at bounding box center [362, 346] width 555 height 21
click at [193, 348] on link "+ Add" at bounding box center [208, 348] width 31 height 12
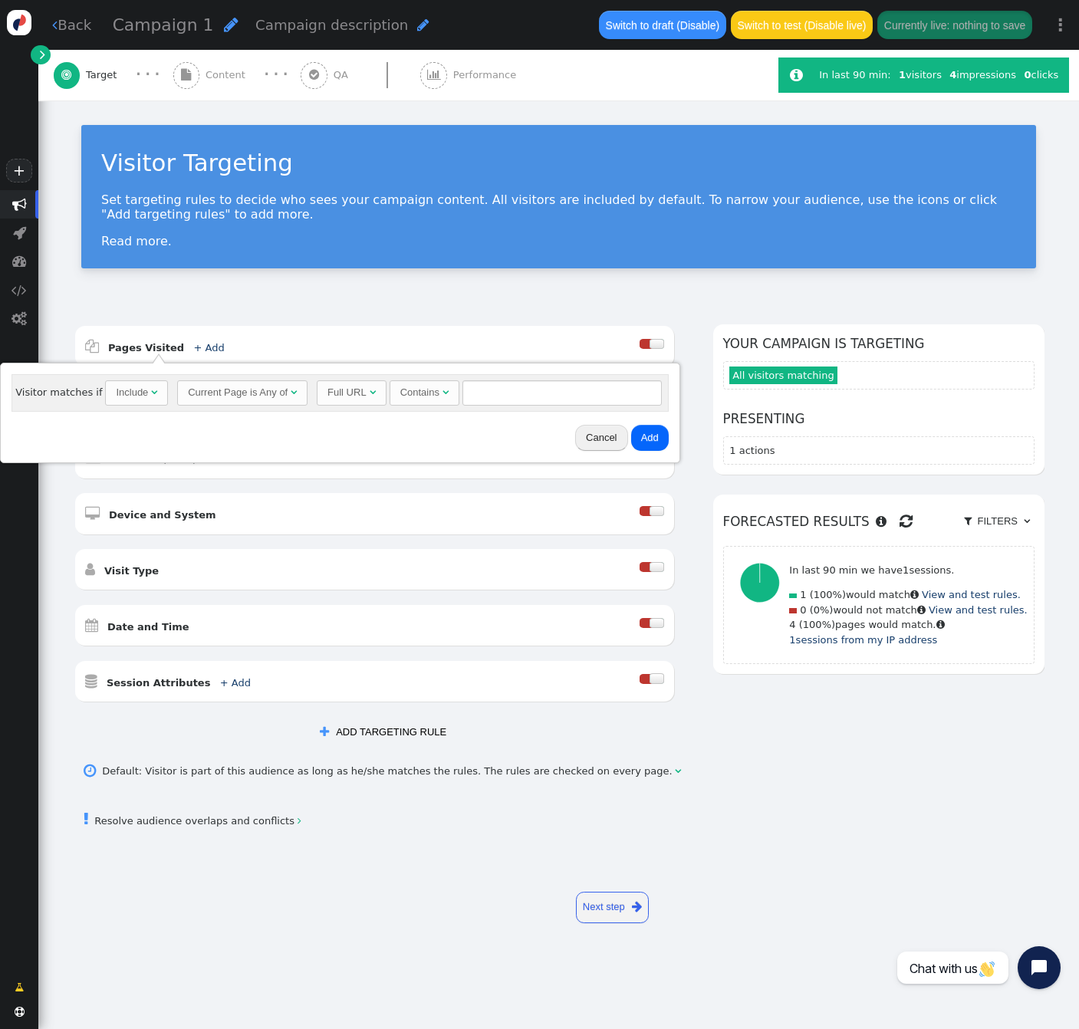
click at [239, 297] on div "Visitor Targeting Set targeting rules to decide who sees your campaign content.…" at bounding box center [558, 202] width 1040 height 204
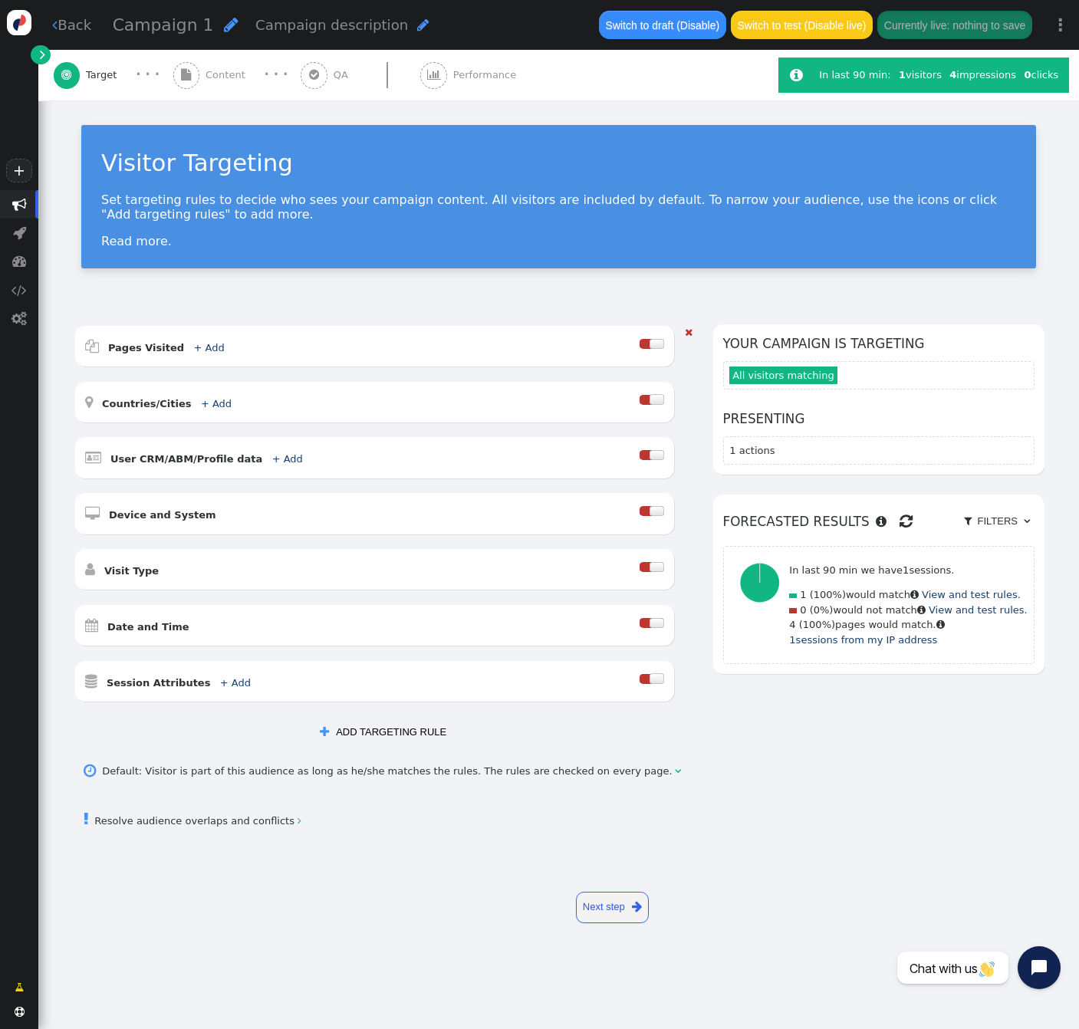
click at [184, 356] on div " Pages Visited + Add " at bounding box center [362, 346] width 555 height 21
click at [159, 351] on b "Pages Visited" at bounding box center [146, 348] width 76 height 12
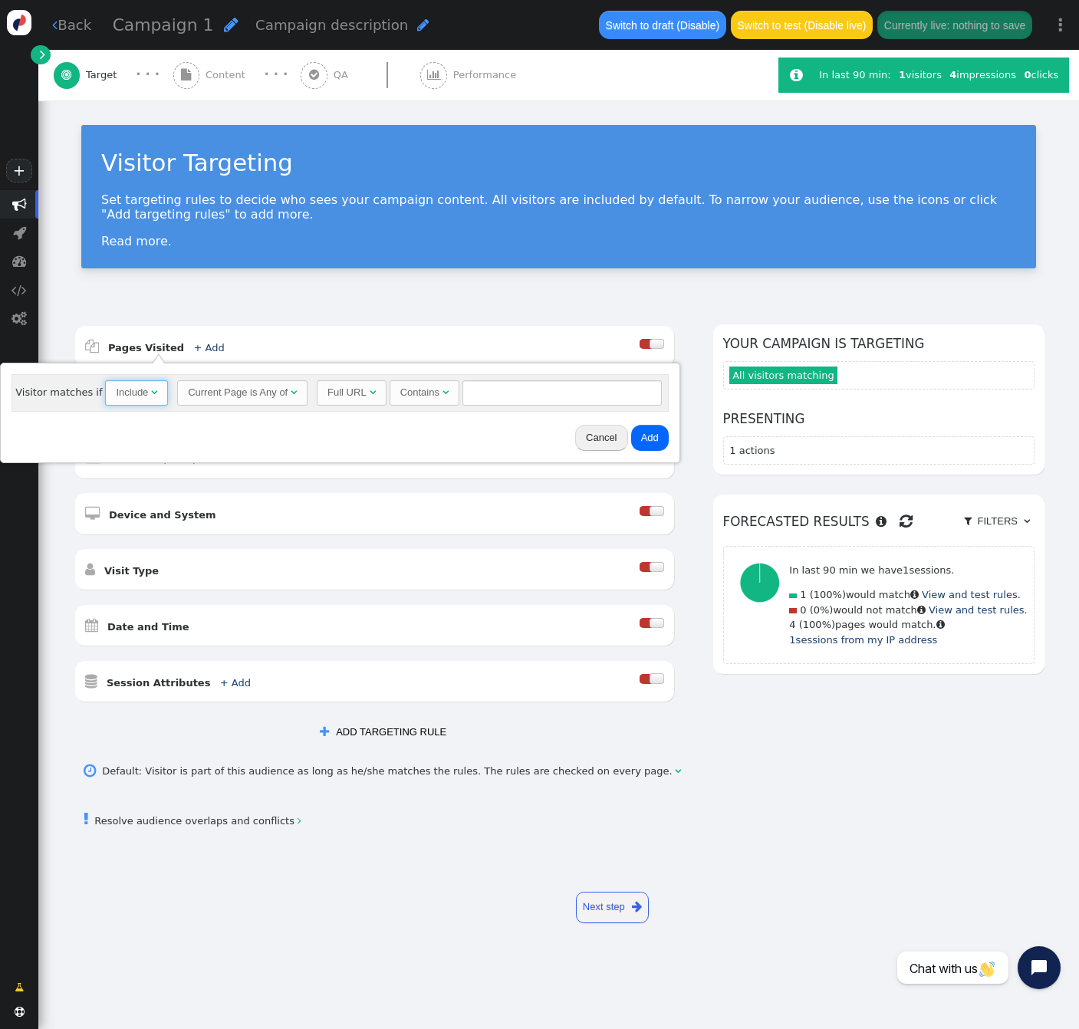
click at [151, 396] on span "" at bounding box center [154, 392] width 6 height 10
drag, startPoint x: 146, startPoint y: 391, endPoint x: 163, endPoint y: 388, distance: 17.1
click at [146, 391] on div "Include" at bounding box center [133, 392] width 35 height 15
click at [227, 381] on span "Current Page is Any of " at bounding box center [242, 393] width 130 height 26
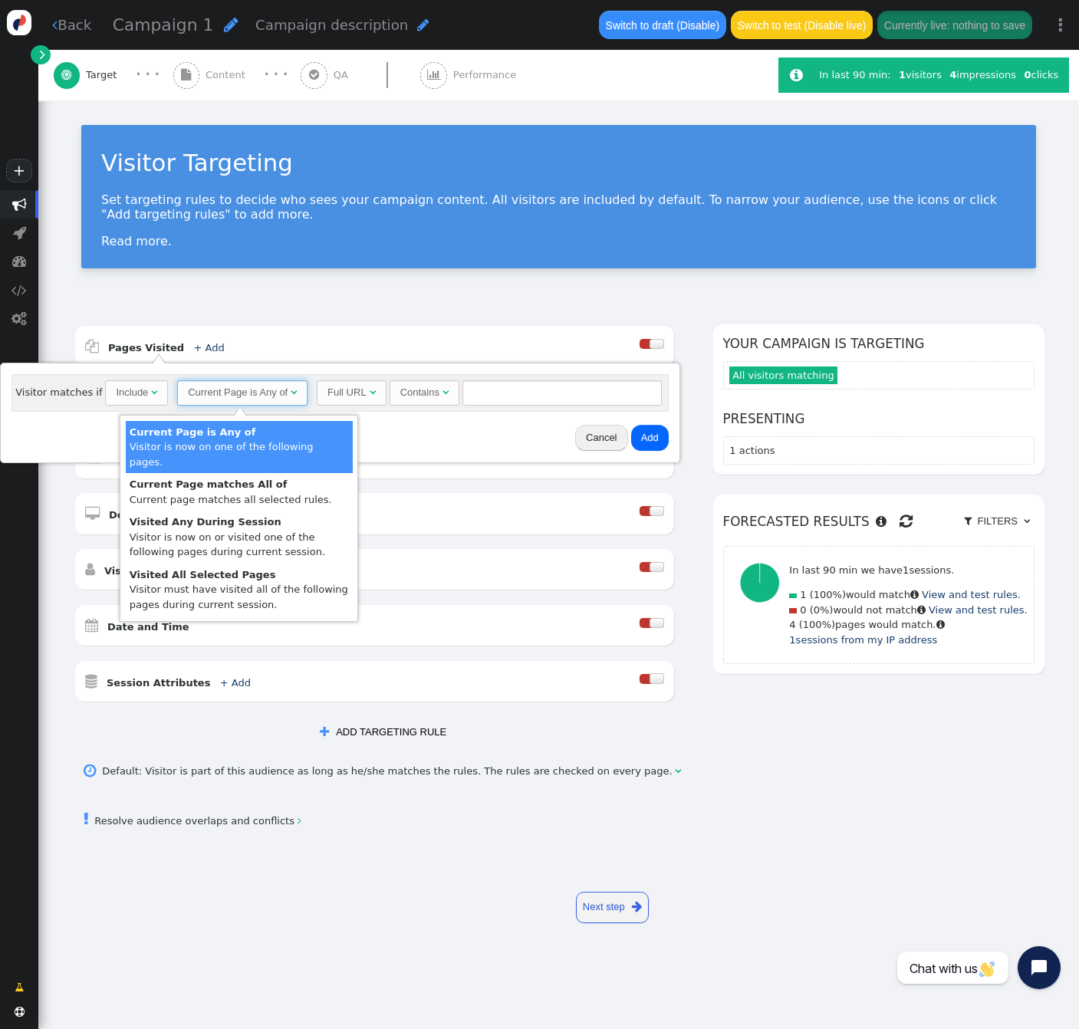
click at [349, 396] on div "Full URL" at bounding box center [346, 392] width 39 height 15
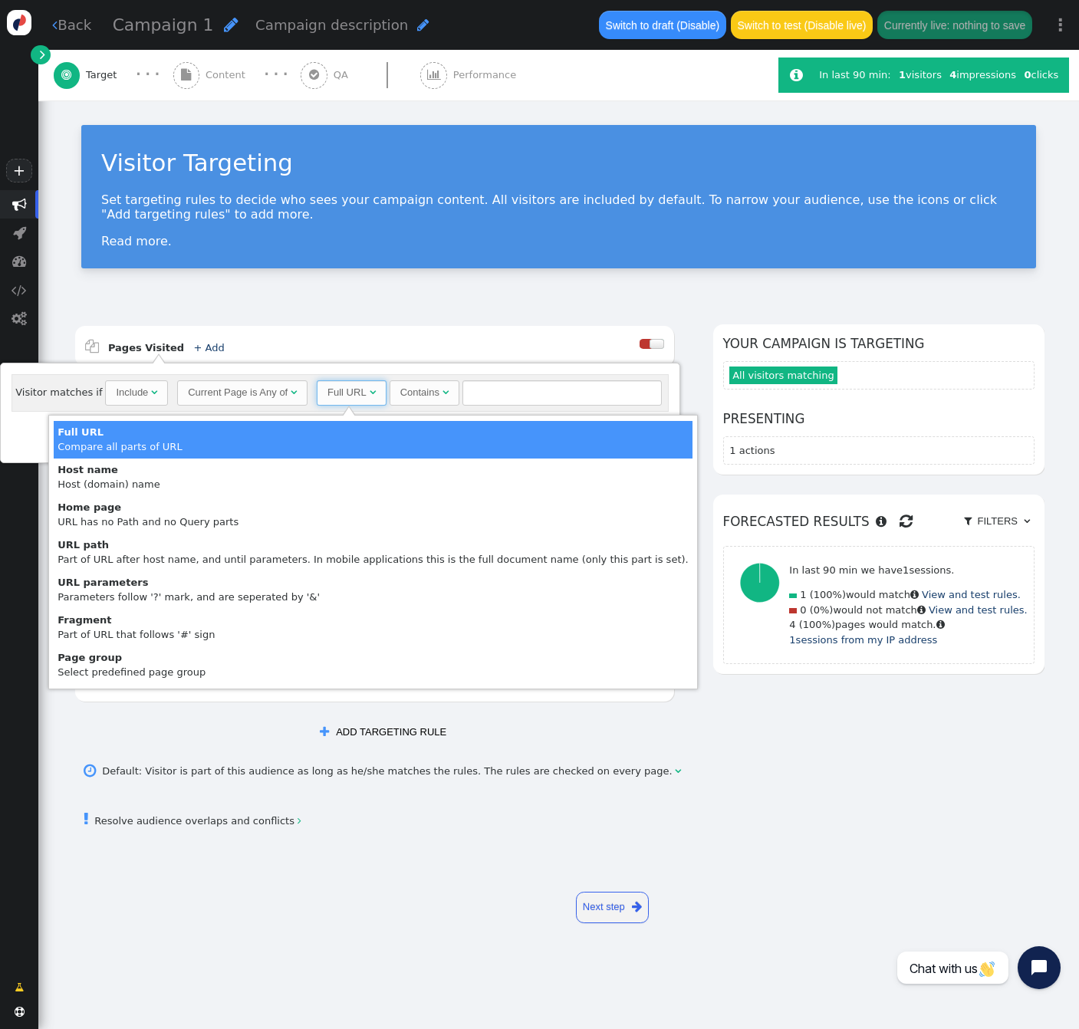
click at [426, 390] on div "Contains" at bounding box center [419, 392] width 39 height 15
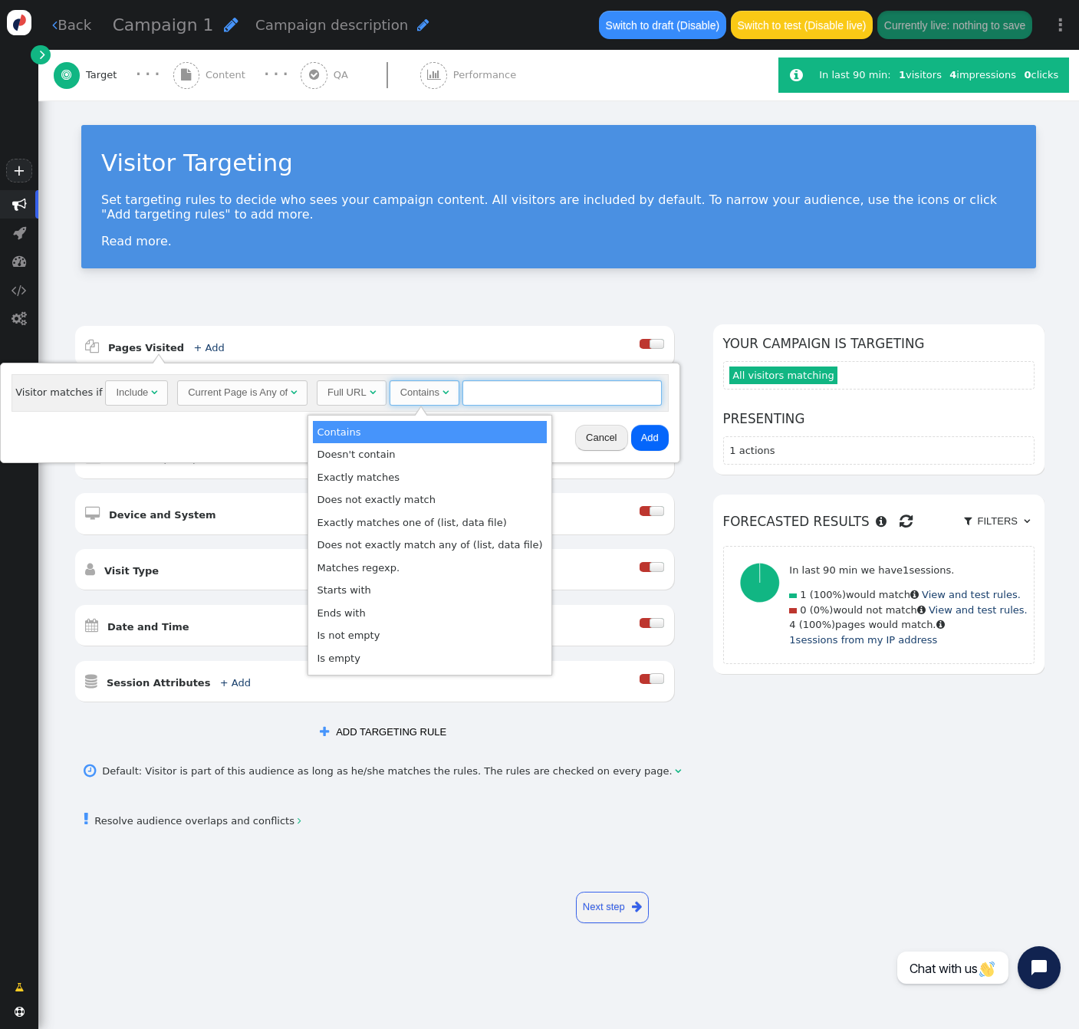
click at [502, 395] on input "text" at bounding box center [561, 393] width 199 height 26
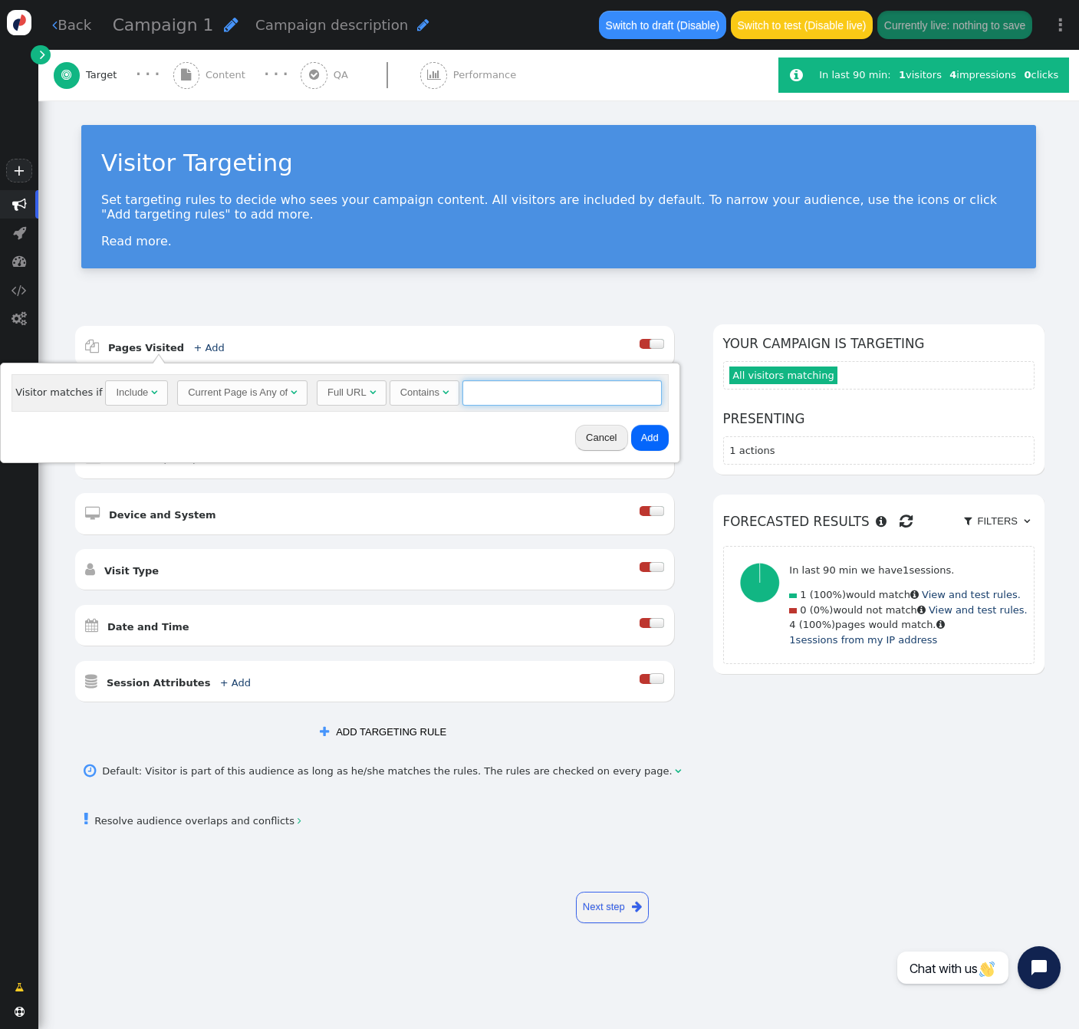
click at [503, 398] on input "text" at bounding box center [561, 393] width 199 height 26
click at [534, 314] on div "AND OR XOR AND     Pages Visited + Add  Include Current Page is Any of - V…" at bounding box center [558, 572] width 1040 height 536
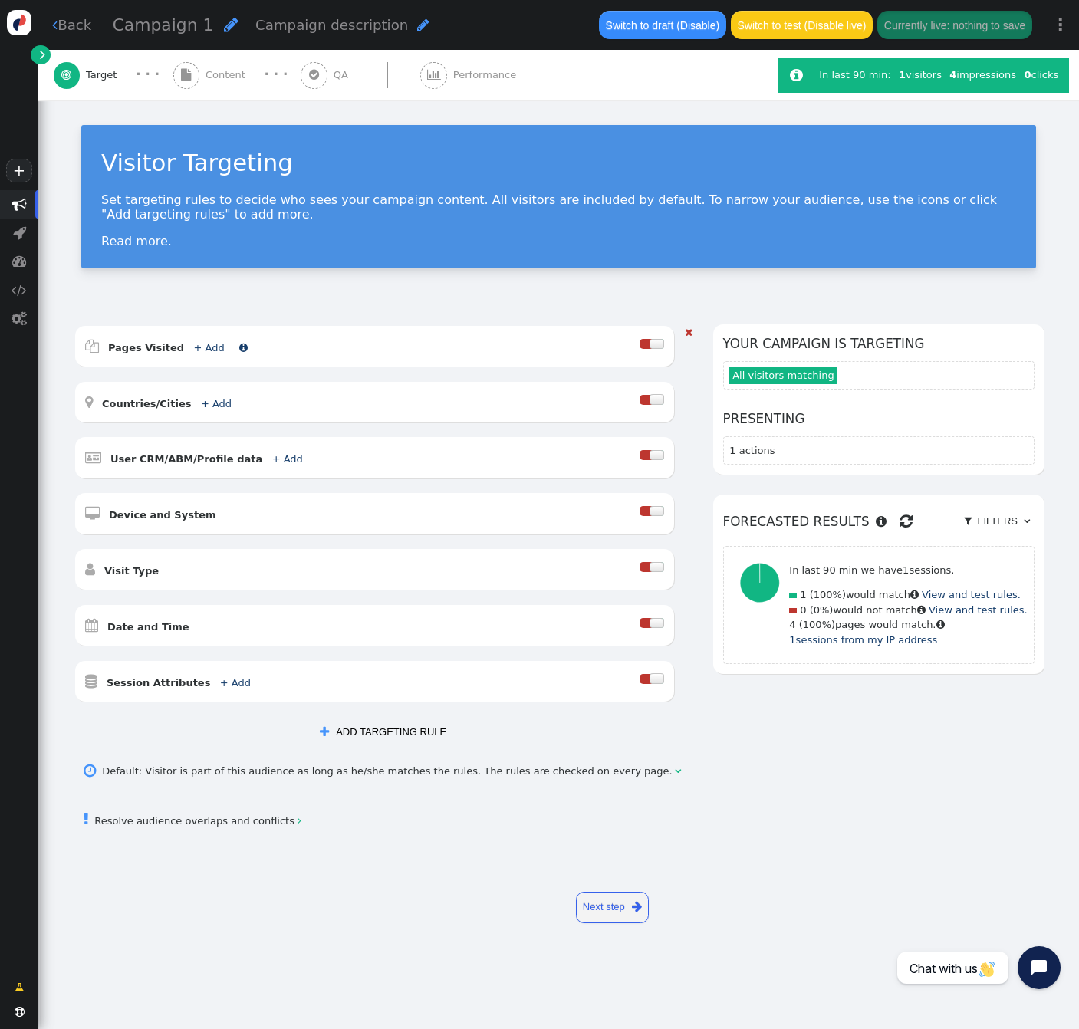
click at [196, 350] on link "+ Add" at bounding box center [208, 348] width 31 height 12
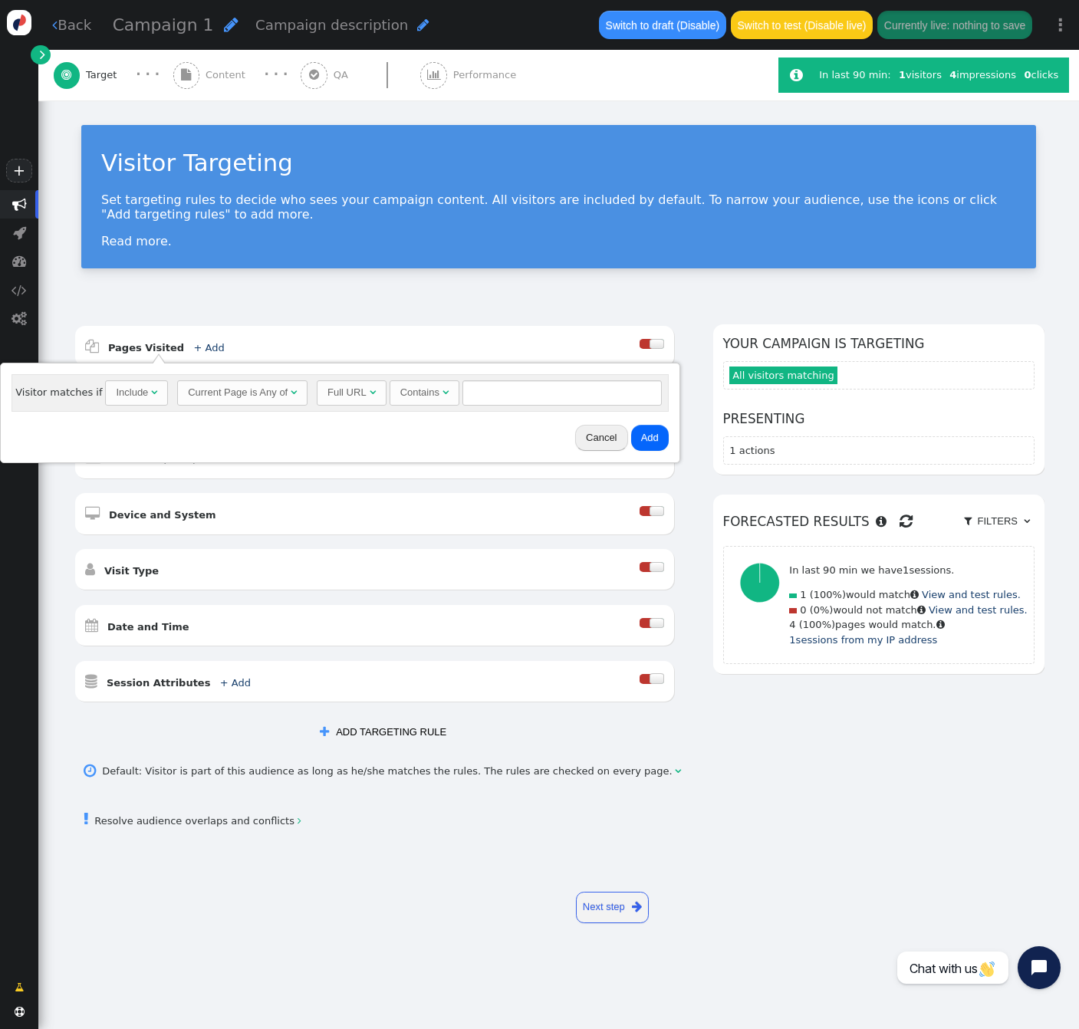
click at [219, 398] on div "Current Page is Any of" at bounding box center [238, 392] width 100 height 15
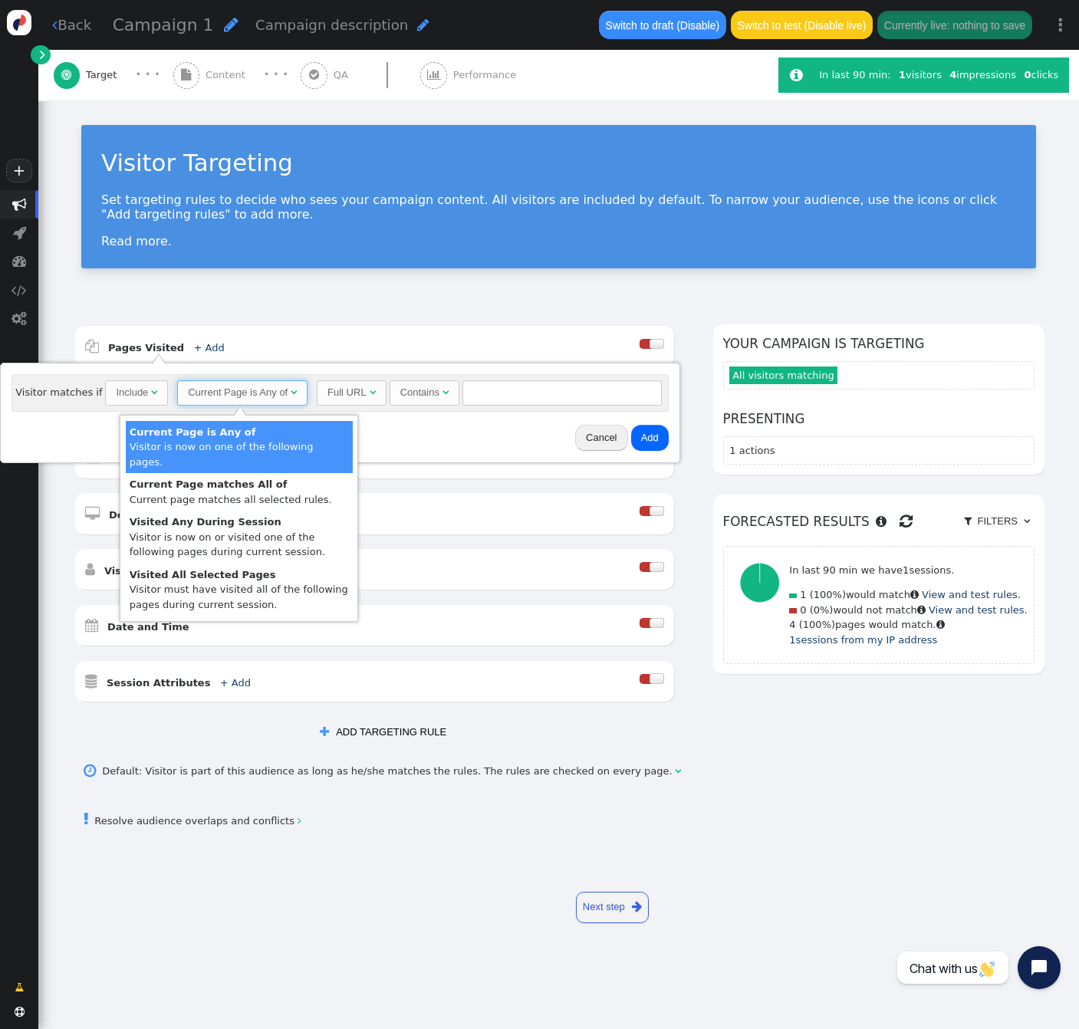
click at [245, 395] on div "Current Page is Any of" at bounding box center [238, 392] width 100 height 15
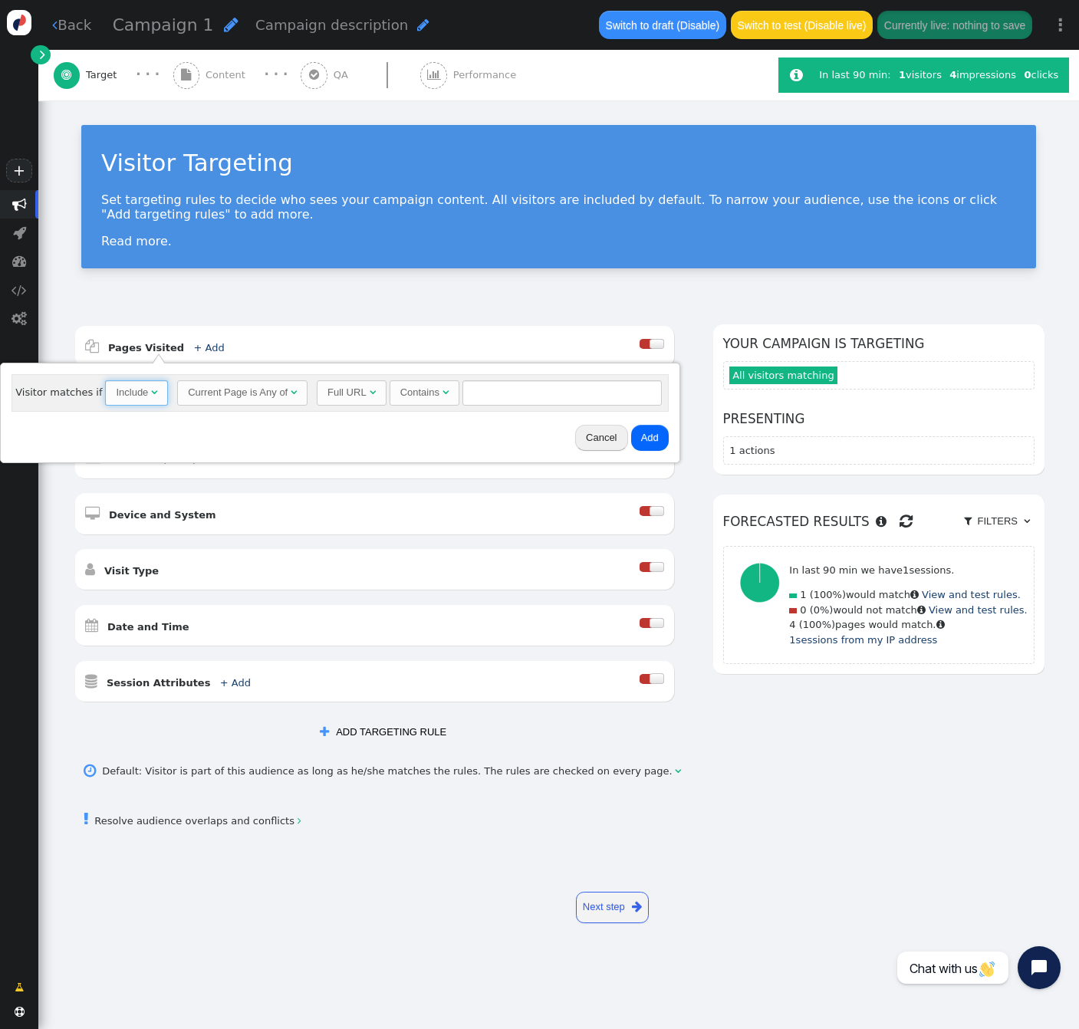
click at [151, 396] on span "" at bounding box center [154, 392] width 6 height 10
click at [334, 400] on span "Full URL " at bounding box center [351, 393] width 69 height 26
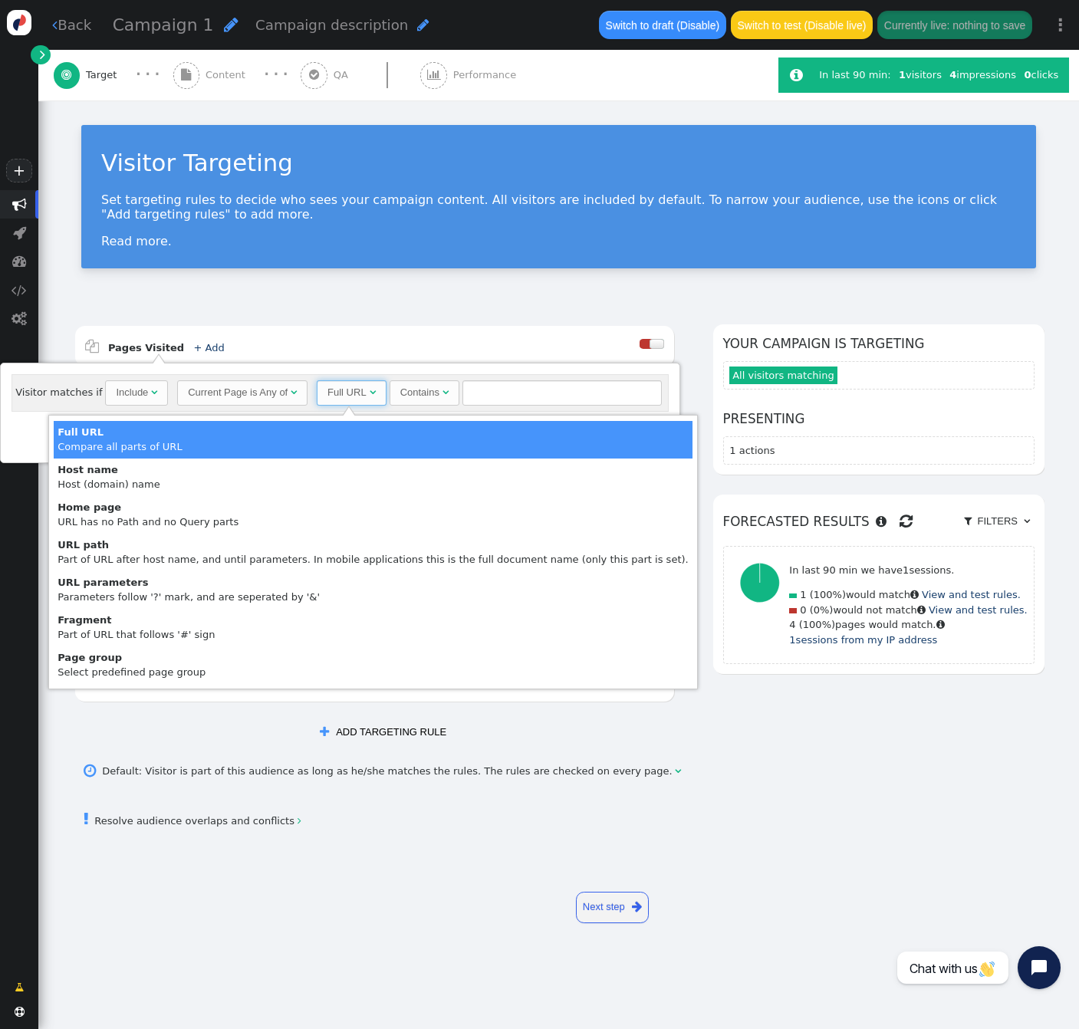
click at [363, 379] on div "Visitor matches if Include  Current Page is Any of  Full URL  Contains  = (…" at bounding box center [340, 393] width 656 height 38
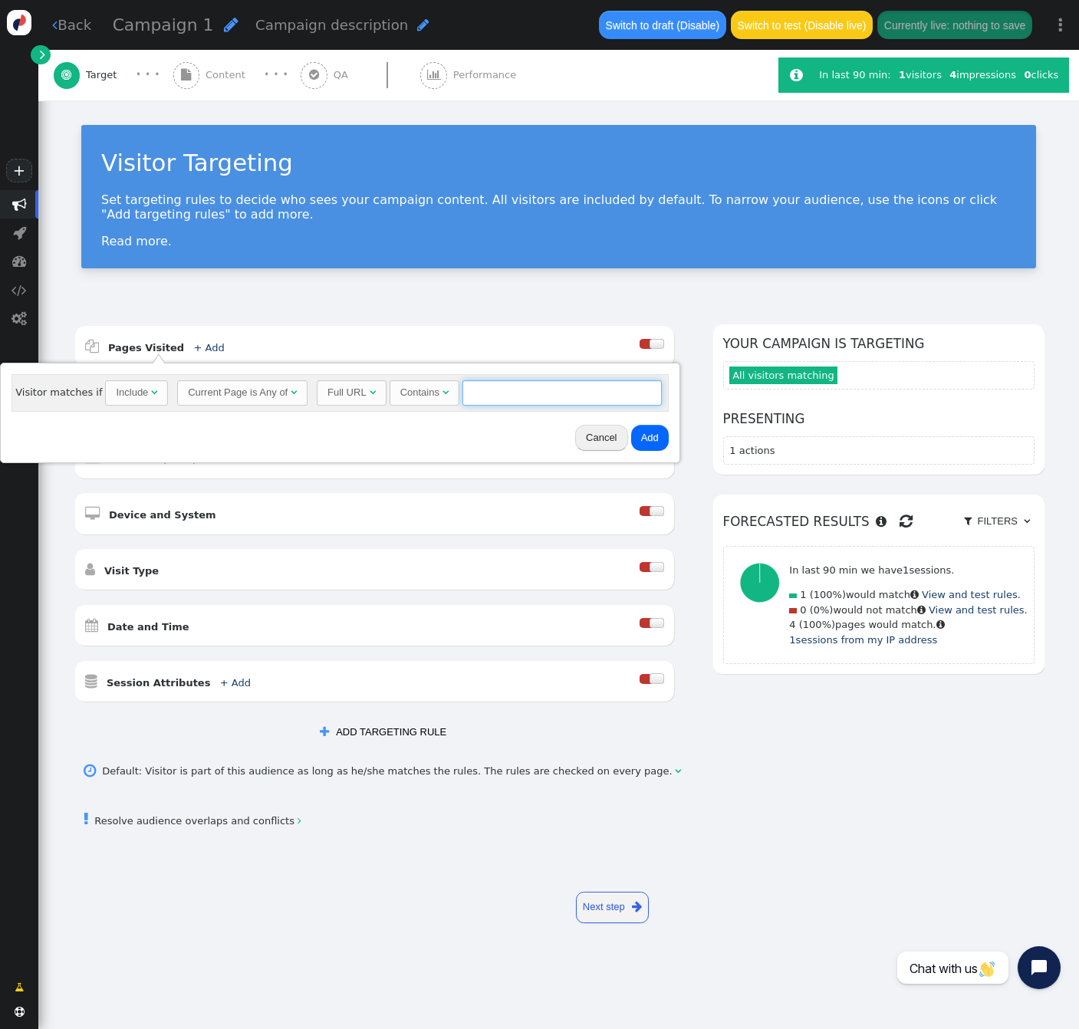
click at [467, 384] on input "text" at bounding box center [561, 393] width 199 height 26
click at [501, 337] on div " Pages Visited + Add " at bounding box center [362, 346] width 555 height 21
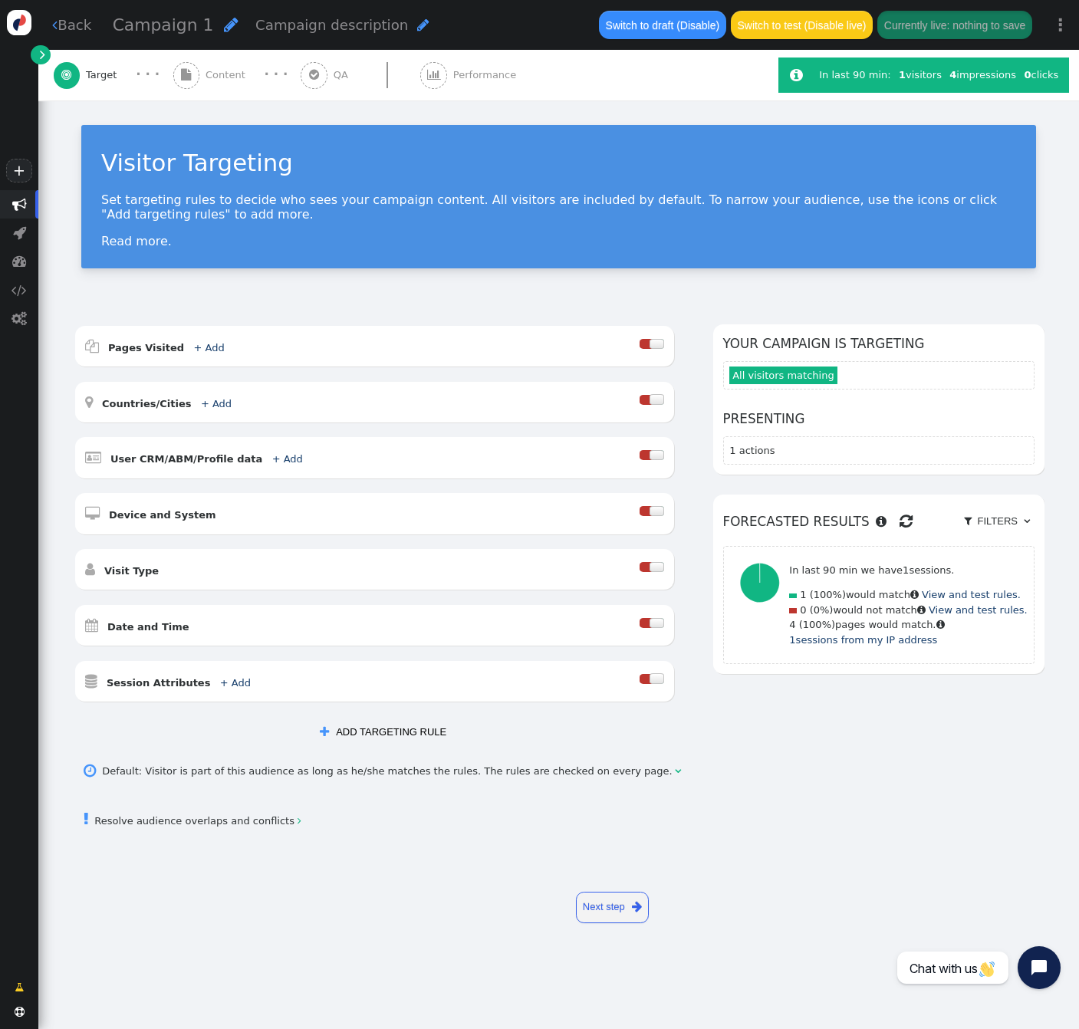
click at [605, 909] on link "Next step " at bounding box center [612, 907] width 73 height 31
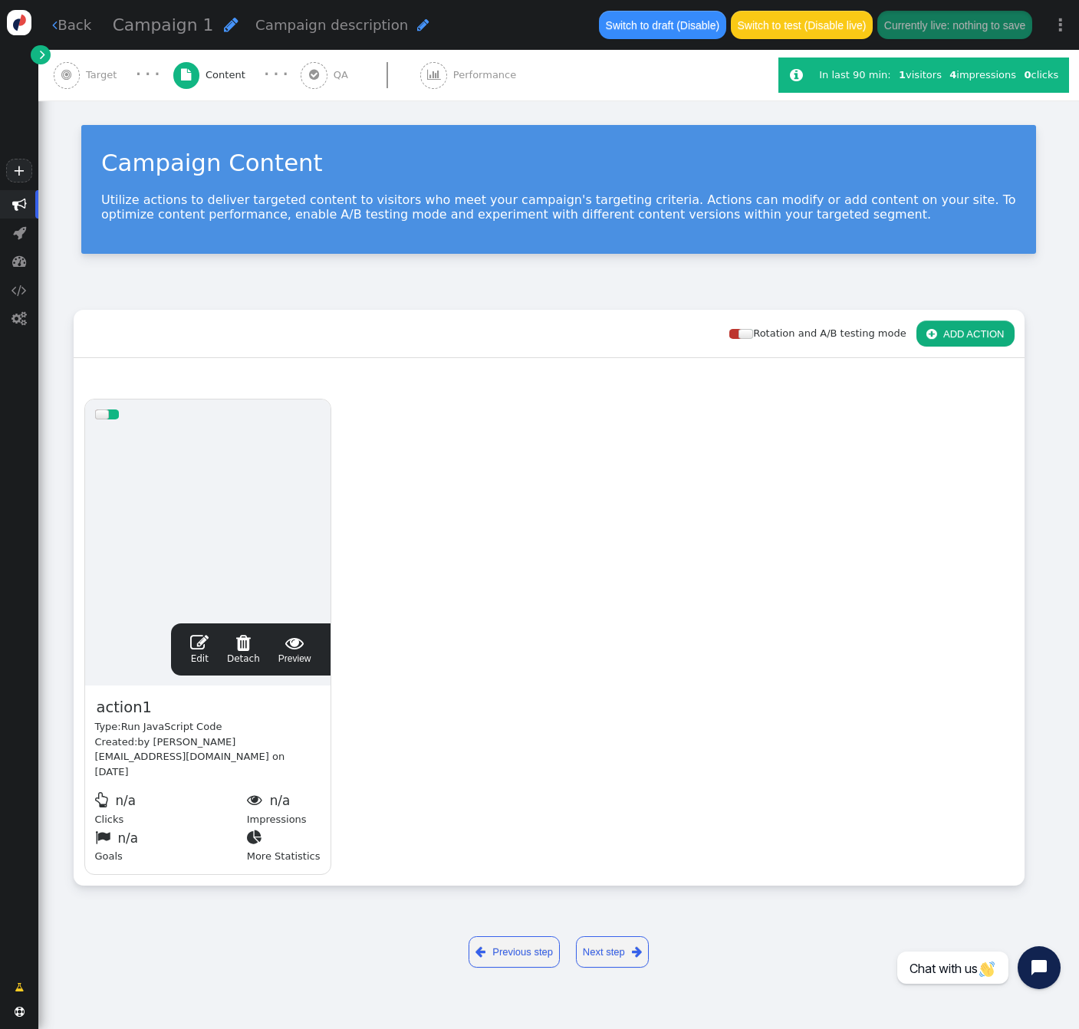
click at [200, 644] on span "" at bounding box center [199, 642] width 18 height 18
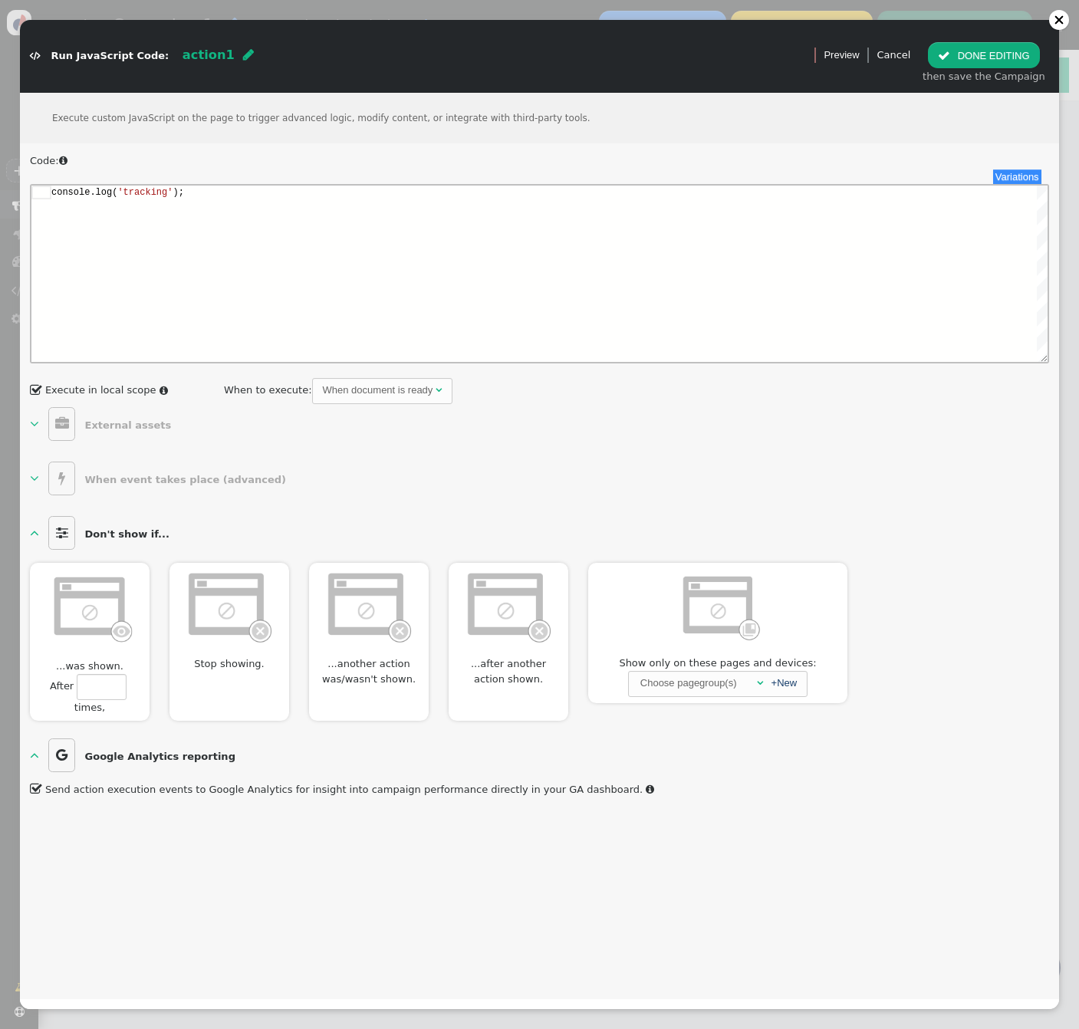
click at [159, 757] on b "Google Analytics reporting" at bounding box center [160, 757] width 150 height 12
click at [162, 753] on b "Google Analytics reporting" at bounding box center [160, 757] width 150 height 12
click at [999, 56] on button " DONE EDITING" at bounding box center [983, 55] width 111 height 26
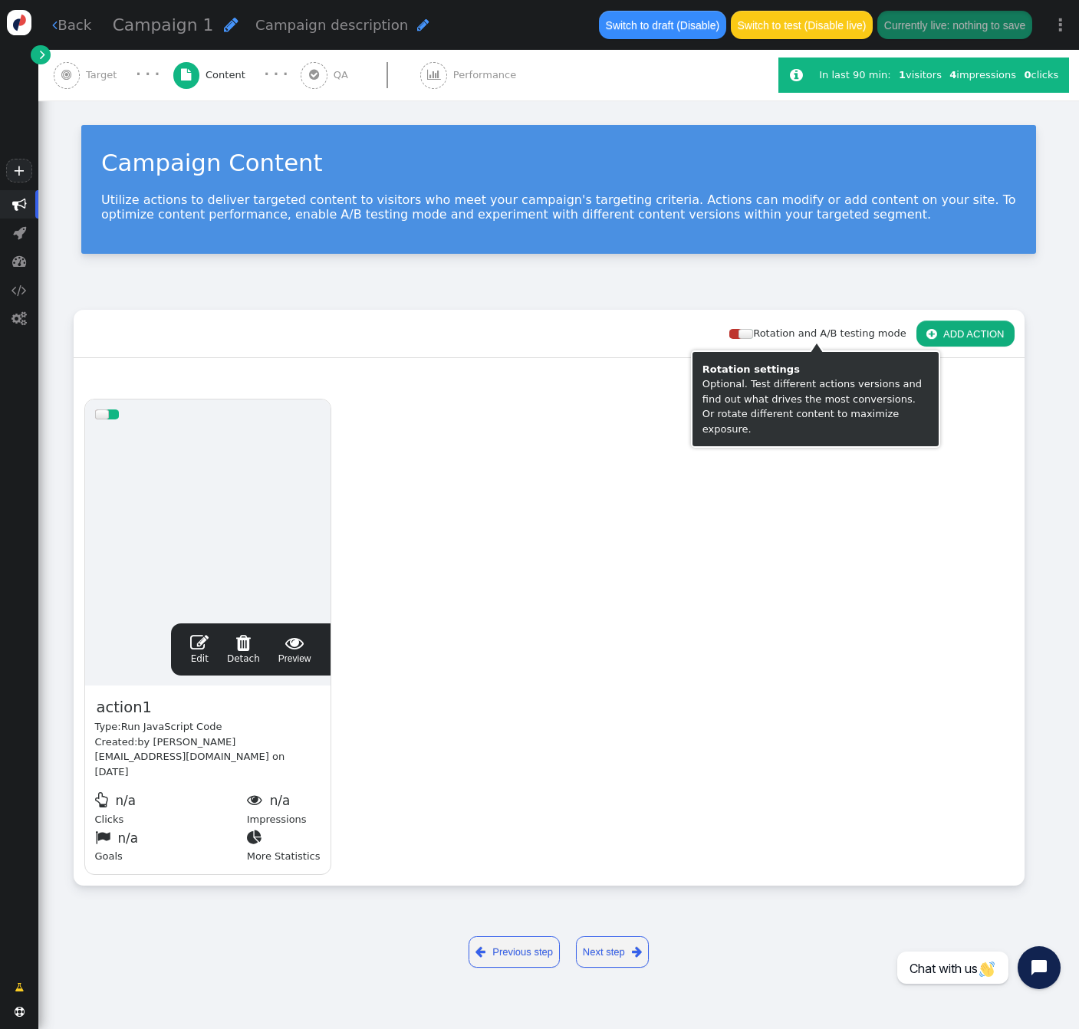
click at [951, 329] on button " ADD ACTION" at bounding box center [965, 333] width 98 height 26
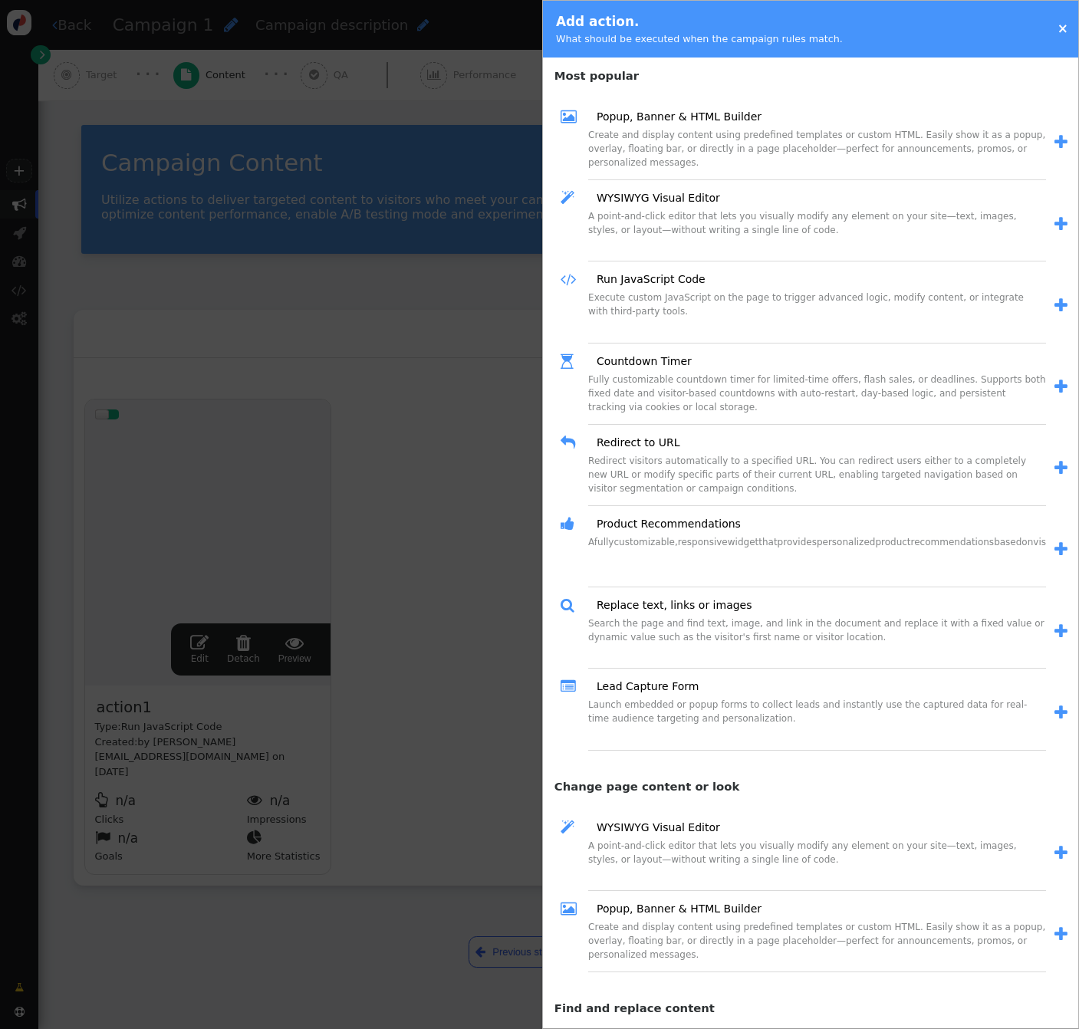
click at [1054, 548] on span "" at bounding box center [1060, 549] width 13 height 16
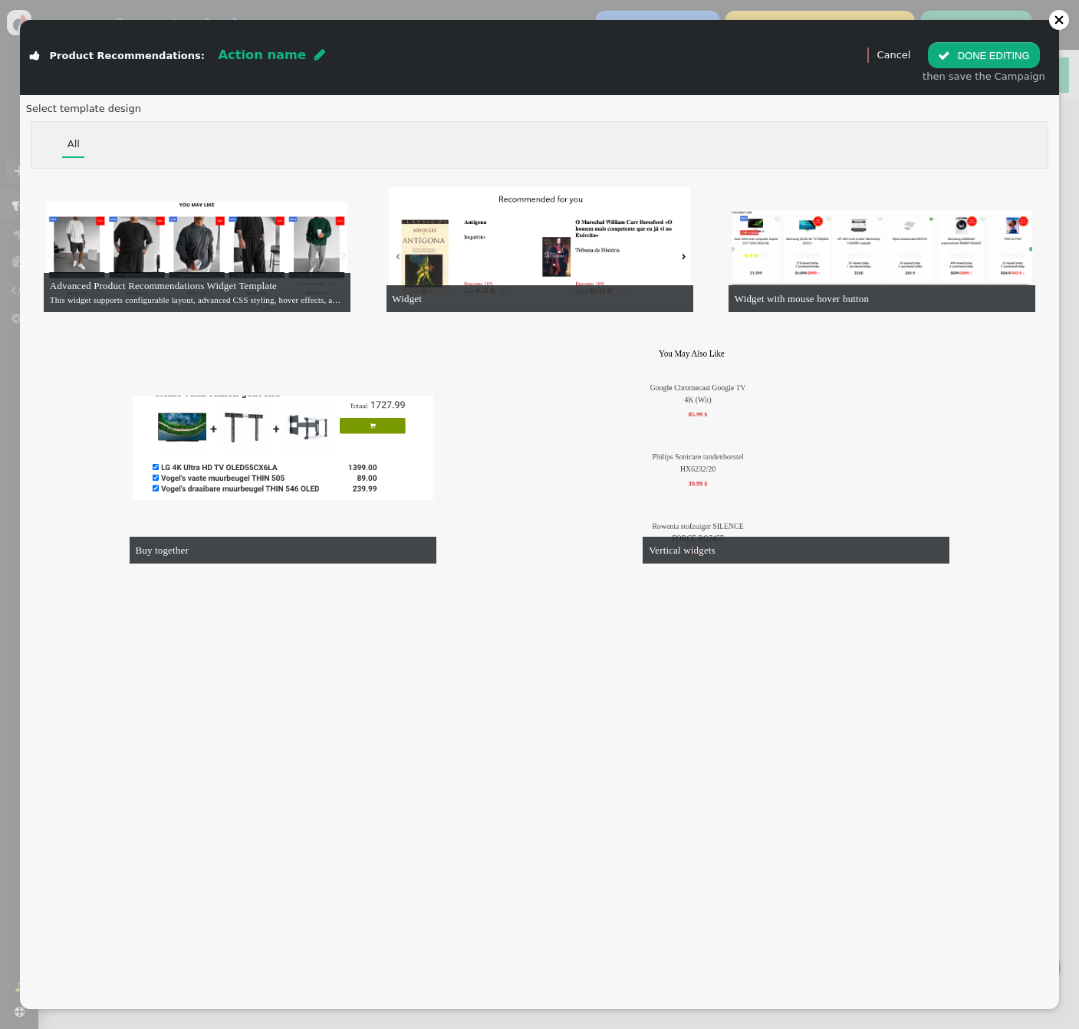
click at [900, 63] on div " Preview Cancel  DONE EDITING then save the Campaign" at bounding box center [958, 55] width 202 height 71
click at [905, 54] on link "Cancel" at bounding box center [893, 55] width 34 height 12
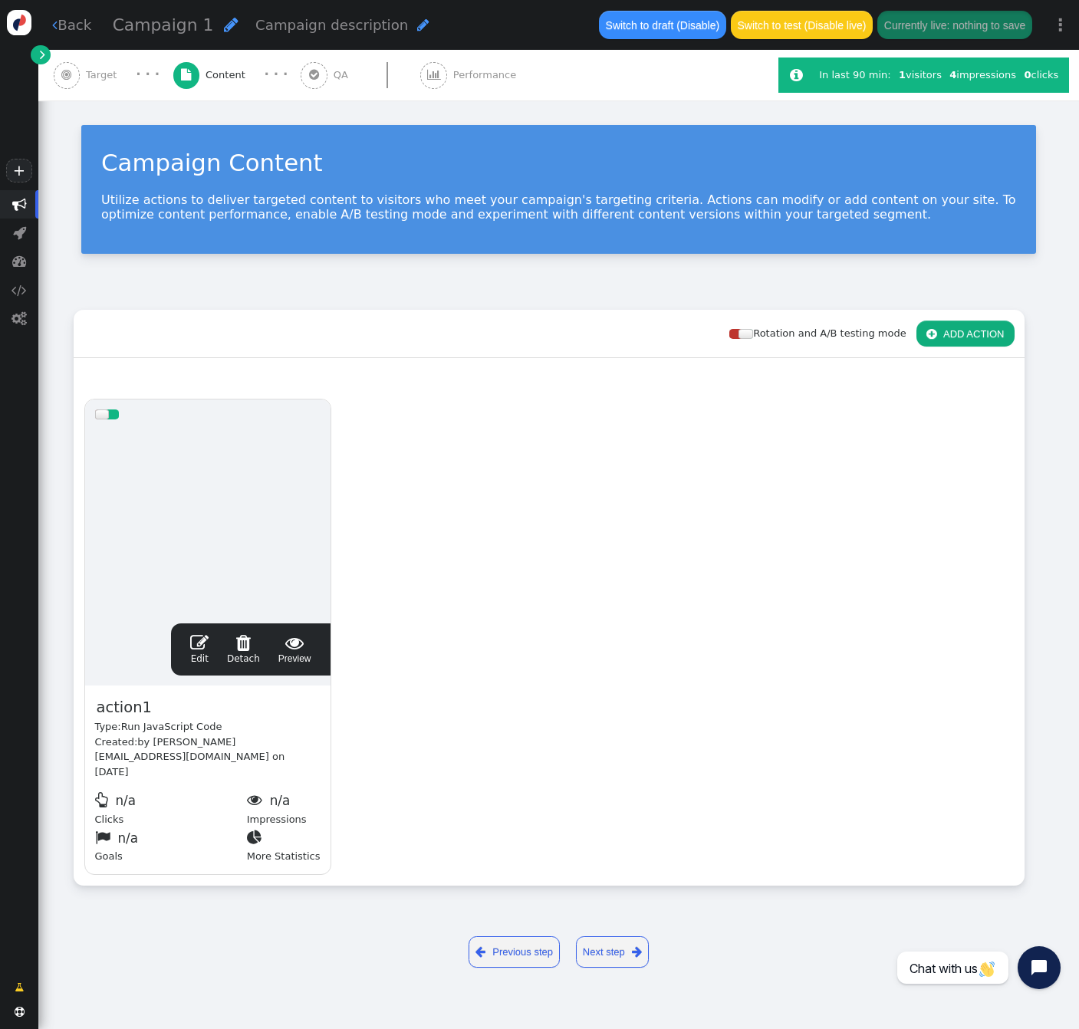
click at [997, 332] on button " ADD ACTION" at bounding box center [965, 333] width 98 height 26
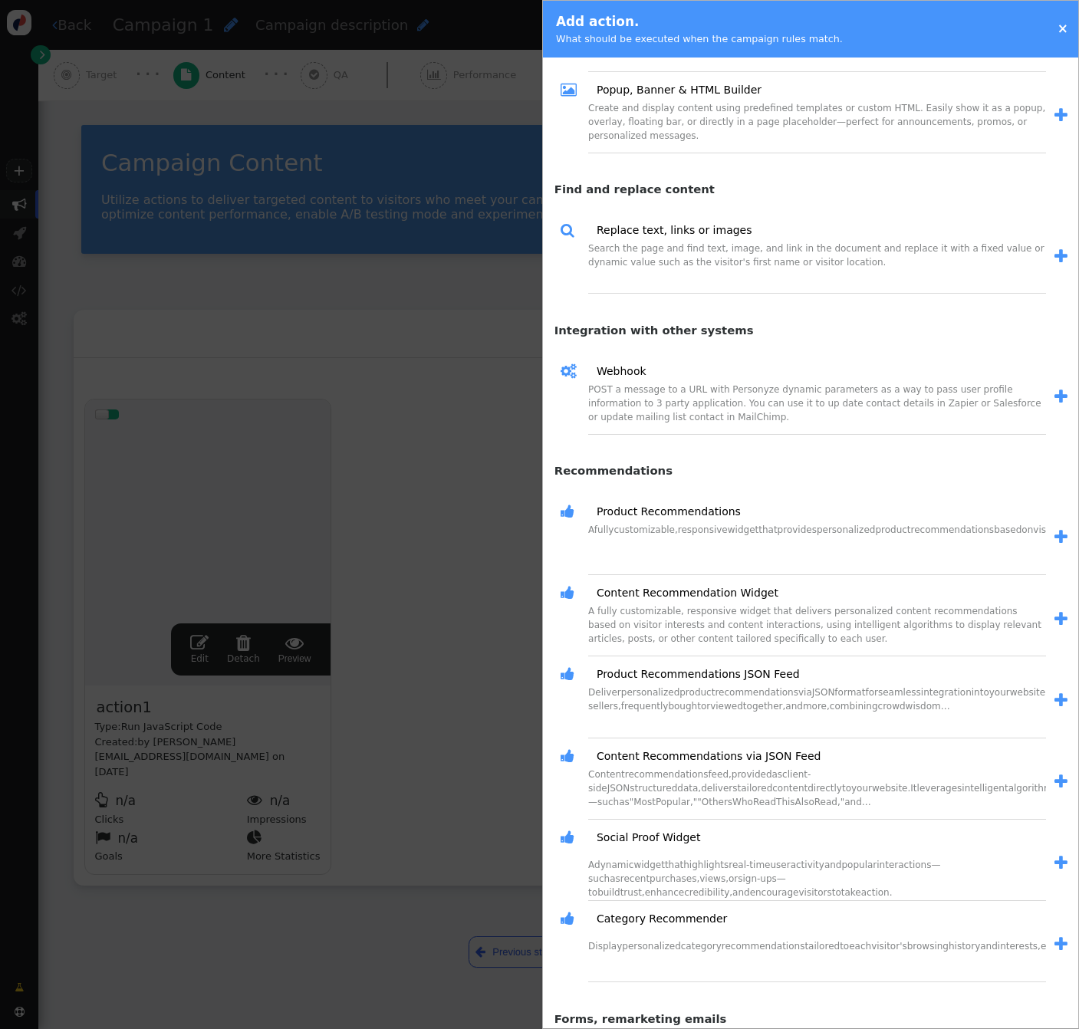
scroll to position [1159, 0]
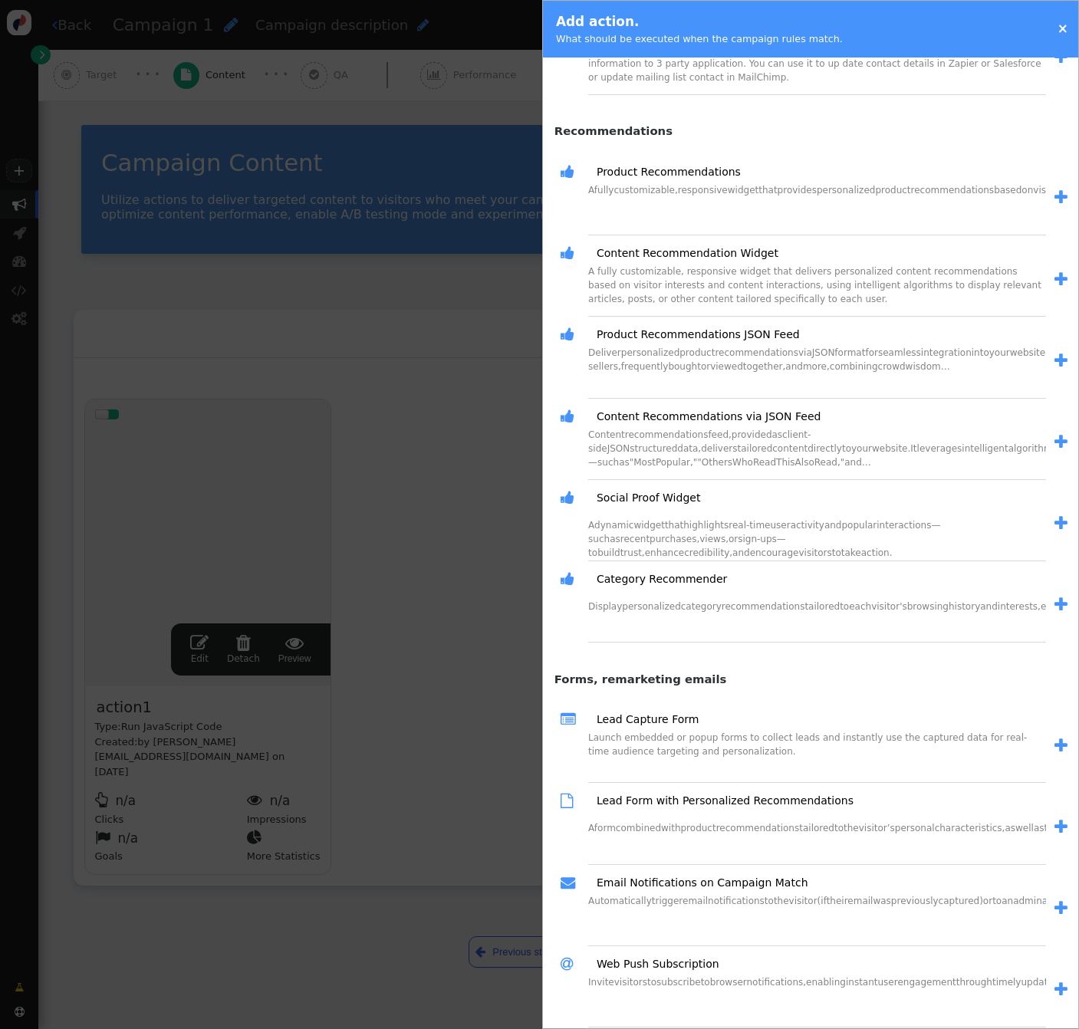
click at [1054, 603] on span "" at bounding box center [1060, 605] width 13 height 16
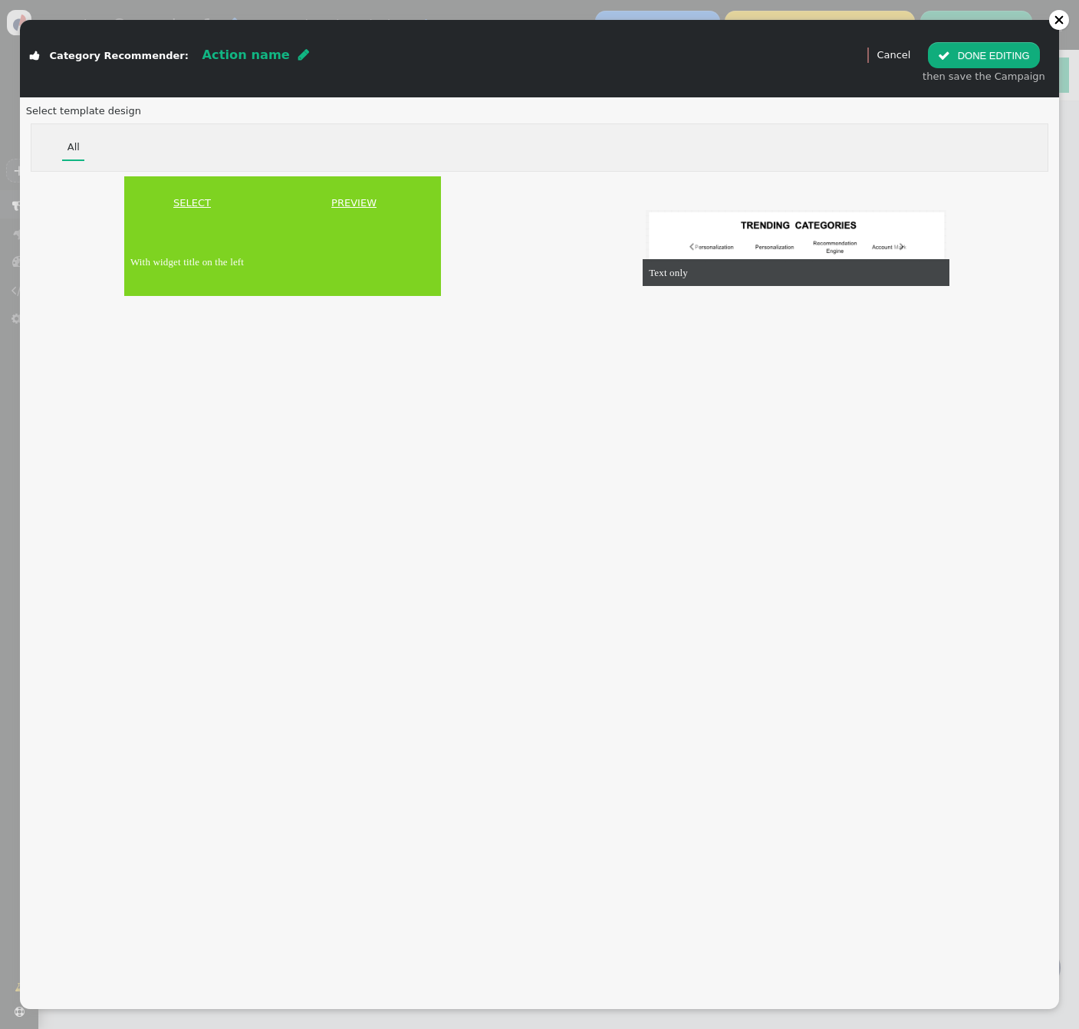
click at [254, 232] on td "With widget title on the left" at bounding box center [282, 261] width 317 height 67
click at [361, 196] on link "PREVIEW" at bounding box center [354, 203] width 168 height 15
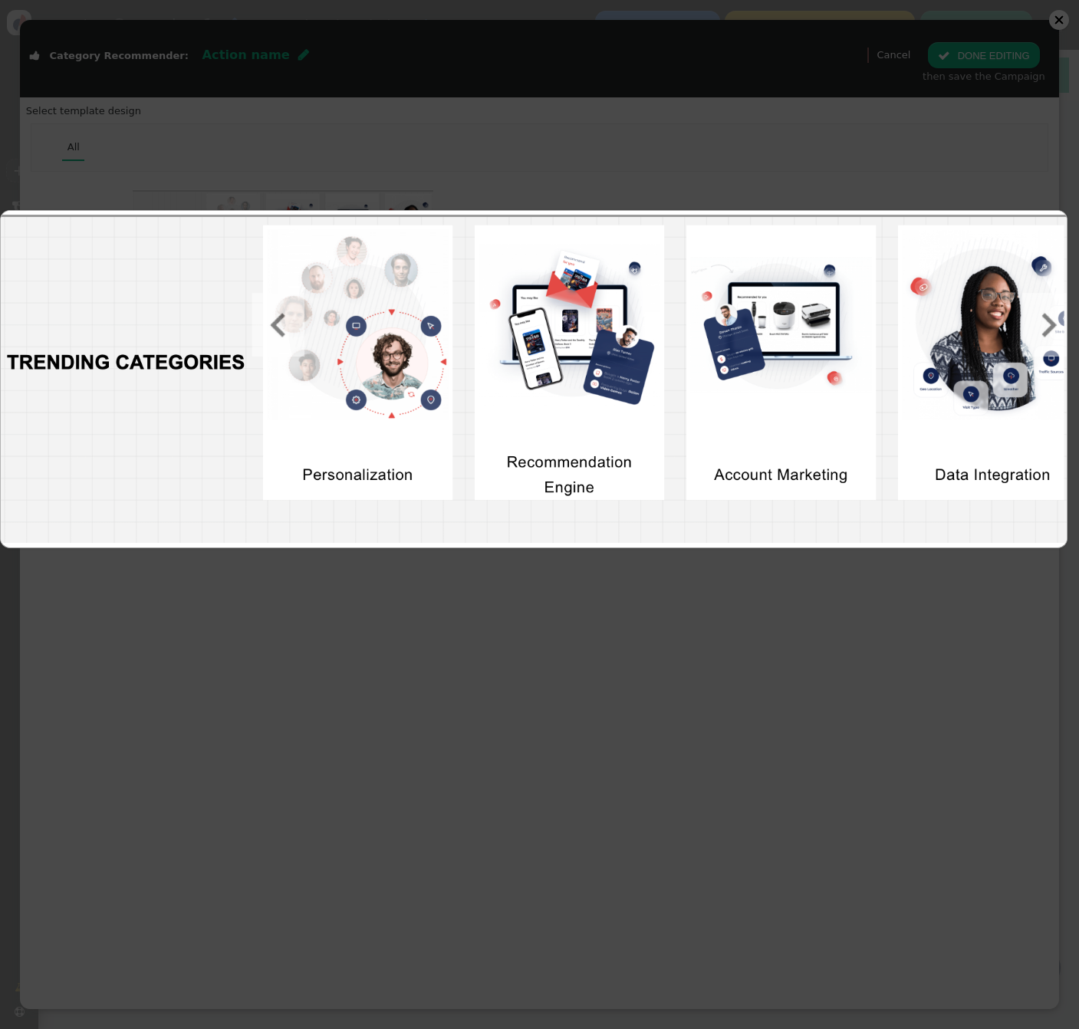
drag, startPoint x: 269, startPoint y: 310, endPoint x: 275, endPoint y: 324, distance: 15.8
click at [270, 311] on img at bounding box center [535, 377] width 1068 height 332
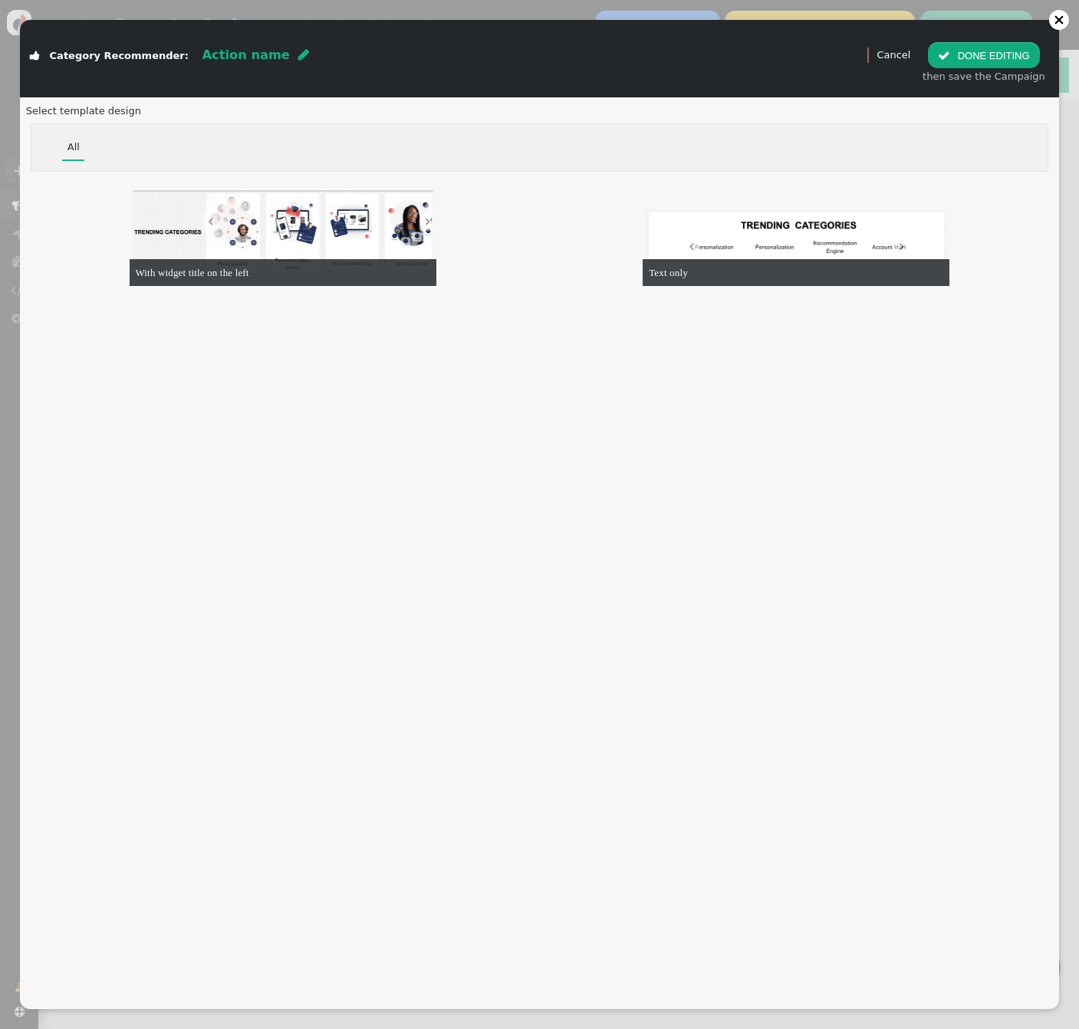
click at [275, 324] on img at bounding box center [535, 377] width 1068 height 332
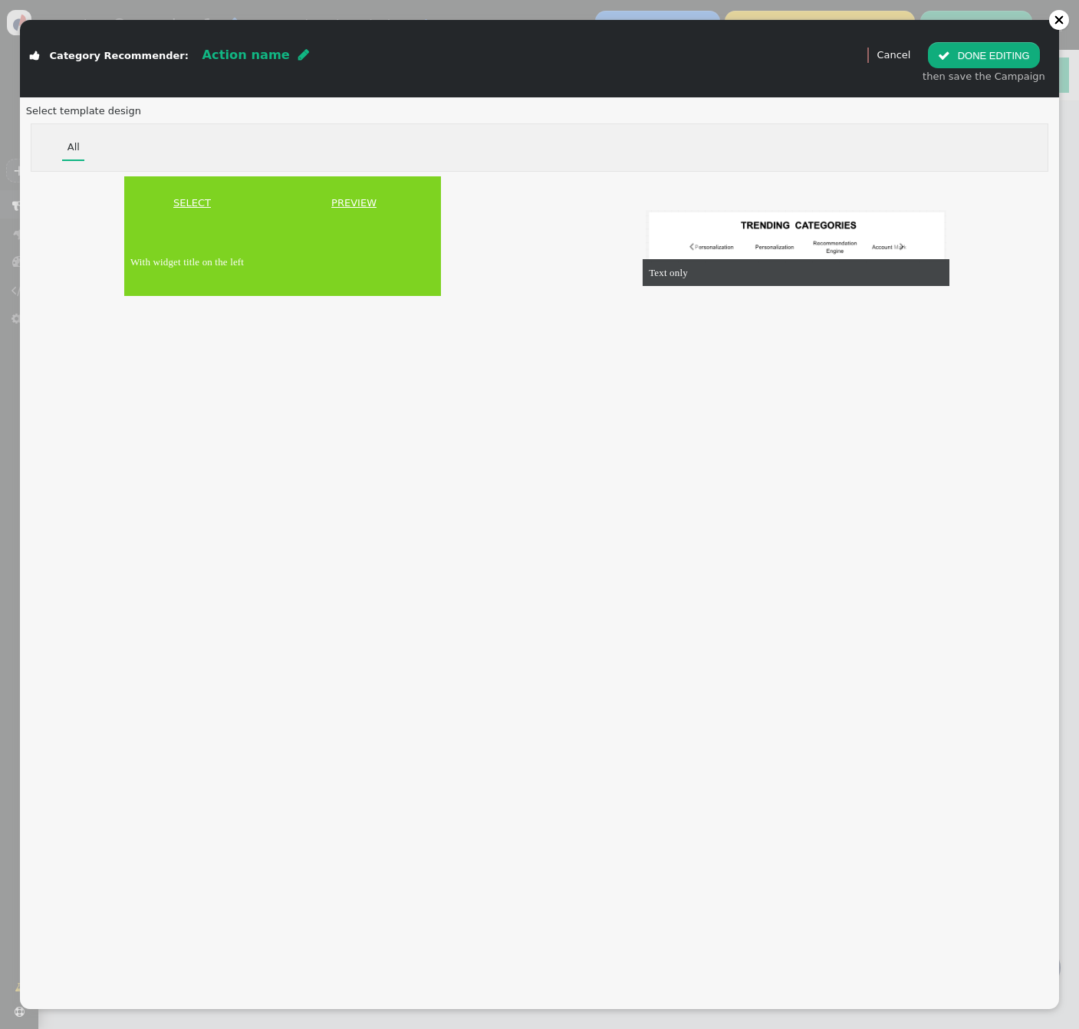
click at [183, 199] on link "SELECT" at bounding box center [192, 203] width 130 height 15
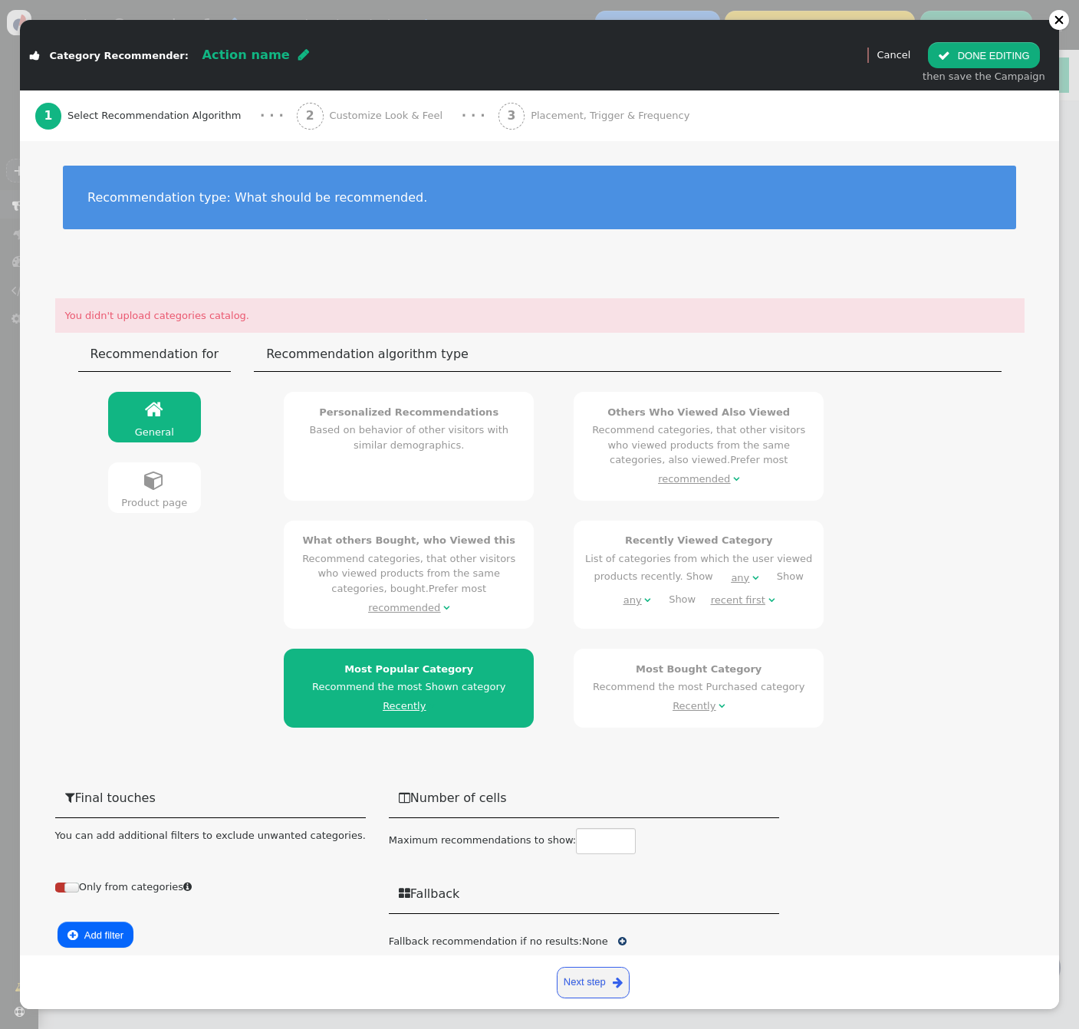
click at [173, 488] on link " Product page" at bounding box center [155, 487] width 94 height 51
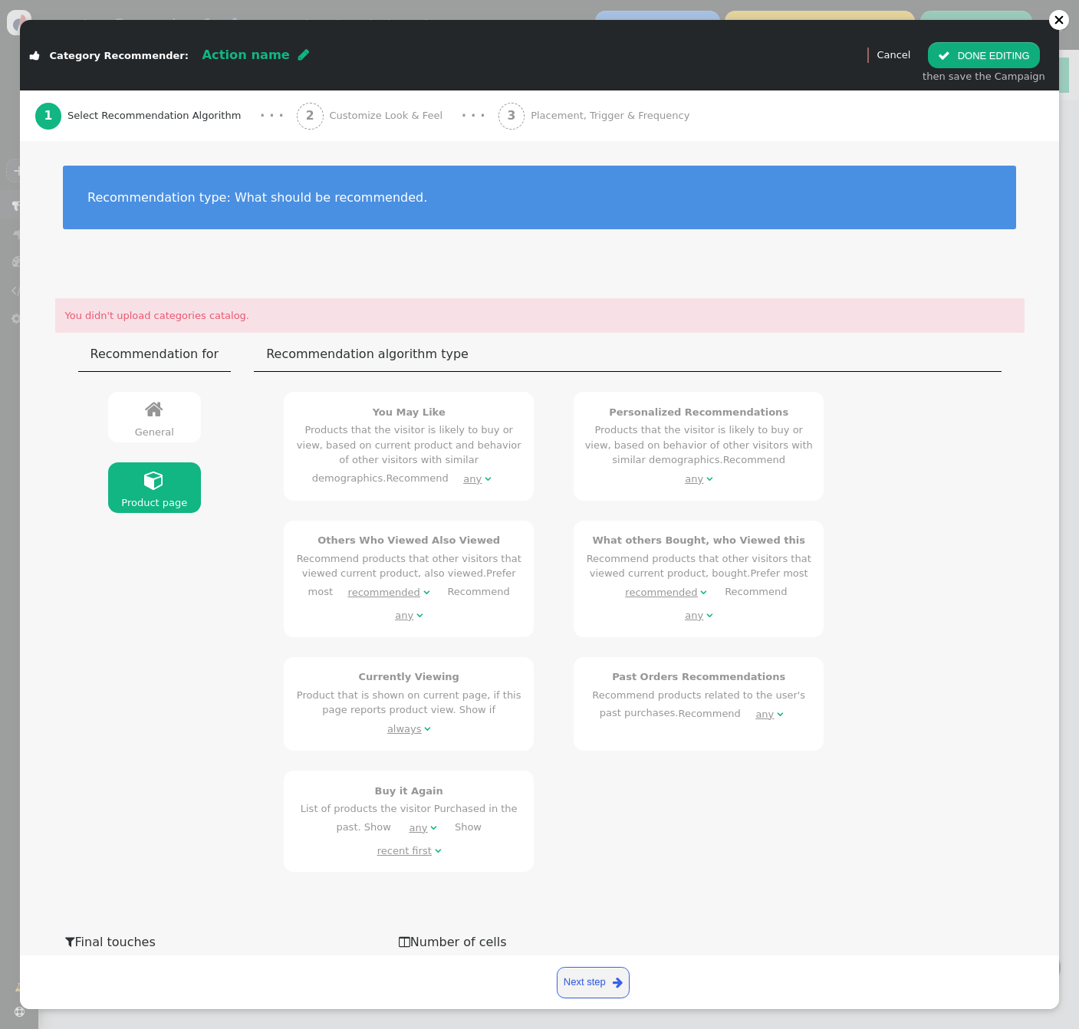
click at [160, 413] on link " General" at bounding box center [155, 417] width 94 height 51
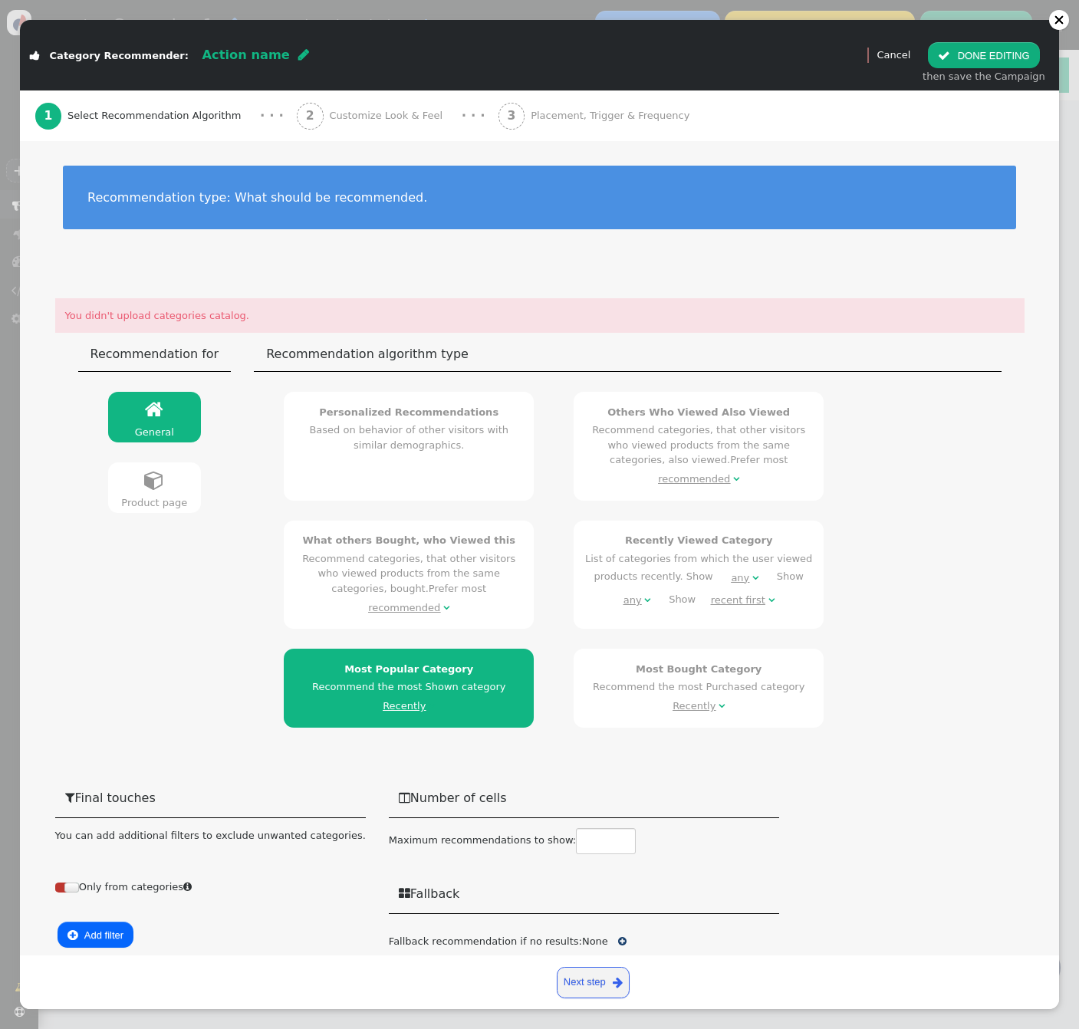
click at [152, 478] on span "" at bounding box center [154, 480] width 20 height 20
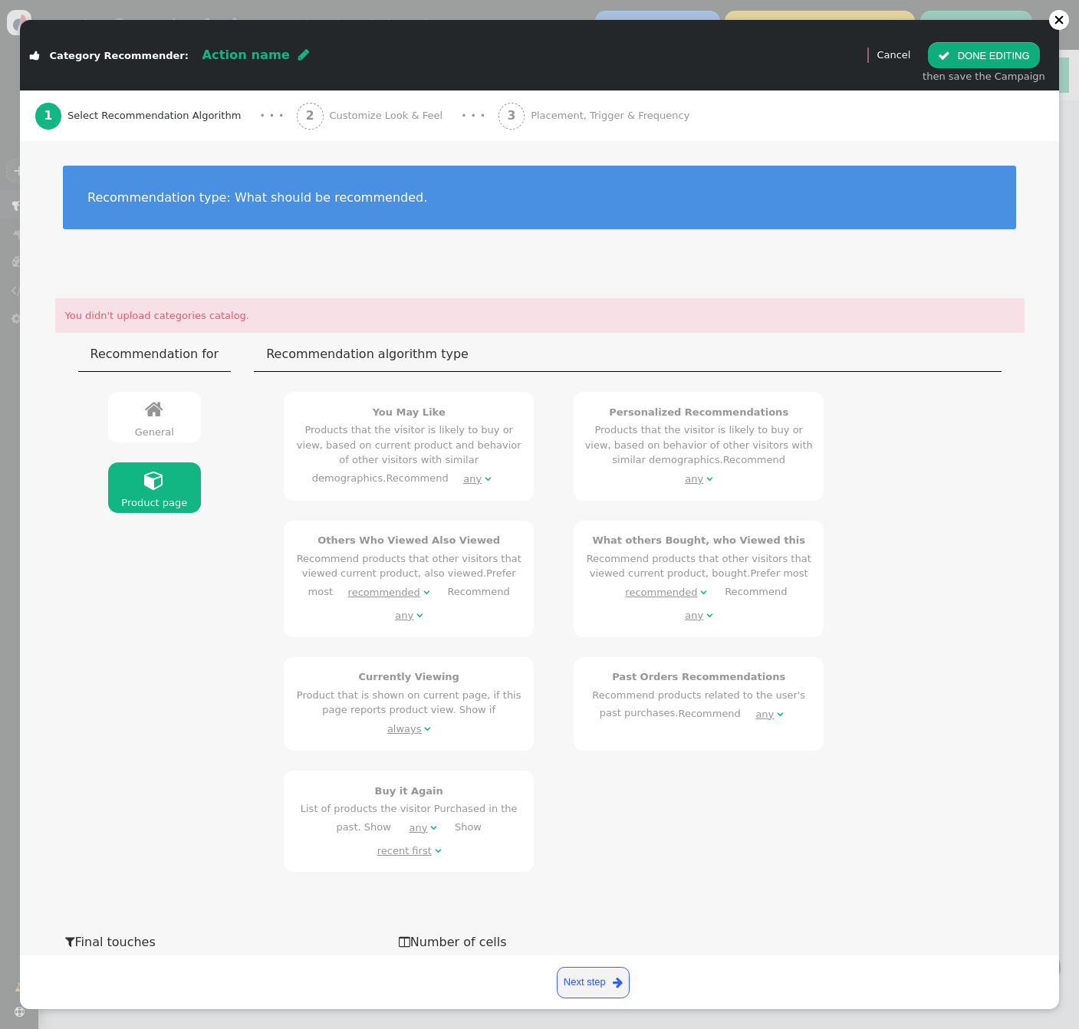
click at [170, 412] on link " General" at bounding box center [155, 417] width 94 height 51
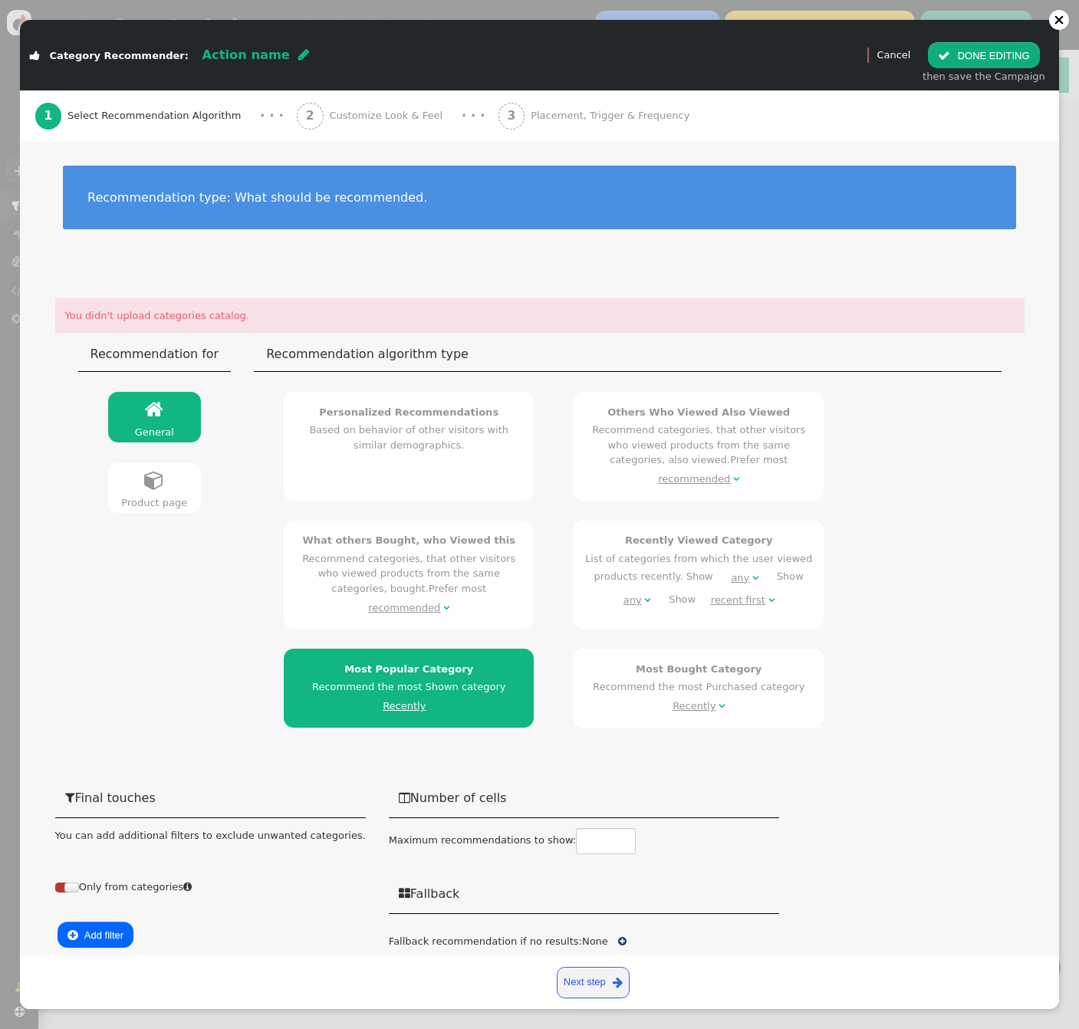
click at [386, 698] on div "Recently" at bounding box center [404, 705] width 43 height 15
click at [340, 692] on div "Most Popular Category Recommend the most Shown category Recently " at bounding box center [409, 690] width 230 height 56
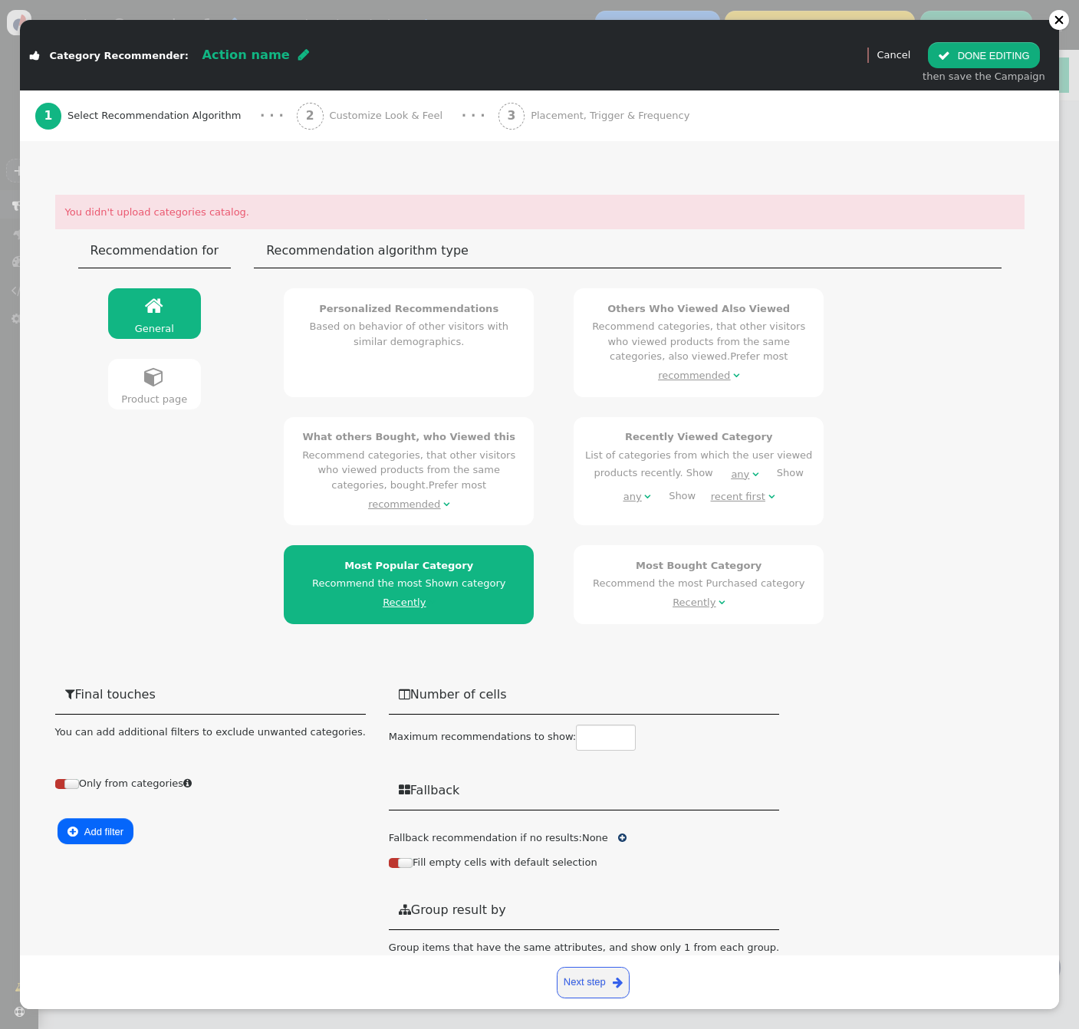
scroll to position [0, 0]
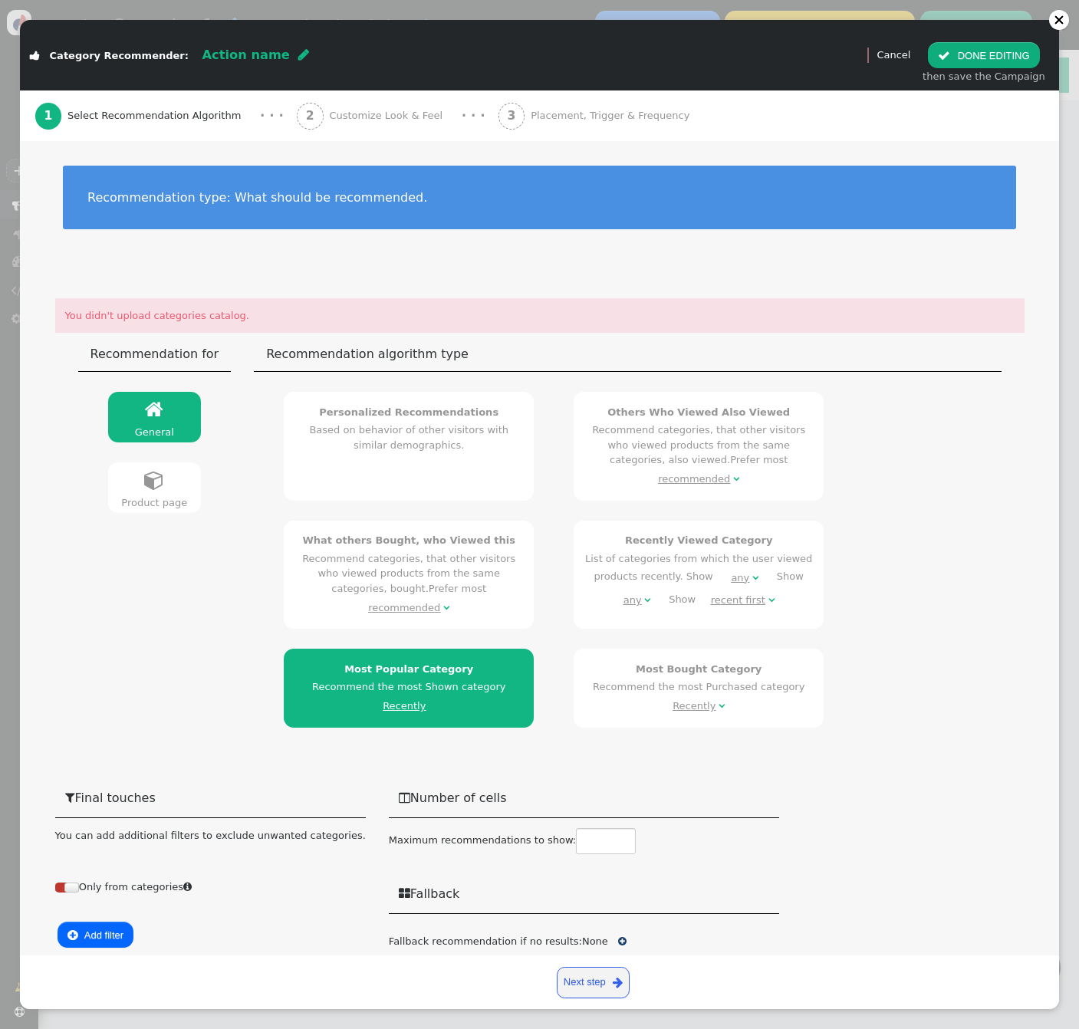
click at [381, 104] on div "2 Customize Look & Feel" at bounding box center [373, 115] width 152 height 51
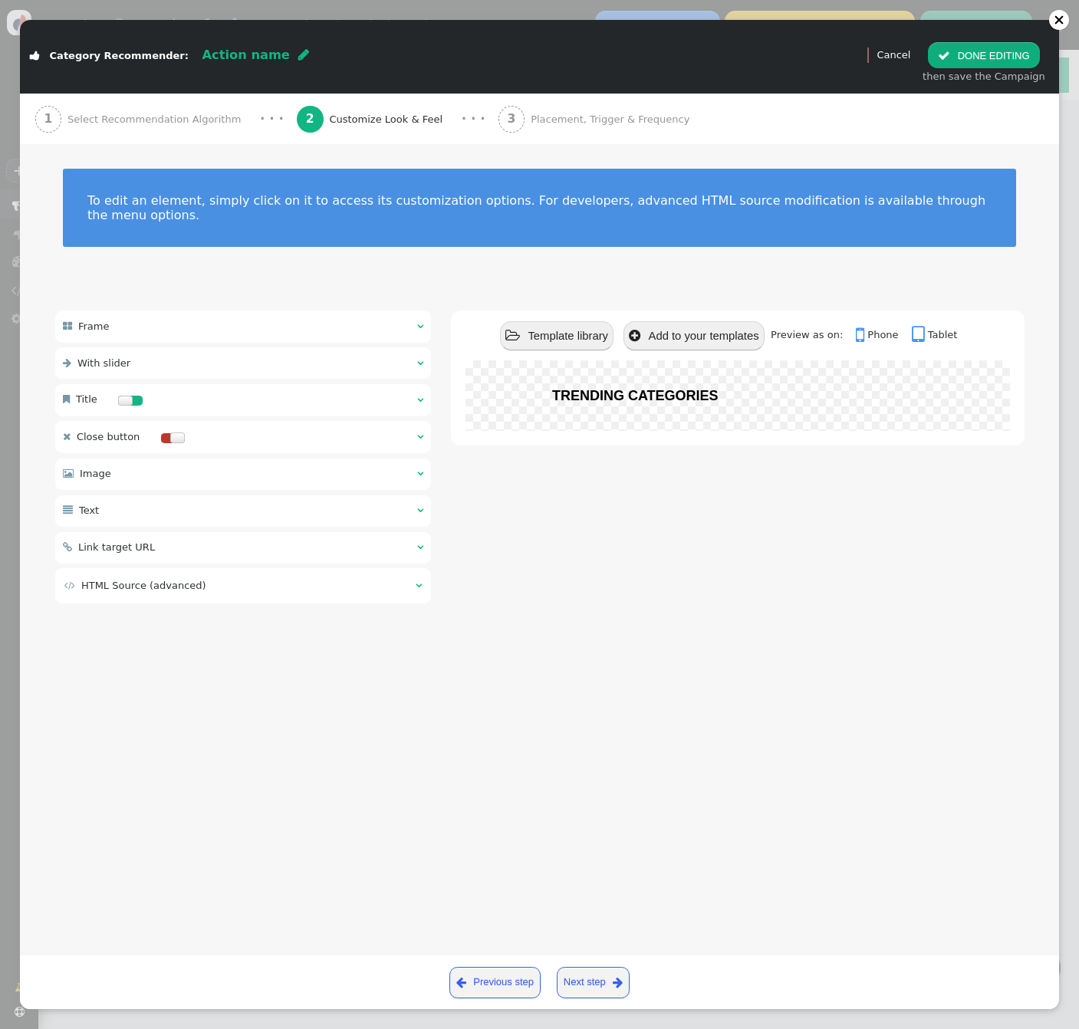
click at [544, 113] on span "Placement, Trigger & Frequency" at bounding box center [613, 119] width 165 height 15
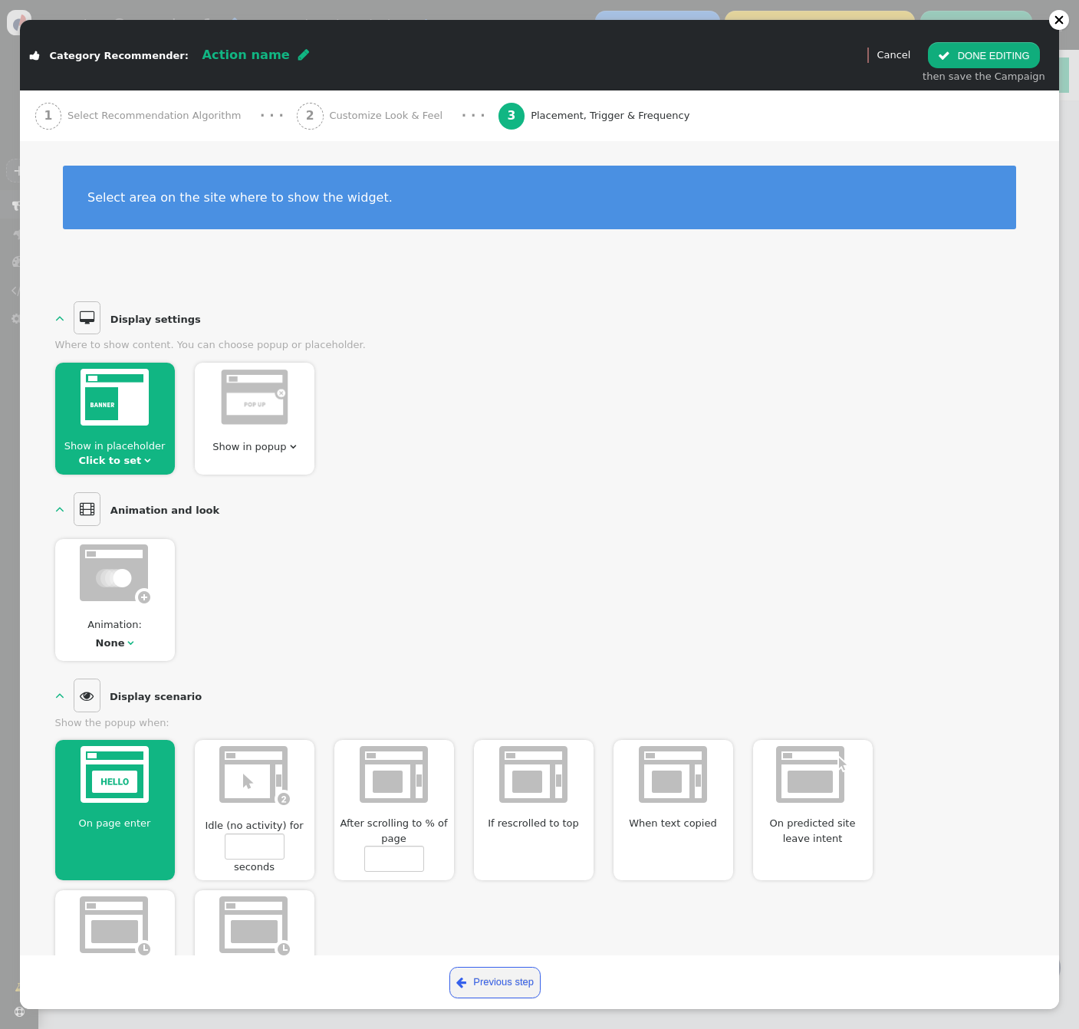
click at [334, 98] on div "2 Customize Look & Feel" at bounding box center [373, 115] width 152 height 51
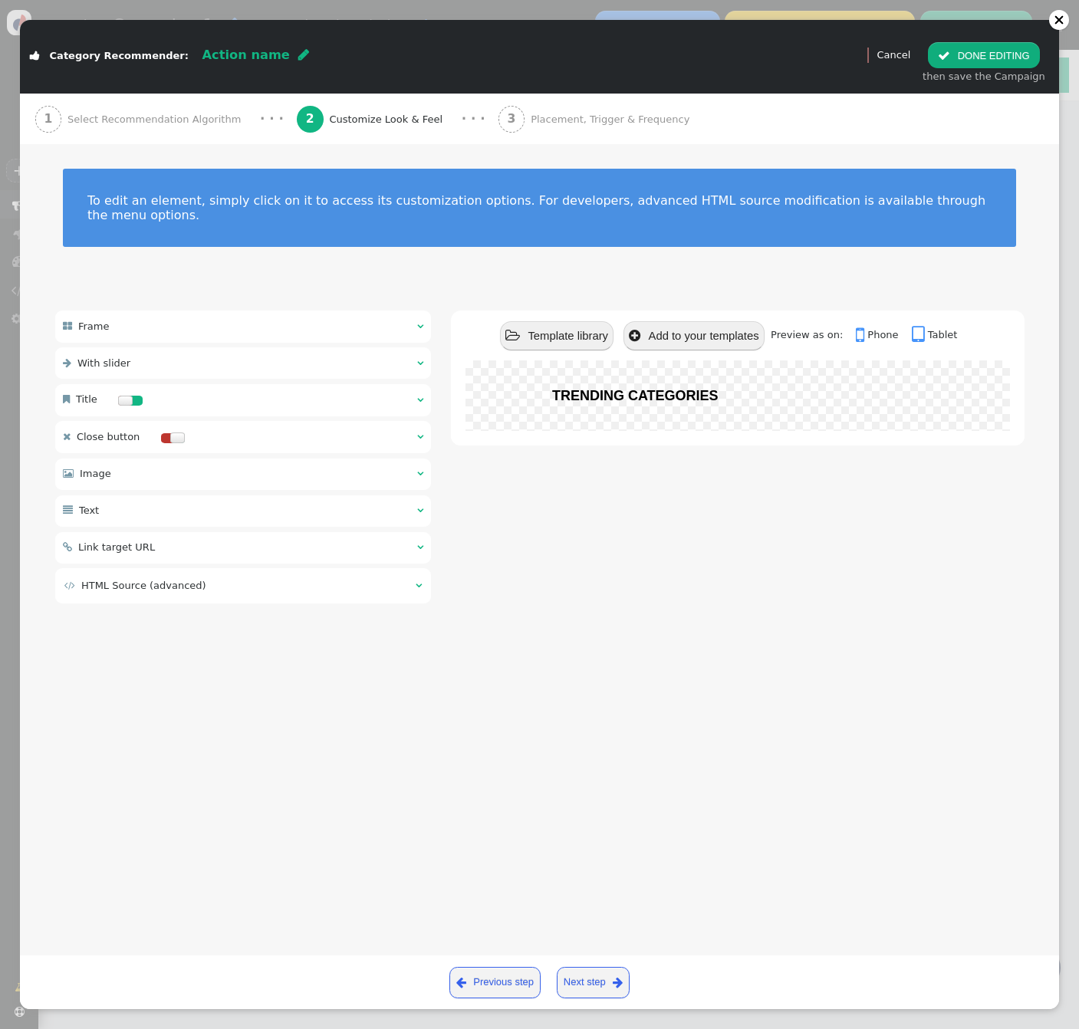
click at [163, 104] on div "1 Select Recommendation Algorithm" at bounding box center [141, 119] width 212 height 51
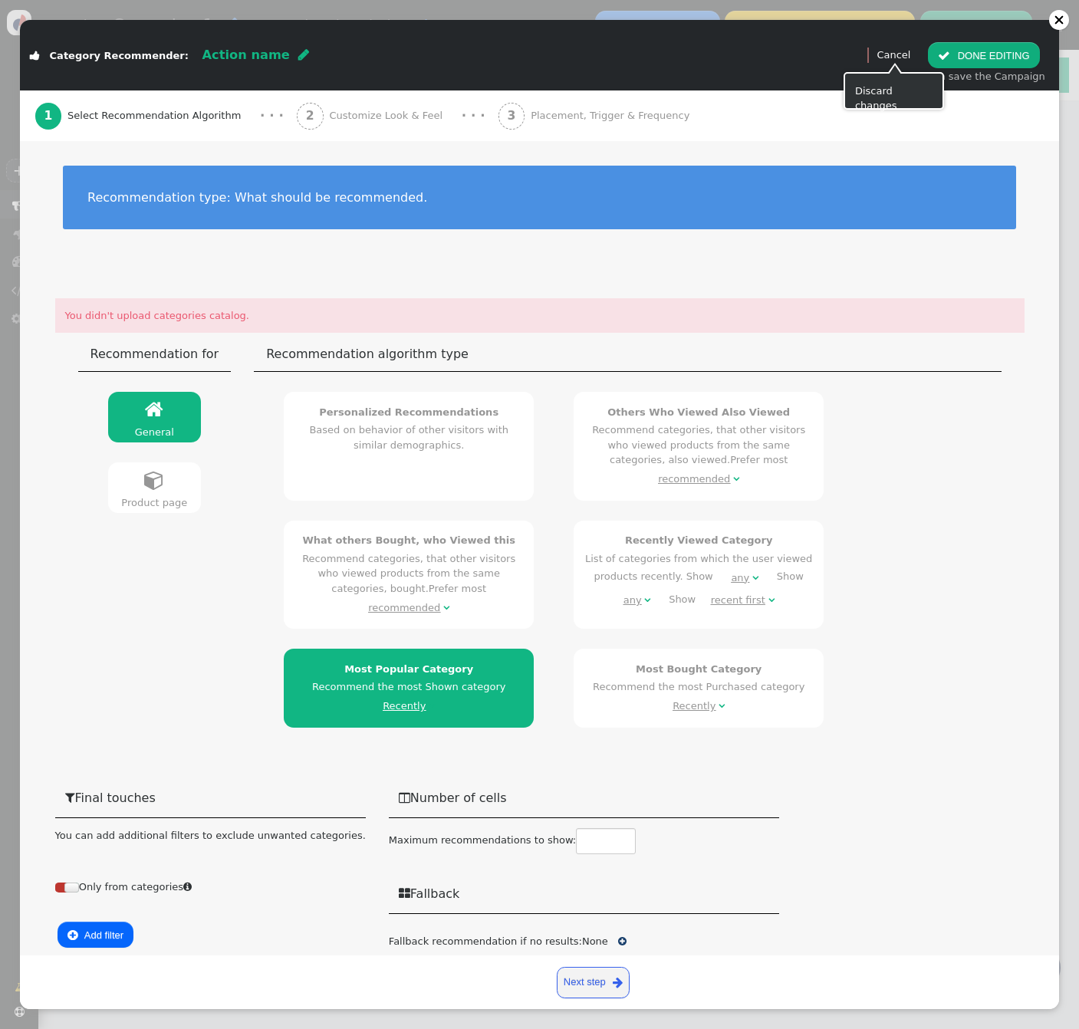
click at [899, 54] on link "Cancel" at bounding box center [893, 55] width 34 height 12
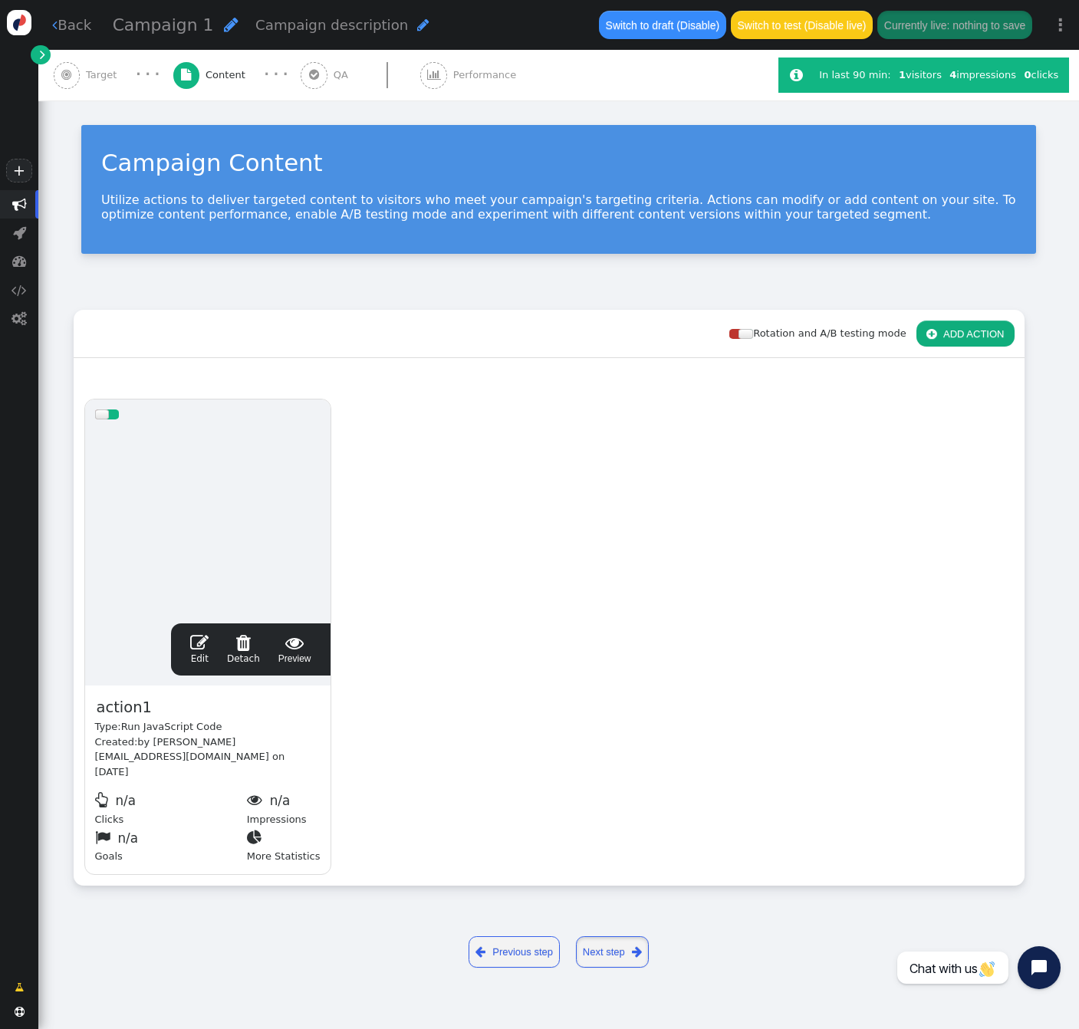
click at [637, 943] on span "" at bounding box center [637, 952] width 10 height 18
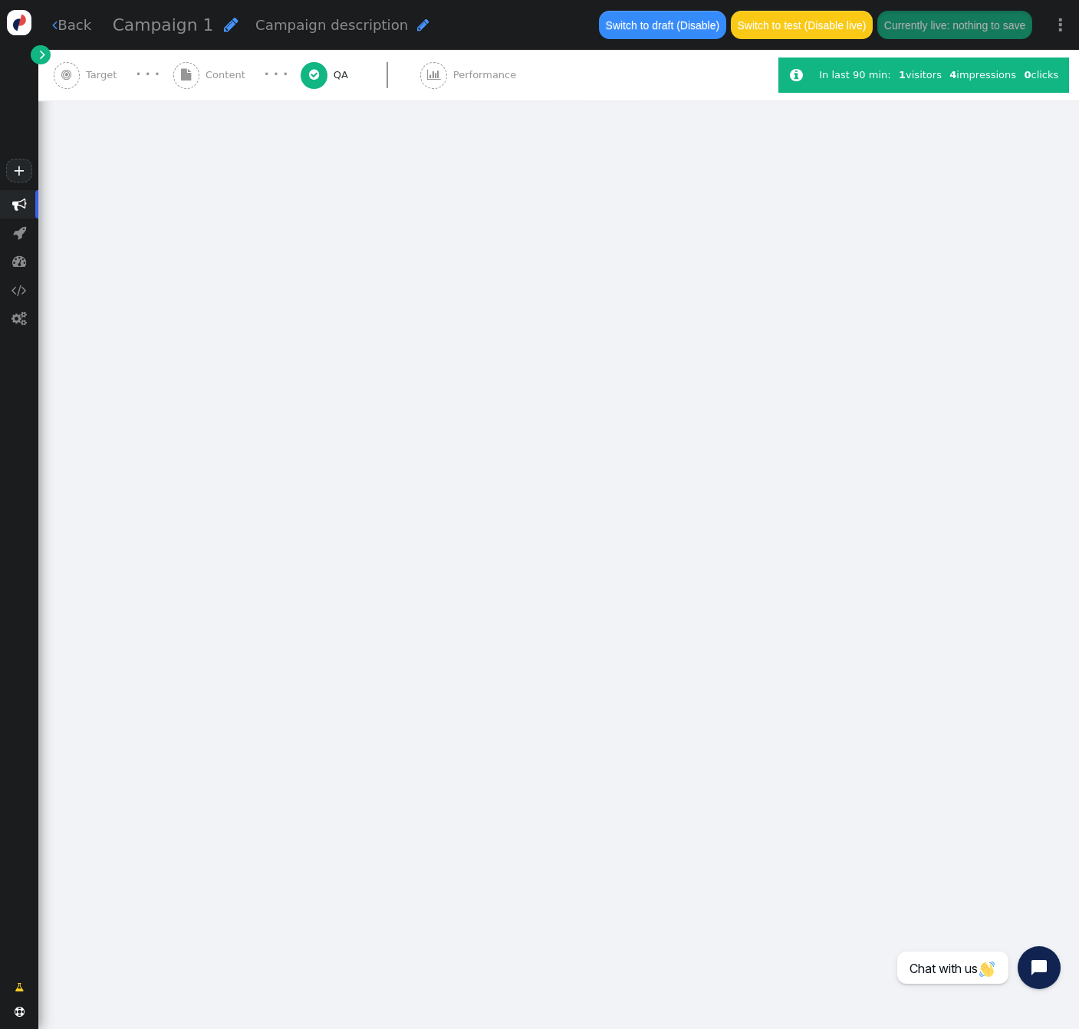
type input "**********"
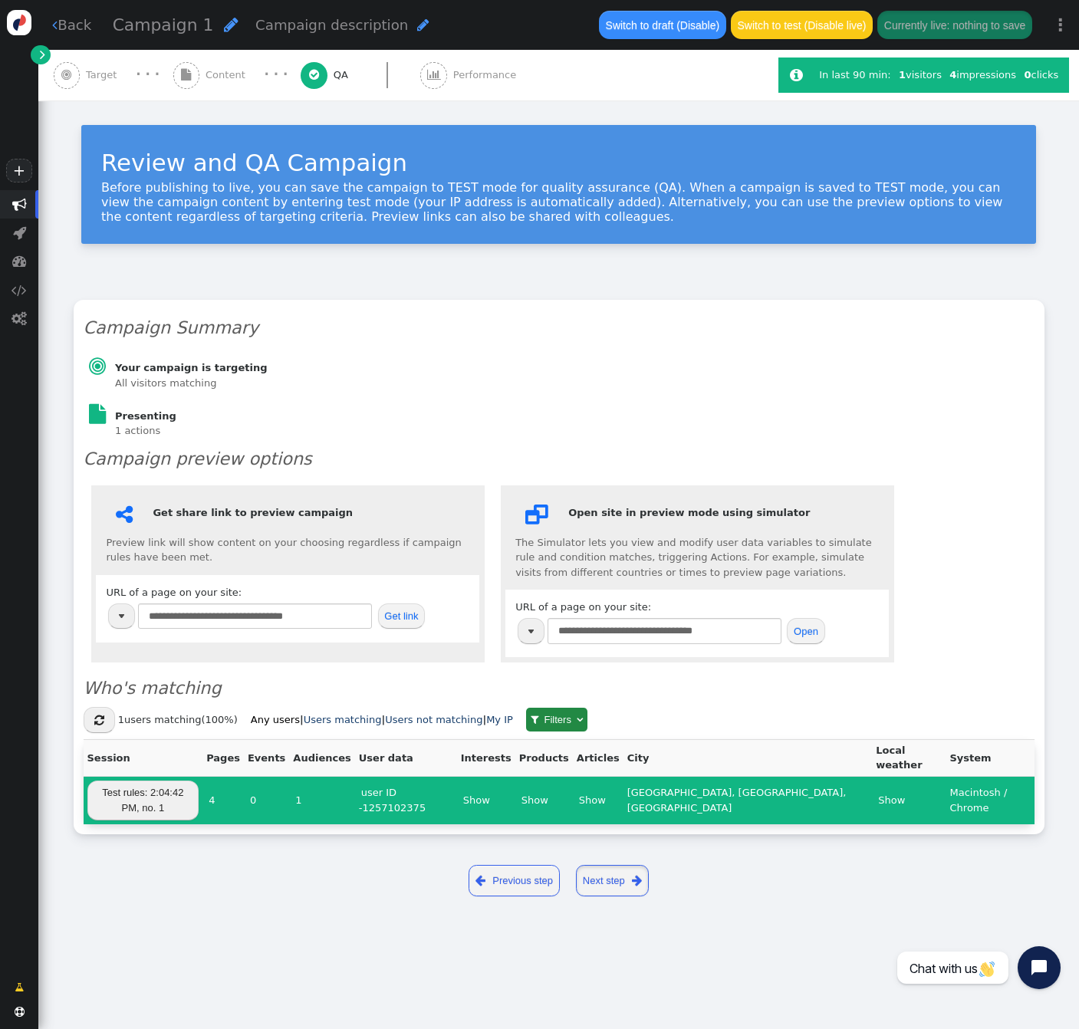
click at [617, 865] on link "Next step " at bounding box center [612, 880] width 73 height 31
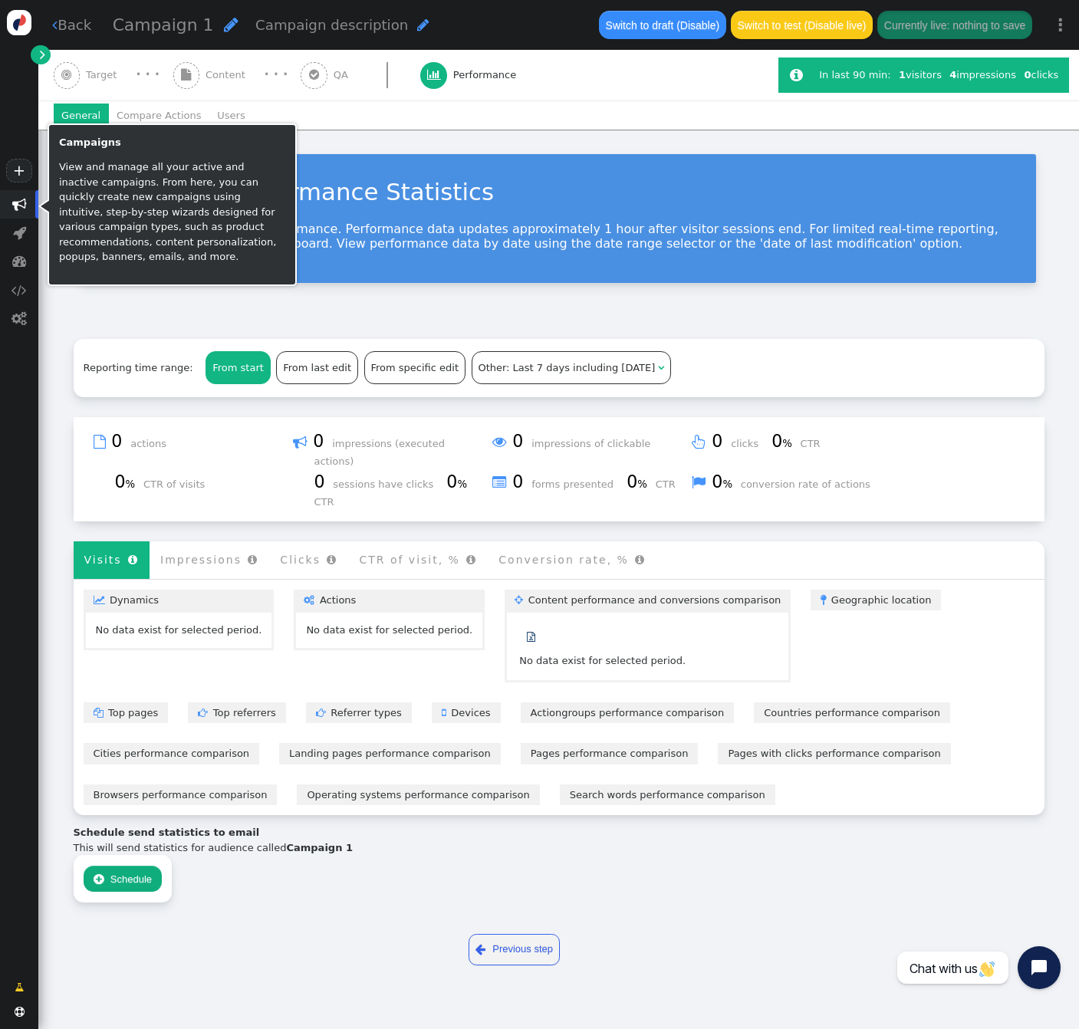
click at [22, 205] on span "" at bounding box center [19, 204] width 15 height 15
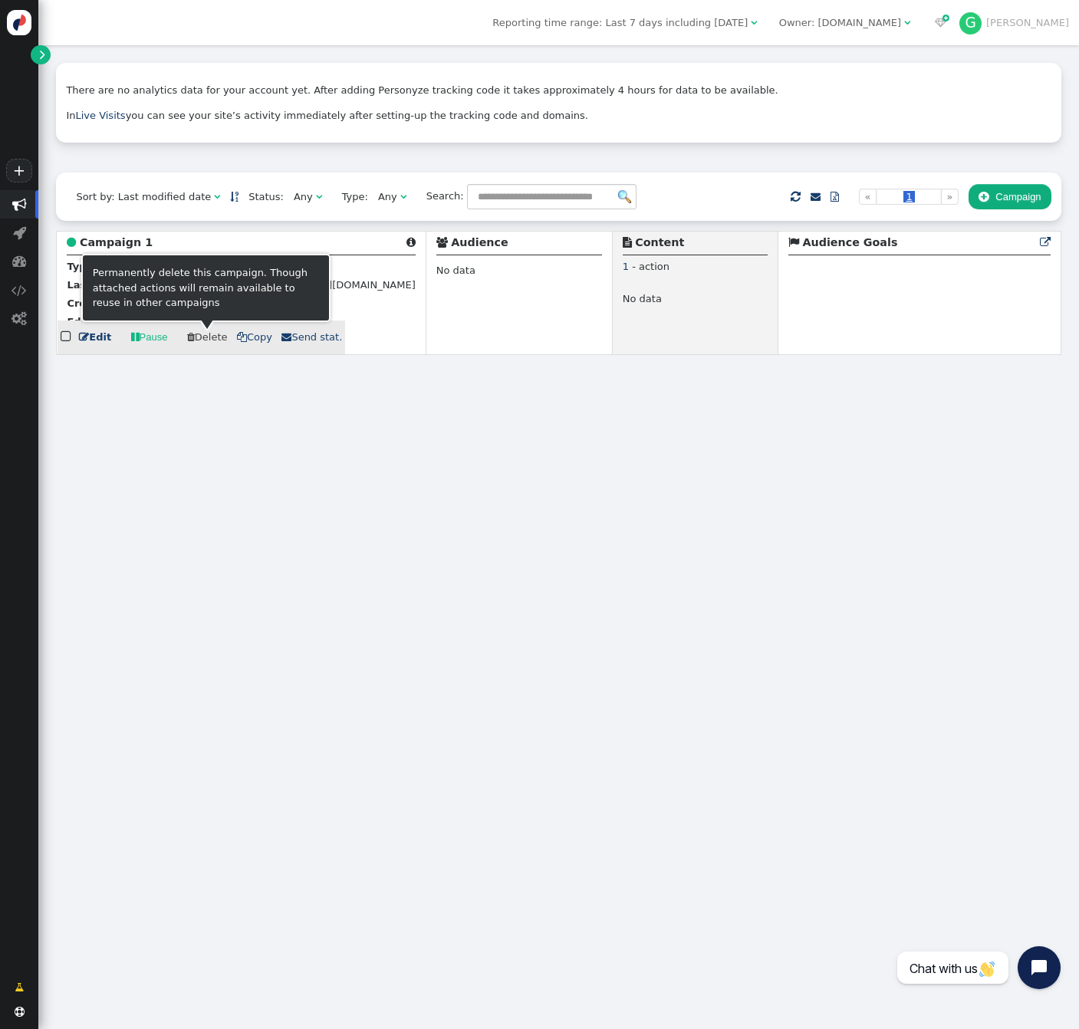
click at [205, 336] on span " Delete" at bounding box center [207, 337] width 41 height 12
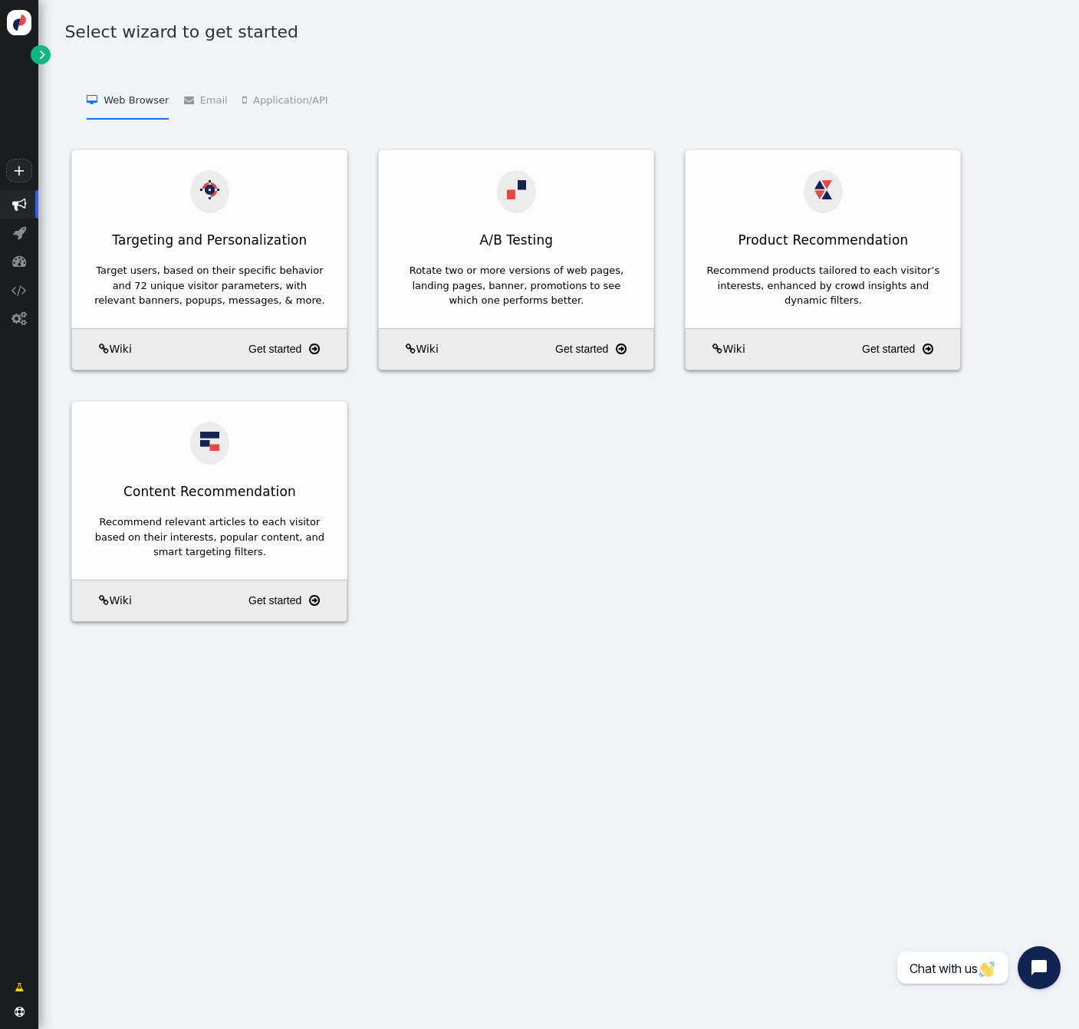
click at [54, 679] on div "Select wizard to get started  Web Browser   Targeting and Personalization    …" at bounding box center [558, 514] width 1040 height 1029
